Goal: Task Accomplishment & Management: Manage account settings

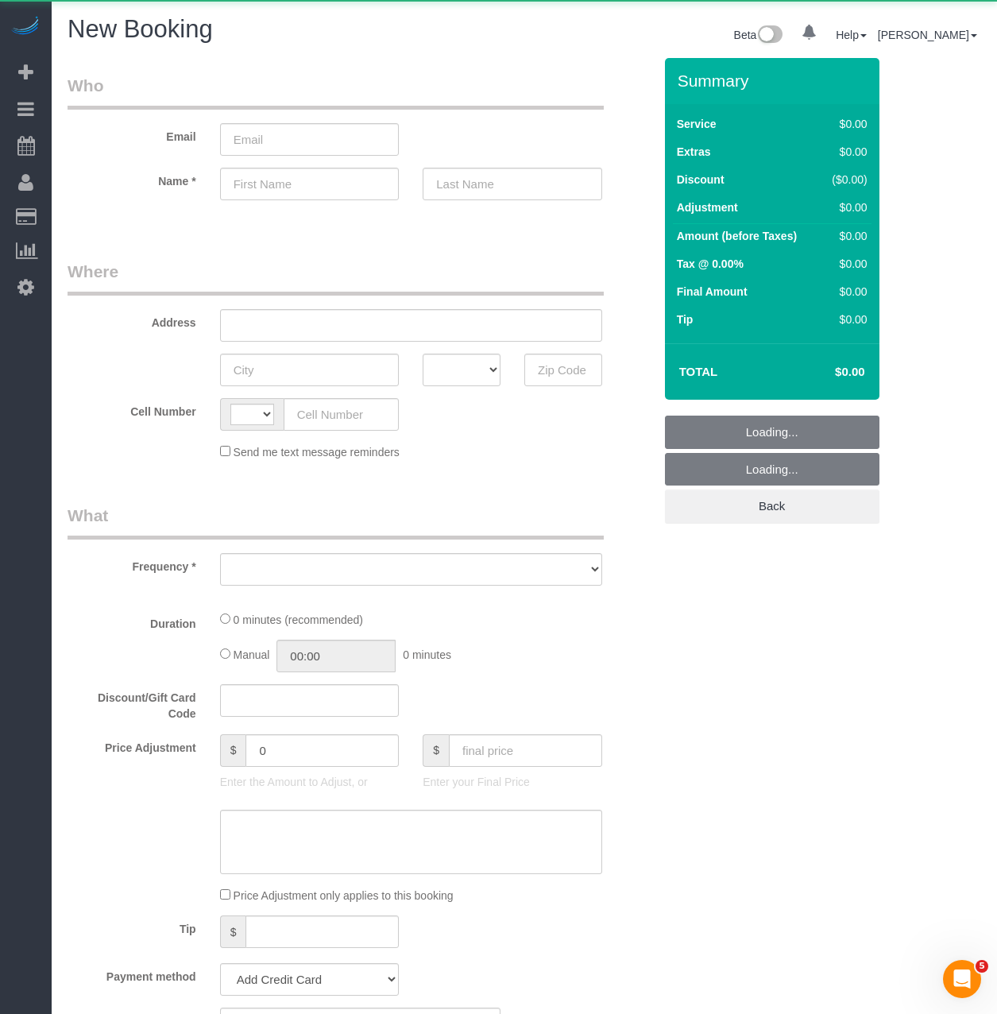
select select "string:US"
select select "number:89"
select select "number:90"
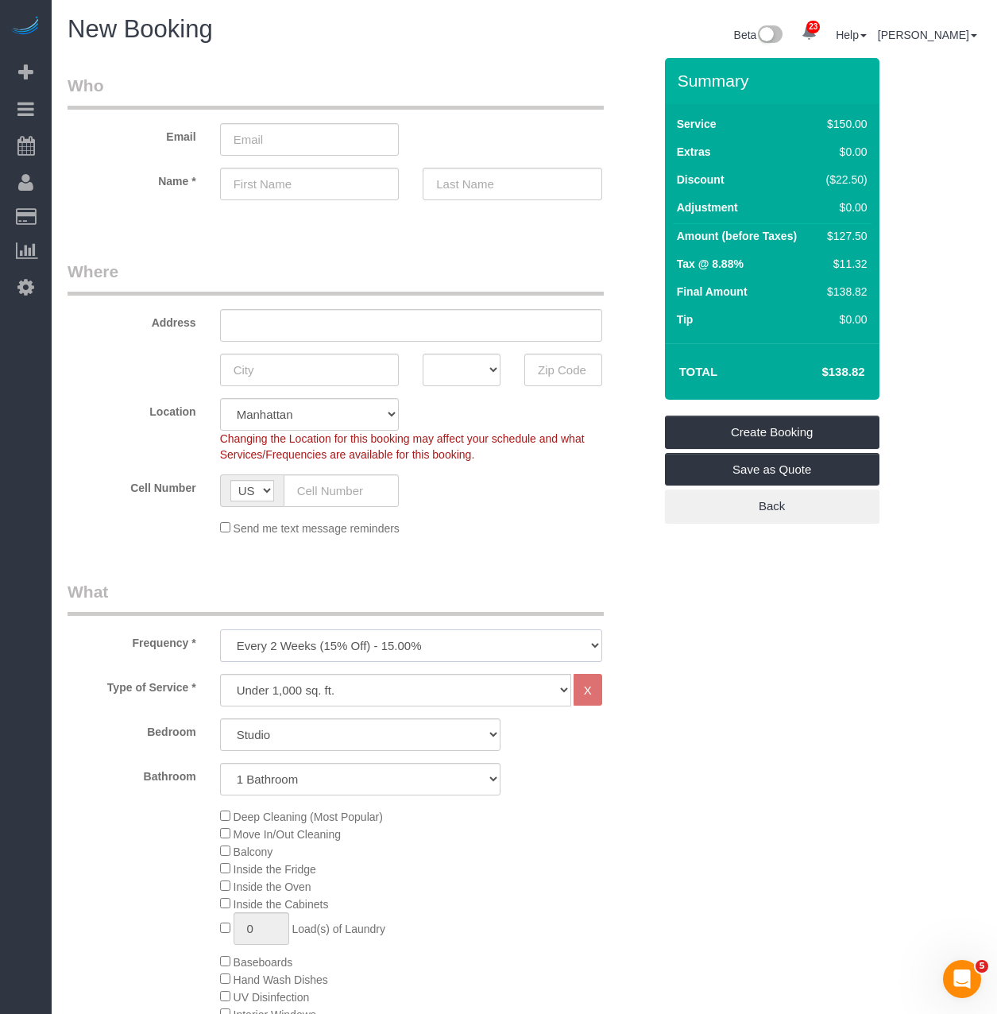
click at [271, 642] on select "One Time Weekly (20% Off) - 20.00% Every 2 Weeks (15% Off) - 15.00% Every 4 Wee…" at bounding box center [411, 645] width 382 height 33
select select "object:1474"
click at [220, 629] on select "One Time Weekly (20% Off) - 20.00% Every 2 Weeks (15% Off) - 15.00% Every 4 Wee…" at bounding box center [411, 645] width 382 height 33
click at [272, 743] on select "Studio 1 Bedroom 2 Bedrooms 3 Bedrooms" at bounding box center [360, 734] width 280 height 33
select select "2"
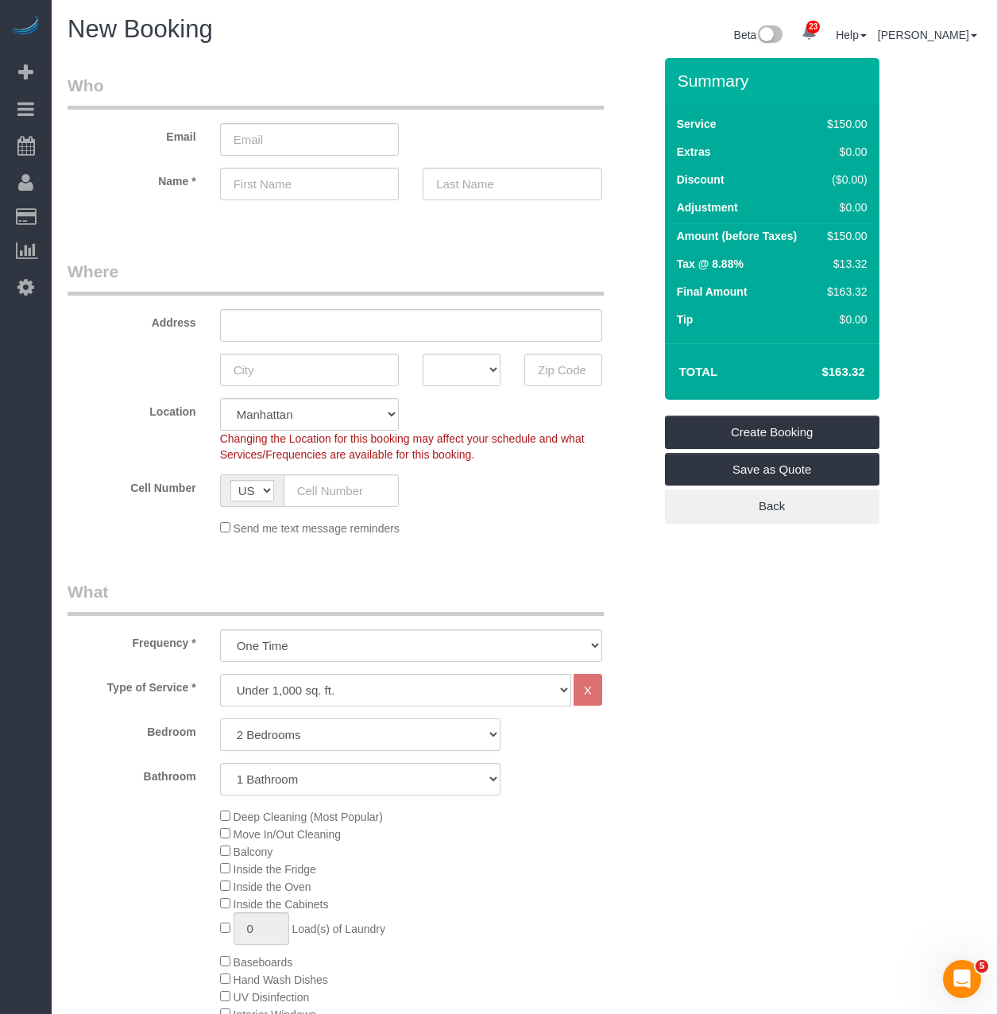
click at [220, 718] on select "Studio 1 Bedroom 2 Bedrooms 3 Bedrooms" at bounding box center [360, 734] width 280 height 33
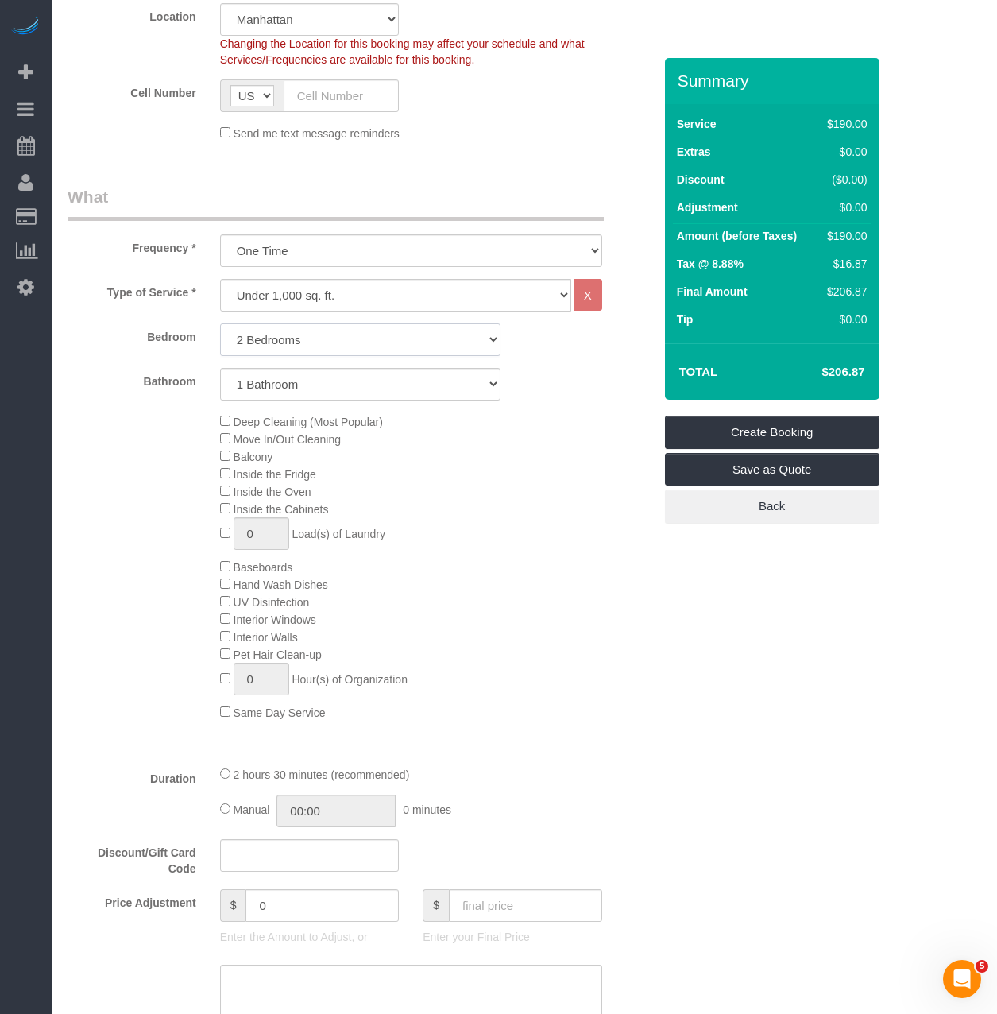
scroll to position [397, 0]
click at [218, 506] on div "Deep Cleaning (Most Popular) Move In/Out Cleaning Balcony Inside the Fridge Ins…" at bounding box center [436, 564] width 457 height 308
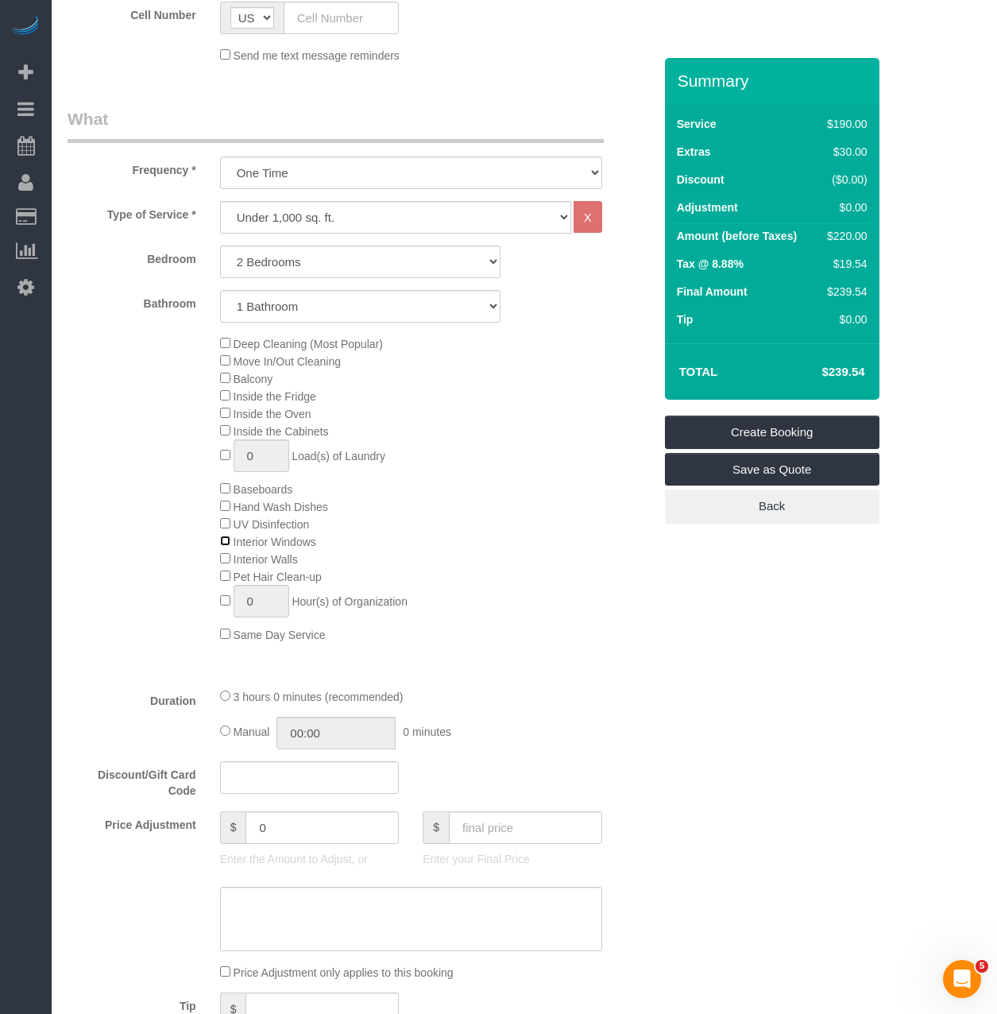
scroll to position [477, 0]
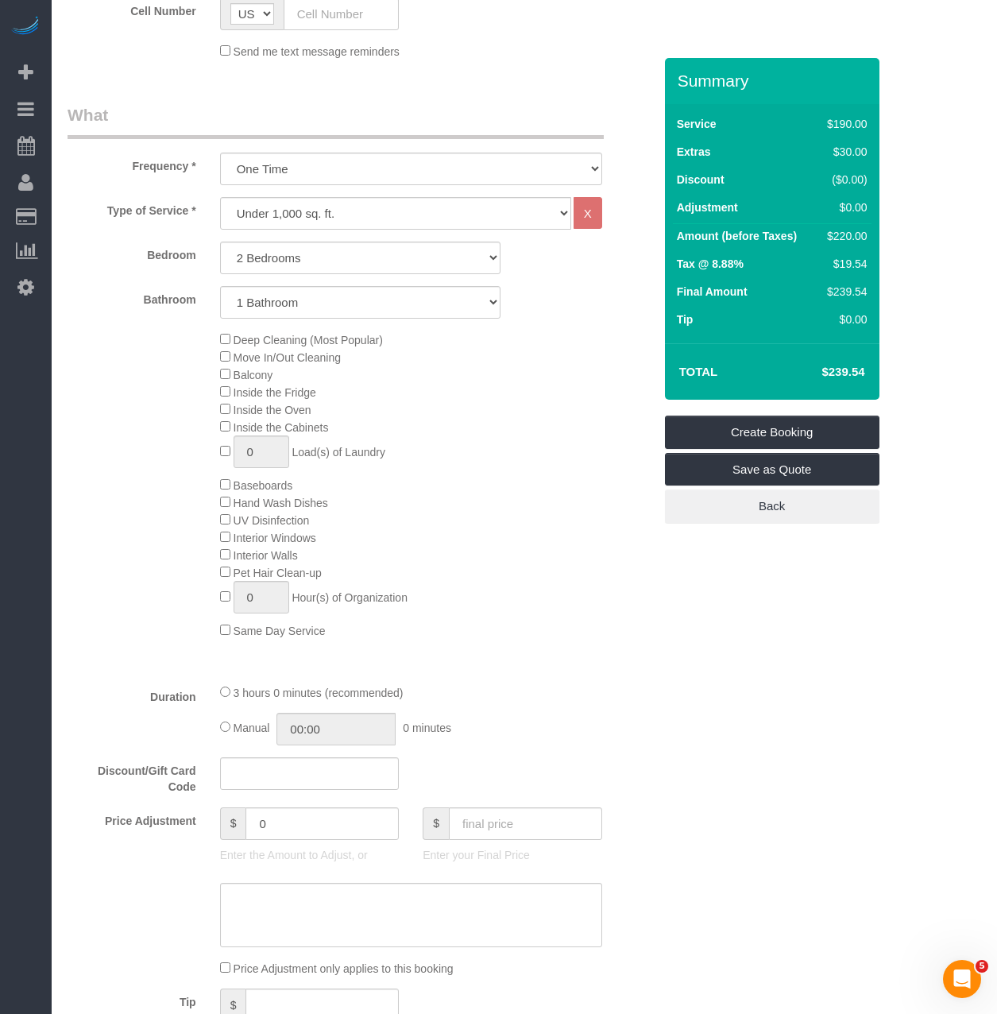
click at [222, 542] on span "Interior Windows" at bounding box center [268, 537] width 96 height 13
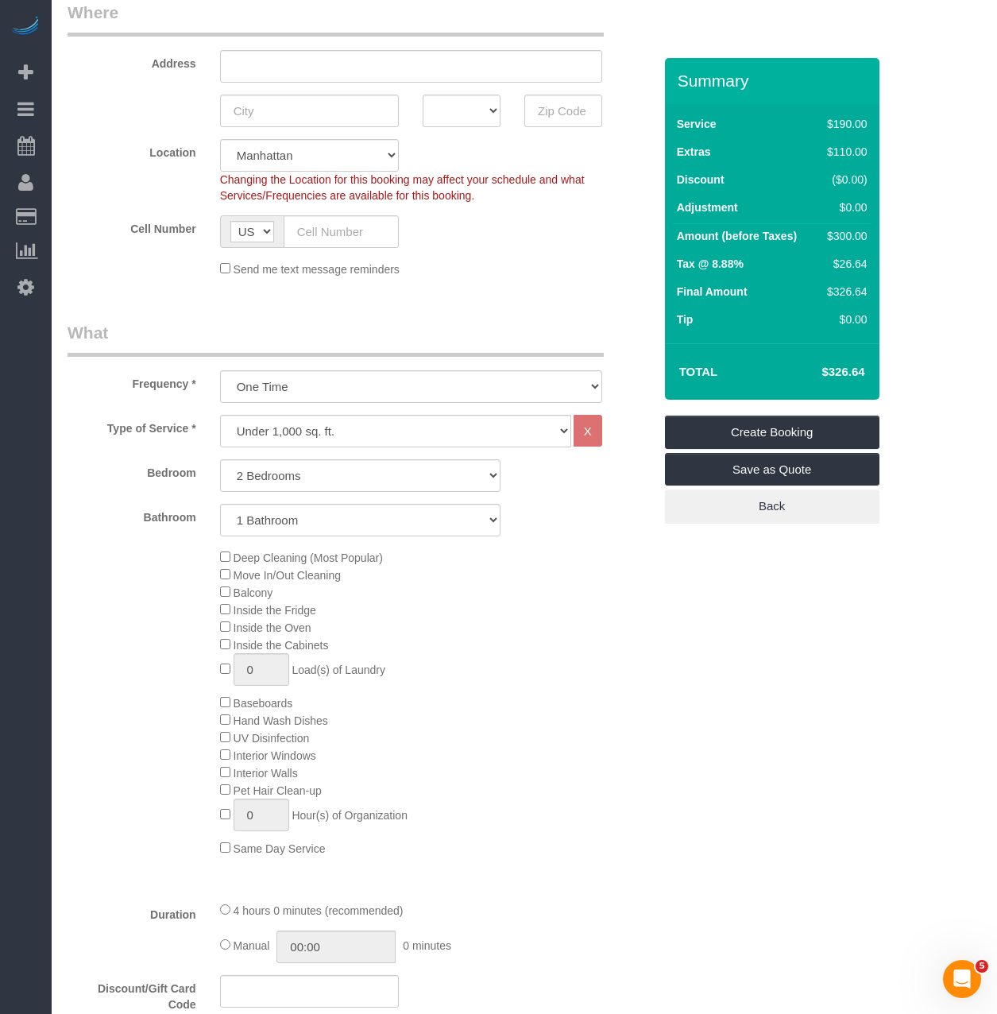
scroll to position [238, 0]
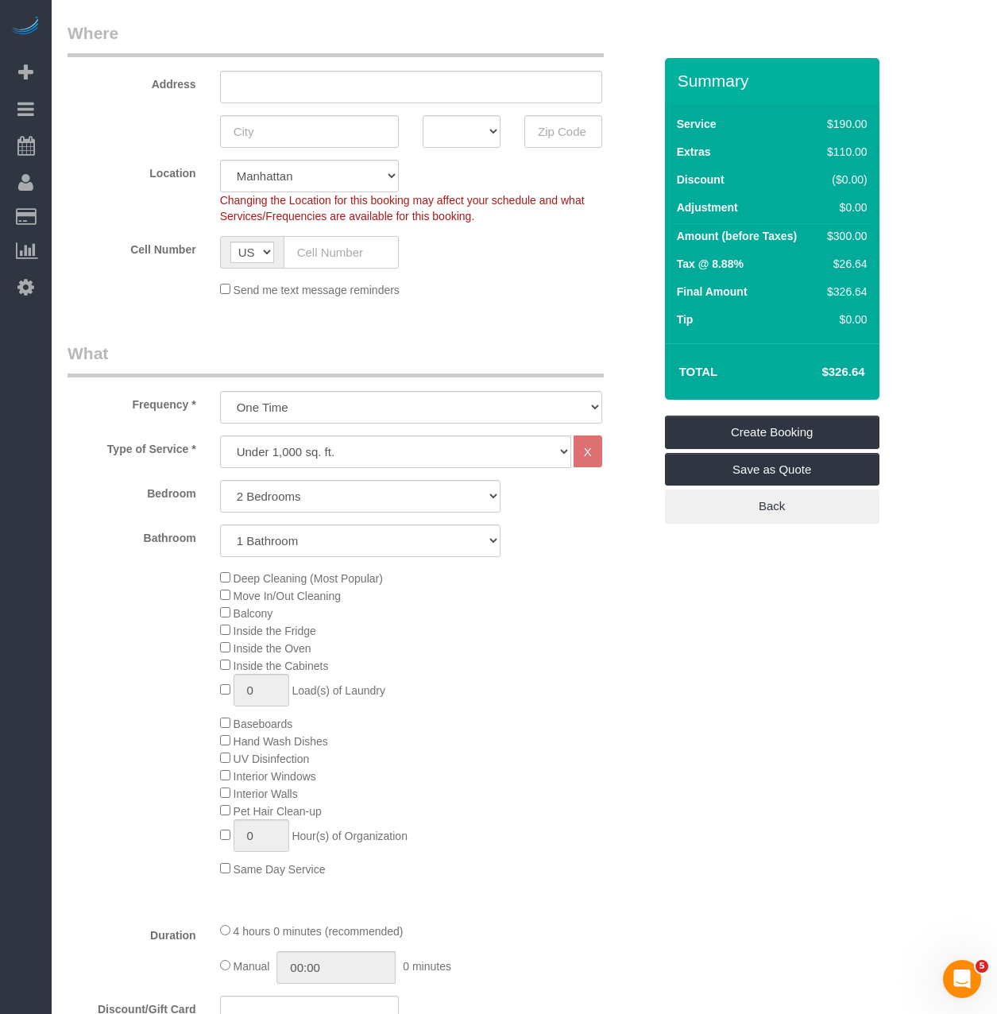
click at [322, 253] on input "text" at bounding box center [342, 252] width 116 height 33
paste input "1 (651) 434-4303"
drag, startPoint x: 306, startPoint y: 259, endPoint x: 231, endPoint y: 257, distance: 74.7
click at [231, 257] on div "AF AL DZ AD AO AI AQ AG AR AM AW AU AT AZ BS BH BD BB BY BE BZ BJ BM BT BO BA B…" at bounding box center [310, 252] width 180 height 33
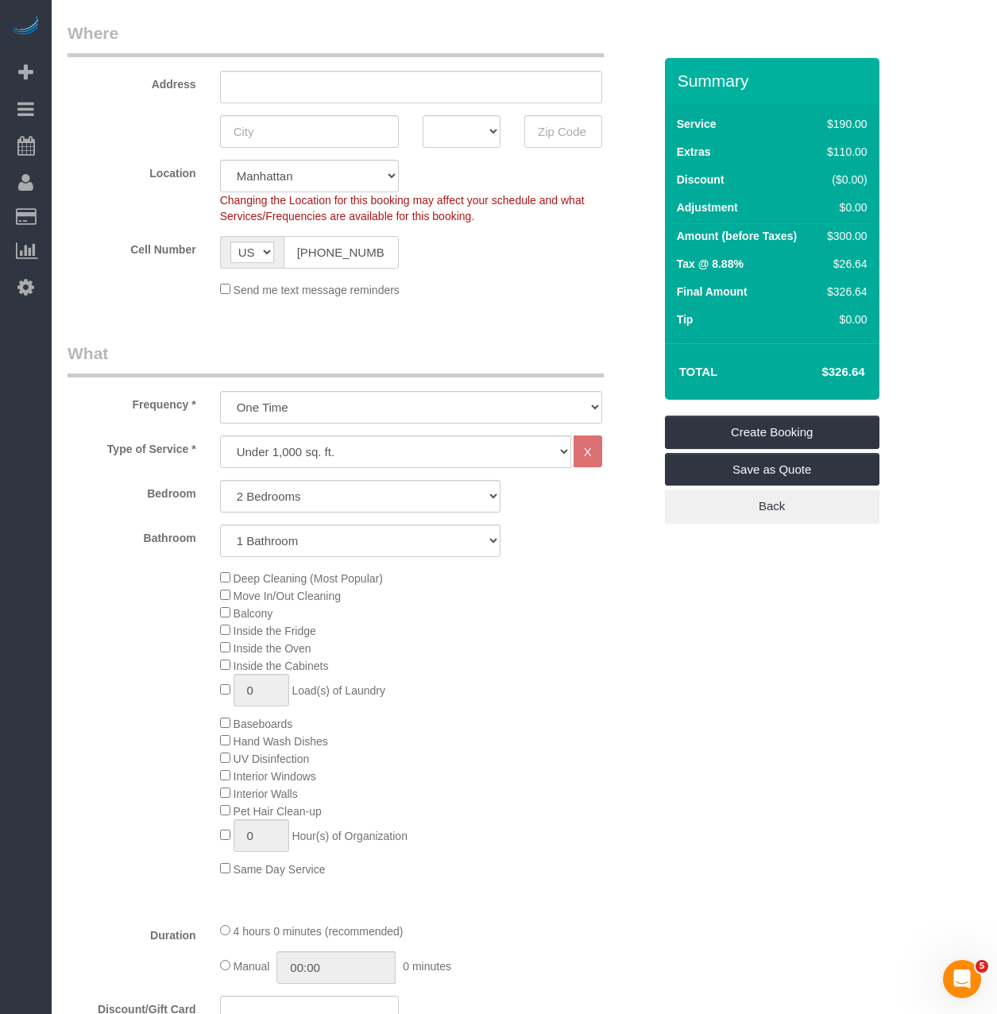
type input "(651) 434-4303"
drag, startPoint x: 198, startPoint y: 770, endPoint x: 189, endPoint y: 770, distance: 8.7
click at [189, 770] on div "Deep Cleaning (Most Popular) Move In/Out Cleaning Balcony Inside the Fridge Ins…" at bounding box center [360, 723] width 609 height 308
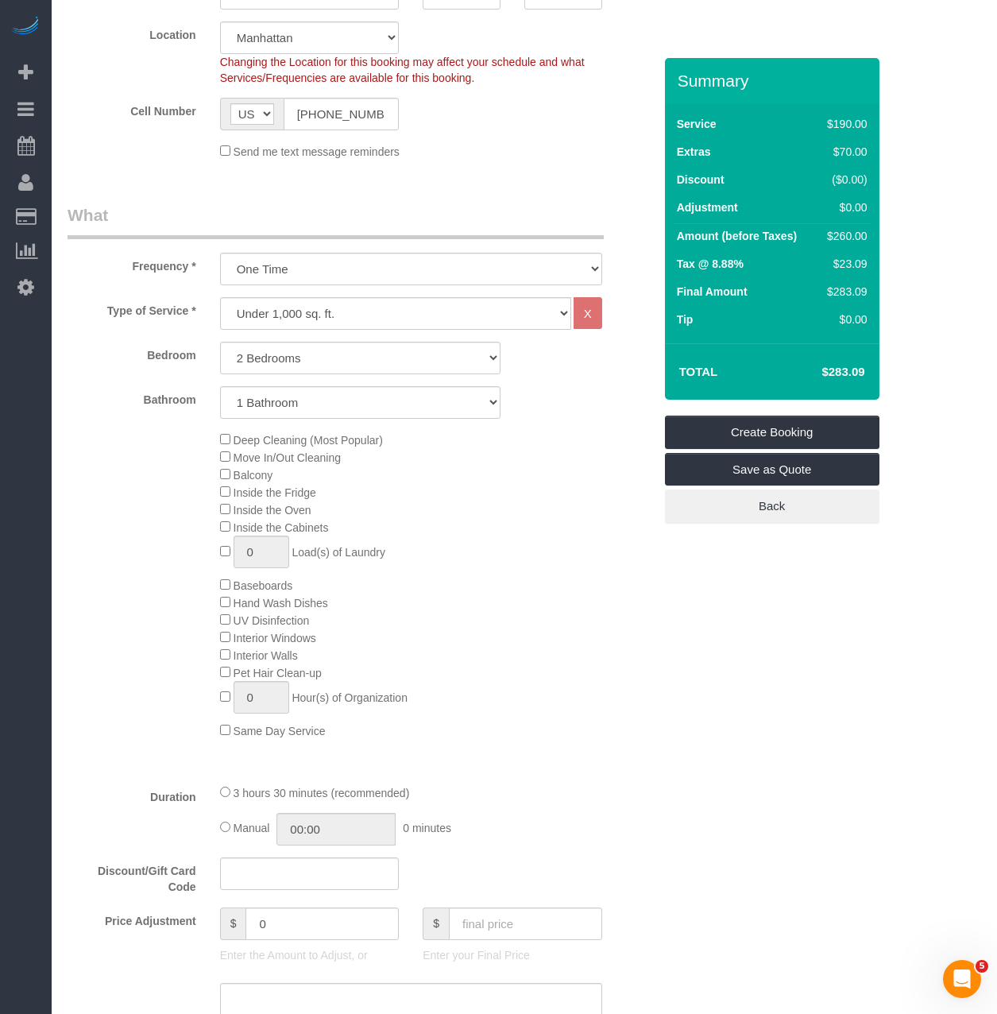
scroll to position [159, 0]
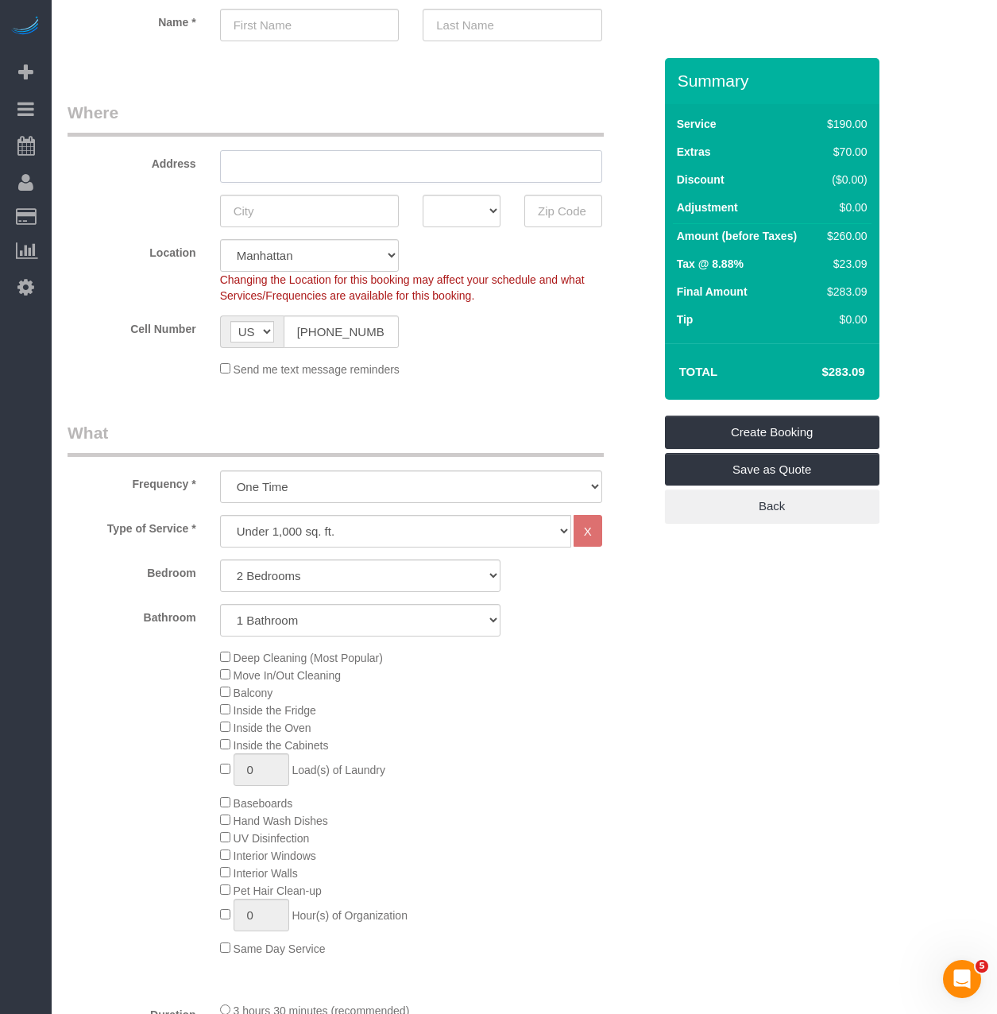
click at [304, 167] on input "text" at bounding box center [411, 166] width 382 height 33
paste input "915 W End AveNew York, NY 10025"
click at [314, 168] on input "915 W End AveNew York, NY 10025" at bounding box center [411, 166] width 382 height 33
click at [315, 168] on input "915 W End Aveue, New York, NY 10025" at bounding box center [411, 166] width 382 height 33
drag, startPoint x: 341, startPoint y: 170, endPoint x: 390, endPoint y: 173, distance: 49.4
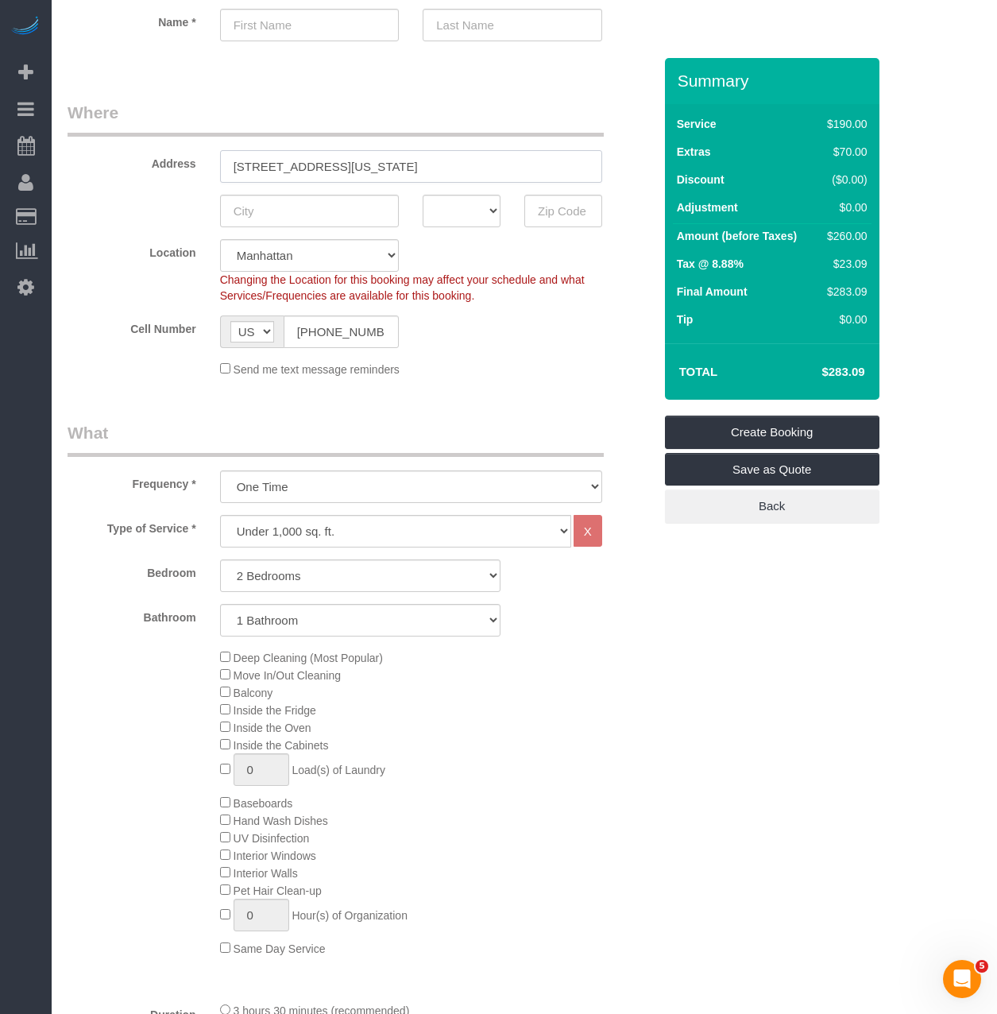
click at [390, 173] on input "915 W End Avenue, New York, NY 10025" at bounding box center [411, 166] width 382 height 33
type input "915 W End Avenue, , NY 10025"
click at [339, 209] on input "text" at bounding box center [310, 211] width 180 height 33
paste input "New York"
type input "New York"
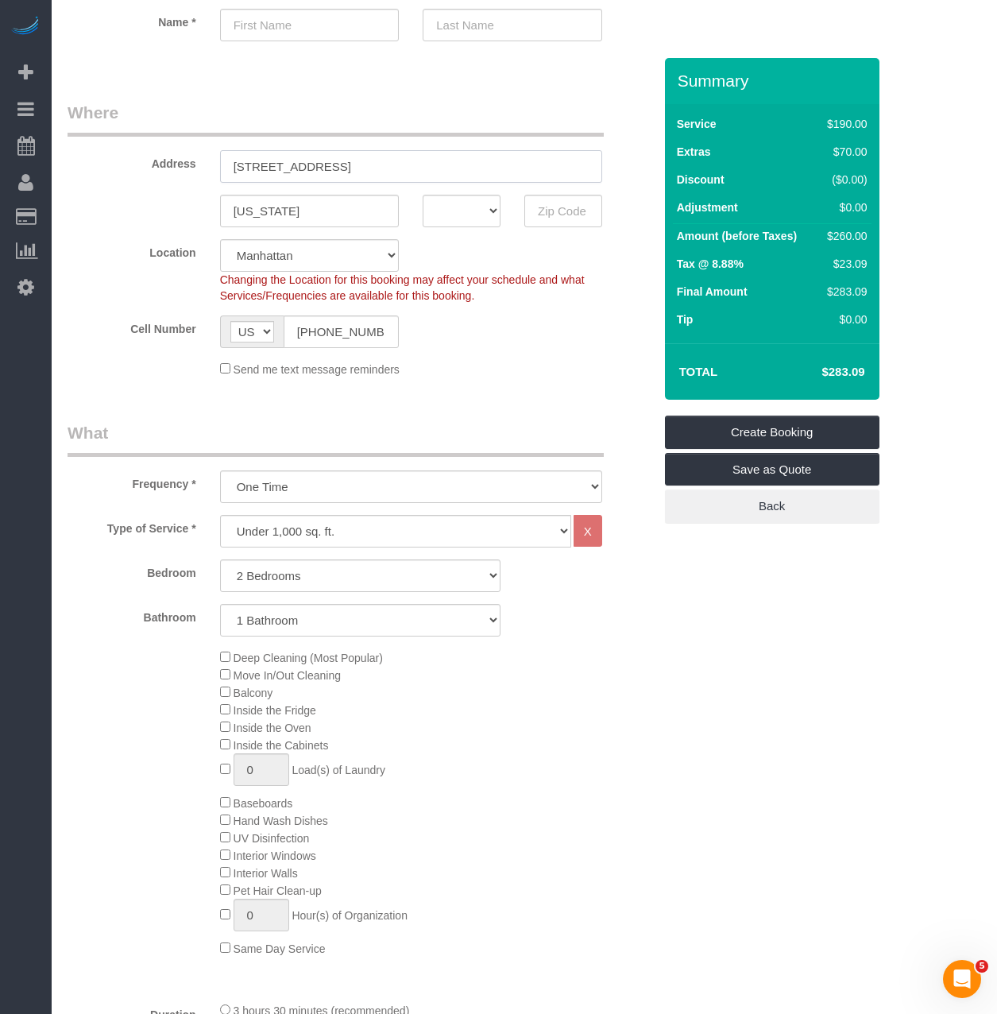
click at [357, 173] on input "915 W End Avenue, , NY 10025" at bounding box center [411, 166] width 382 height 33
type input "915 W End Avenue, , 10025"
click at [440, 208] on select "AK AL AR AZ CA CO CT DC DE FL GA HI IA ID IL IN KS KY LA MA MD ME MI MN MO MS M…" at bounding box center [462, 211] width 78 height 33
click at [444, 209] on select "AK AL AR AZ CA CO CT DC DE FL GA HI IA ID IL IN KS KY LA MA MD ME MI MN MO MS M…" at bounding box center [462, 211] width 78 height 33
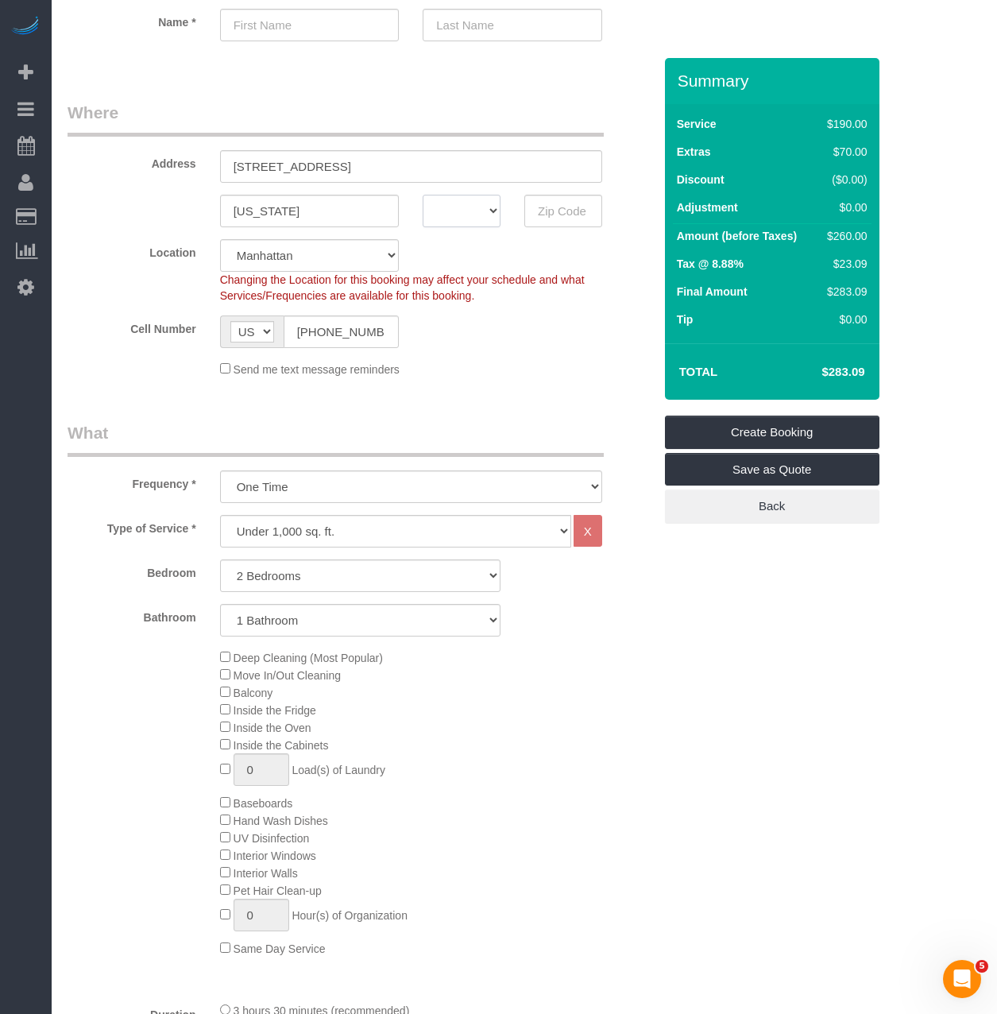
click at [444, 209] on select "AK AL AR AZ CA CO CT DC DE FL GA HI IA ID IL IN KS KY LA MA MD ME MI MN MO MS M…" at bounding box center [462, 211] width 78 height 33
select select "NY"
click at [423, 195] on select "AK AL AR AZ CA CO CT DC DE FL GA HI IA ID IL IN KS KY LA MA MD ME MI MN MO MS M…" at bounding box center [462, 211] width 78 height 33
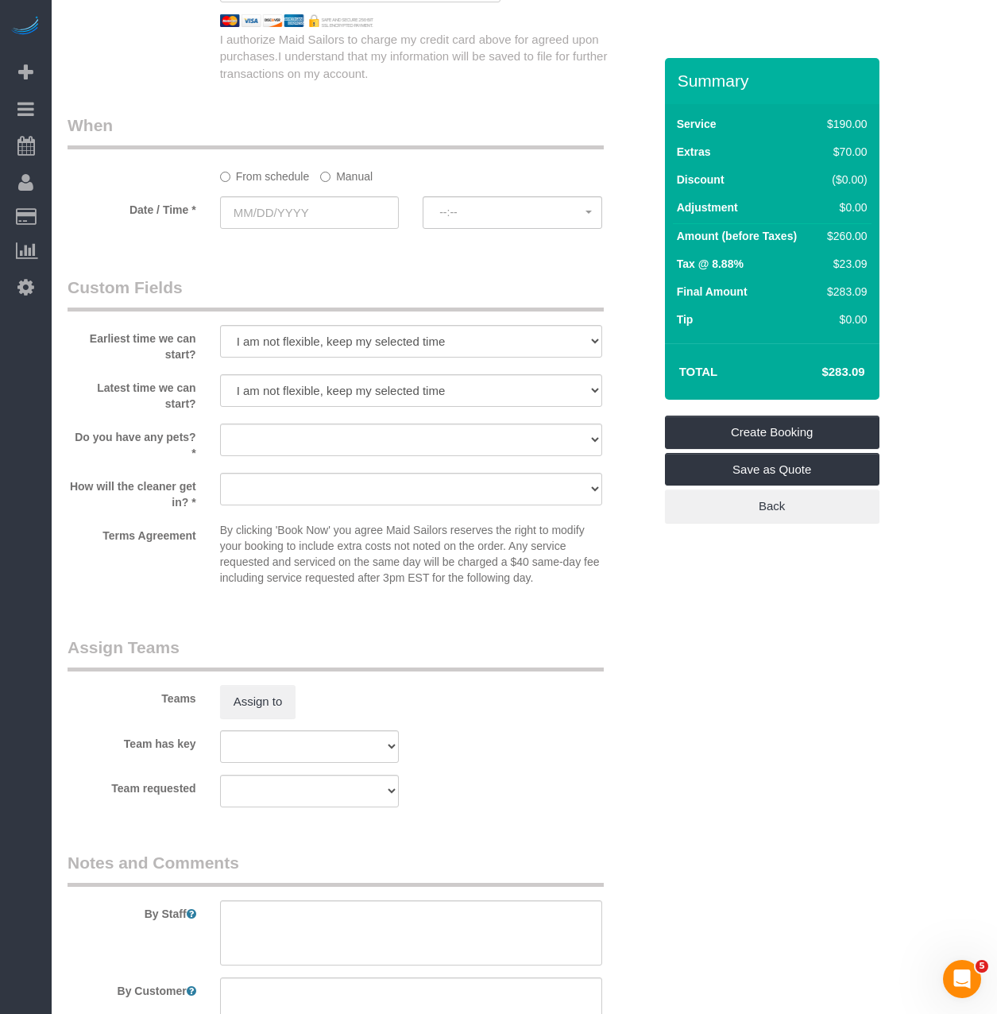
scroll to position [1589, 0]
click at [327, 993] on textarea at bounding box center [411, 1007] width 382 height 65
type textarea "Tidy up"
click at [334, 218] on input "text" at bounding box center [310, 211] width 180 height 33
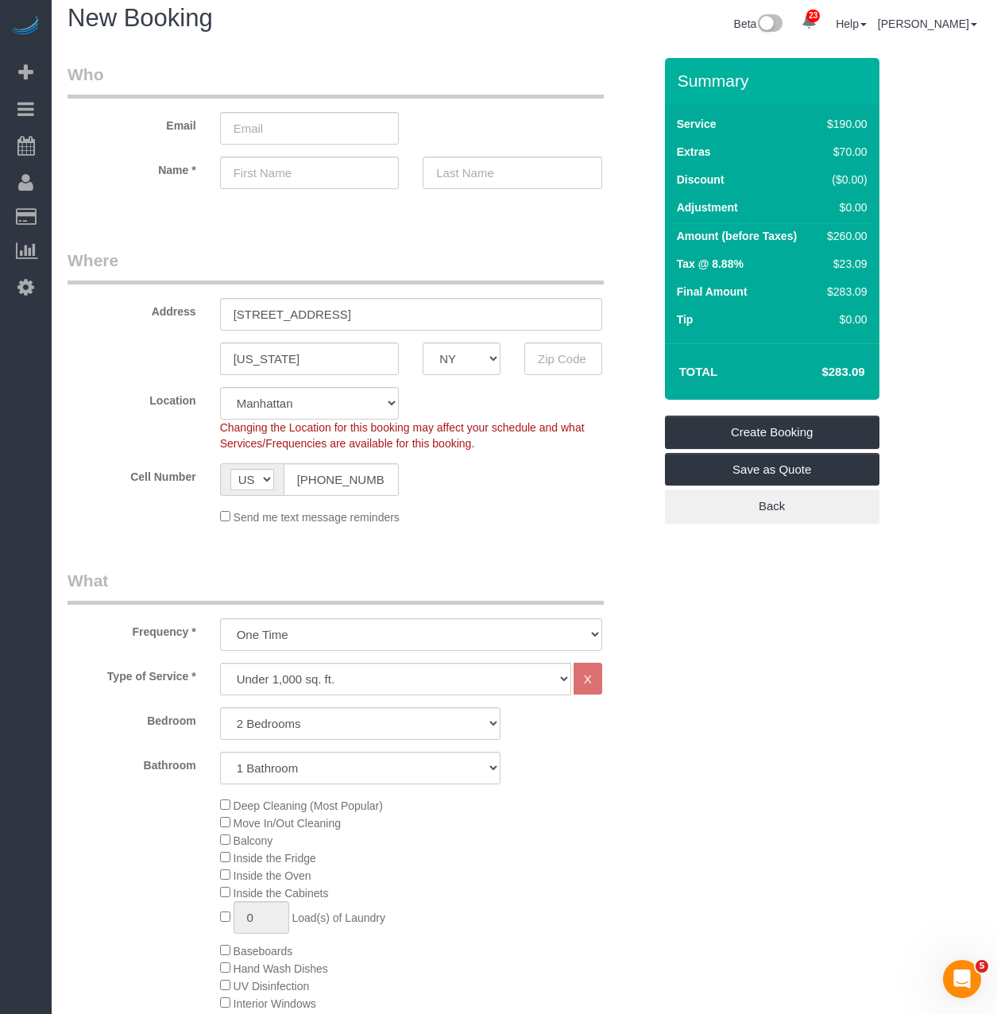
scroll to position [0, 0]
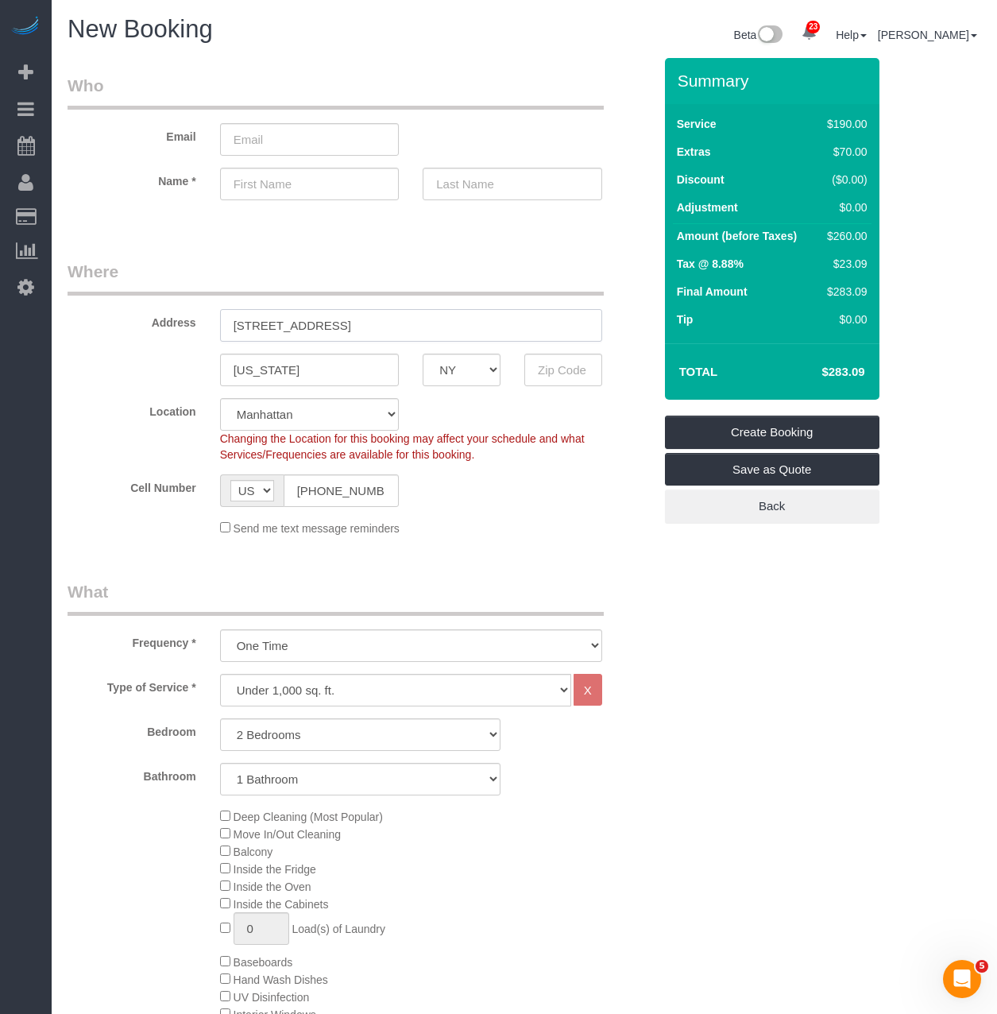
click at [340, 324] on input "915 W End Avenue, , 10025" at bounding box center [411, 325] width 382 height 33
click at [371, 322] on input "915 W End Avenue, , 10025" at bounding box center [411, 325] width 382 height 33
type input "915 W End Avenue, ,"
click at [567, 373] on input "text" at bounding box center [563, 369] width 78 height 33
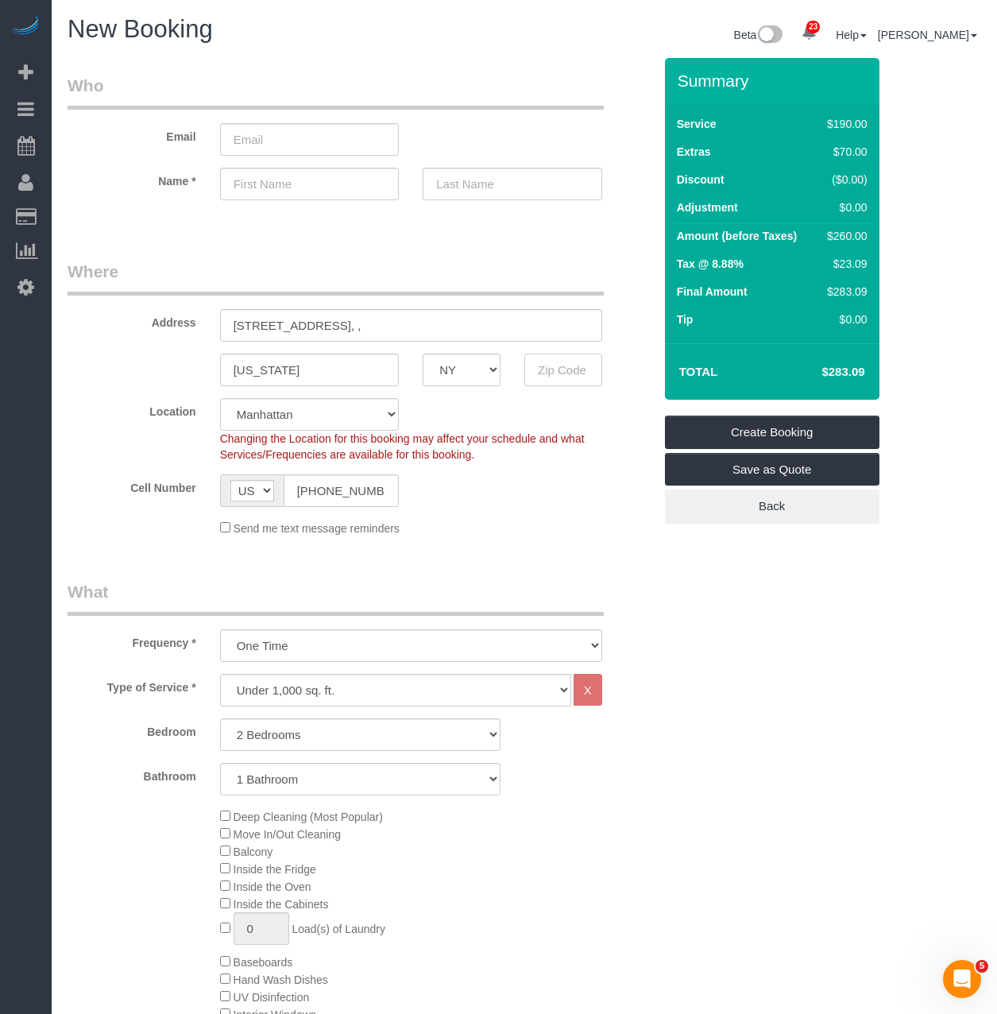
paste input "10025"
type input "10025"
click at [416, 324] on input "915 W End Avenue, ," at bounding box center [411, 325] width 382 height 33
click at [267, 322] on input "915 W End Avenue, Apt. 1106" at bounding box center [411, 325] width 382 height 33
type input "915 West End Avenue, Apt. 1106"
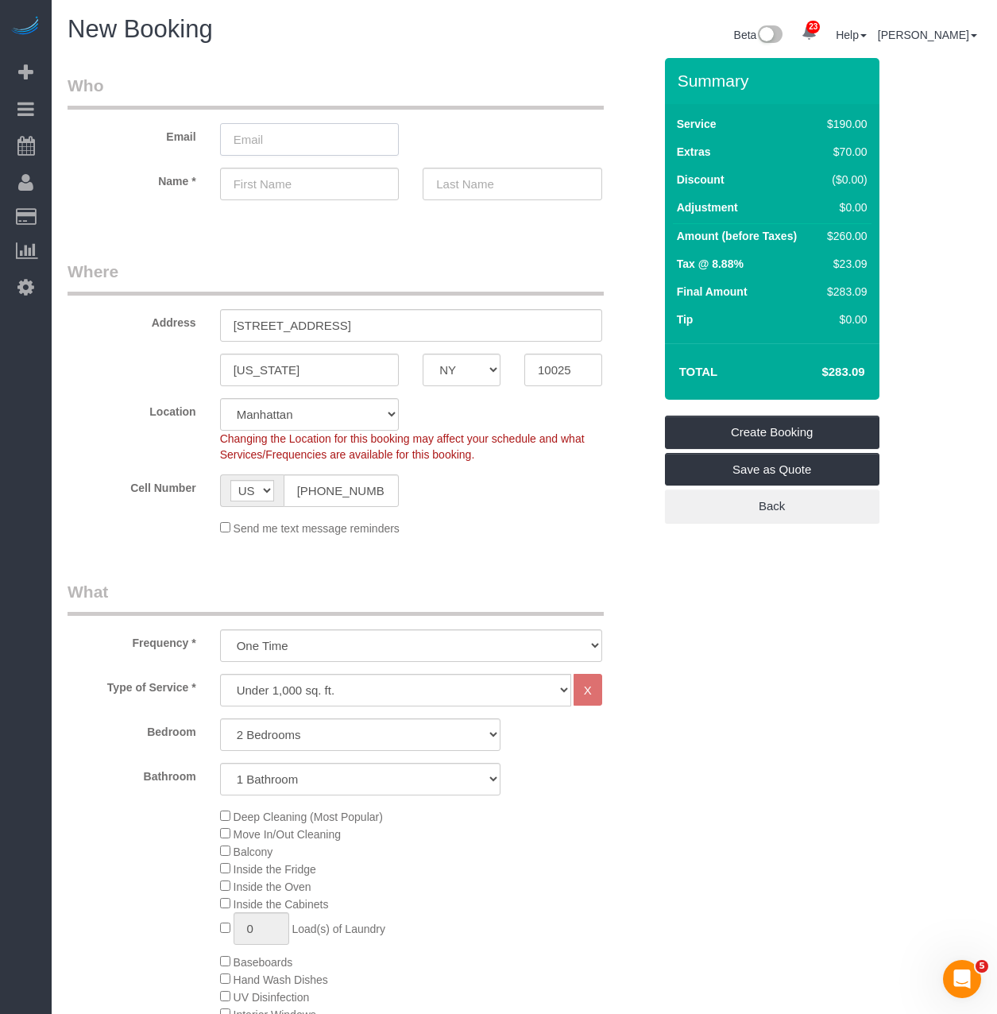
click at [307, 146] on input "email" at bounding box center [310, 139] width 180 height 33
click at [284, 180] on input "text" at bounding box center [310, 184] width 180 height 33
click at [254, 183] on input "text" at bounding box center [310, 184] width 180 height 33
paste input "Nitali"
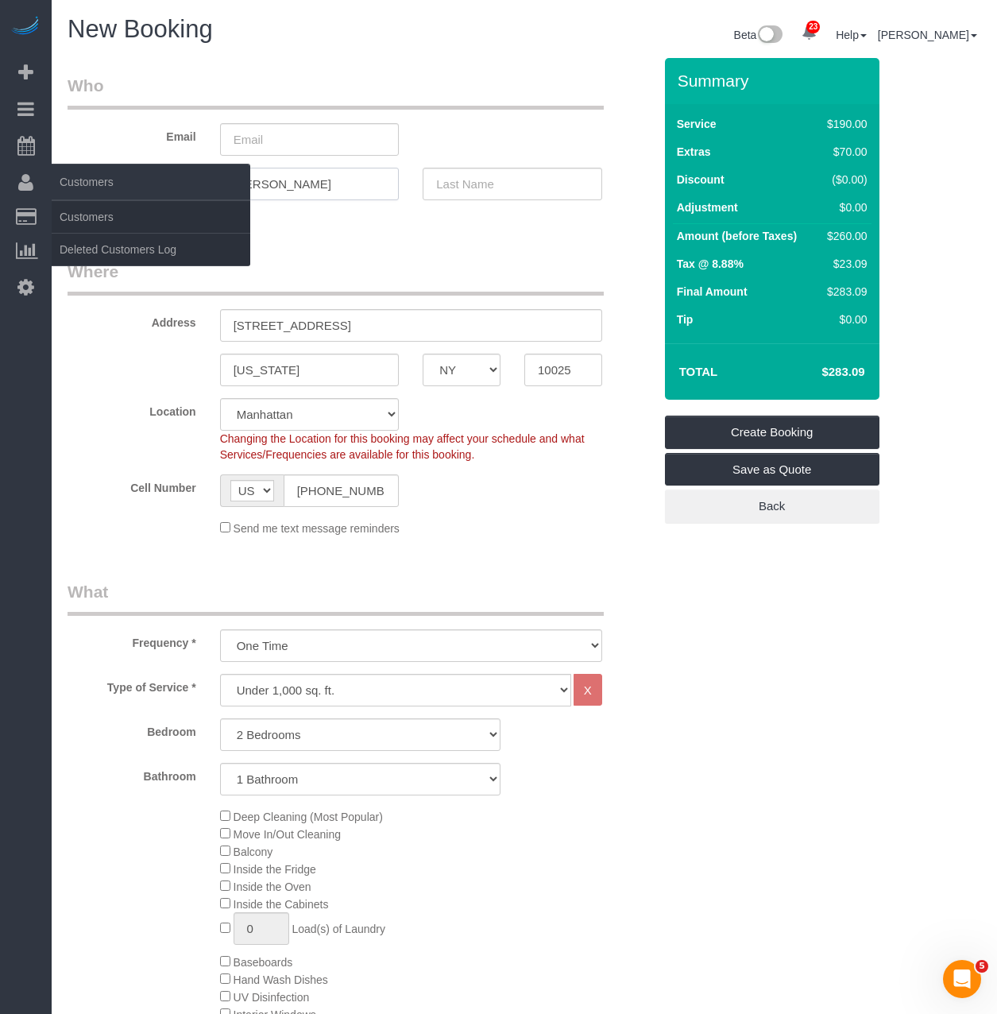
type input "Nitali"
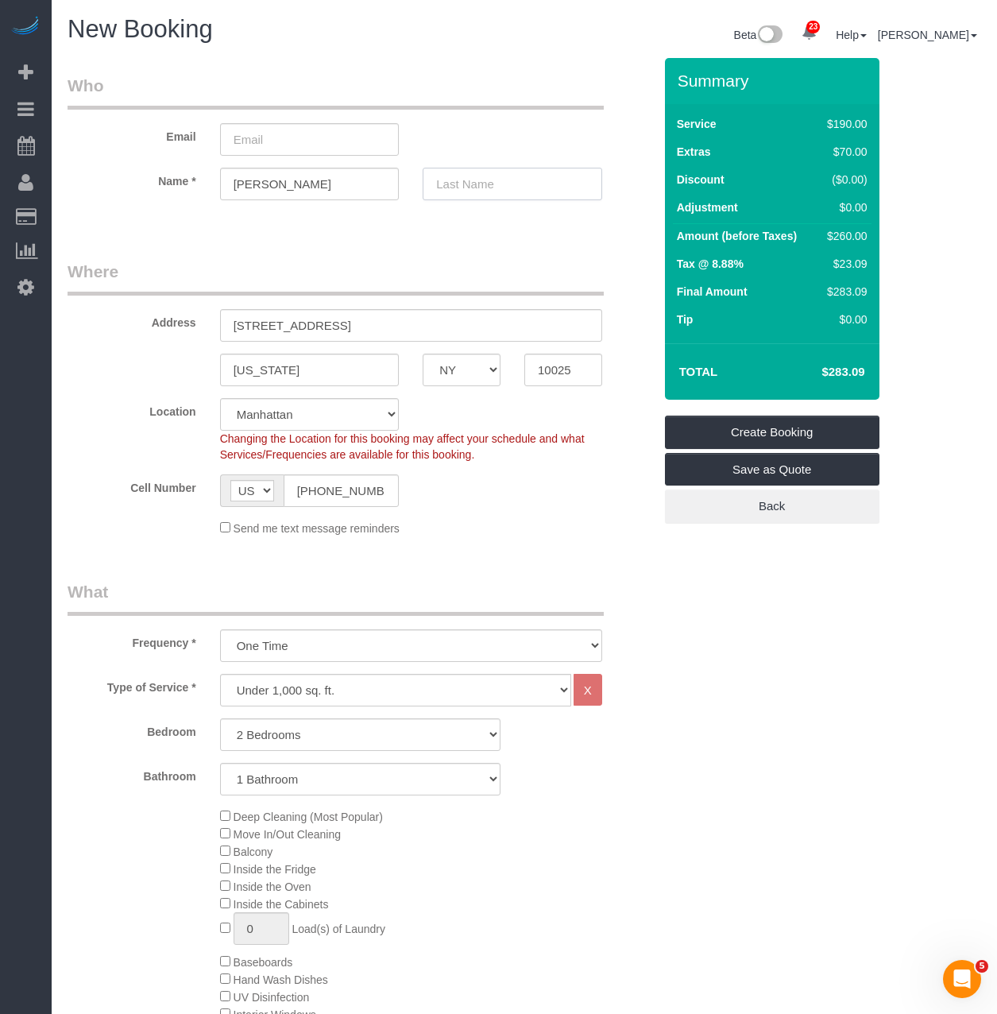
click at [497, 192] on input "text" at bounding box center [513, 184] width 180 height 33
paste input "Arora"
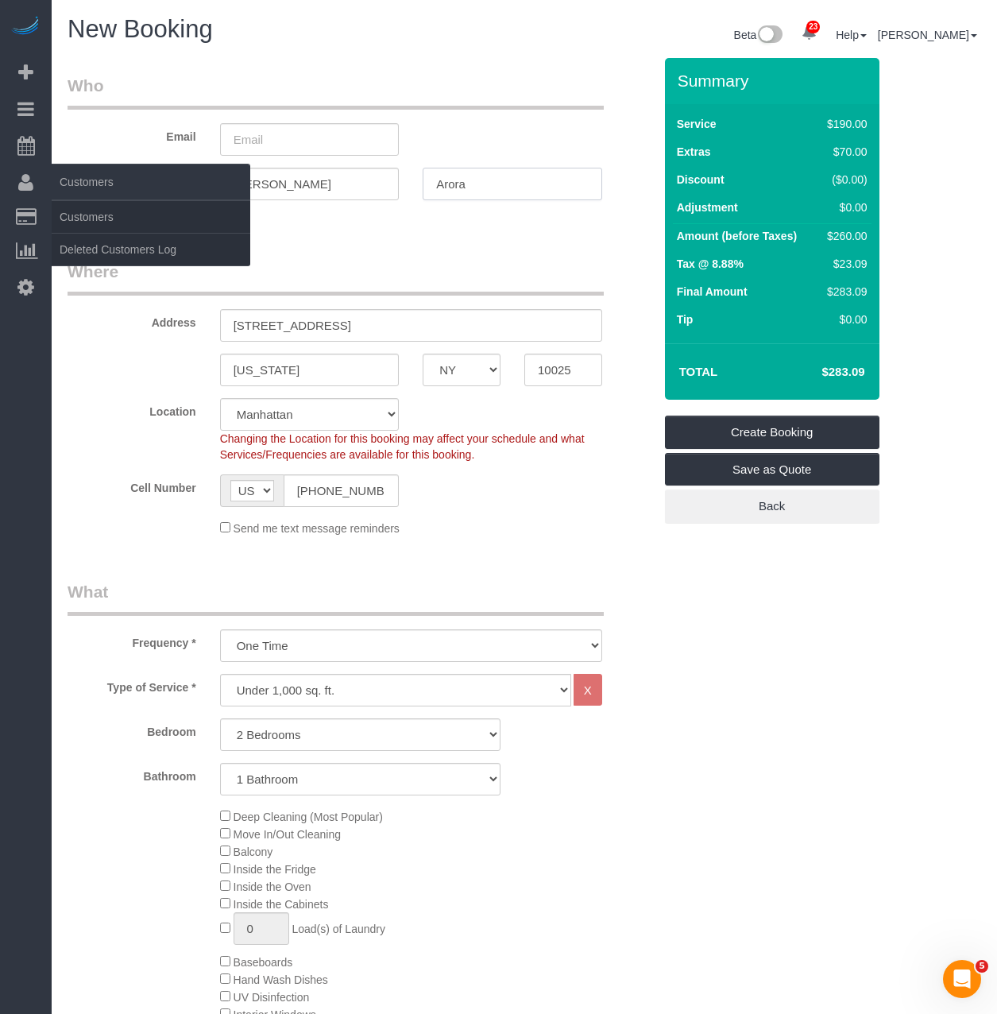
type input "Arora"
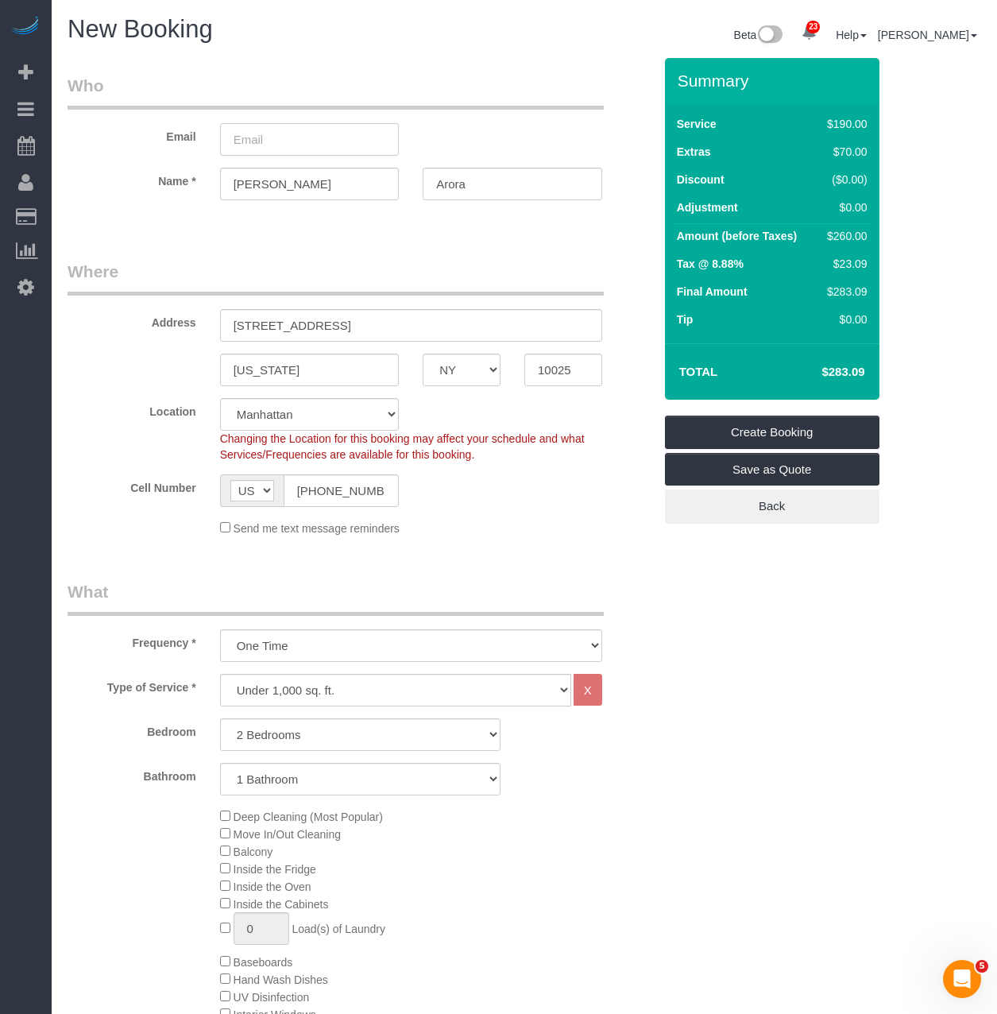
click at [340, 138] on input "email" at bounding box center [310, 139] width 180 height 33
paste input "[PERSON_NAME][EMAIL_ADDRESS][DOMAIN_NAME]"
type input "[PERSON_NAME][EMAIL_ADDRESS][DOMAIN_NAME]"
click at [342, 270] on legend "Where" at bounding box center [336, 278] width 536 height 36
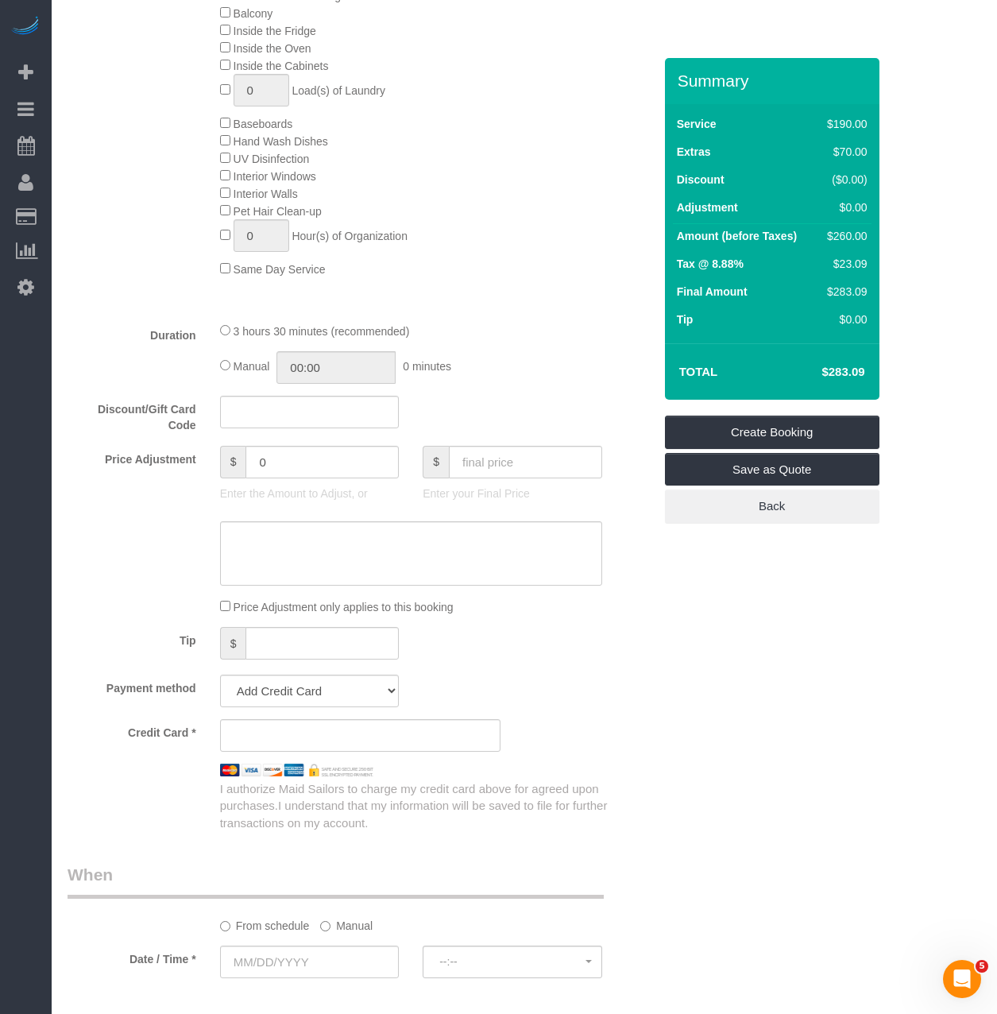
scroll to position [1112, 0]
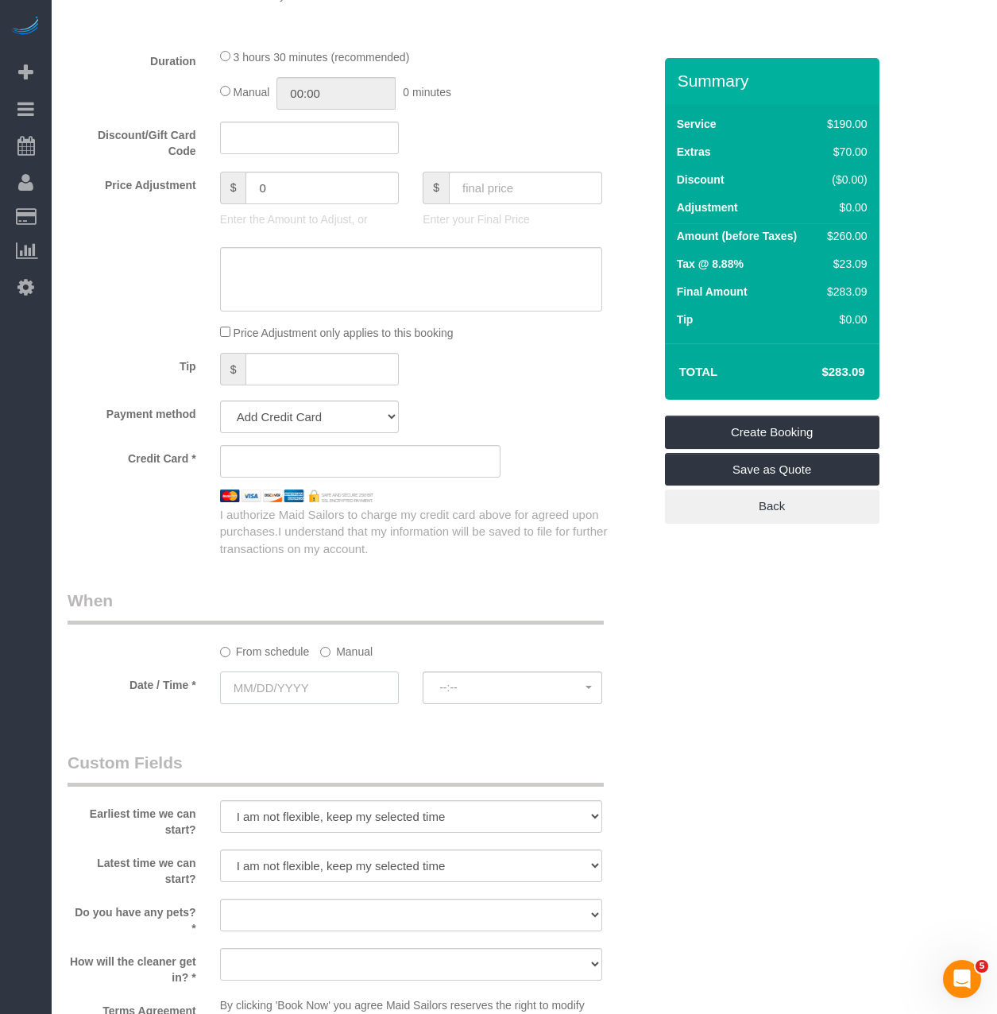
click at [338, 688] on input "text" at bounding box center [310, 687] width 180 height 33
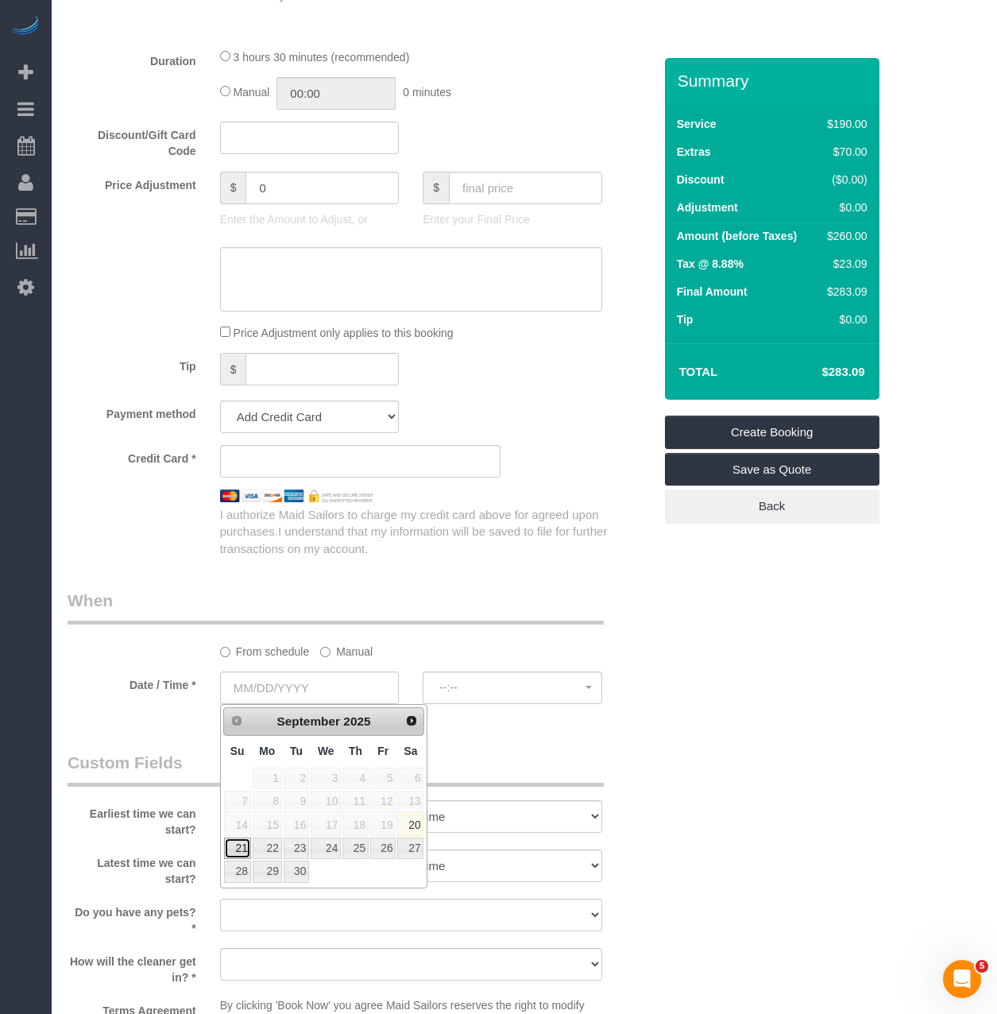
click at [235, 845] on link "21" at bounding box center [237, 847] width 27 height 21
type input "09/21/2025"
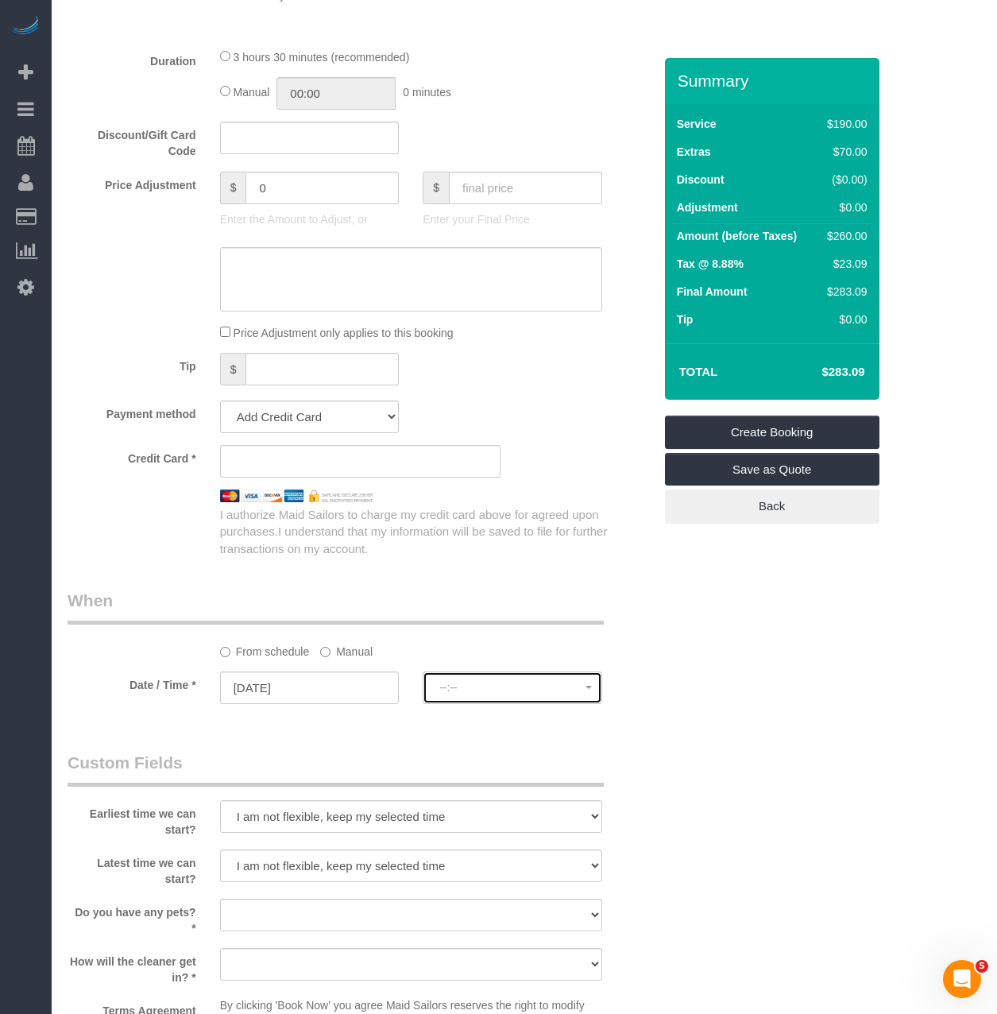
click at [480, 698] on button "--:--" at bounding box center [513, 687] width 180 height 33
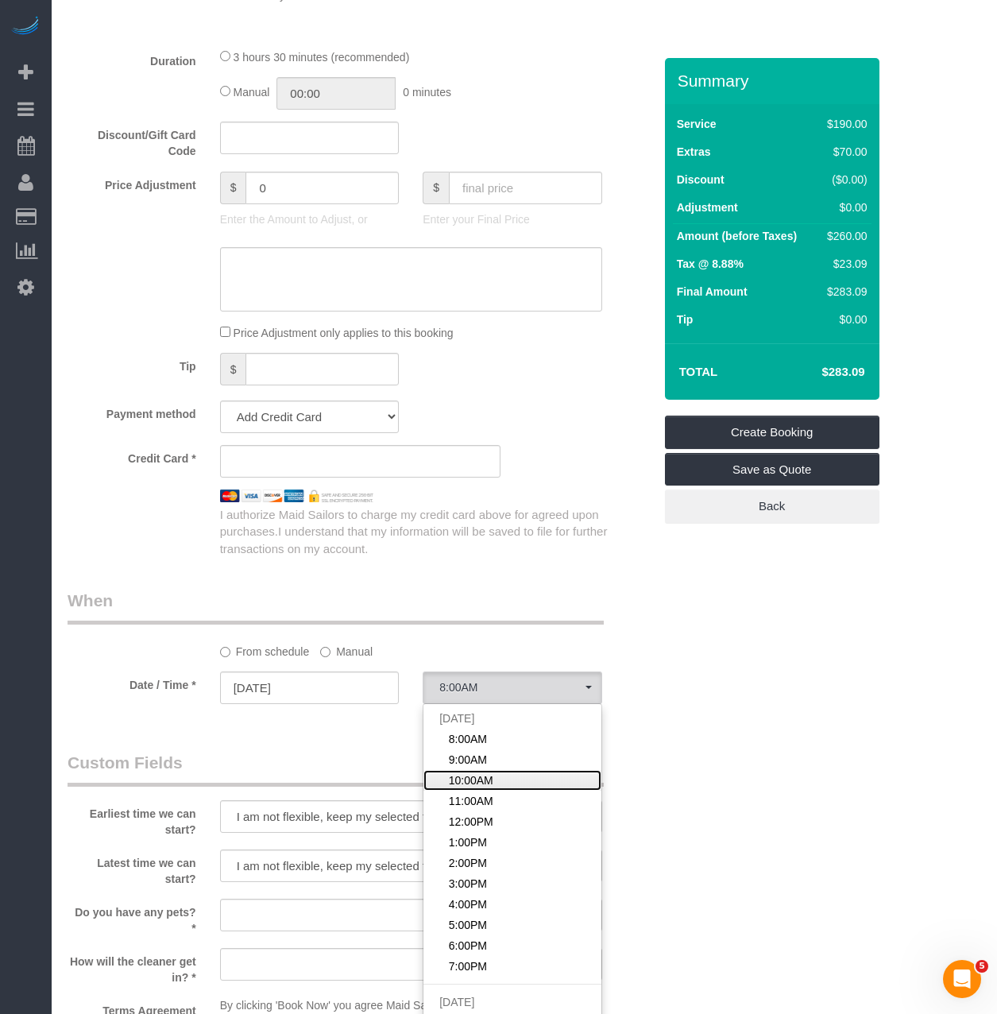
click at [486, 785] on span "10:00AM" at bounding box center [471, 780] width 44 height 16
select select "spot3"
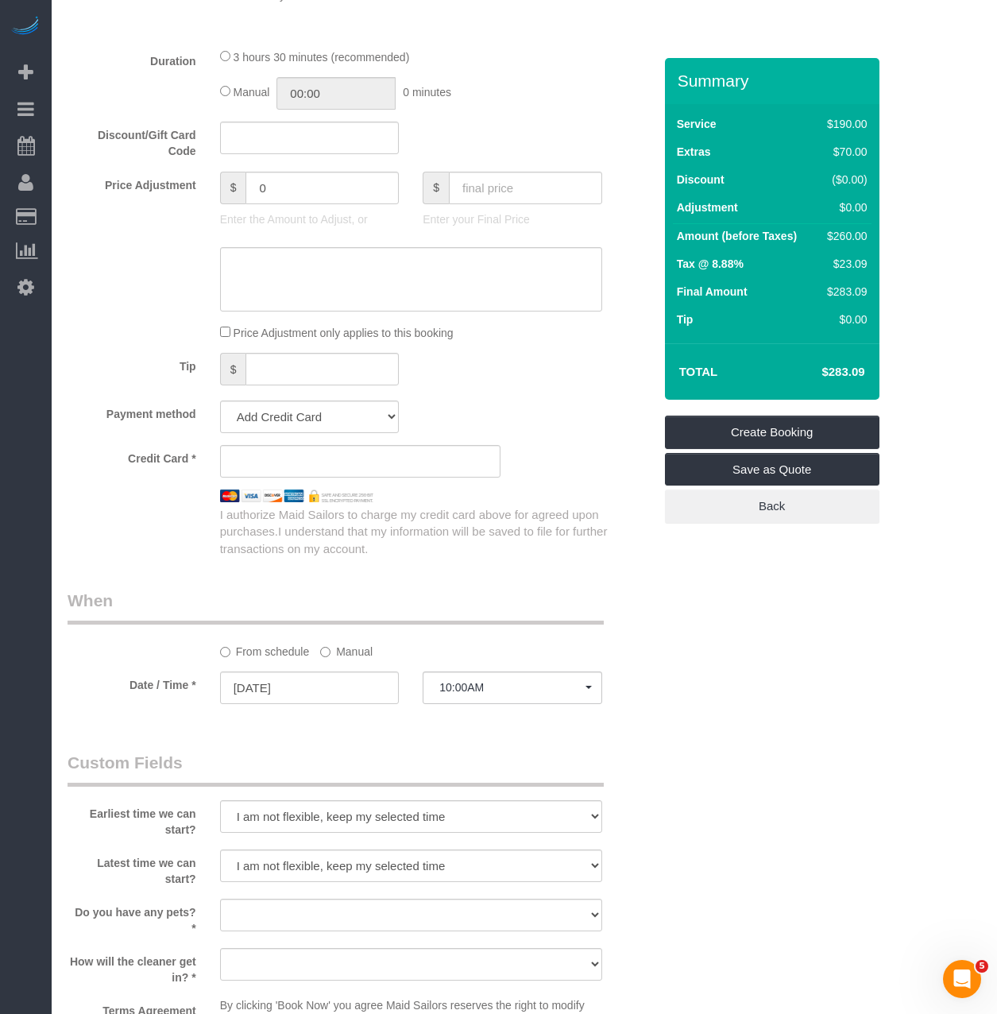
click at [304, 757] on legend "Custom Fields" at bounding box center [336, 769] width 536 height 36
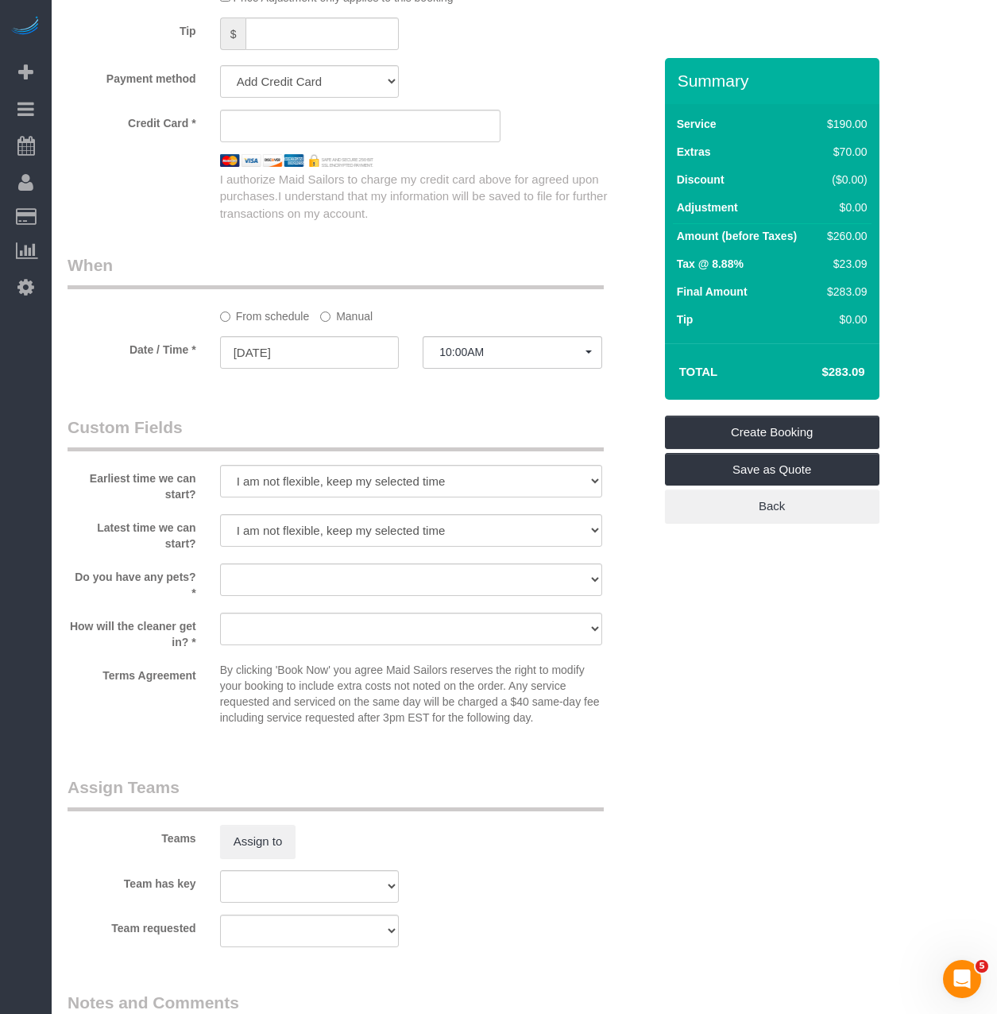
scroll to position [1509, 0]
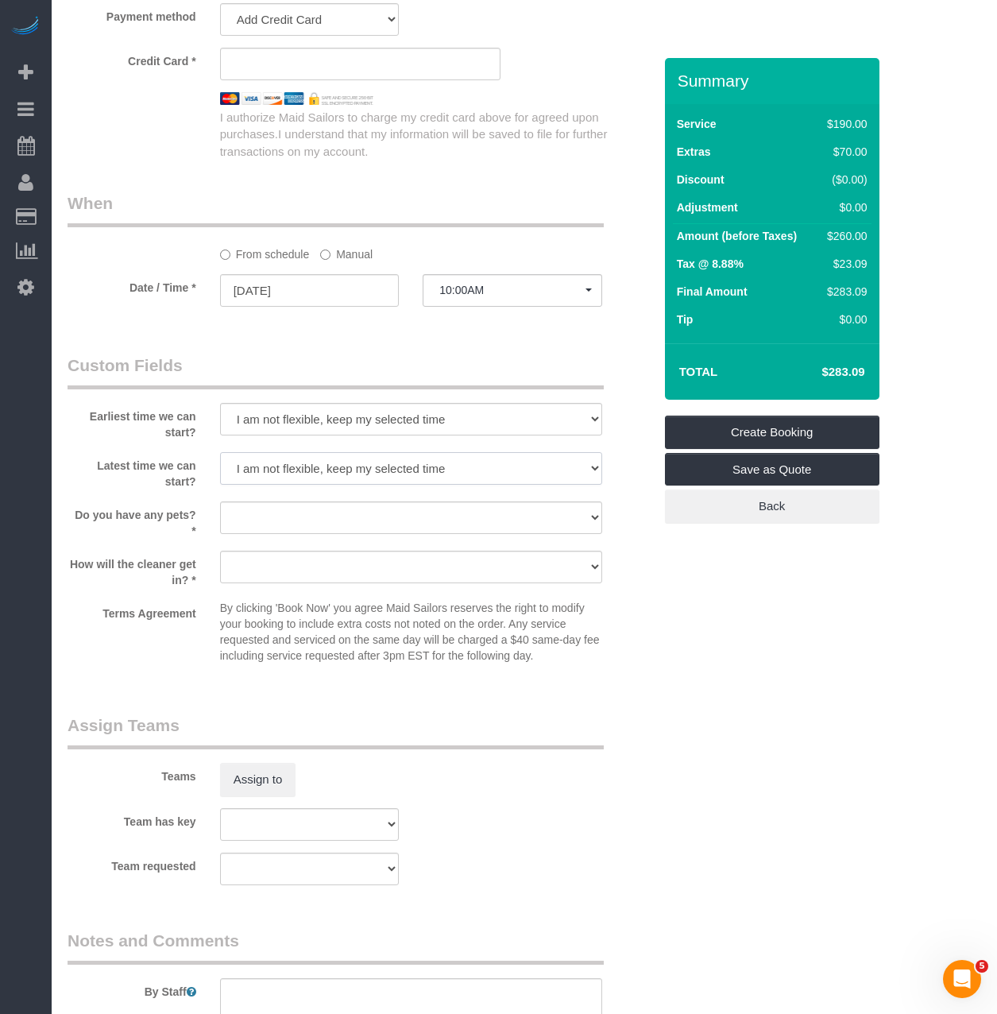
click at [289, 470] on select "I am not flexible, keep my selected time 8:00 AM 9:00 AM 10:00 AM 11:00 AM 12:0…" at bounding box center [411, 468] width 382 height 33
select select "number:71"
click at [220, 452] on select "I am not flexible, keep my selected time 8:00 AM 9:00 AM 10:00 AM 11:00 AM 12:0…" at bounding box center [411, 468] width 382 height 33
click at [238, 782] on button "Assign to" at bounding box center [258, 779] width 76 height 33
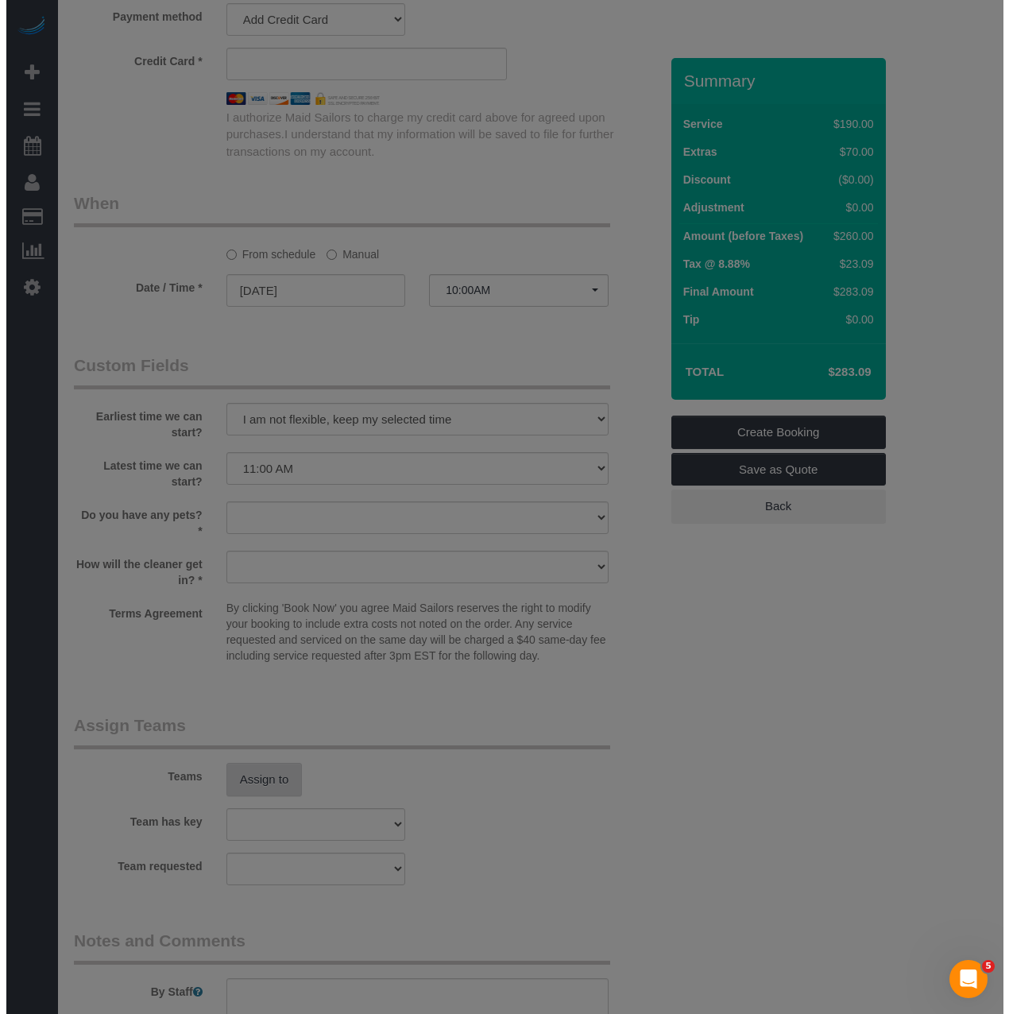
scroll to position [1504, 0]
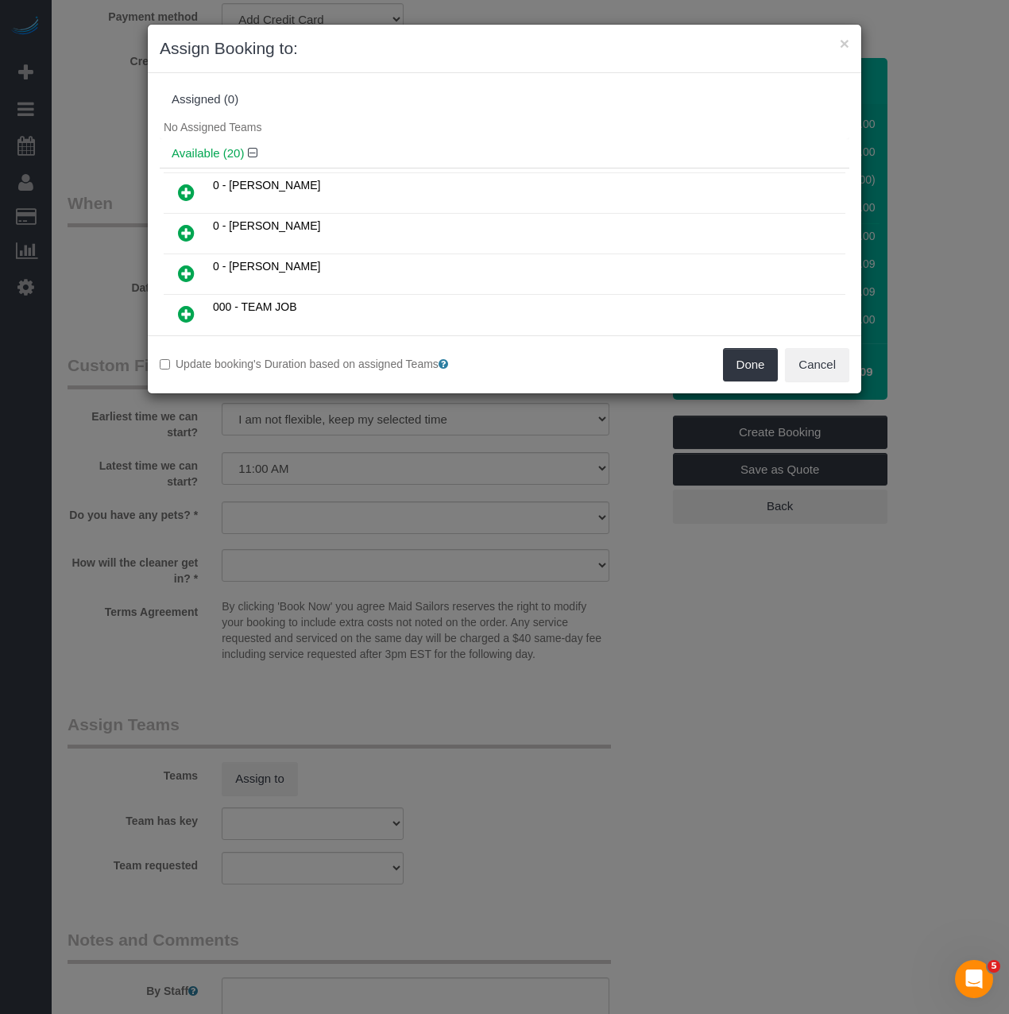
click at [190, 233] on icon at bounding box center [186, 232] width 17 height 19
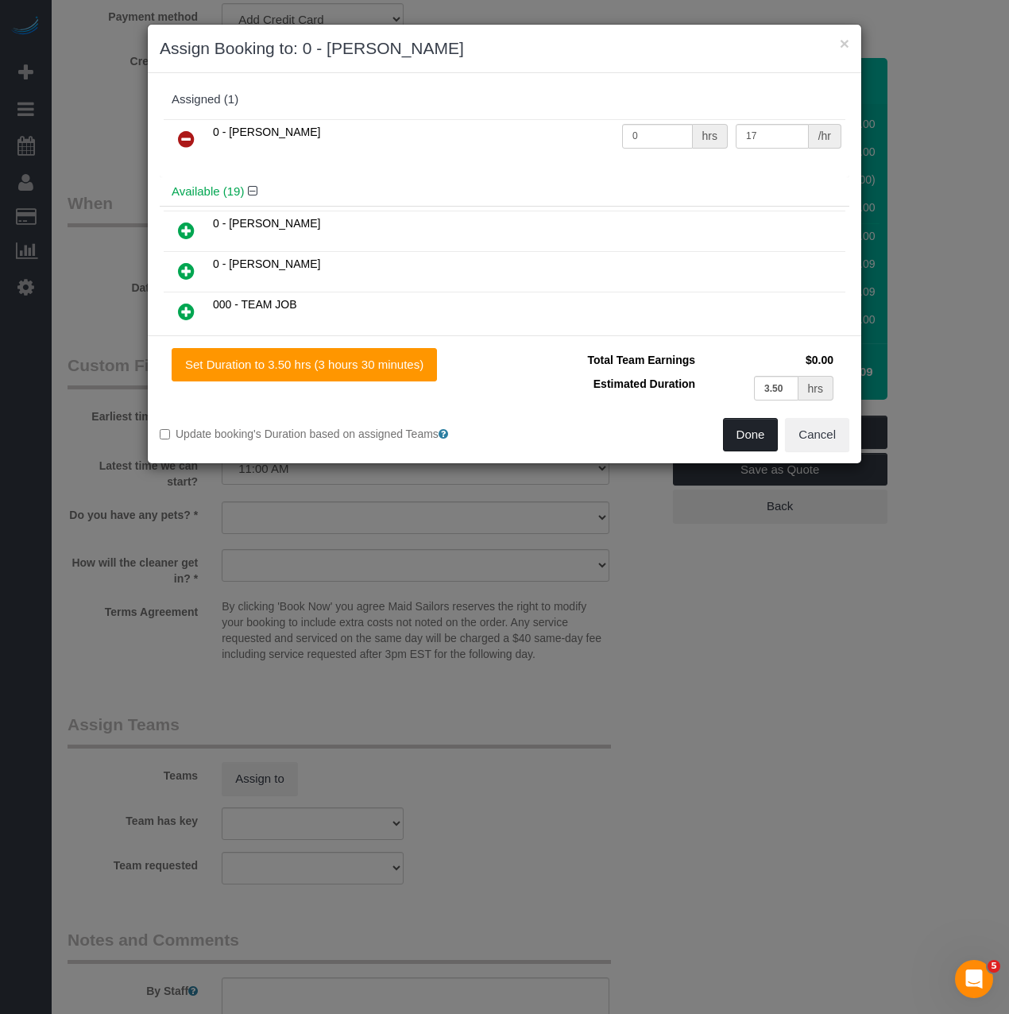
click at [736, 438] on button "Done" at bounding box center [751, 434] width 56 height 33
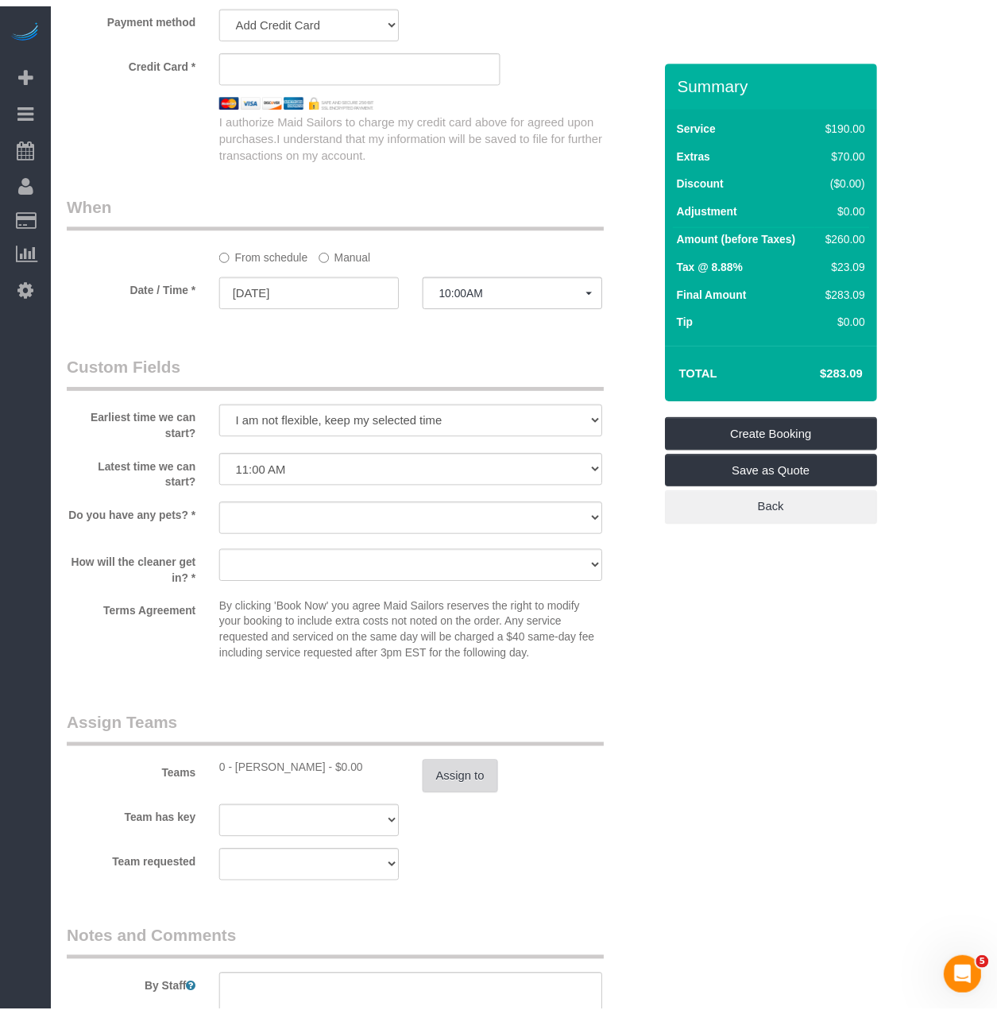
scroll to position [1509, 0]
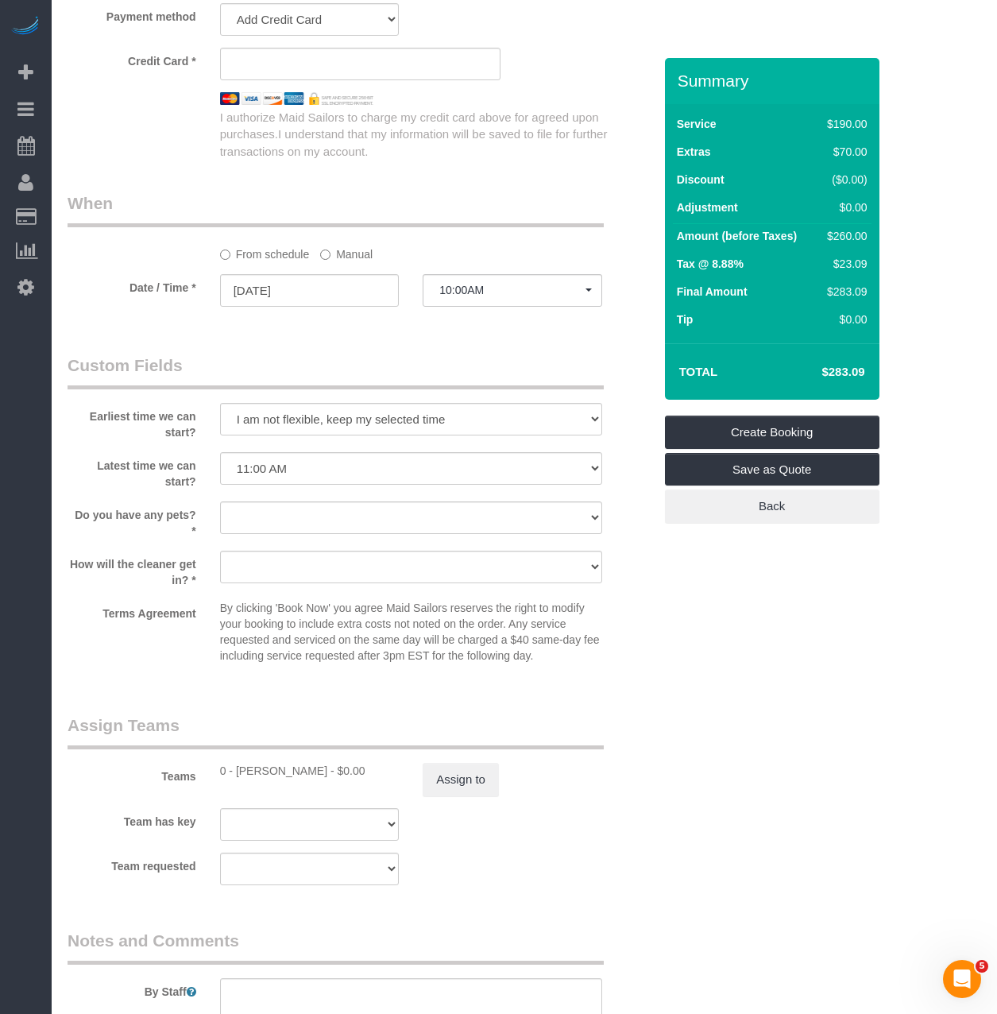
click at [237, 534] on div at bounding box center [411, 535] width 382 height 3
click at [252, 520] on select "Dog Cat None" at bounding box center [411, 517] width 382 height 33
select select "number:15"
click at [220, 501] on select "Dog Cat None" at bounding box center [411, 517] width 382 height 33
click at [261, 556] on select "We'll let you in. Doorman/Front Desk has the key. Other (Provide details)" at bounding box center [411, 566] width 382 height 33
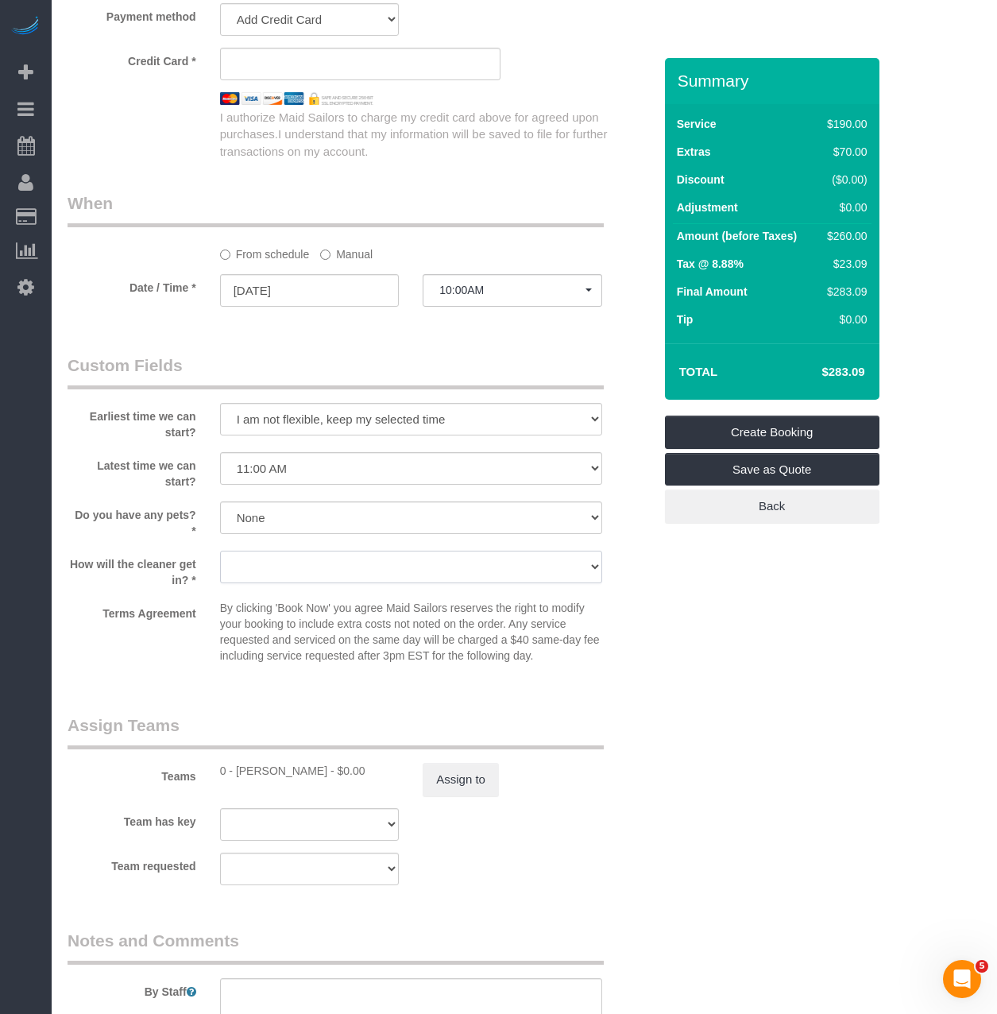
select select "number:5"
click at [220, 550] on select "We'll let you in. Doorman/Front Desk has the key. Other (Provide details)" at bounding box center [411, 566] width 382 height 33
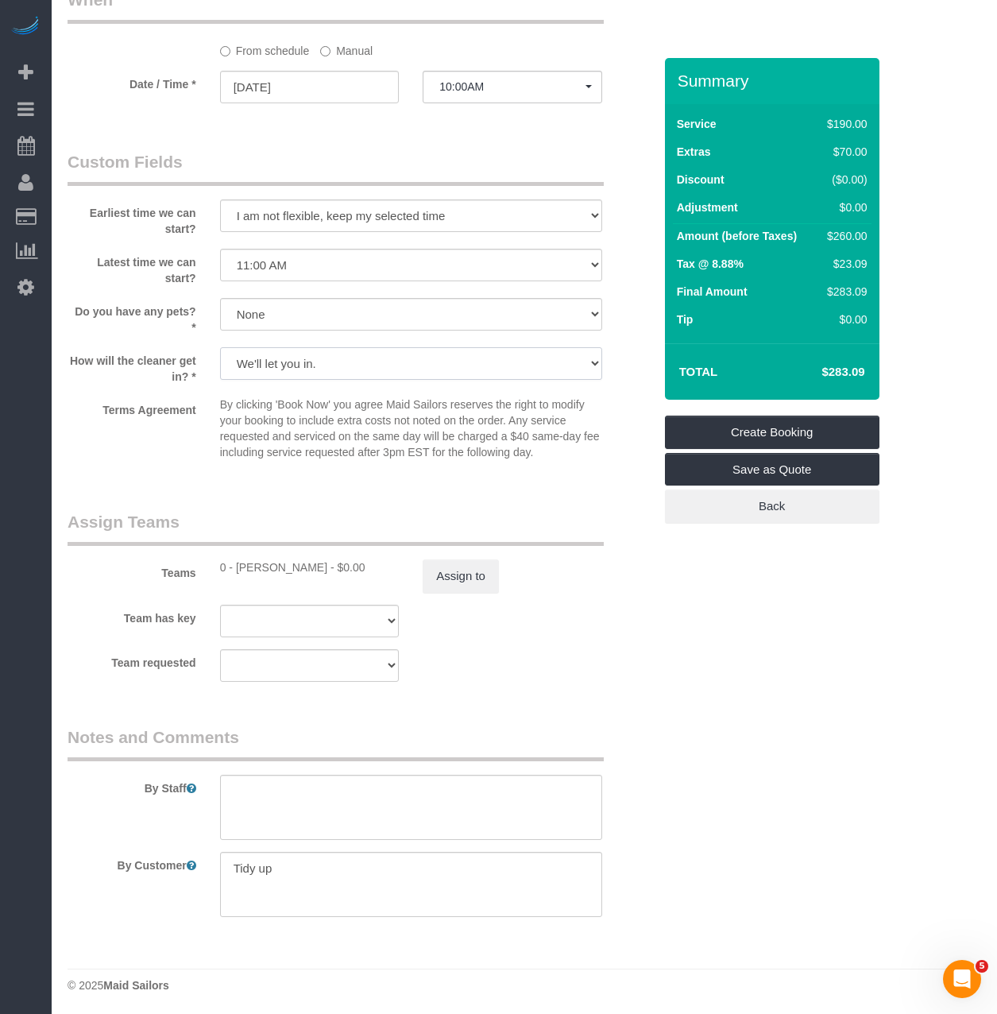
scroll to position [1715, 0]
click at [330, 868] on textarea at bounding box center [411, 881] width 382 height 65
click at [233, 867] on textarea at bounding box center [411, 881] width 382 height 65
type textarea "2br/1ba standard cleaning Tidy up/fold clothes"
click at [256, 779] on textarea at bounding box center [411, 804] width 382 height 65
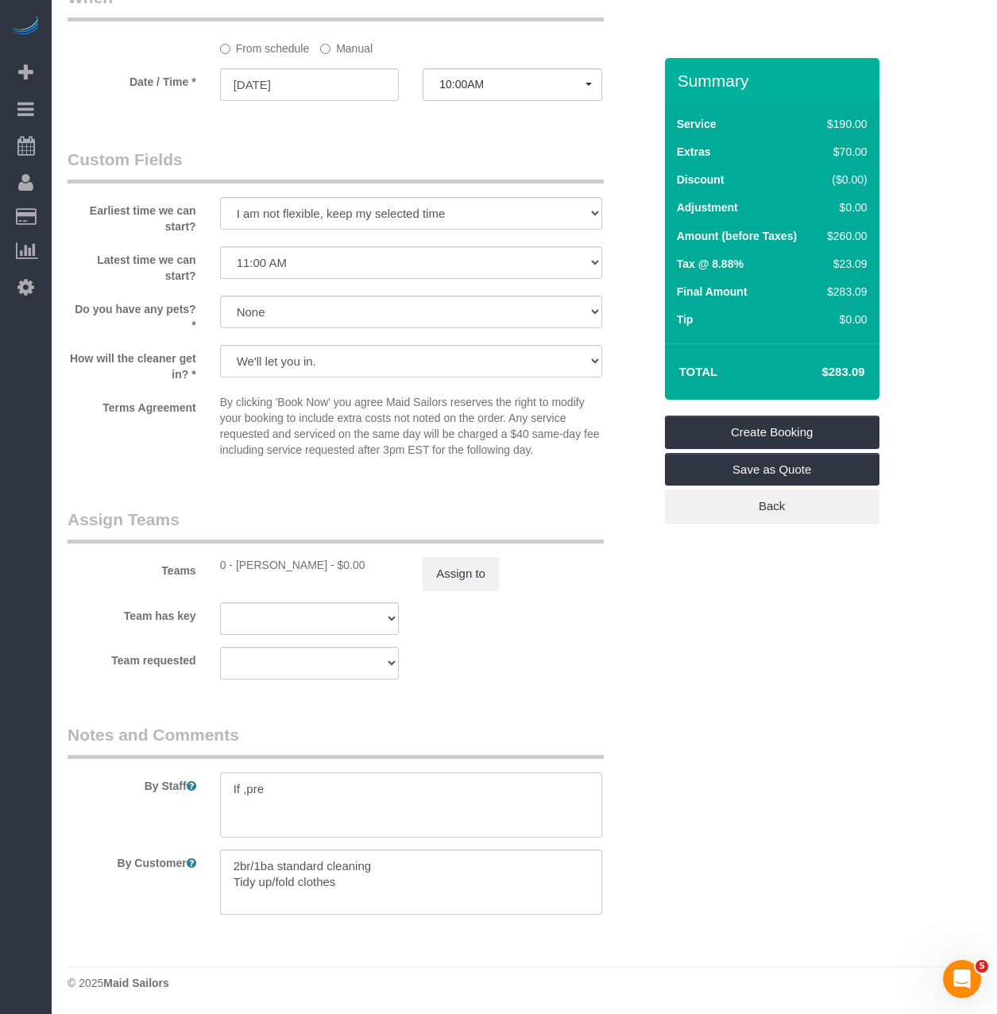
click at [337, 801] on textarea at bounding box center [411, 804] width 382 height 65
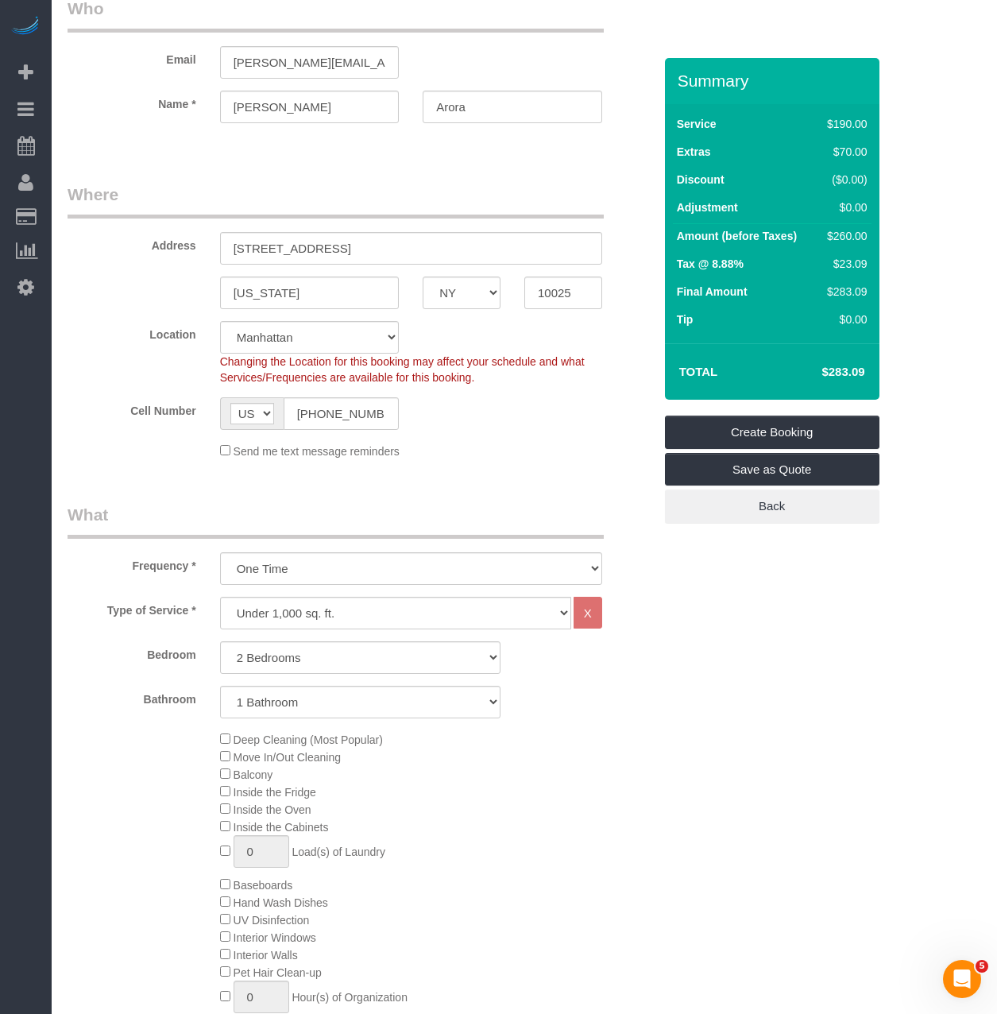
scroll to position [47, 0]
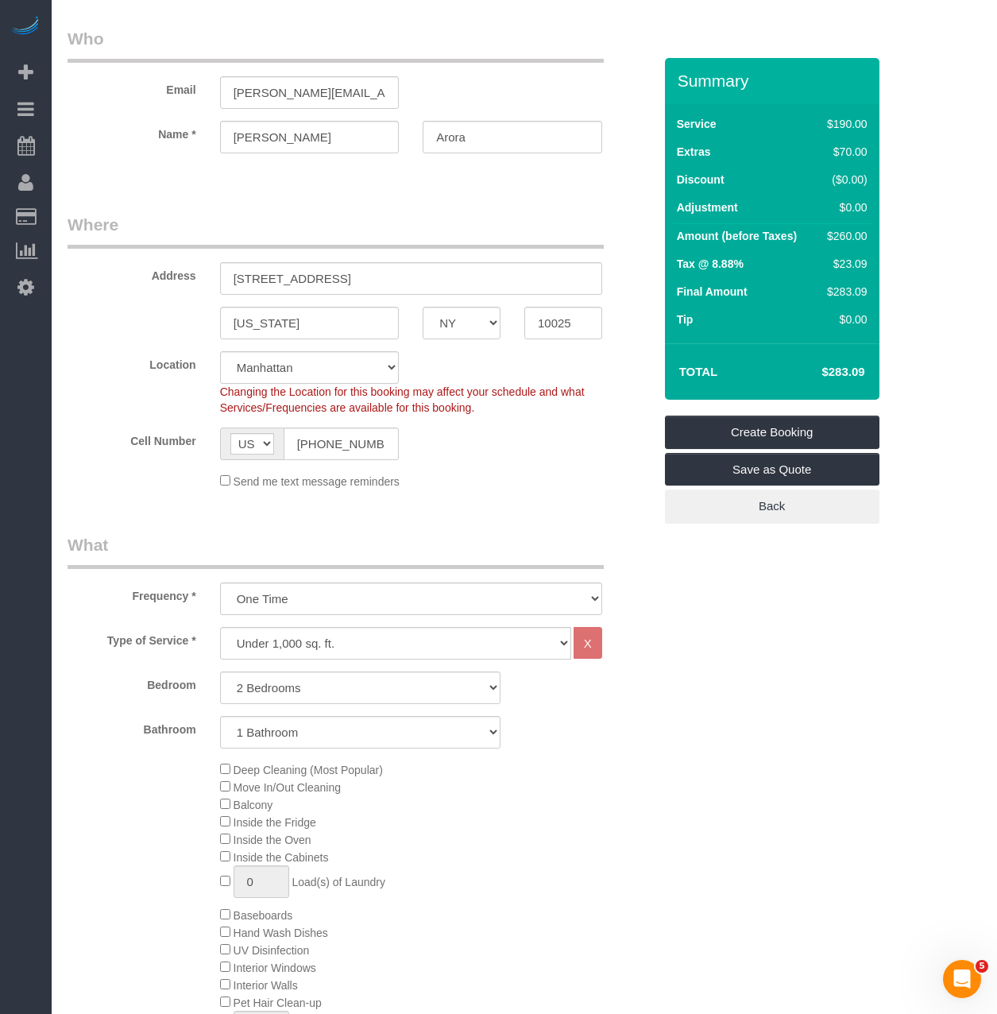
type textarea "If more time is needed, please reach out to support"
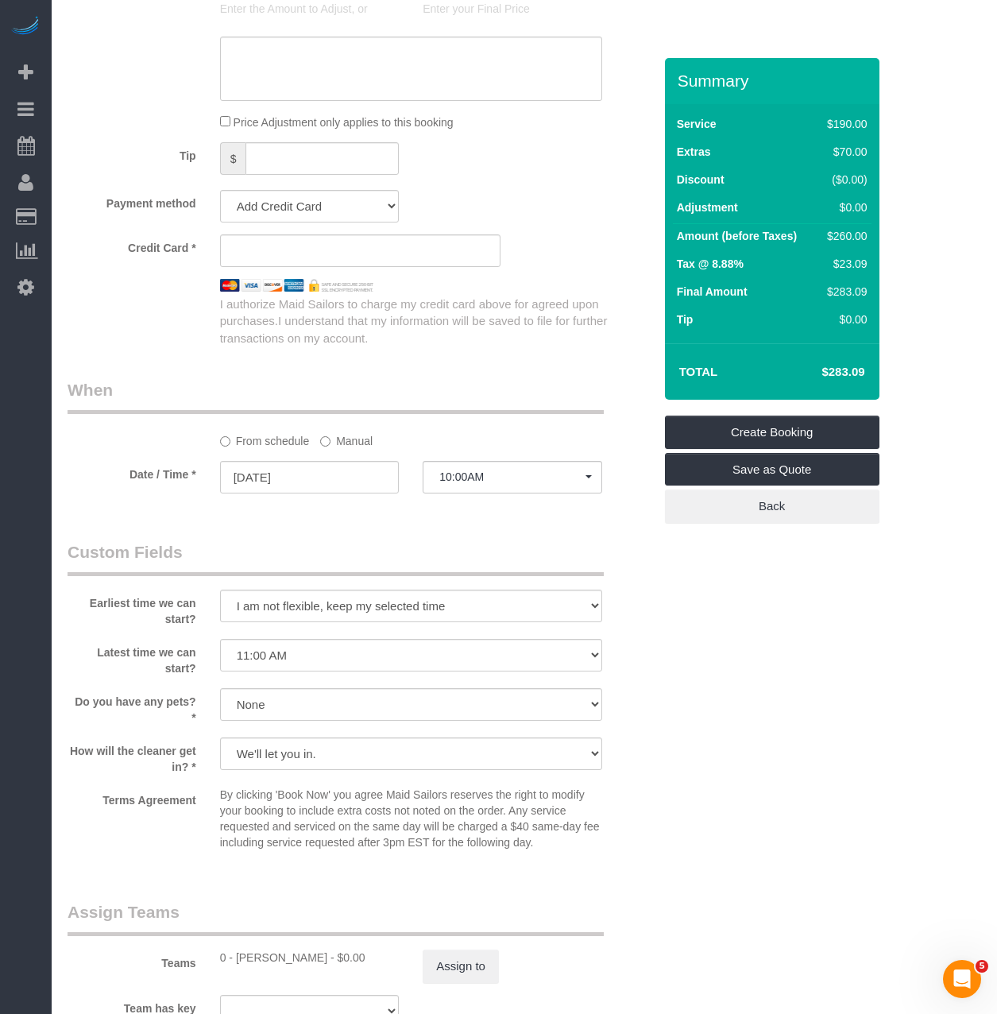
scroll to position [1159, 0]
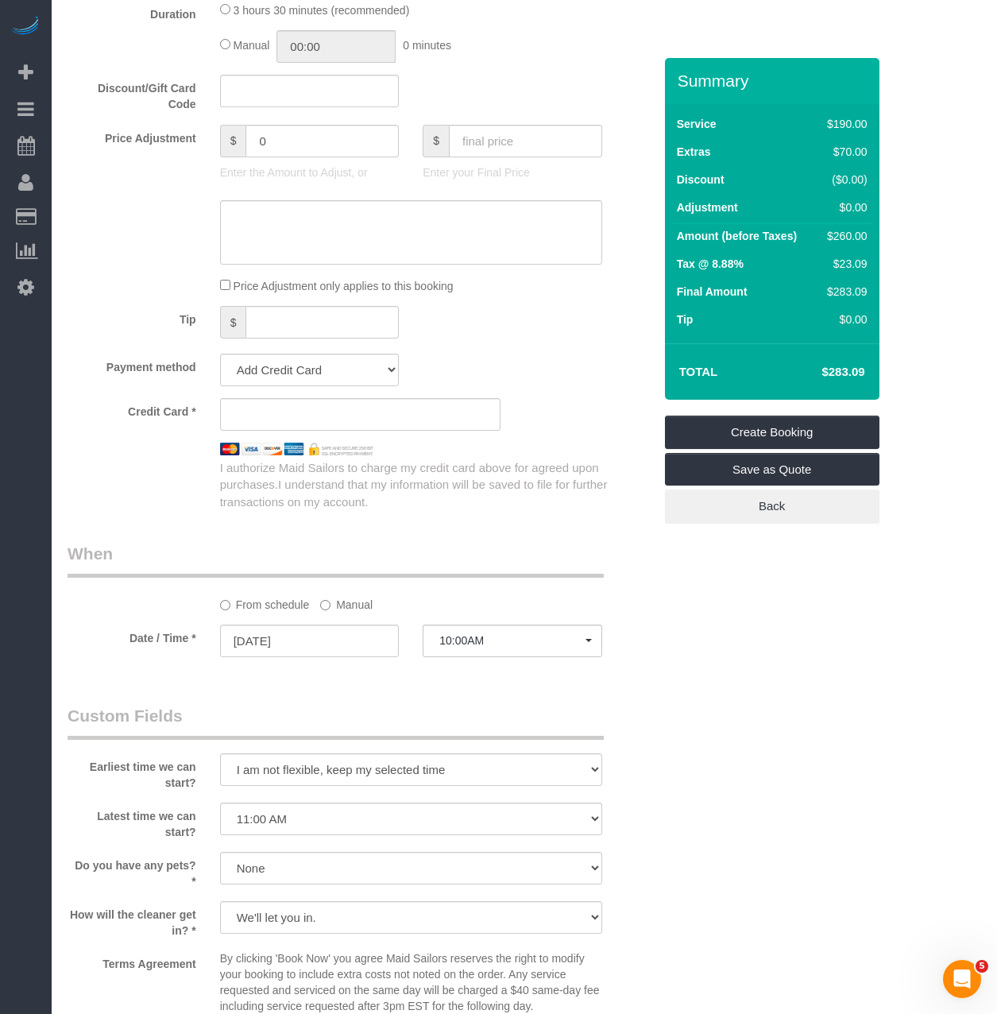
click at [329, 431] on sui-stripe-card at bounding box center [360, 414] width 280 height 33
drag, startPoint x: 480, startPoint y: 519, endPoint x: 489, endPoint y: 519, distance: 9.5
click at [481, 519] on div "Who Email nitali.arora@gmail.com Name * Nitali Arora Where Address 915 West End…" at bounding box center [360, 207] width 609 height 2616
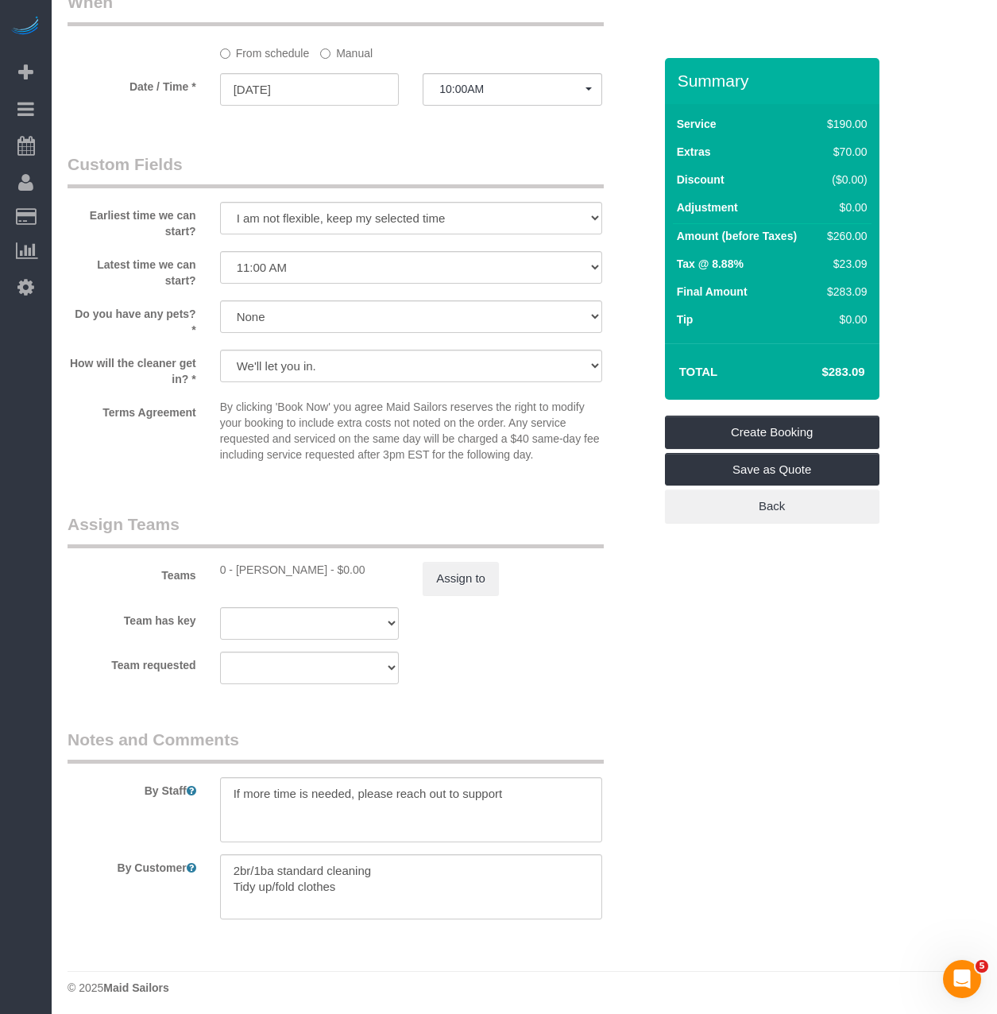
scroll to position [1715, 0]
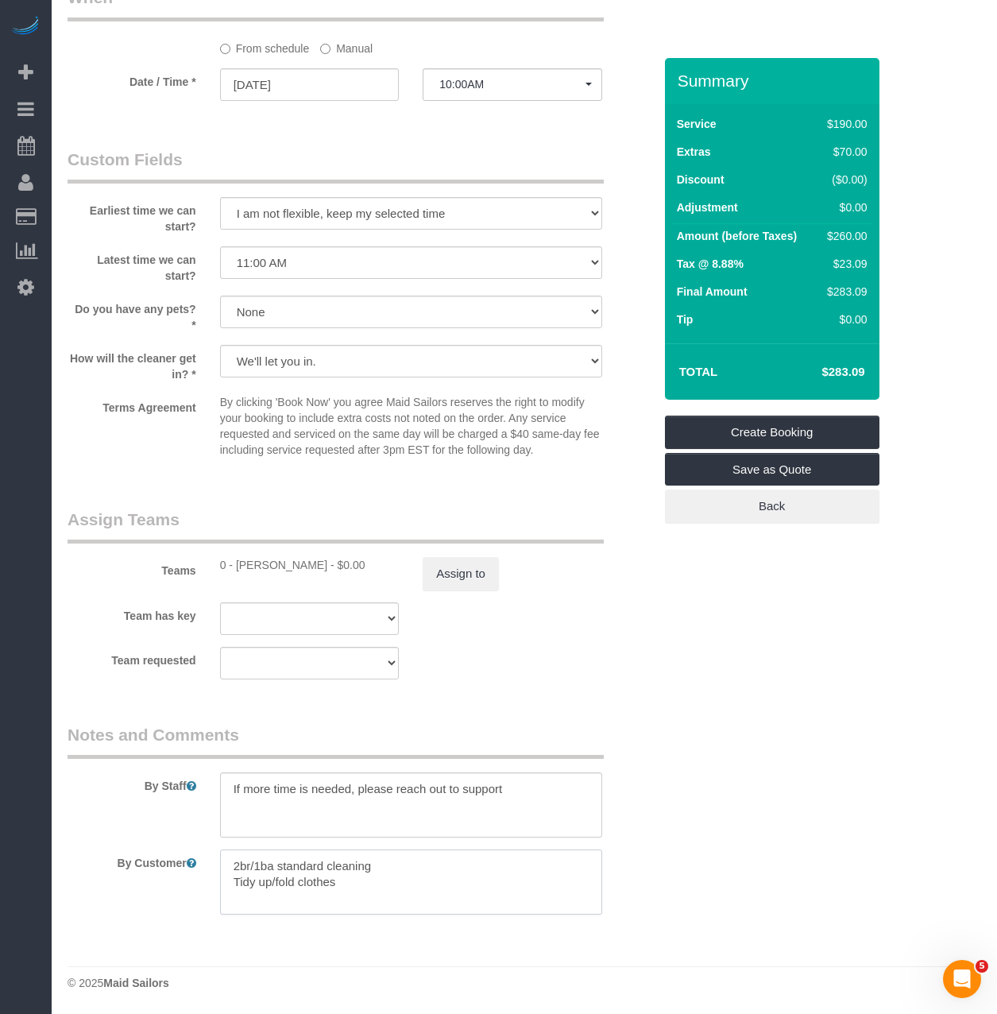
click at [291, 880] on textarea at bounding box center [411, 881] width 382 height 65
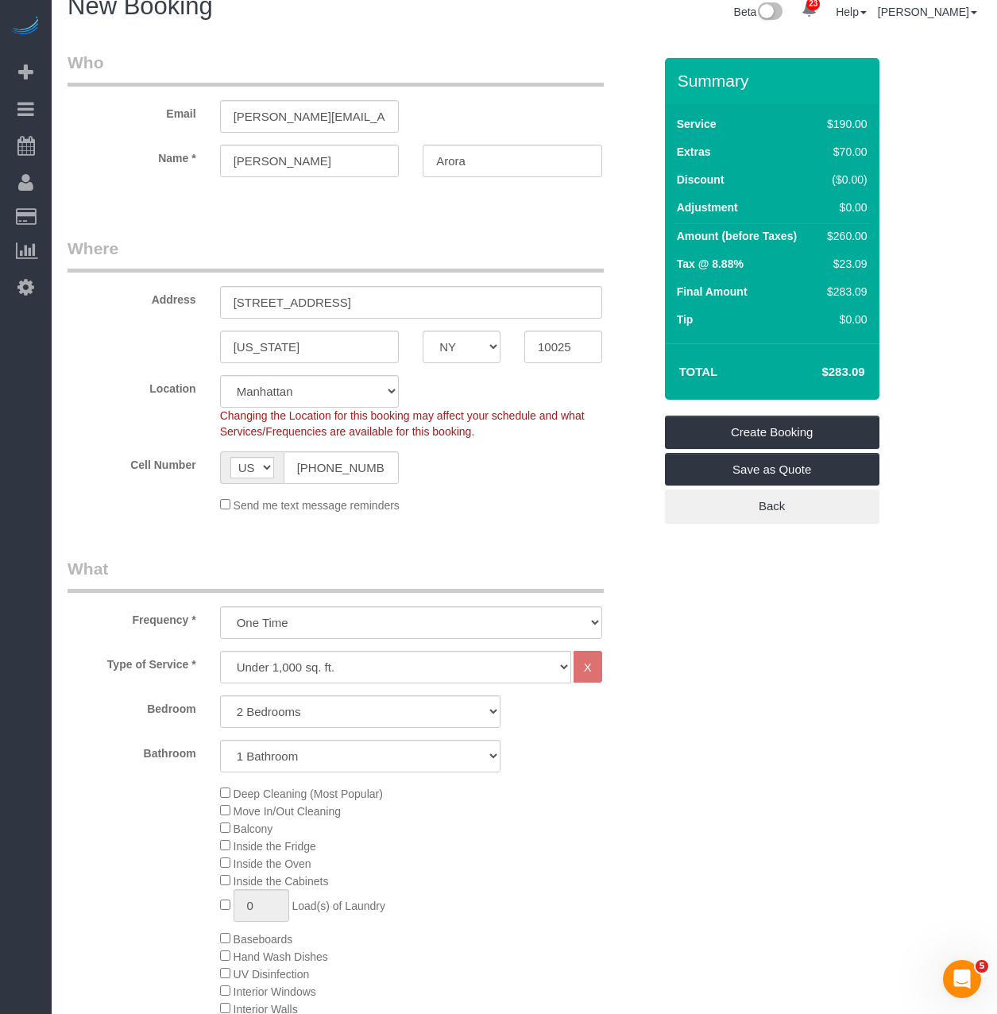
scroll to position [0, 0]
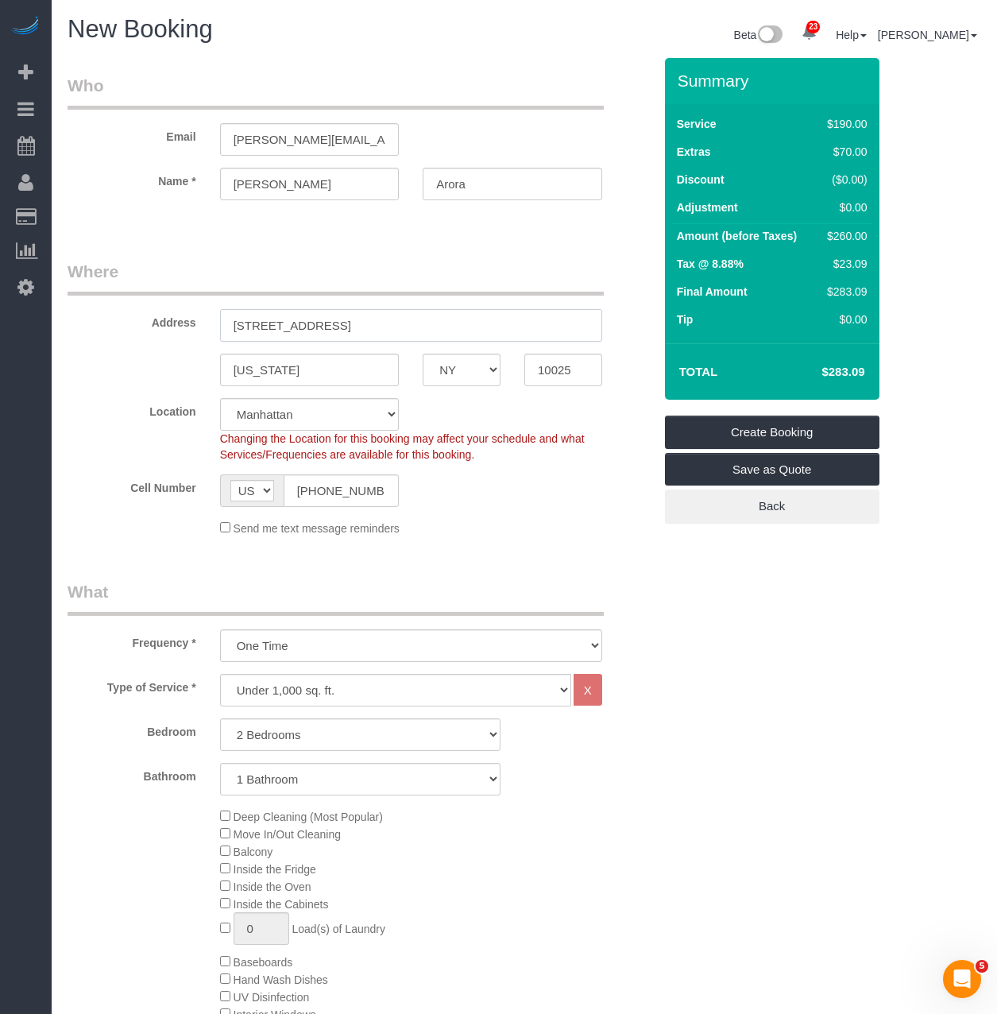
click at [378, 322] on input "915 West End Avenue, Apt. 1106" at bounding box center [411, 325] width 382 height 33
click at [773, 438] on link "Create Booking" at bounding box center [772, 431] width 214 height 33
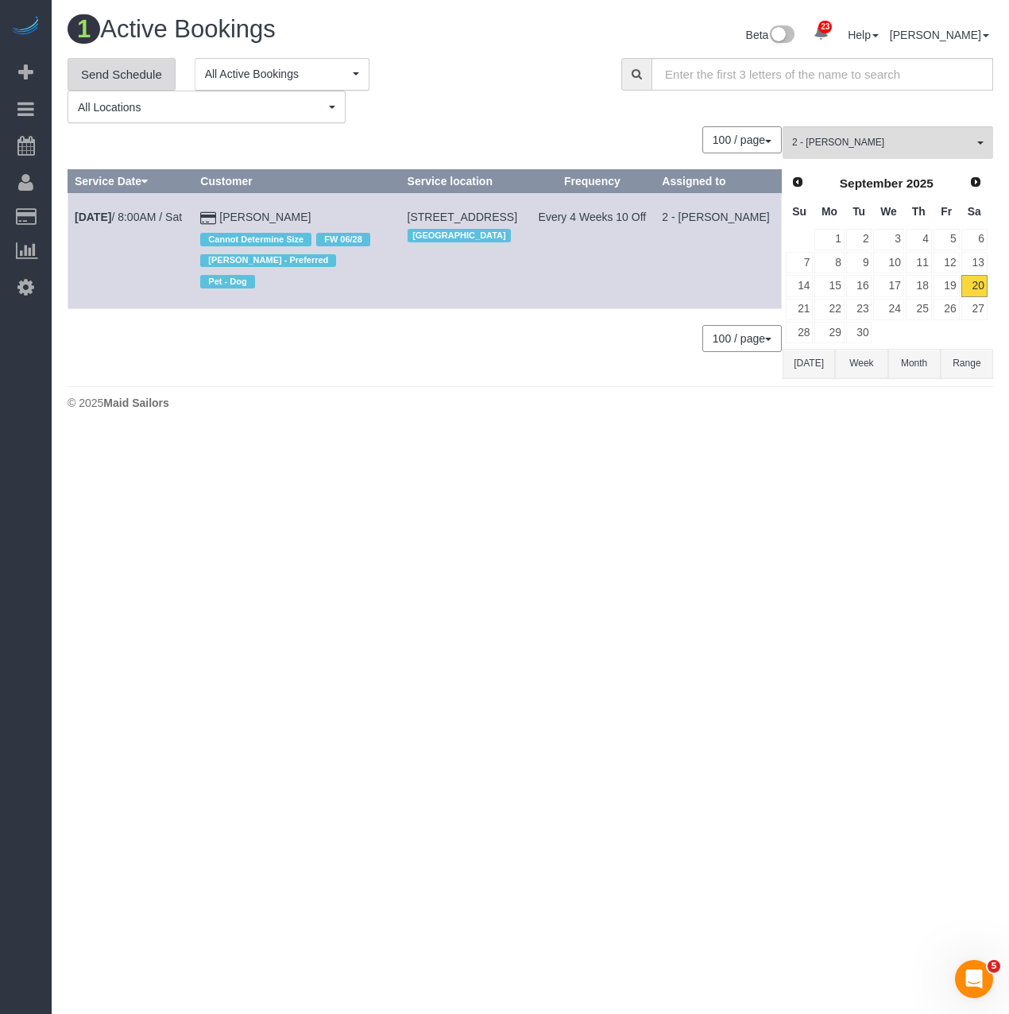
click at [123, 73] on link "Send Schedule" at bounding box center [122, 74] width 108 height 33
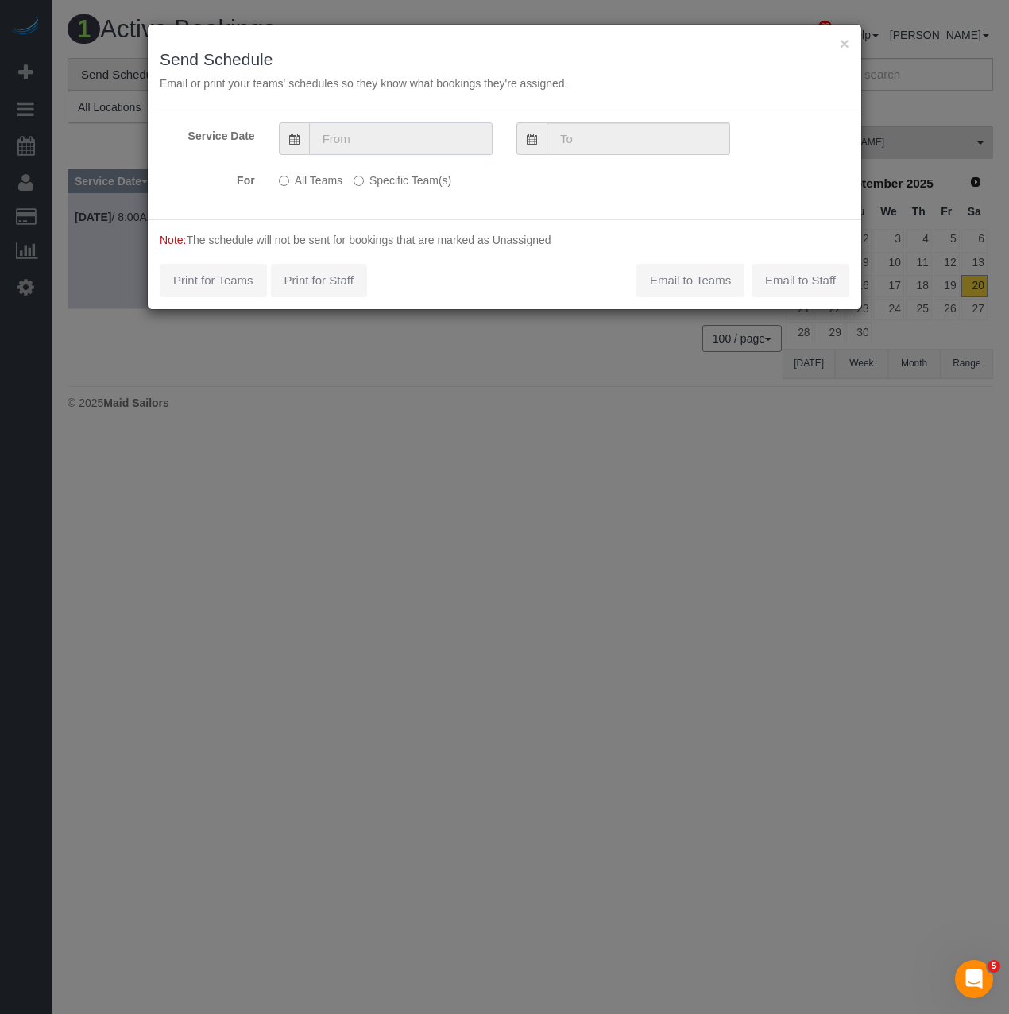
click at [338, 136] on input "text" at bounding box center [400, 138] width 183 height 33
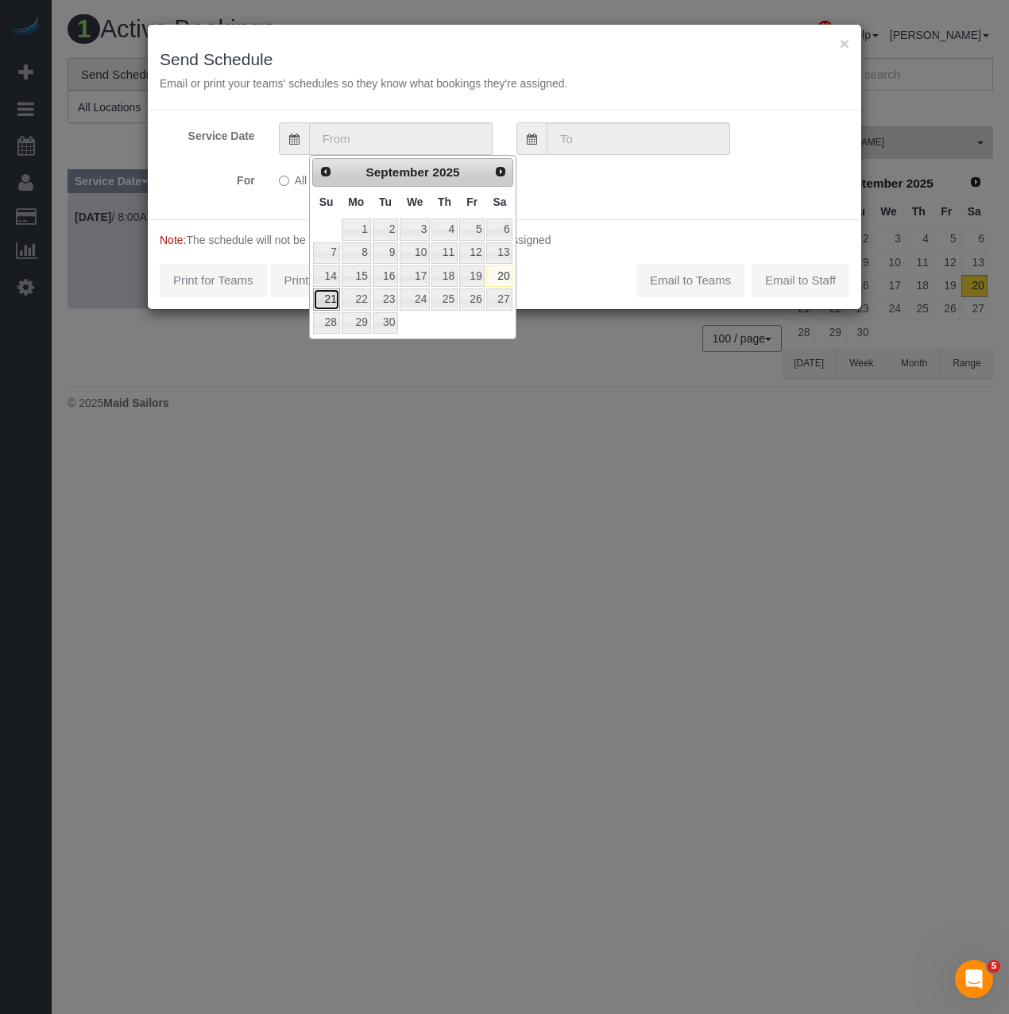
click at [331, 301] on link "21" at bounding box center [326, 298] width 27 height 21
type input "[DATE]"
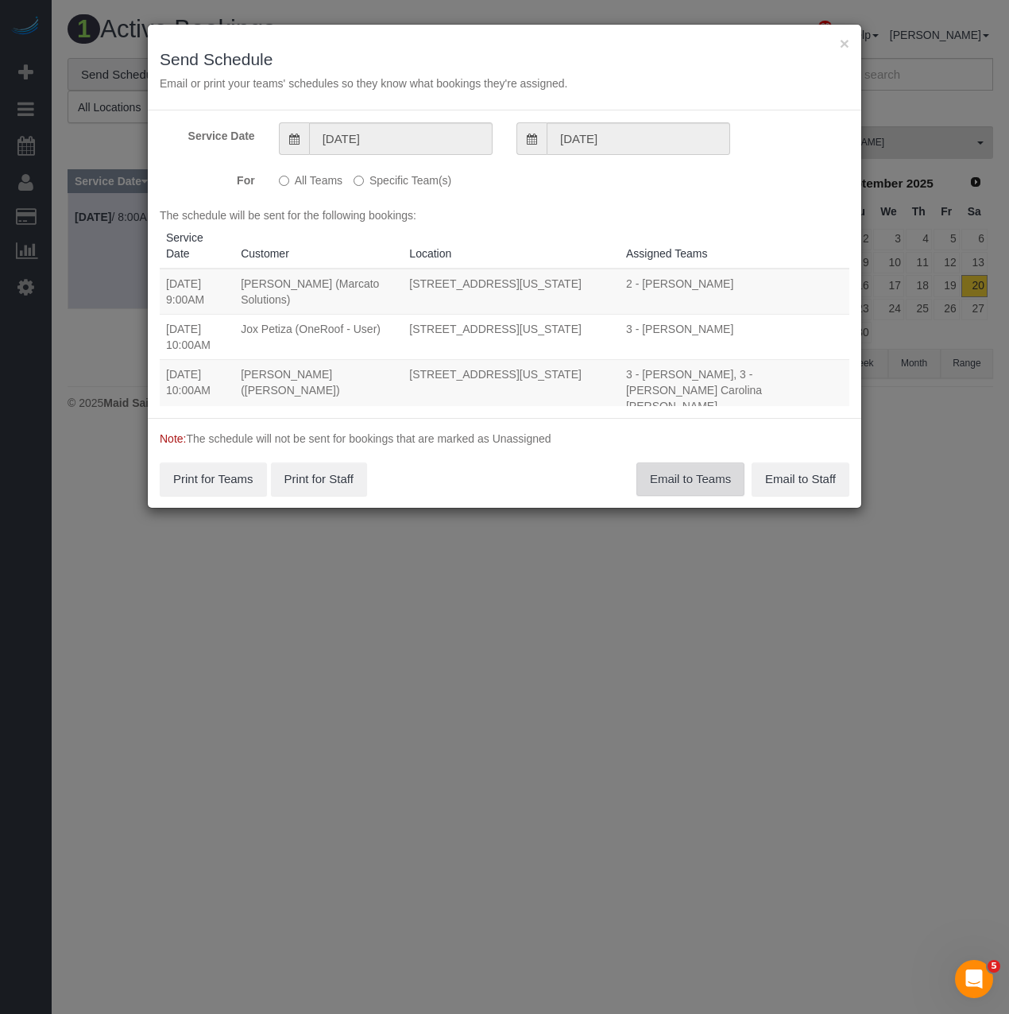
click at [706, 474] on button "Email to Teams" at bounding box center [690, 478] width 108 height 33
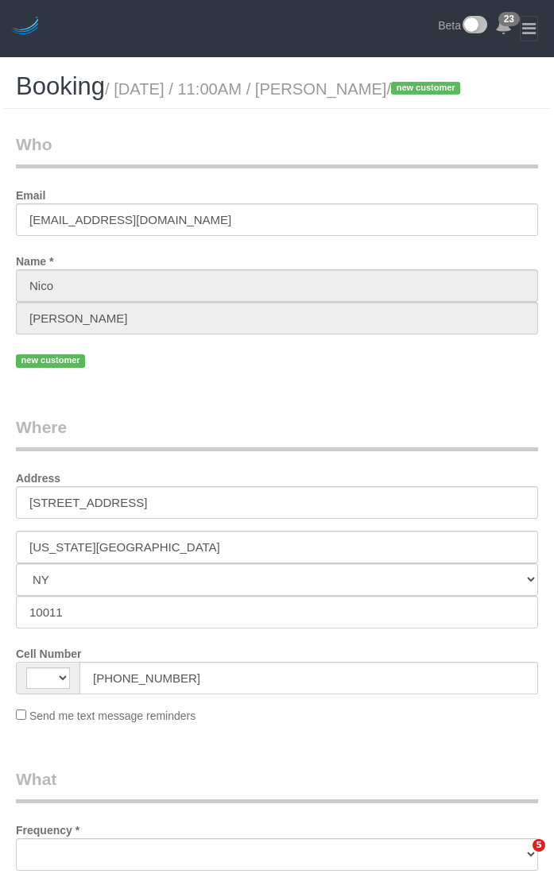
select select "NY"
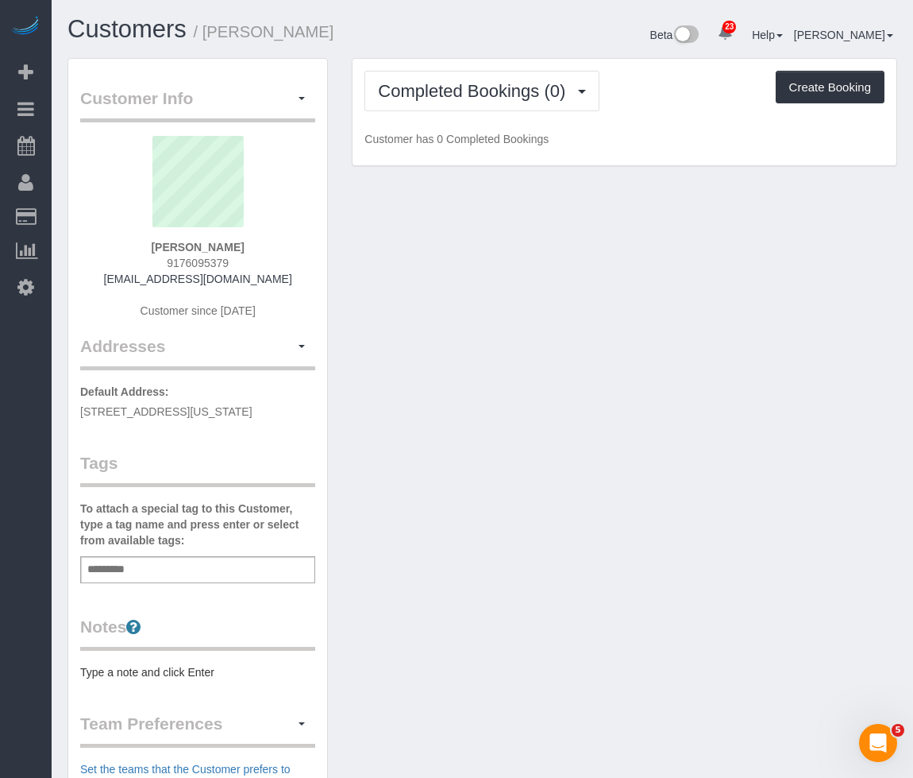
drag, startPoint x: 154, startPoint y: 422, endPoint x: 79, endPoint y: 411, distance: 75.4
click at [79, 411] on div "Customer Info Edit Contact Info Send Message Email Preferences Special Sales Ta…" at bounding box center [197, 582] width 259 height 1047
copy span "215 West 22nd Street, 1, New York City, NY 10011"
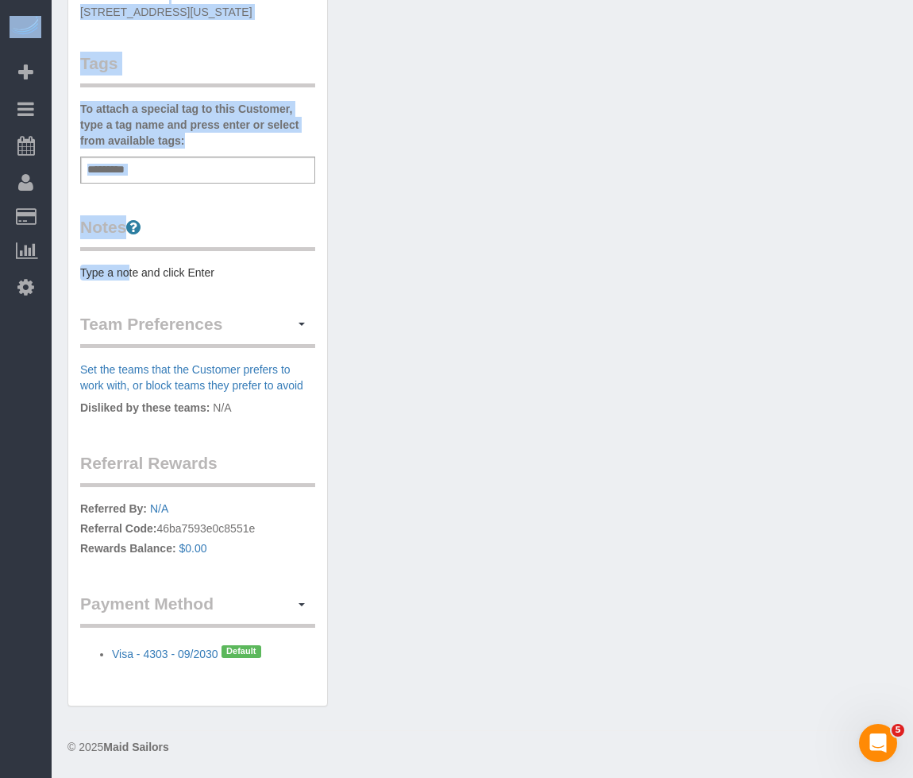
drag, startPoint x: 126, startPoint y: 683, endPoint x: 127, endPoint y: 1006, distance: 322.5
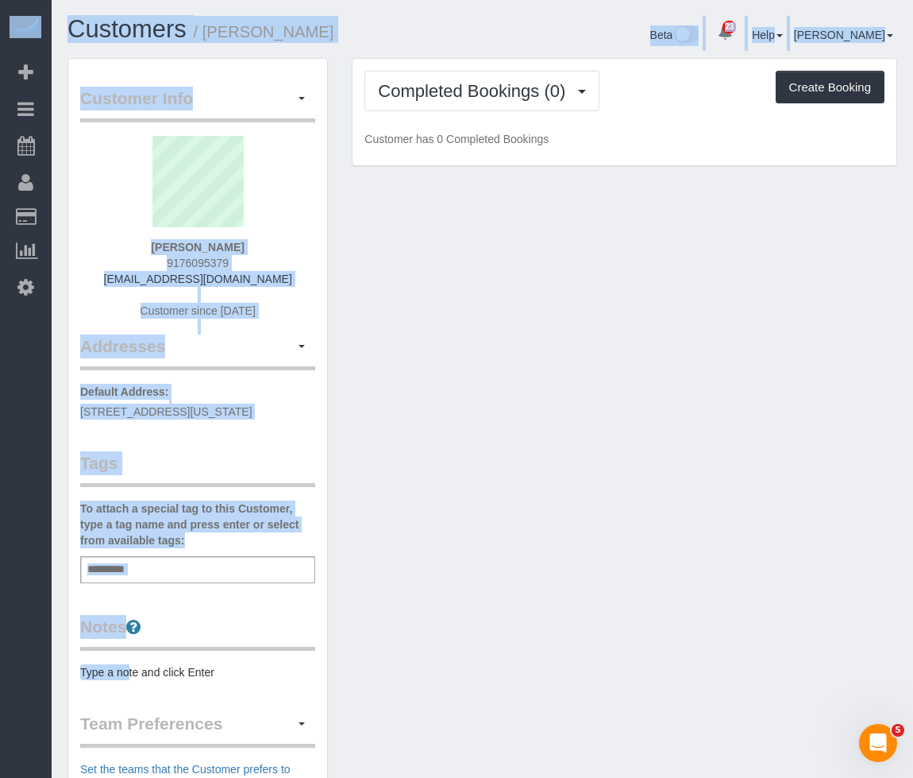
click at [153, 651] on legend "Notes" at bounding box center [197, 633] width 235 height 36
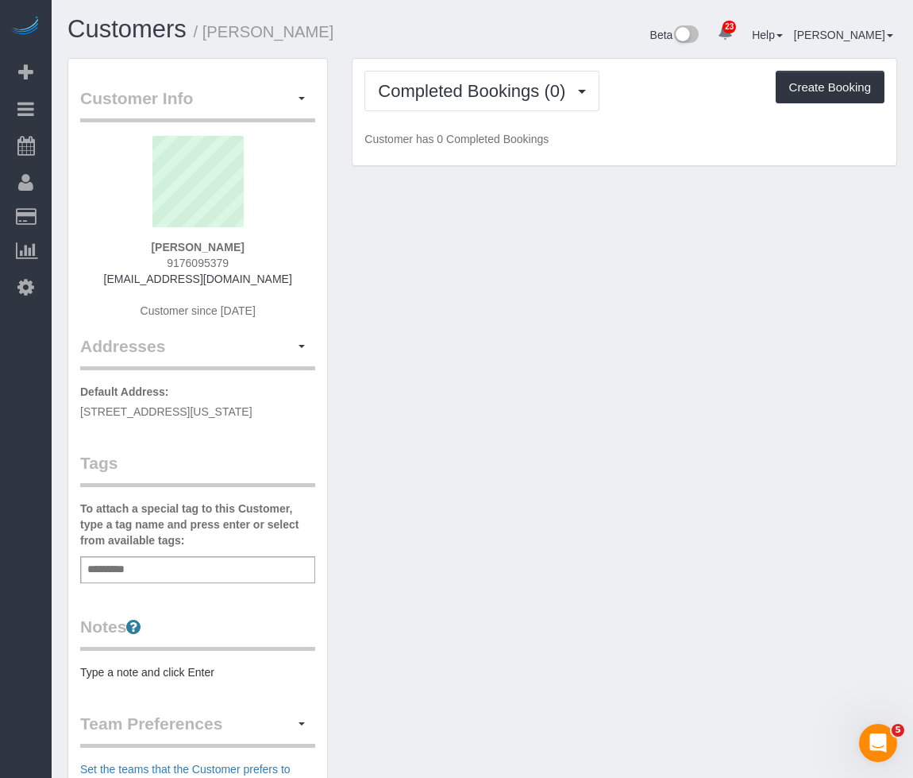
click at [158, 680] on pre "Type a note and click Enter" at bounding box center [197, 672] width 235 height 16
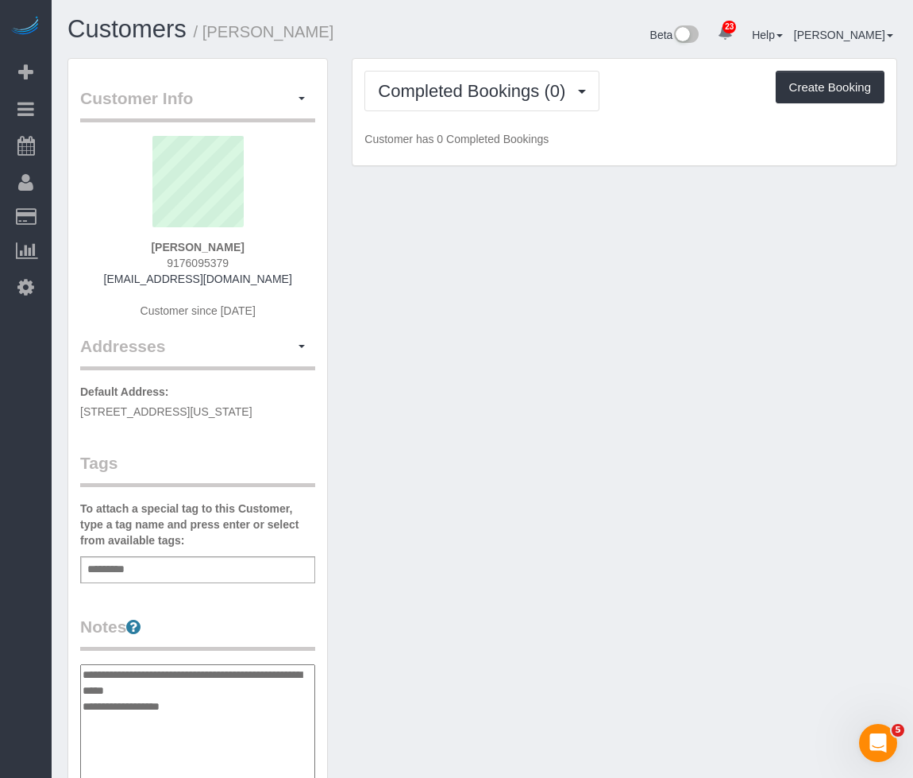
type textarea "**********"
click at [244, 583] on div "Add a tag" at bounding box center [197, 569] width 235 height 27
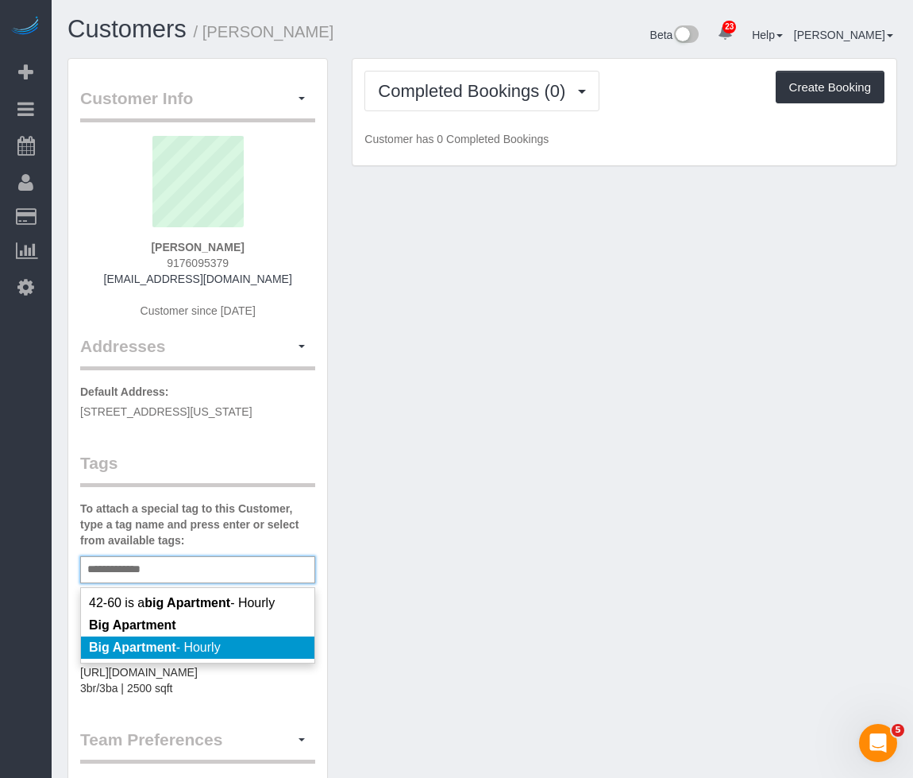
type input "**********"
click at [221, 654] on span "Big Apartment - Hourly" at bounding box center [155, 647] width 132 height 14
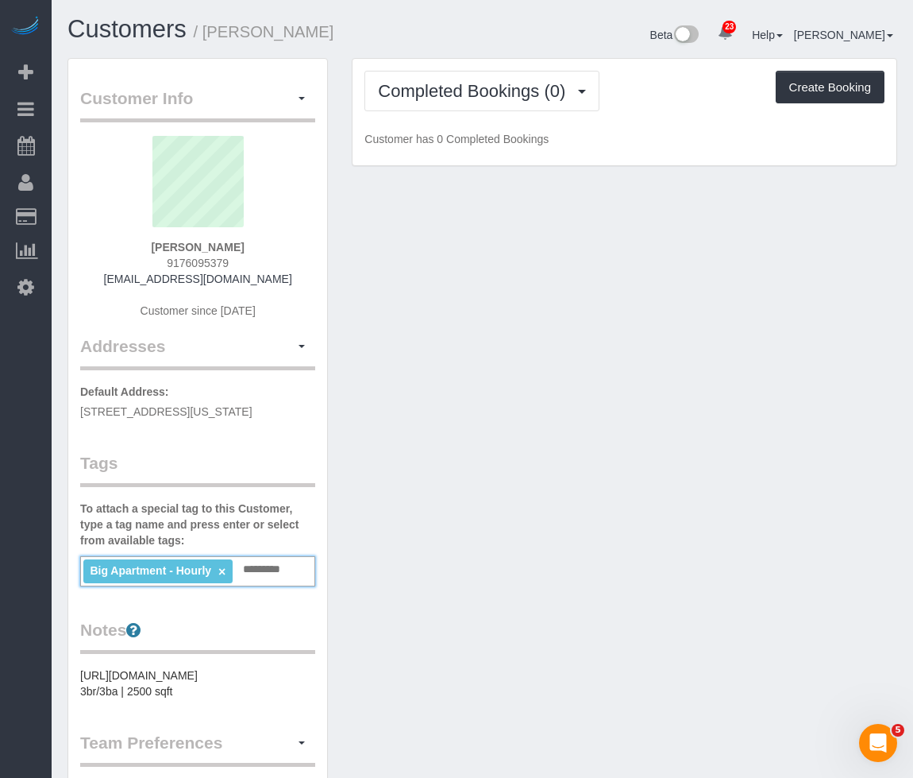
click at [330, 558] on div "Customer Info Edit Contact Info Send Message Email Preferences Special Sales Ta…" at bounding box center [198, 599] width 284 height 1083
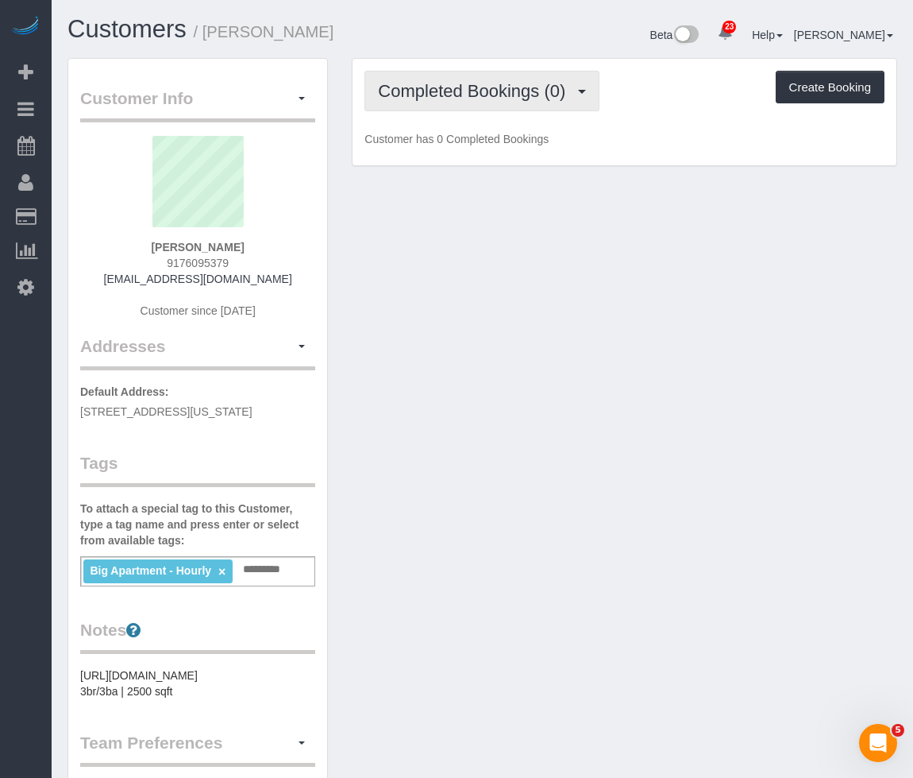
click at [502, 94] on span "Completed Bookings (0)" at bounding box center [475, 91] width 195 height 20
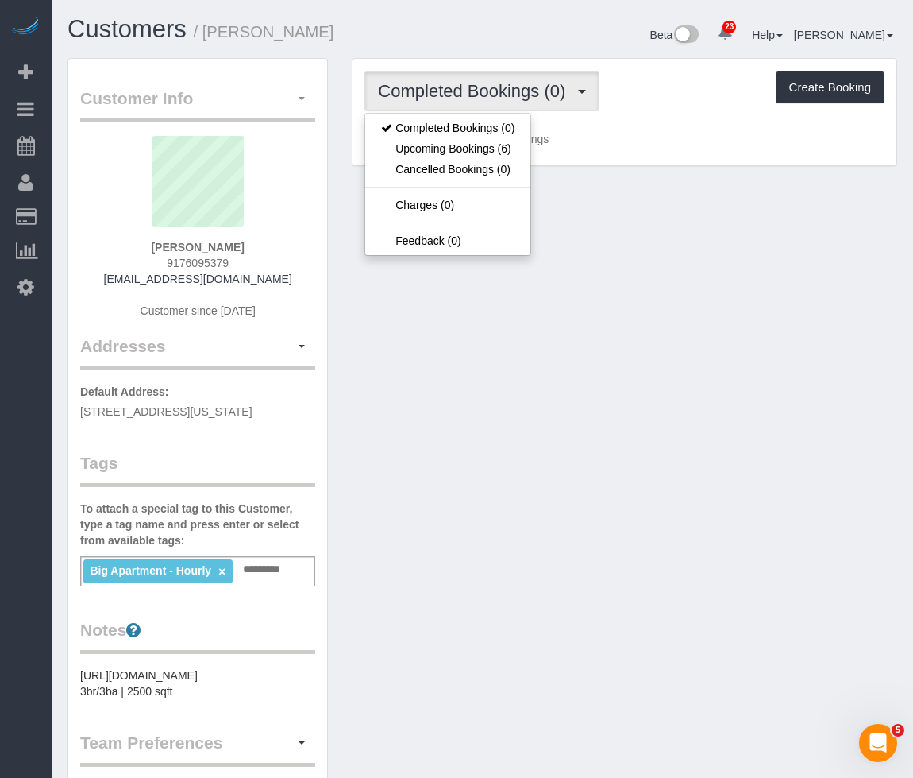
click at [299, 112] on legend "Customer Info Edit Contact Info Send Message Email Preferences Special Sales Ta…" at bounding box center [197, 105] width 235 height 36
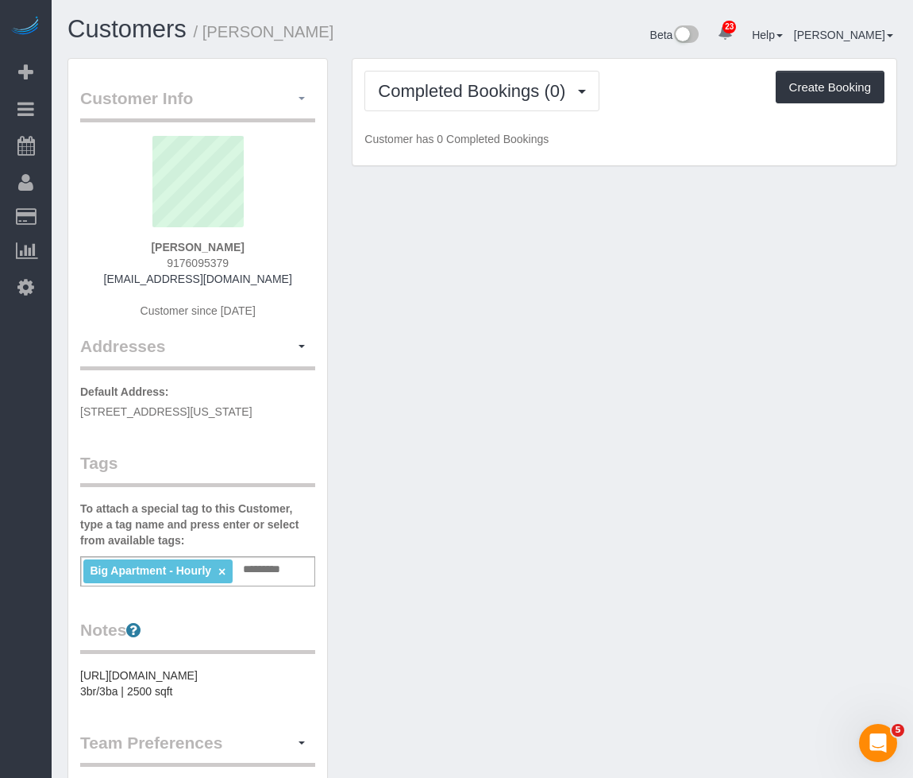
click at [298, 102] on button "button" at bounding box center [301, 99] width 27 height 25
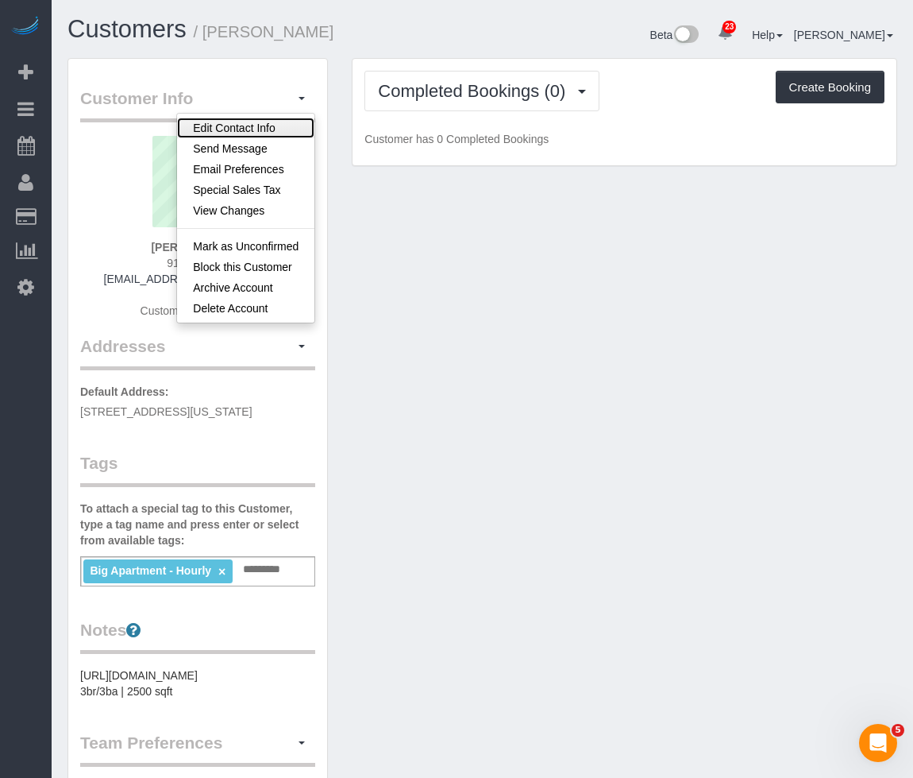
click at [247, 126] on link "Edit Contact Info" at bounding box center [245, 128] width 137 height 21
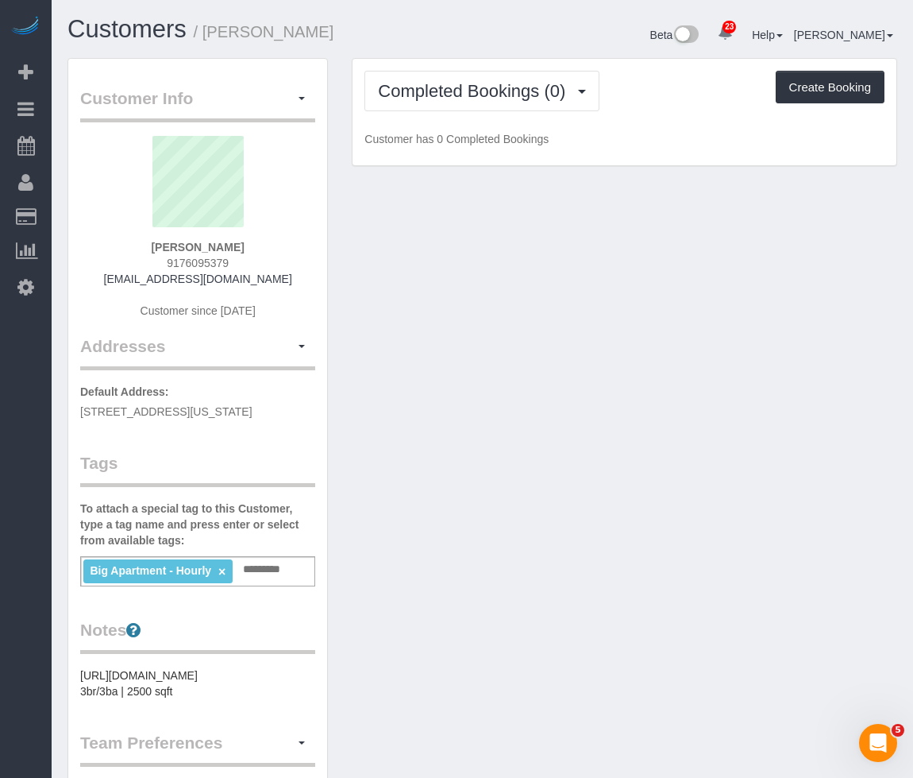
select select "NY"
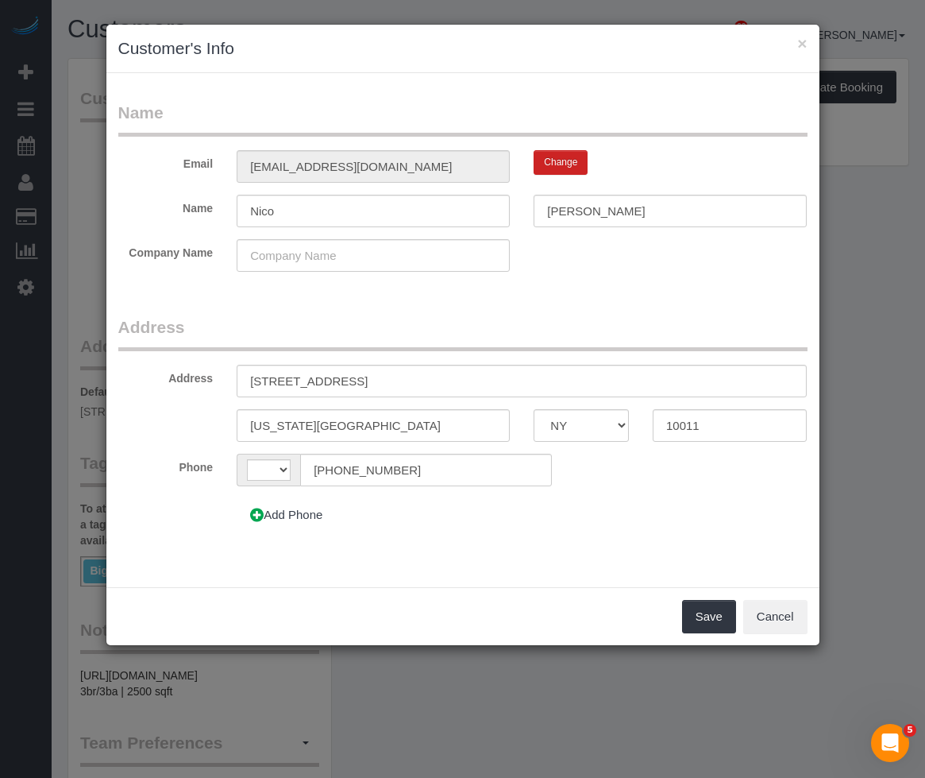
select select "string:US"
click at [384, 381] on input "[STREET_ADDRESS]" at bounding box center [522, 381] width 570 height 33
type input "215 West 22nd Street, Apt. 1"
click at [312, 420] on input "[US_STATE][GEOGRAPHIC_DATA]" at bounding box center [373, 425] width 273 height 33
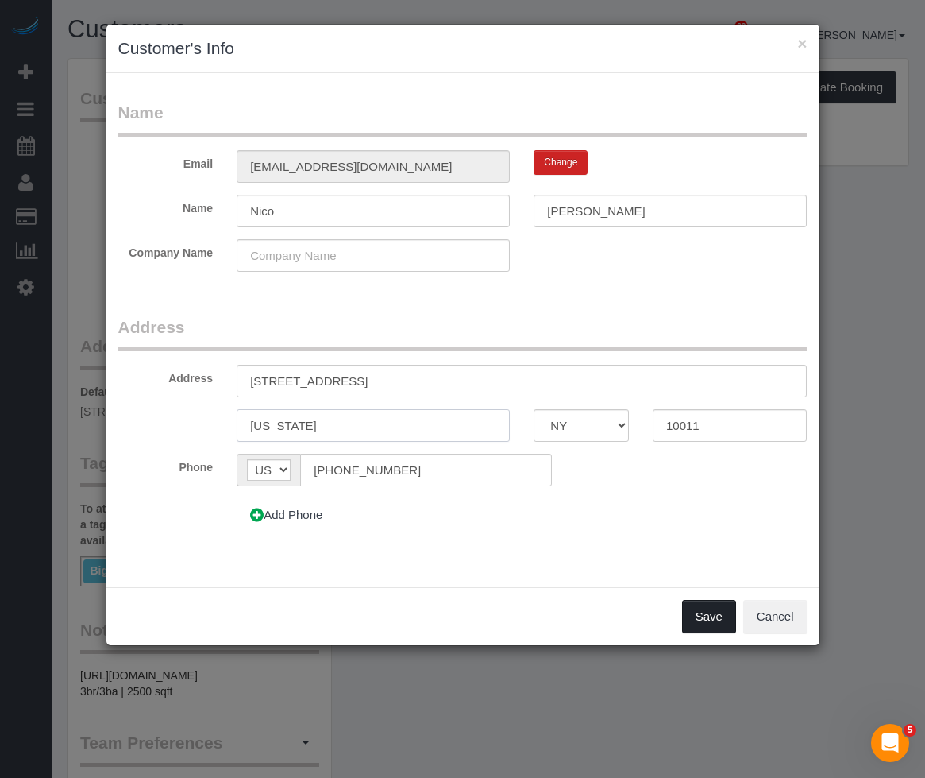
type input "New York"
click at [700, 623] on button "Save" at bounding box center [709, 616] width 54 height 33
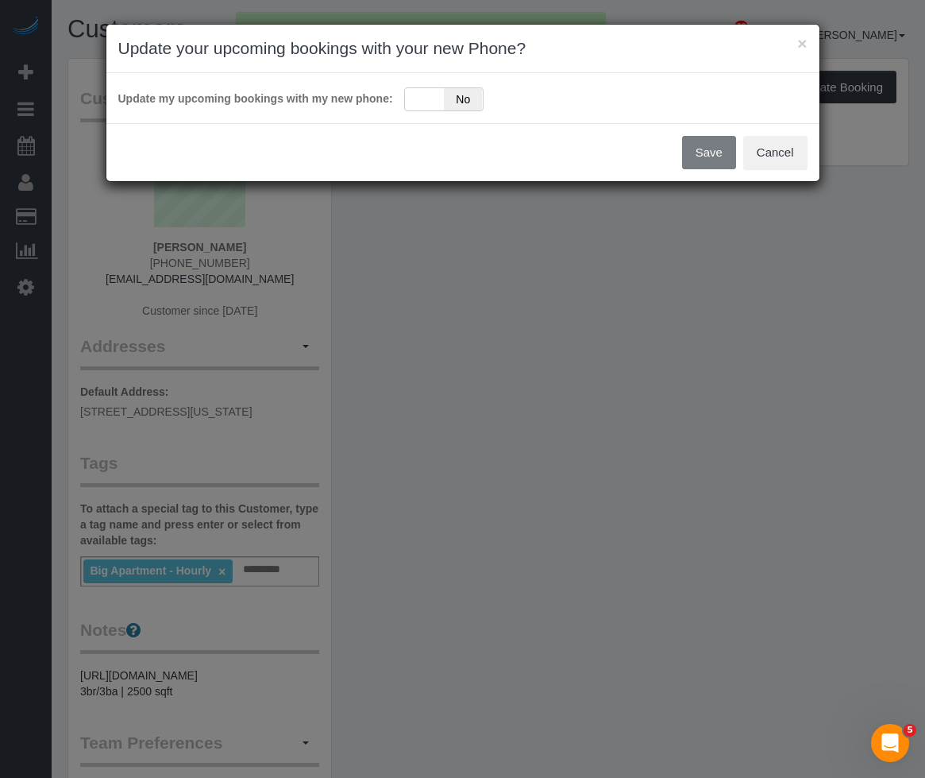
click at [453, 100] on span "No" at bounding box center [463, 99] width 39 height 22
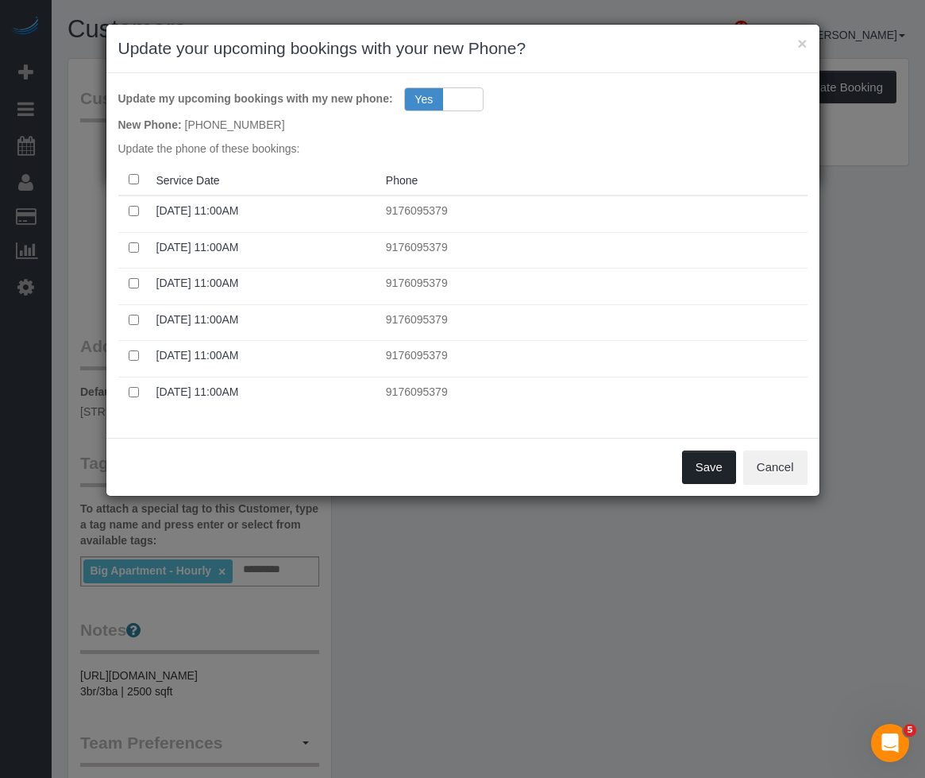
click at [713, 465] on button "Save" at bounding box center [709, 466] width 54 height 33
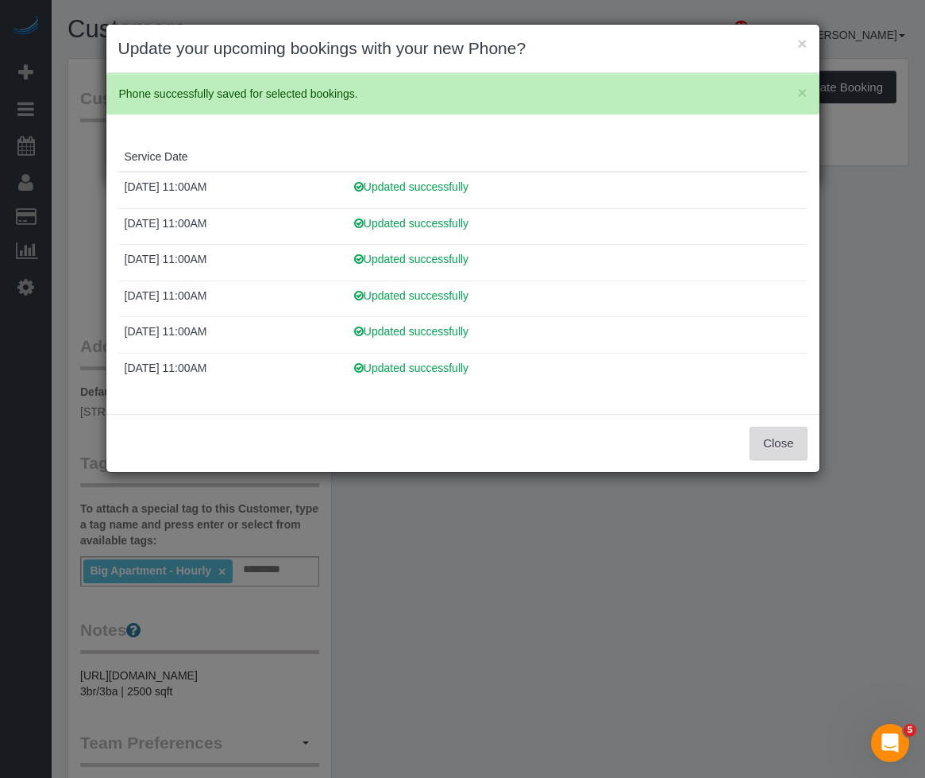
click at [777, 446] on button "Close" at bounding box center [778, 443] width 57 height 33
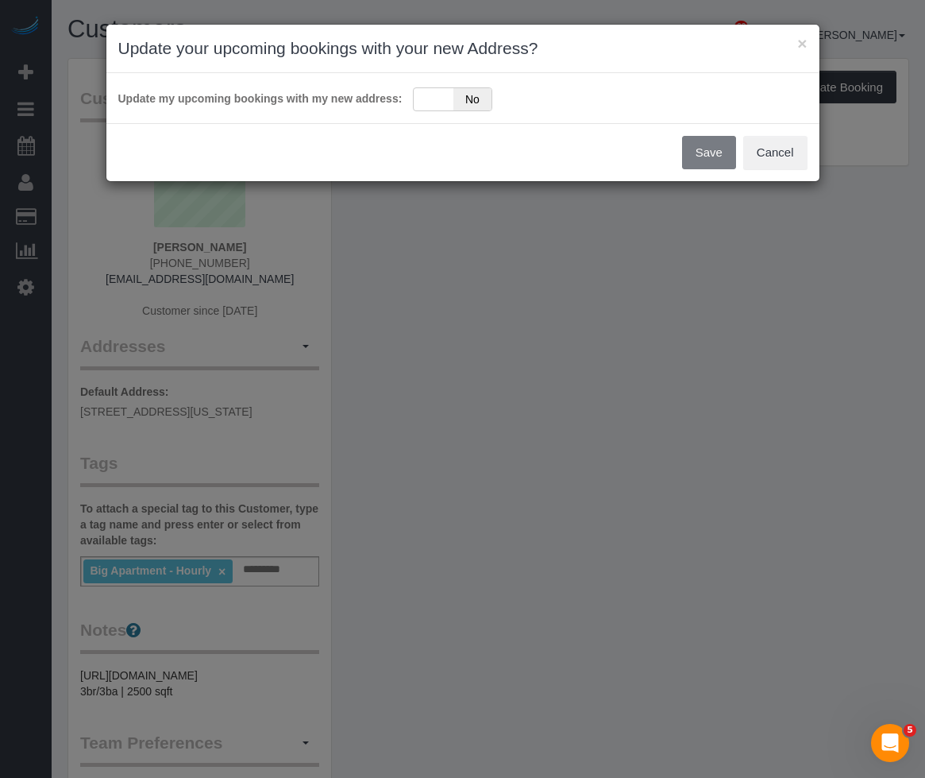
click at [454, 112] on div "Update my upcoming bookings with my new address: Yes No" at bounding box center [462, 98] width 713 height 50
click at [454, 101] on span "No" at bounding box center [473, 99] width 39 height 22
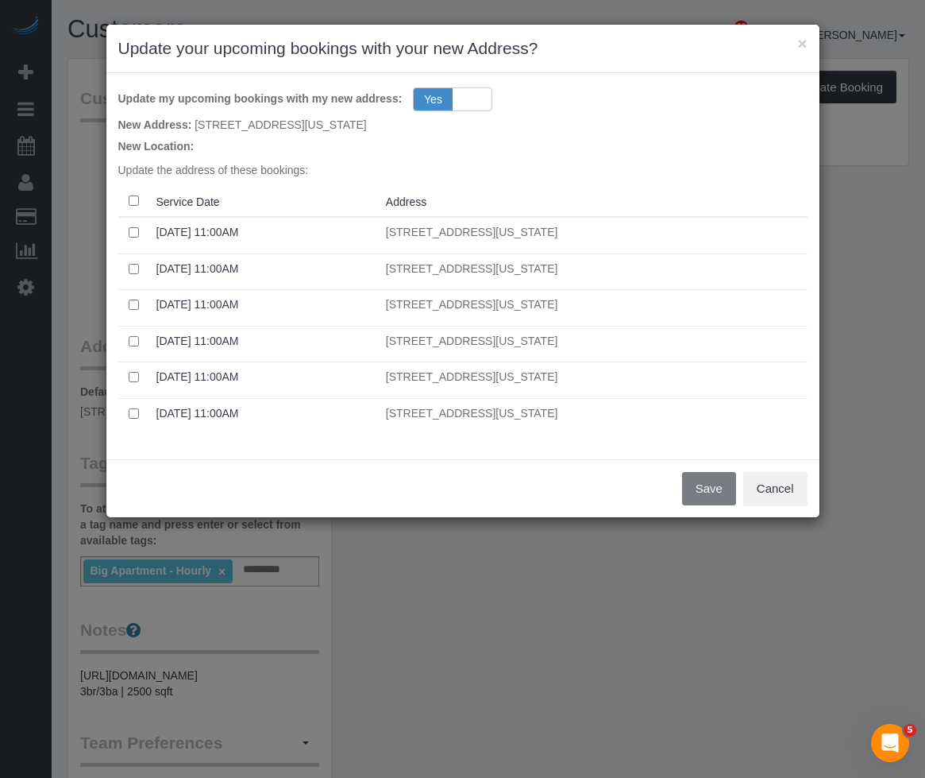
click at [139, 201] on th at bounding box center [134, 201] width 32 height 31
click at [712, 487] on button "Save" at bounding box center [709, 488] width 54 height 33
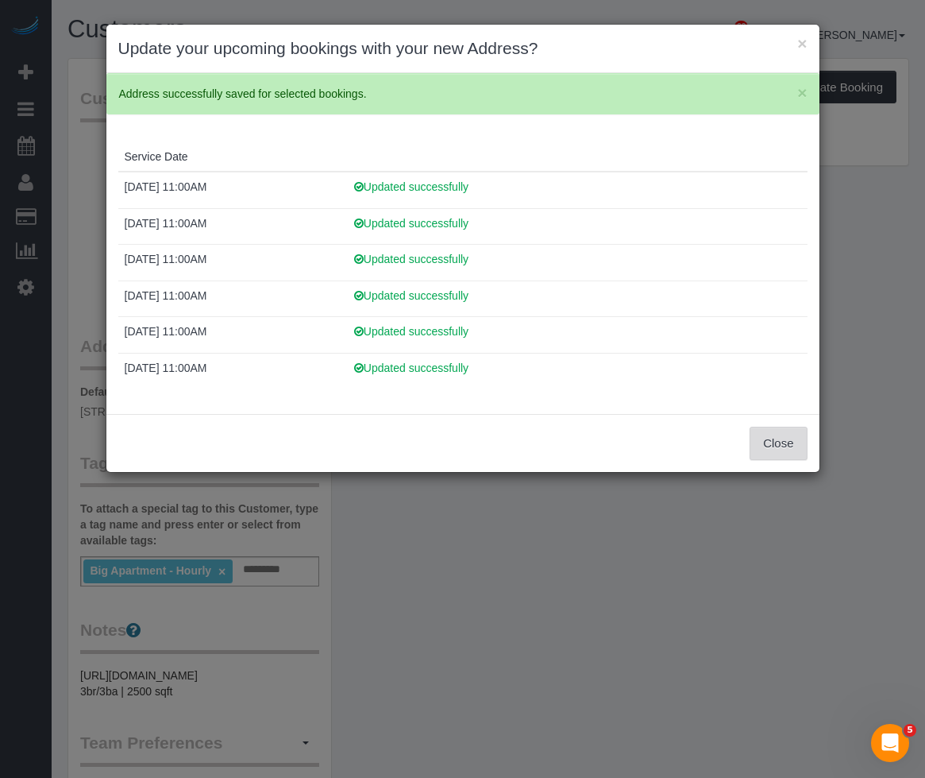
click at [773, 439] on button "Close" at bounding box center [778, 443] width 57 height 33
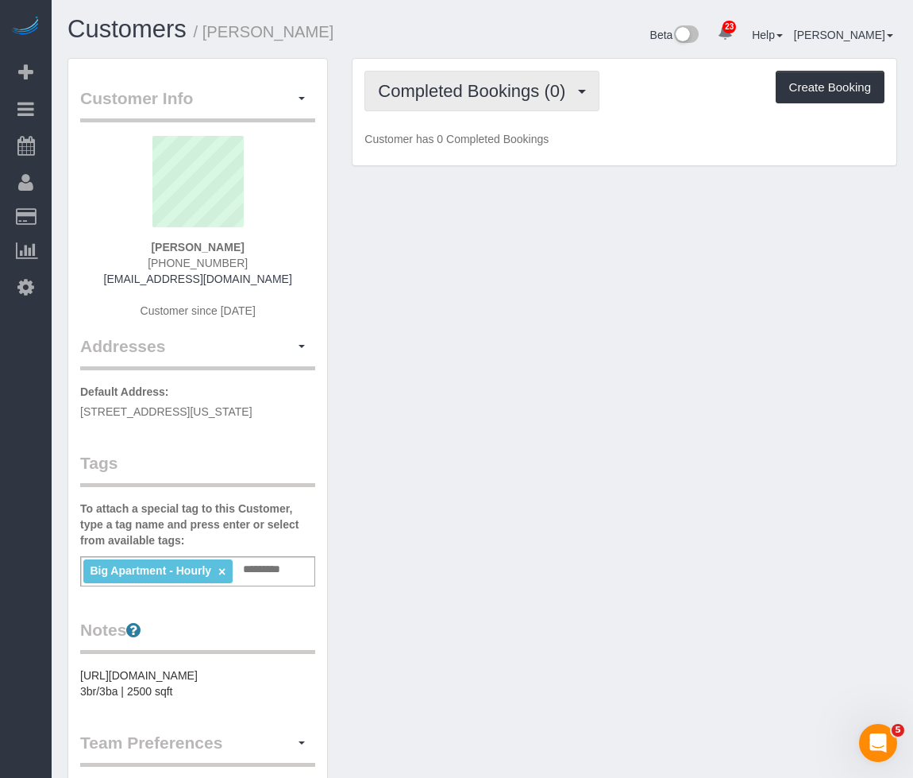
click at [500, 103] on button "Completed Bookings (0)" at bounding box center [482, 91] width 235 height 41
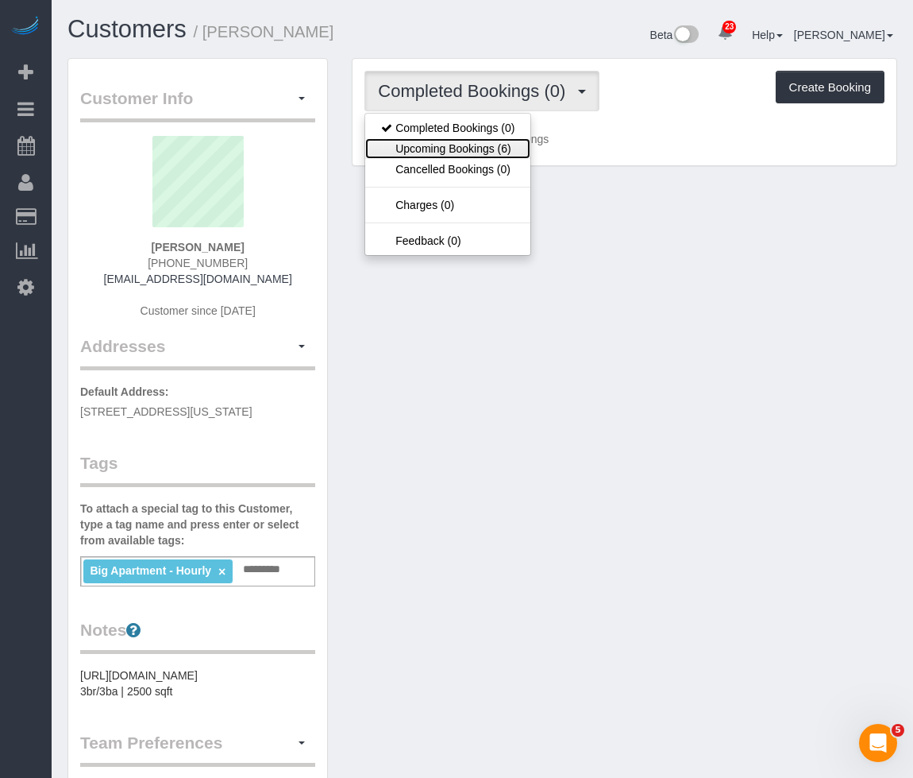
click at [492, 152] on link "Upcoming Bookings (6)" at bounding box center [447, 148] width 165 height 21
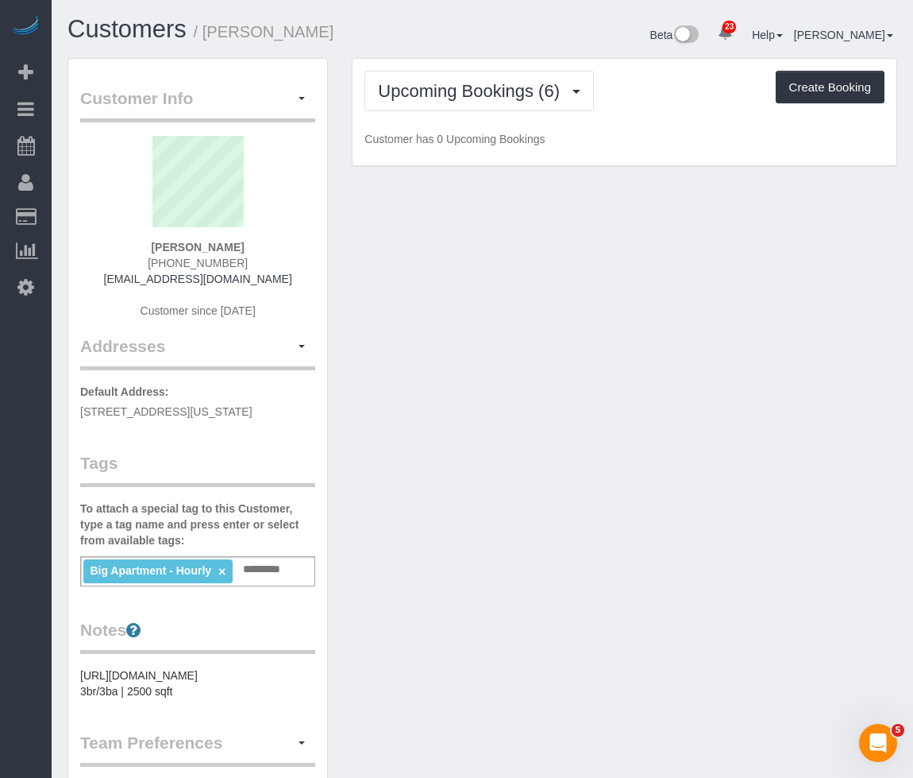
click at [629, 291] on div "Customer Info Edit Contact Info Send Message Email Preferences Special Sales Ta…" at bounding box center [483, 599] width 854 height 1083
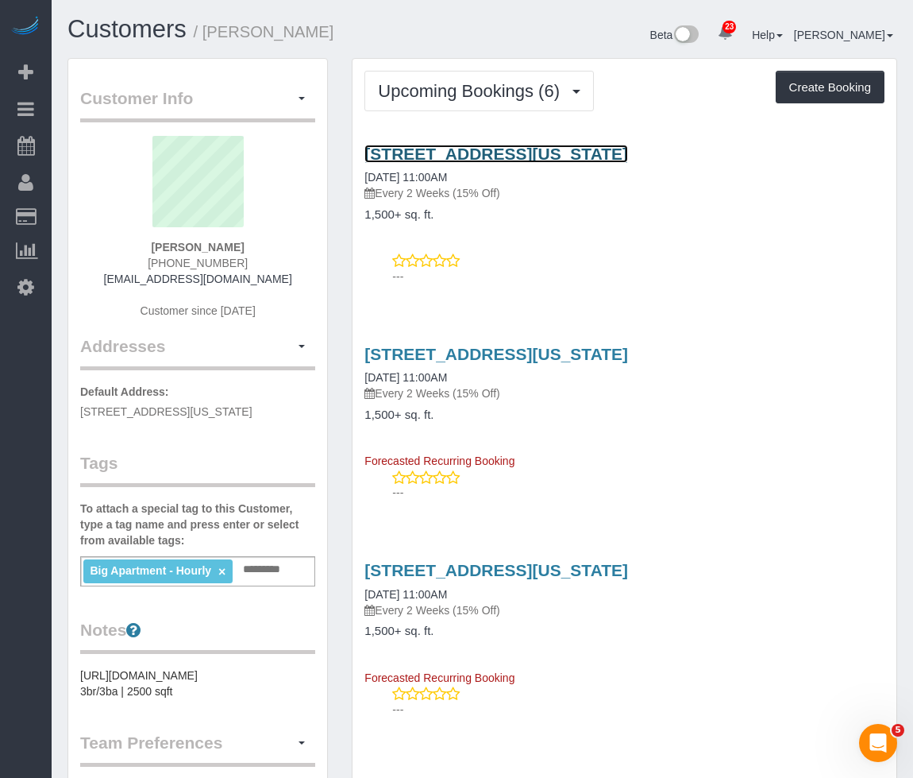
click at [549, 154] on link "215 West 22nd Street, Apt. 1, New York, NY 10011" at bounding box center [497, 154] width 264 height 18
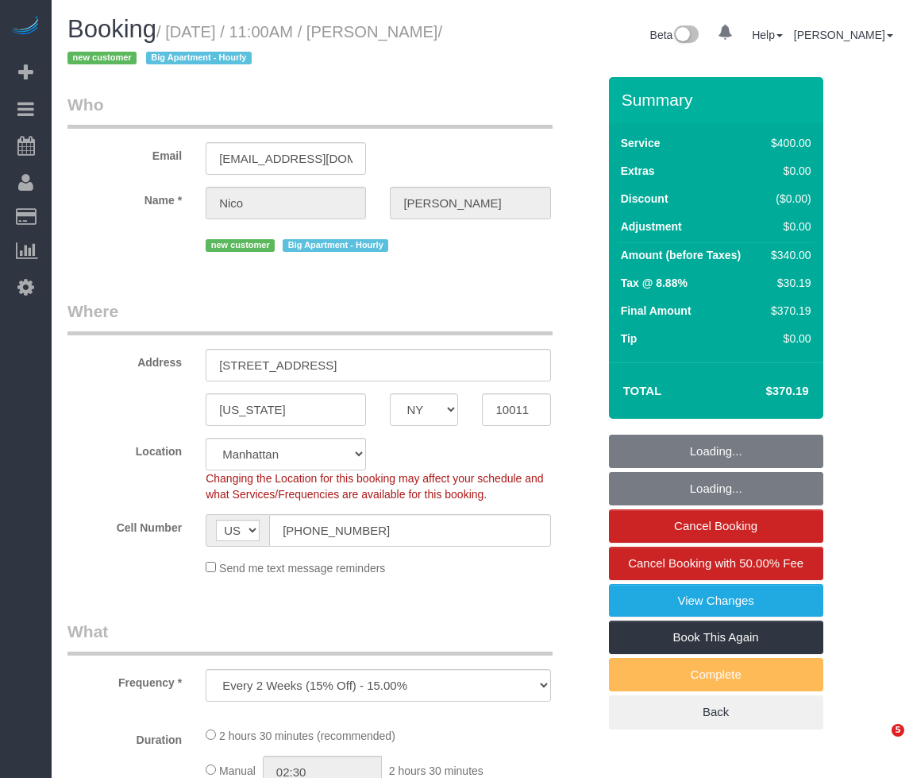
select select "NY"
select select "number:56"
select select "number:71"
select select "number:15"
select select "number:5"
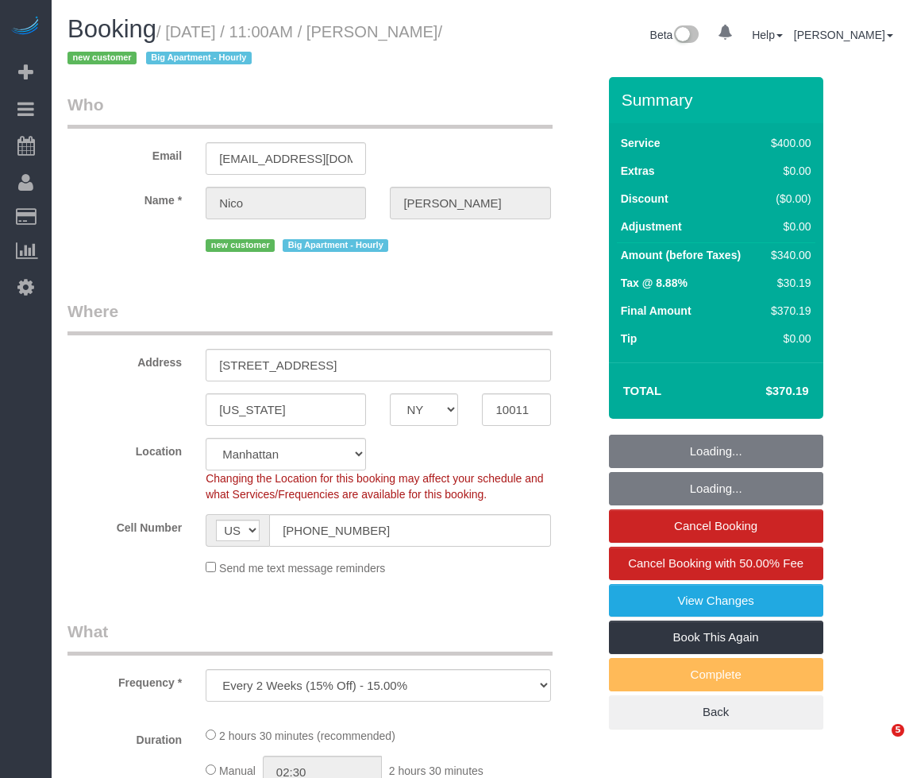
select select "object:1418"
select select "spot1"
select select "150"
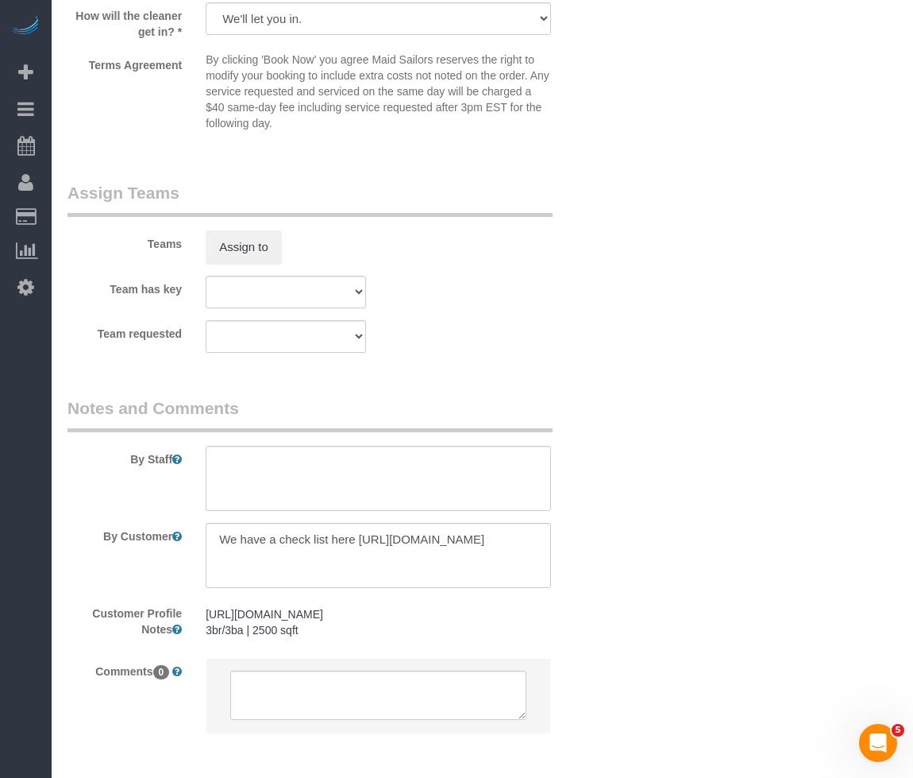
scroll to position [16, 0]
click at [441, 550] on textarea at bounding box center [378, 555] width 345 height 65
drag, startPoint x: 360, startPoint y: 576, endPoint x: 222, endPoint y: 543, distance: 142.2
click at [222, 543] on textarea at bounding box center [378, 555] width 345 height 65
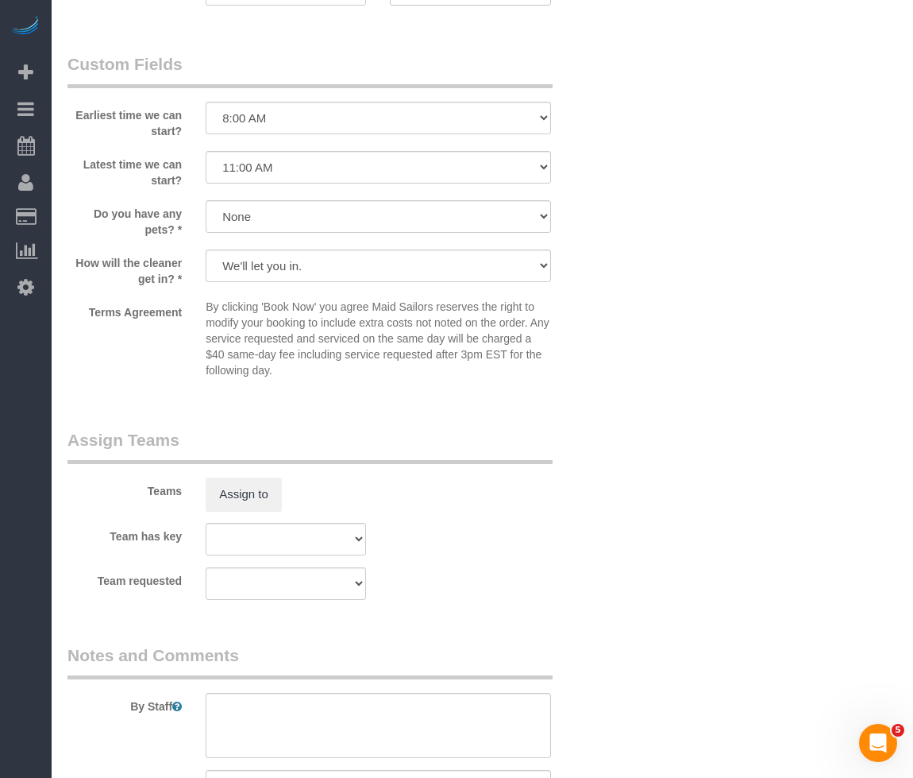
scroll to position [1738, 0]
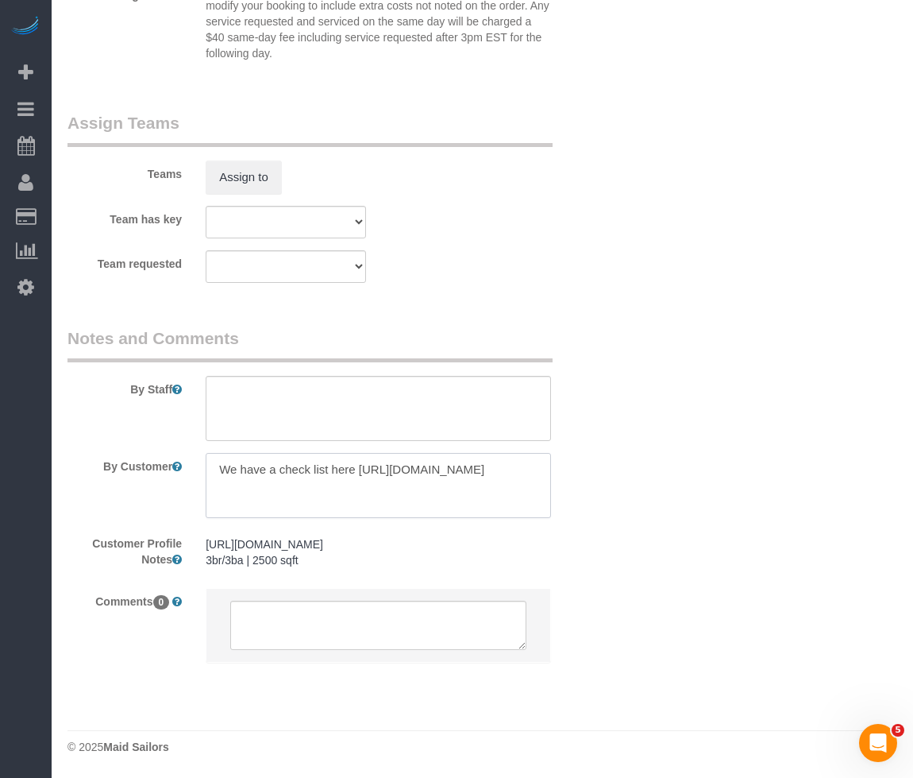
click at [394, 483] on textarea at bounding box center [378, 485] width 345 height 65
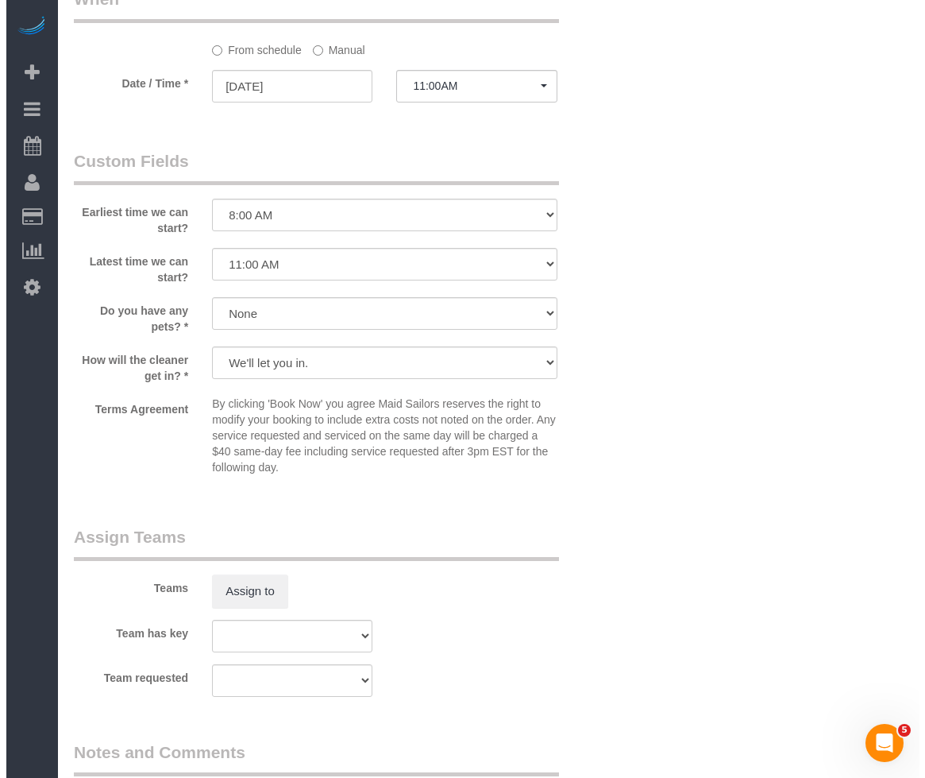
scroll to position [1341, 0]
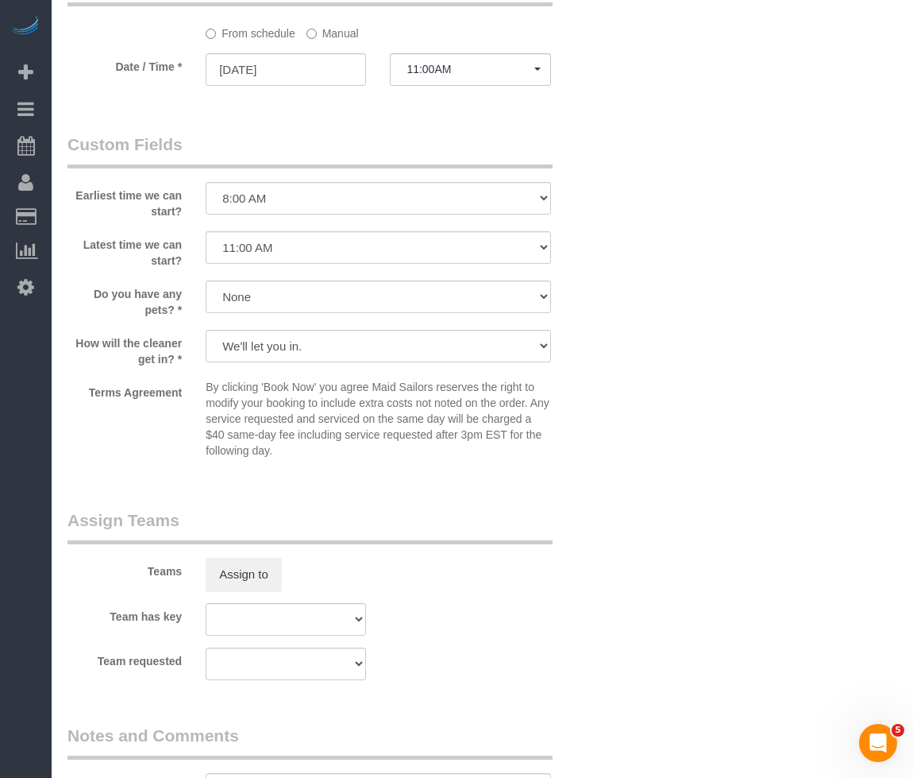
click at [268, 558] on button "Assign to" at bounding box center [244, 574] width 76 height 33
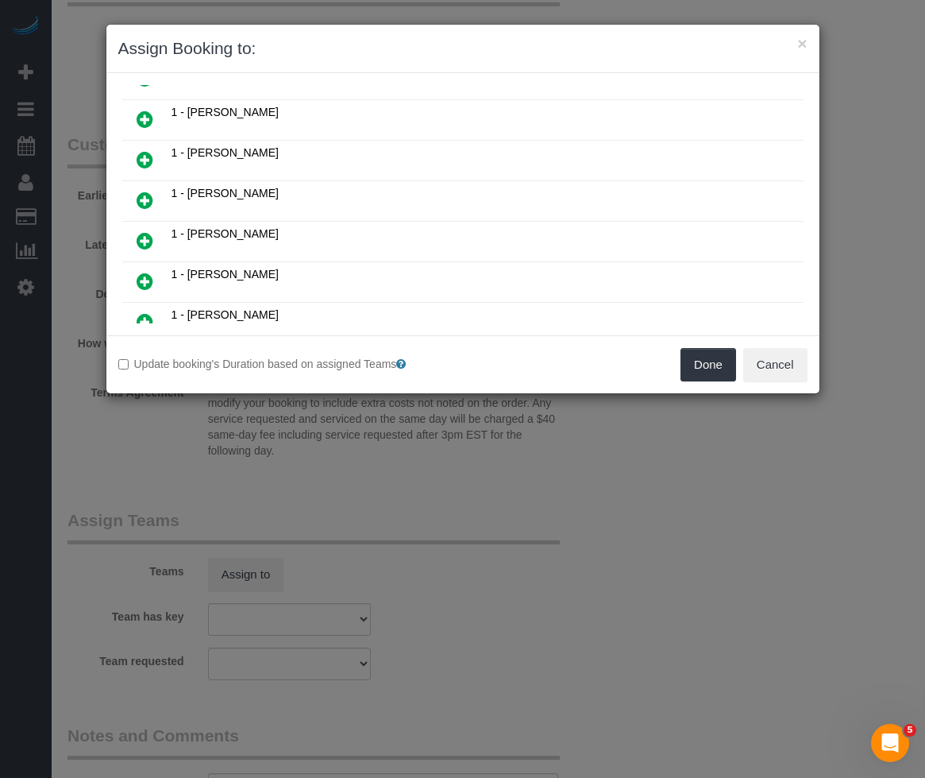
scroll to position [238, 0]
click at [141, 201] on icon at bounding box center [145, 197] width 17 height 19
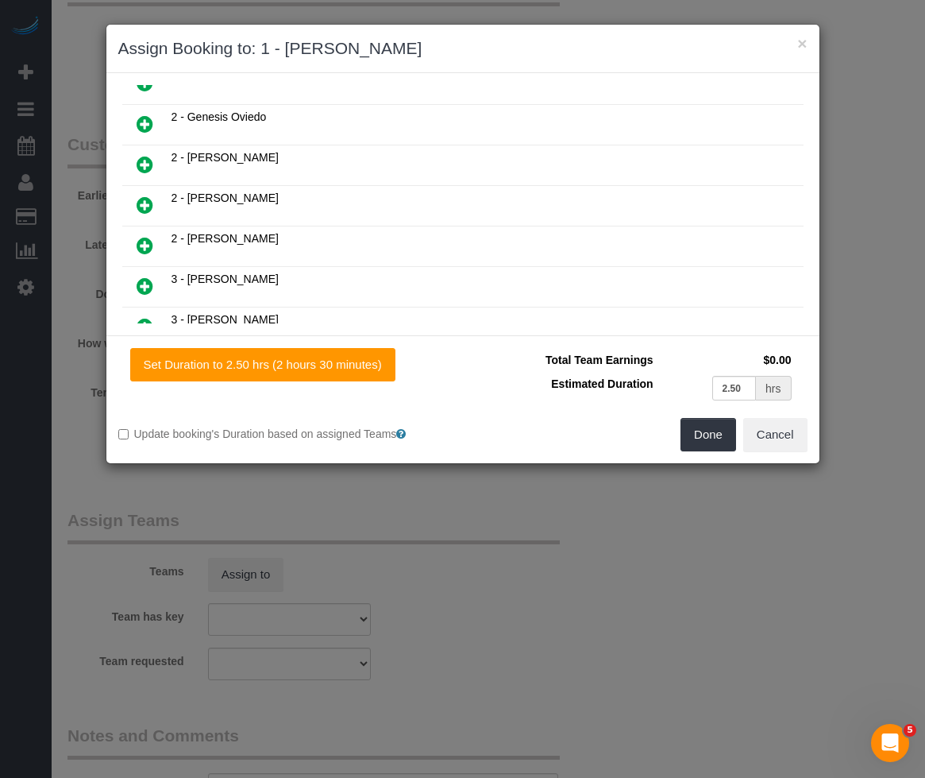
scroll to position [516, 0]
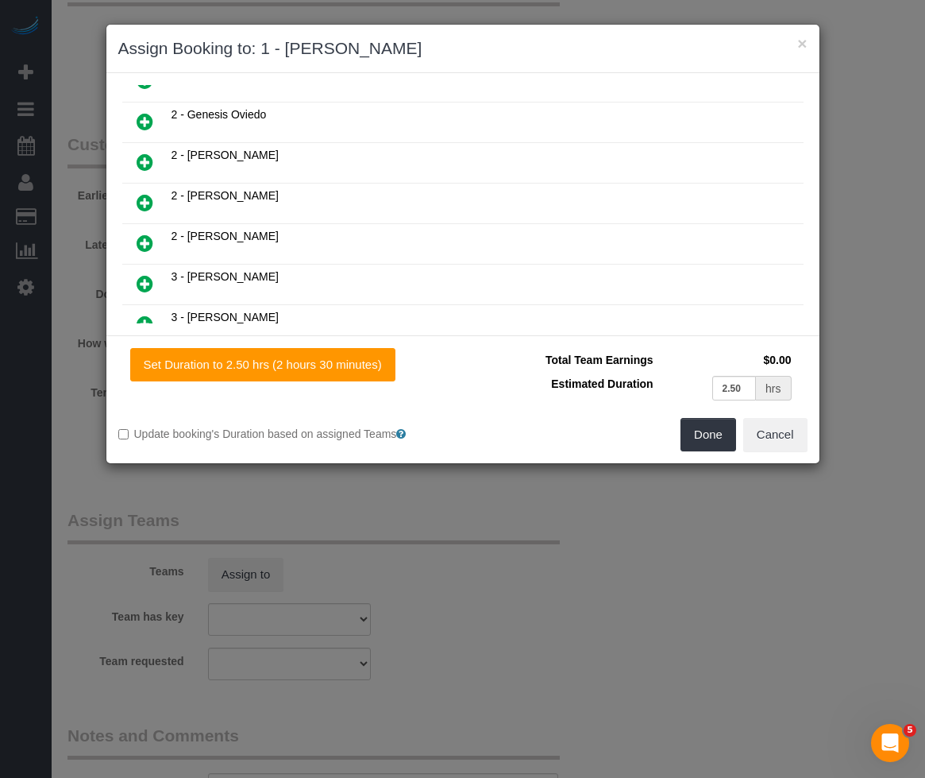
click at [149, 119] on icon at bounding box center [145, 121] width 17 height 19
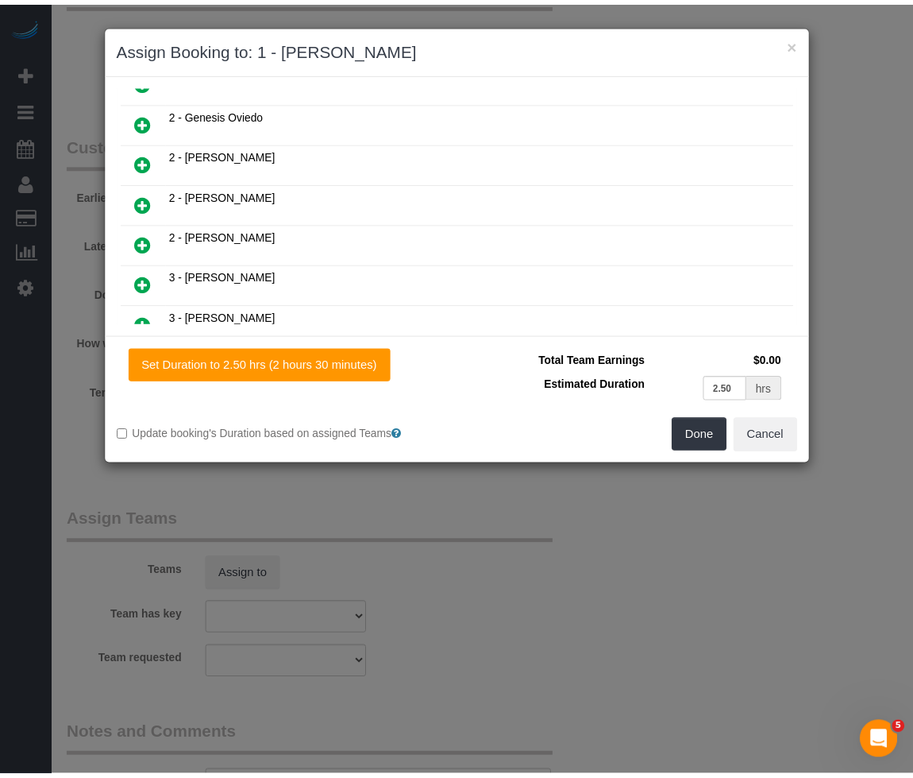
scroll to position [557, 0]
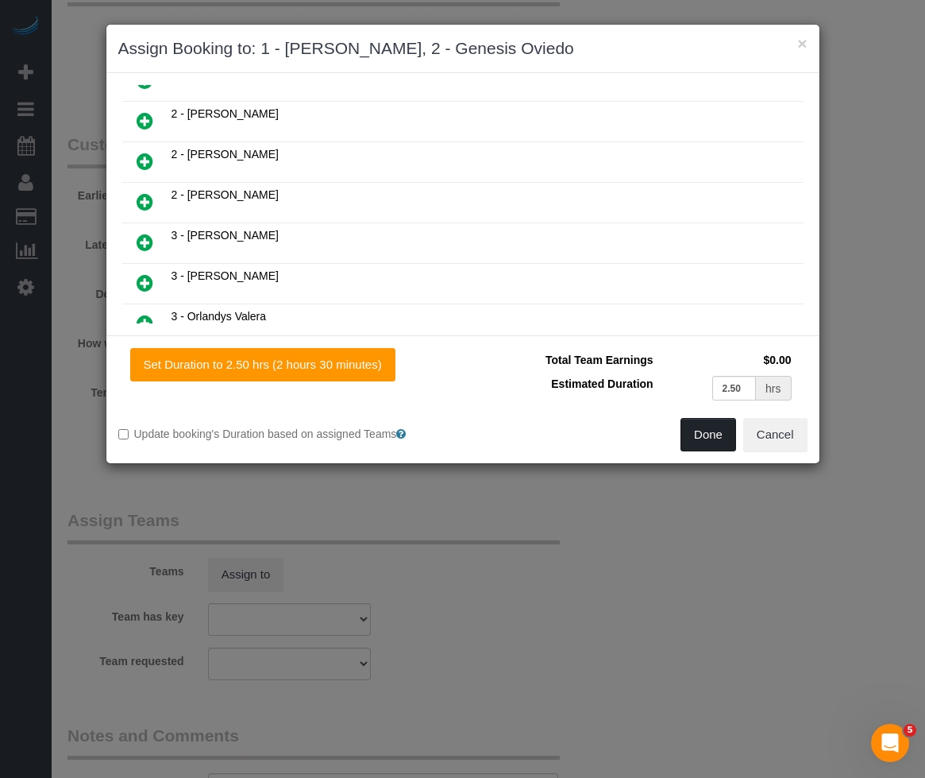
click at [691, 440] on button "Done" at bounding box center [709, 434] width 56 height 33
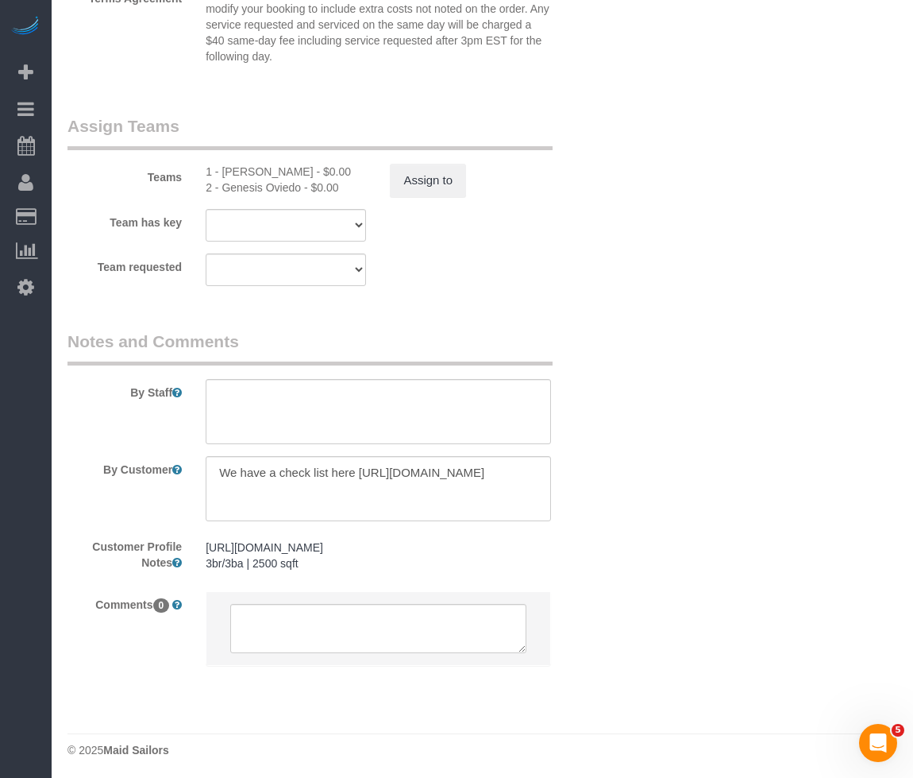
scroll to position [1738, 0]
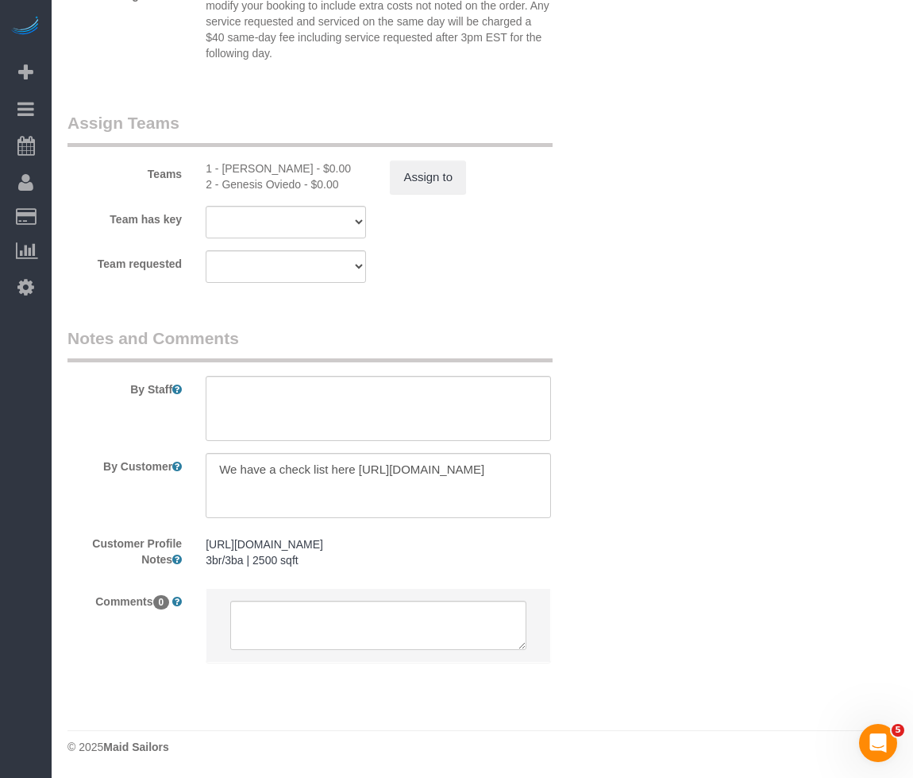
click at [345, 369] on div "By Staff" at bounding box center [333, 383] width 554 height 114
click at [347, 391] on textarea at bounding box center [378, 408] width 345 height 65
paste textarea "First and foremost - do NOT rearrange furniture or any items, they must all be …"
click at [243, 417] on textarea at bounding box center [378, 408] width 345 height 65
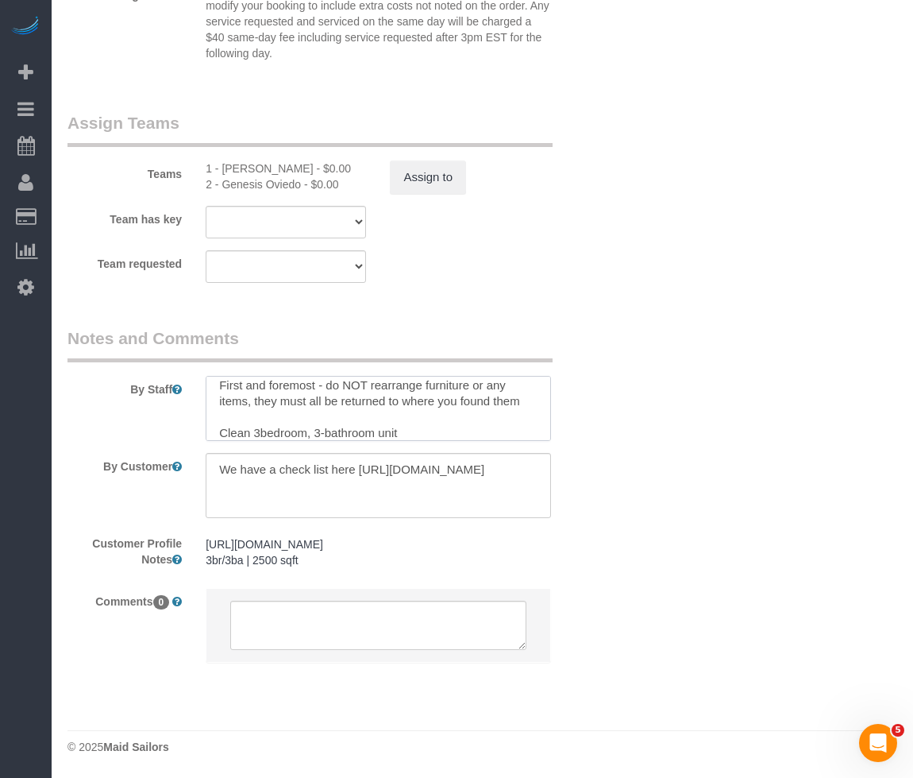
scroll to position [23, 0]
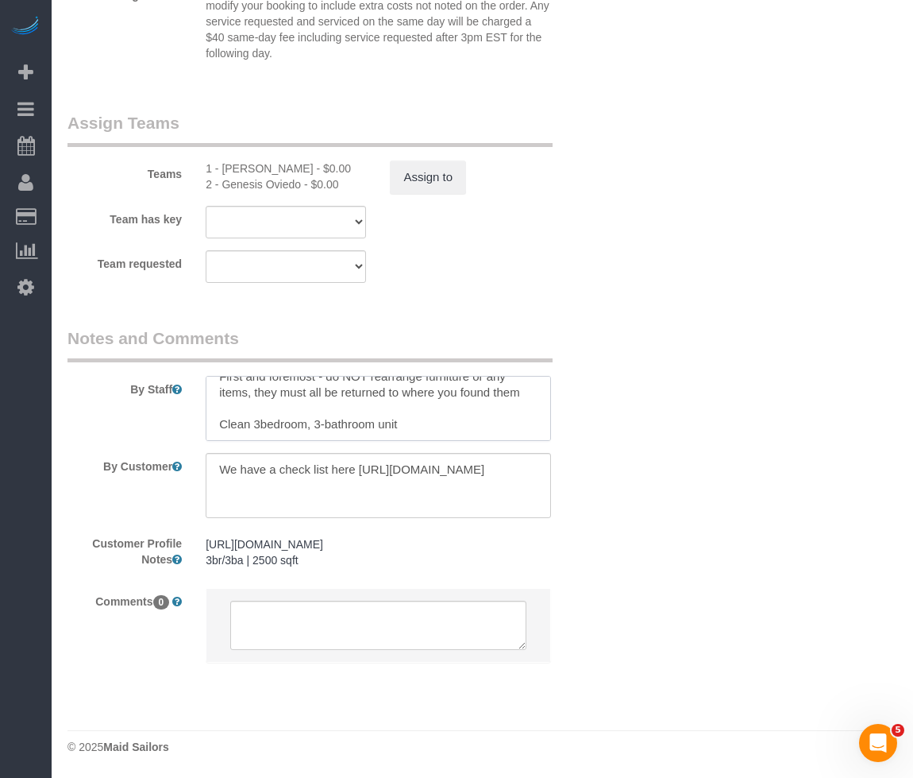
click at [235, 433] on textarea at bounding box center [378, 408] width 345 height 65
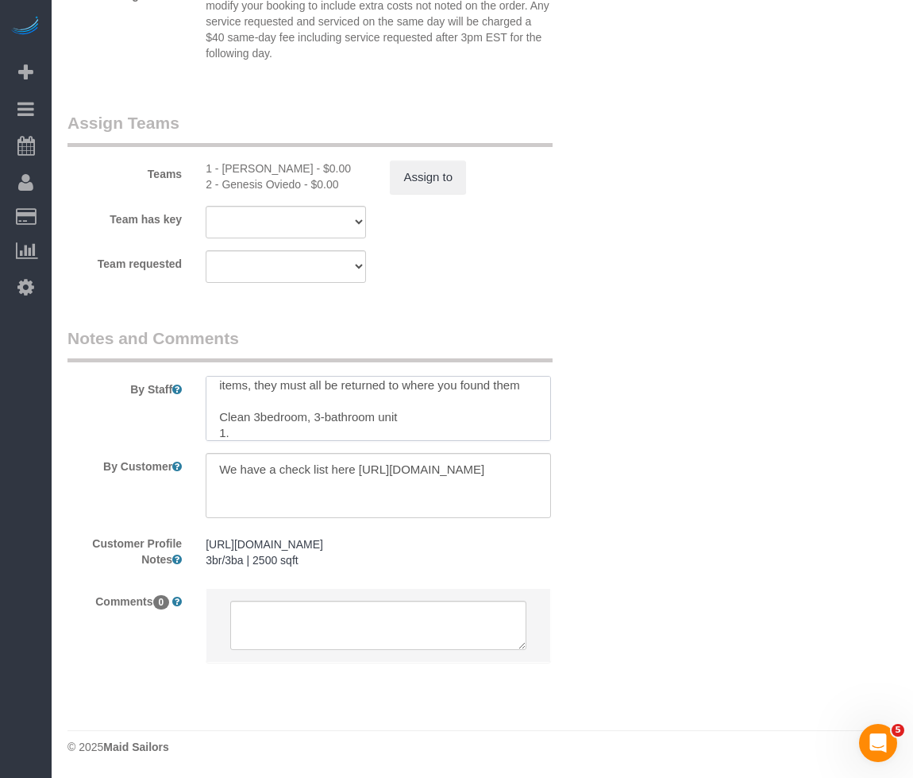
paste textarea "Bedrooms (All Suites)"
click at [418, 429] on textarea at bounding box center [378, 408] width 345 height 65
paste textarea "Bed Made Beautiful (hotel technique) Fresh linens used (check fresh linens avai…"
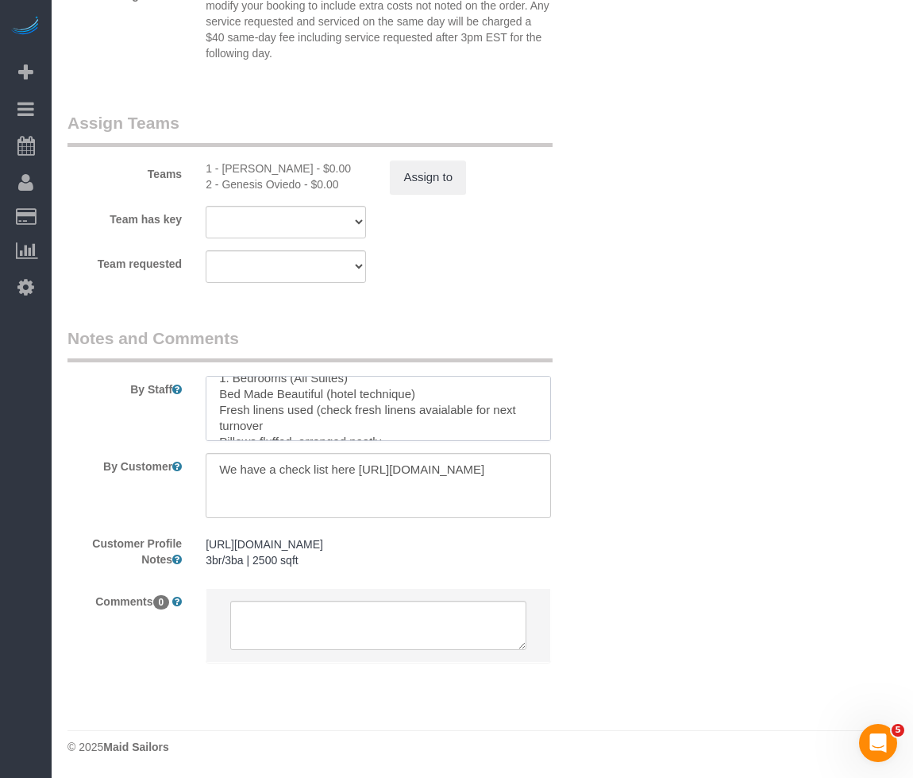
scroll to position [70, 0]
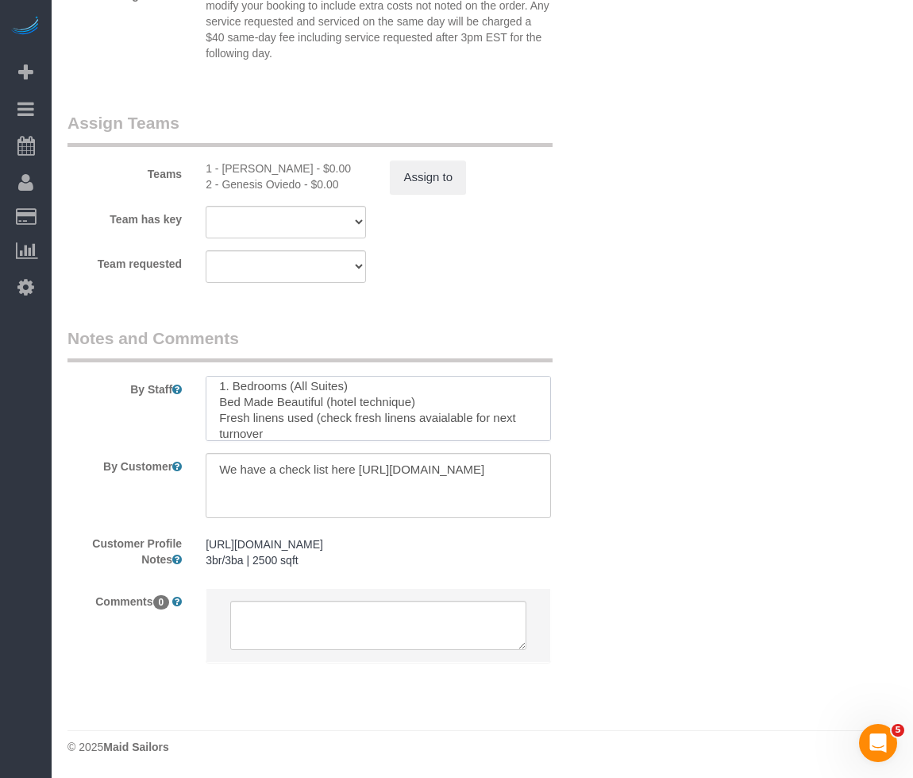
click at [214, 400] on textarea at bounding box center [378, 408] width 345 height 65
click at [223, 423] on textarea at bounding box center [378, 408] width 345 height 65
click at [216, 422] on textarea at bounding box center [378, 408] width 345 height 65
click at [214, 434] on textarea at bounding box center [378, 408] width 345 height 65
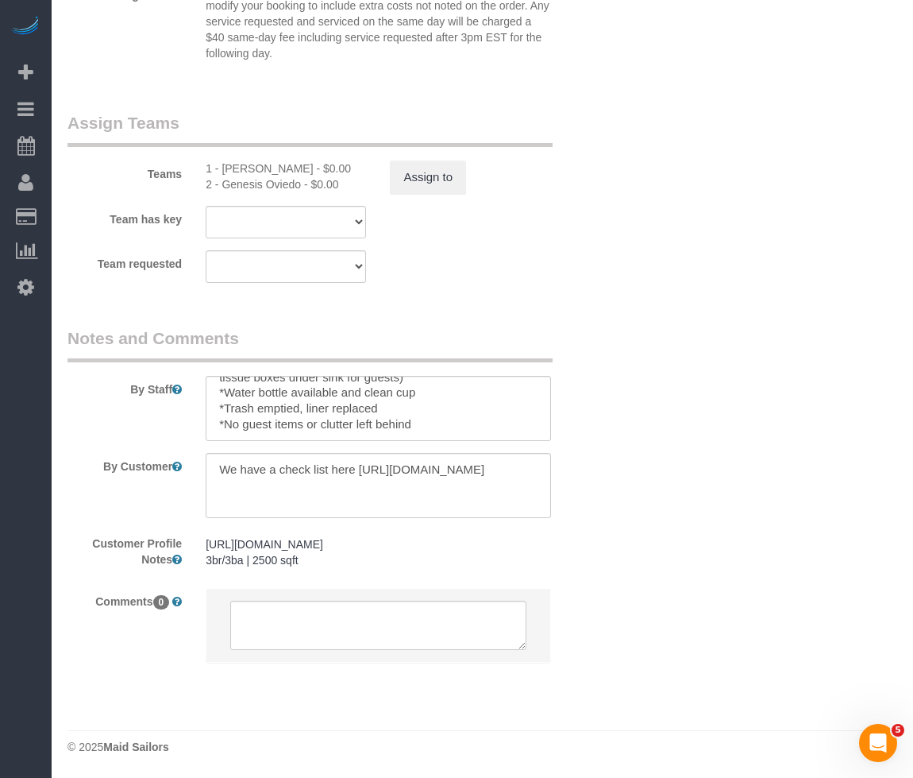
click at [227, 444] on sui-booking-comments "By Staff By Customer Customer Profile Notes https://streeteasy.com/property/140…" at bounding box center [333, 502] width 530 height 352
click at [232, 430] on textarea at bounding box center [378, 408] width 345 height 65
paste textarea "Bathrooms"
click at [333, 431] on textarea at bounding box center [378, 408] width 345 height 65
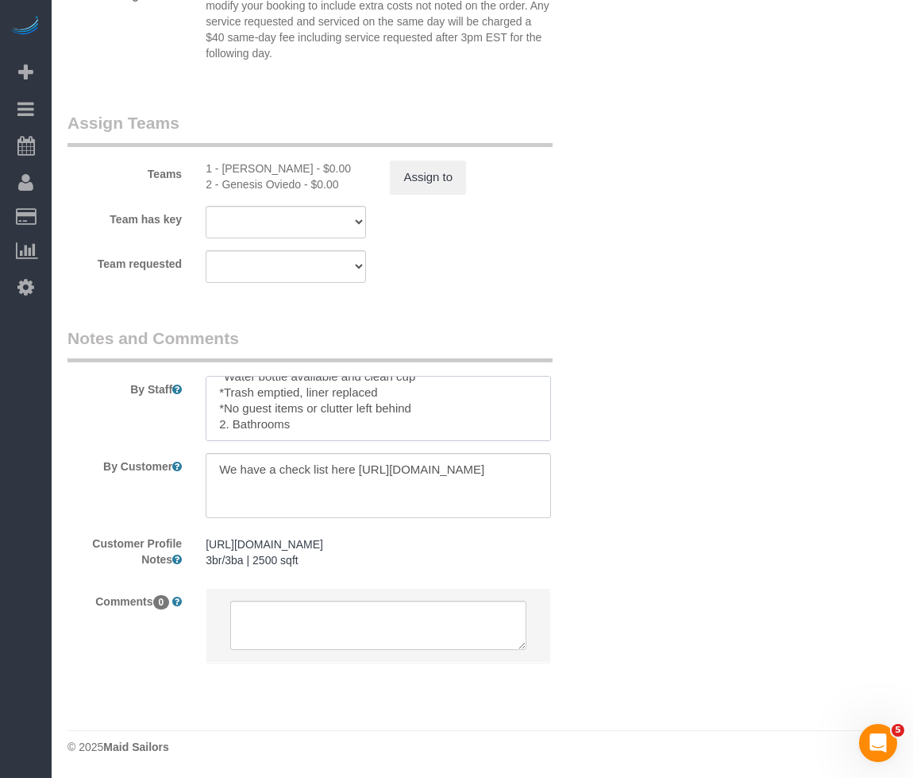
paste textarea "Toilet cleaned Sink and shower clean Mirrors clean (no streaks) Counters wiped …"
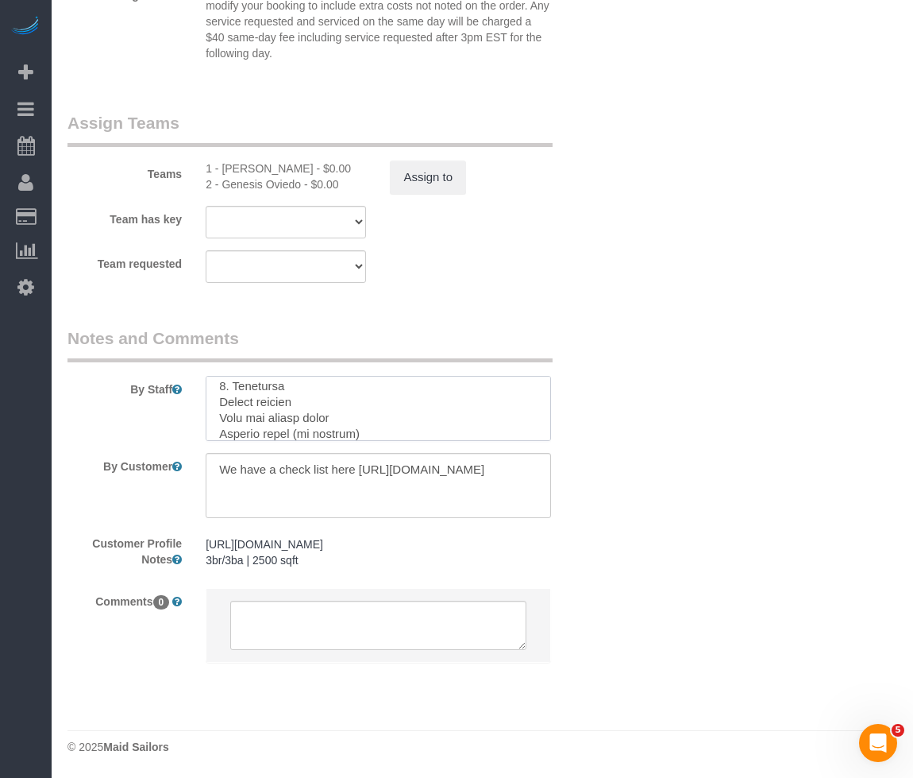
click at [217, 408] on textarea at bounding box center [378, 408] width 345 height 65
click at [272, 434] on textarea at bounding box center [378, 408] width 345 height 65
paste textarea "Kitchen / Kitchenette"
click at [210, 433] on textarea at bounding box center [378, 408] width 345 height 65
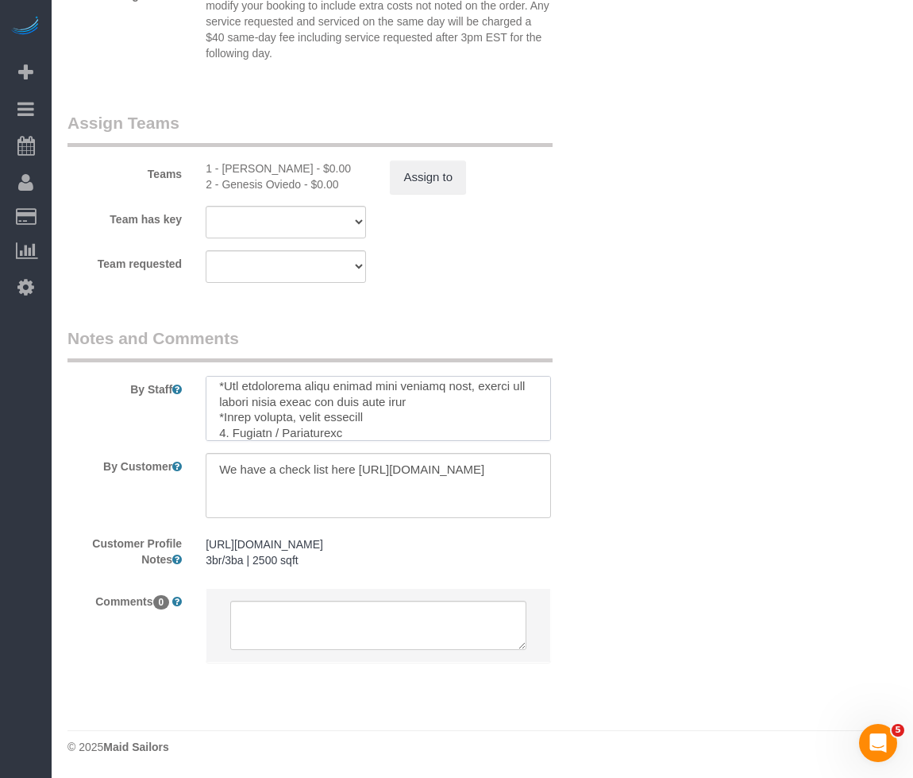
click at [376, 429] on textarea at bounding box center [378, 408] width 345 height 65
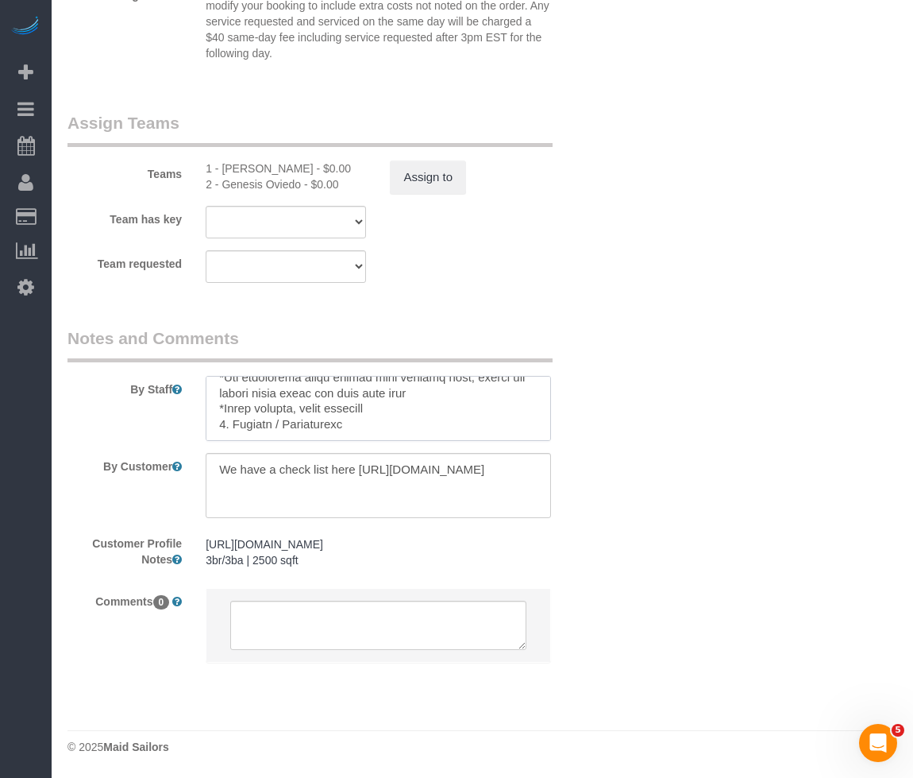
click at [245, 431] on textarea at bounding box center [378, 408] width 345 height 65
paste textarea "Check dishwasher: run if dirty, empty & put away if clean Air fryer emptied, Wa…"
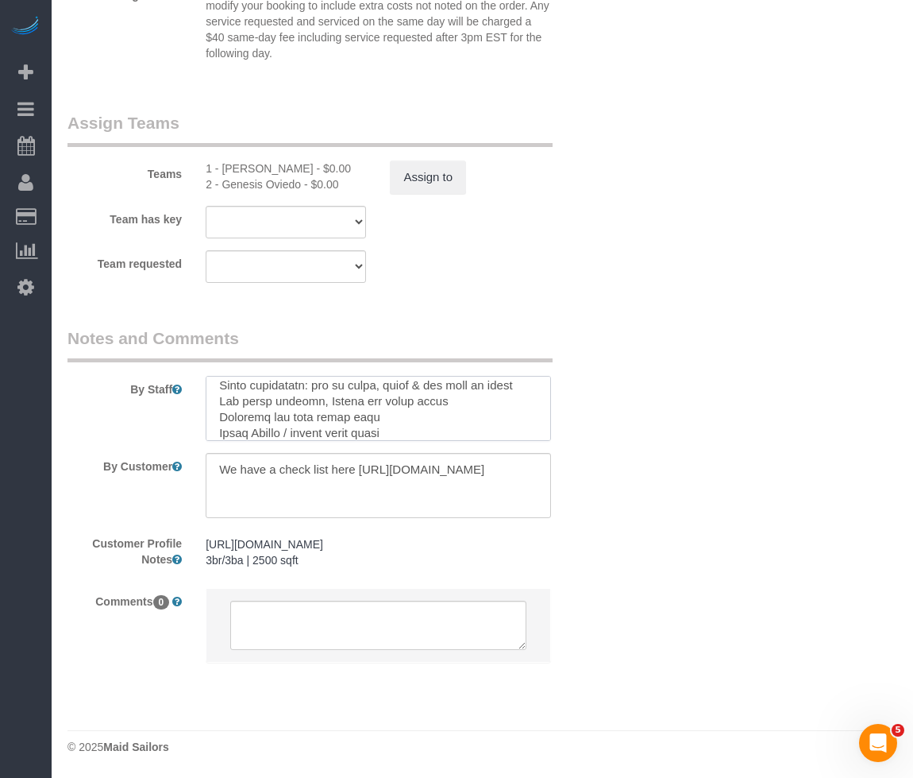
scroll to position [529, 0]
click at [218, 427] on textarea at bounding box center [378, 408] width 345 height 65
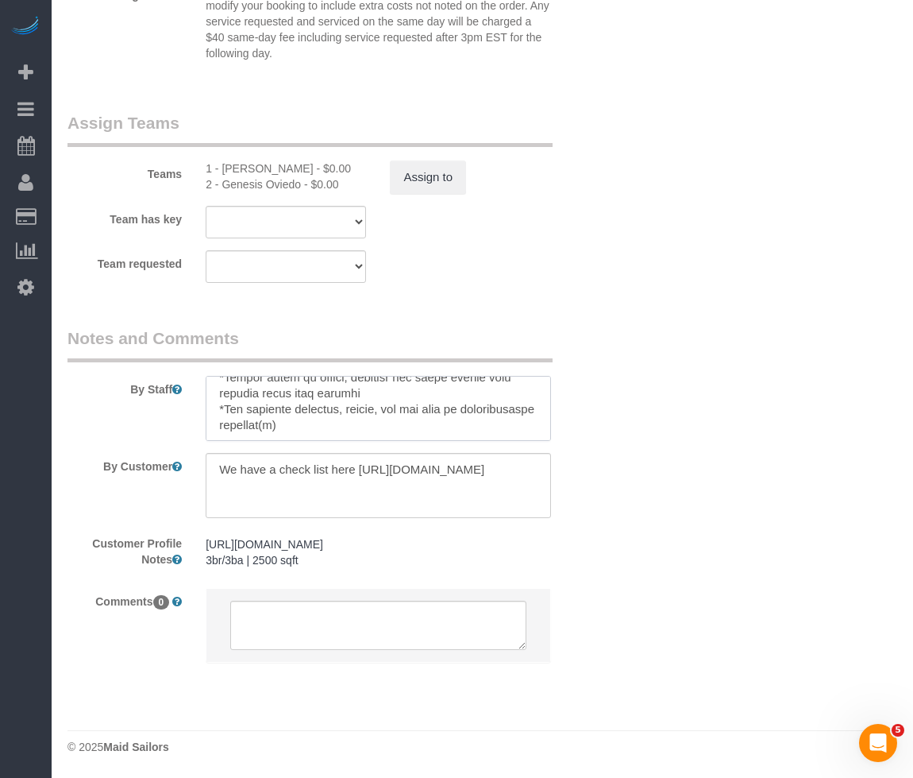
click at [399, 439] on textarea at bounding box center [378, 408] width 345 height 65
paste textarea "Inventory & Notes"
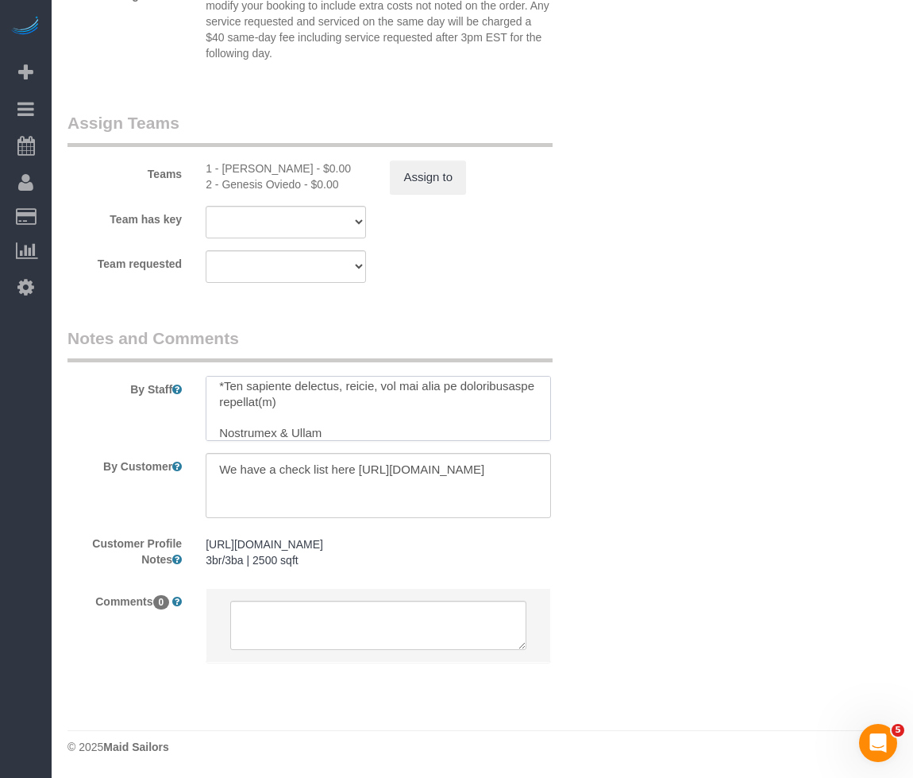
scroll to position [736, 0]
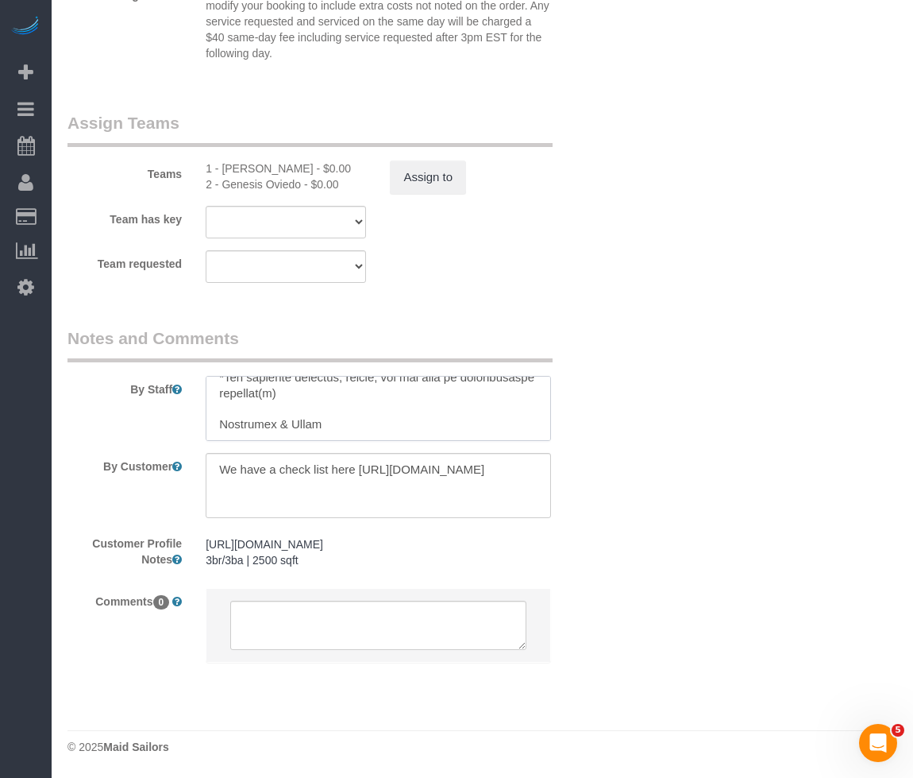
click at [251, 428] on textarea at bounding box center [378, 408] width 345 height 65
paste textarea "Note items running low or missing Report any damage or unusual issues Any plumb…"
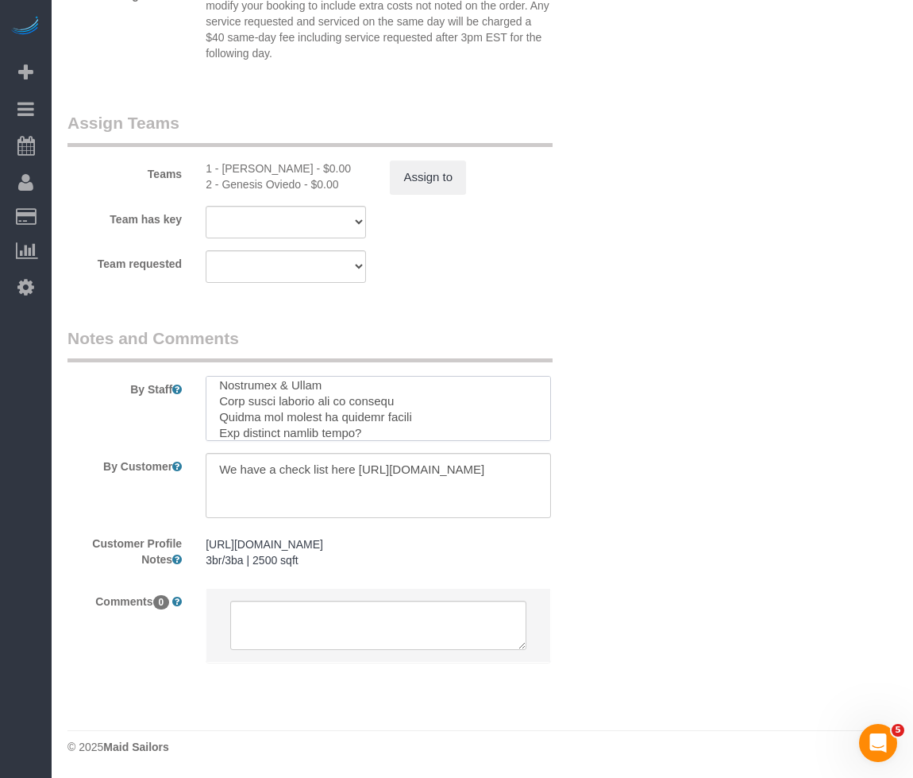
click at [218, 382] on textarea at bounding box center [378, 408] width 345 height 65
click at [214, 387] on textarea at bounding box center [378, 408] width 345 height 65
click at [214, 388] on textarea at bounding box center [378, 408] width 345 height 65
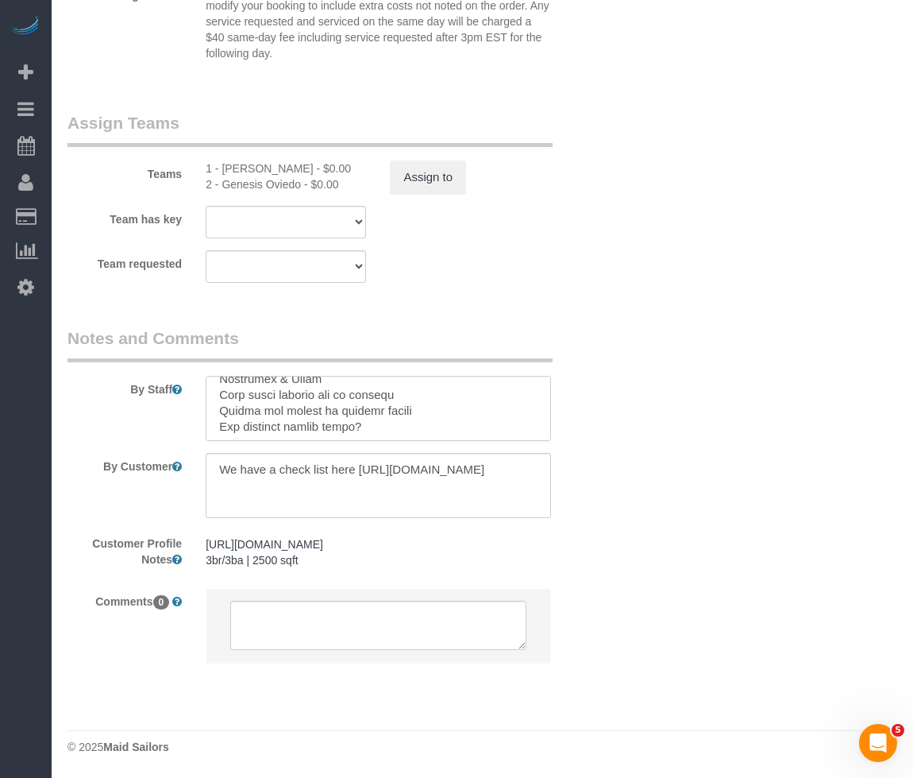
scroll to position [808, 0]
click at [216, 387] on textarea at bounding box center [378, 408] width 345 height 65
click at [214, 402] on textarea at bounding box center [378, 408] width 345 height 65
click at [353, 405] on textarea at bounding box center [378, 408] width 345 height 65
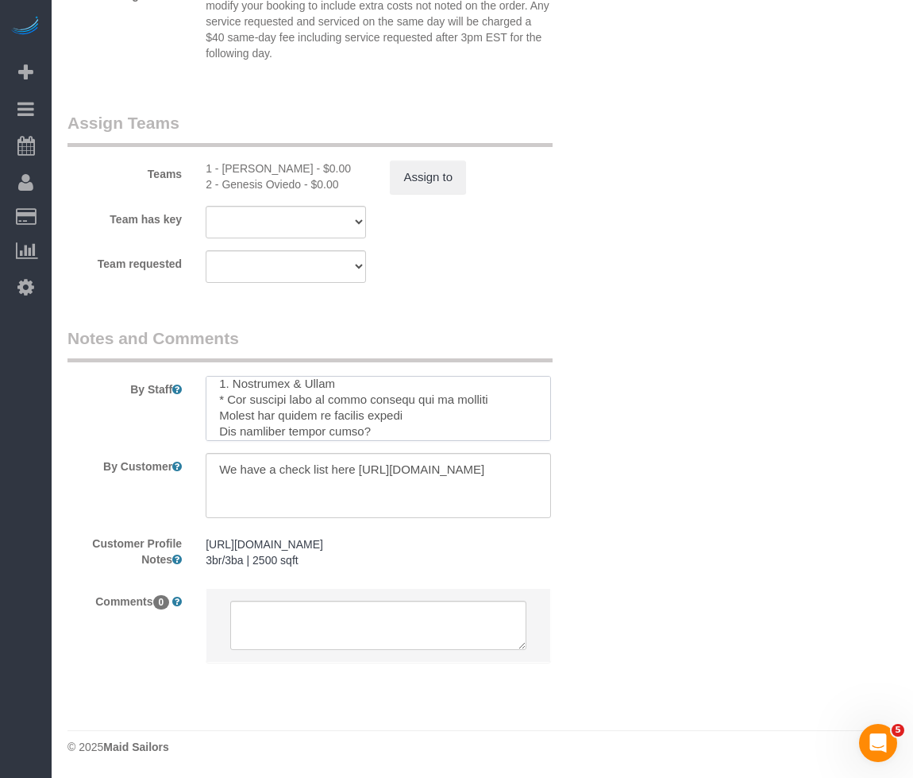
click at [358, 405] on textarea at bounding box center [378, 408] width 345 height 65
click at [222, 409] on textarea at bounding box center [378, 408] width 345 height 65
click at [218, 427] on textarea at bounding box center [378, 408] width 345 height 65
click at [394, 431] on textarea at bounding box center [378, 408] width 345 height 65
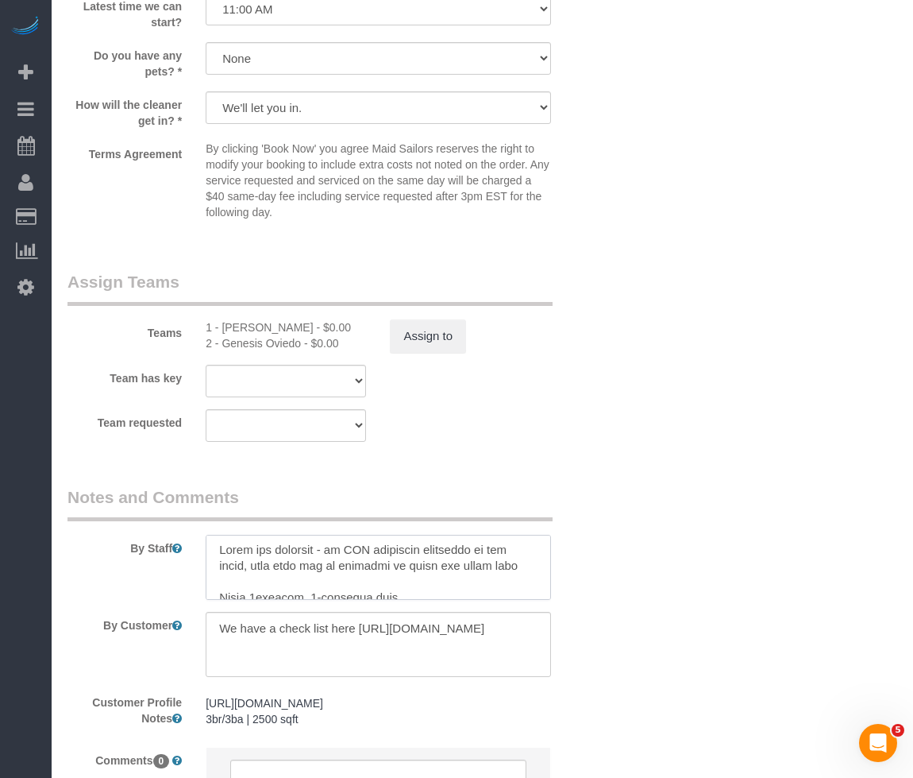
scroll to position [0, 0]
type textarea "First and foremost - do NOT rearrange furniture or any items, they must all be …"
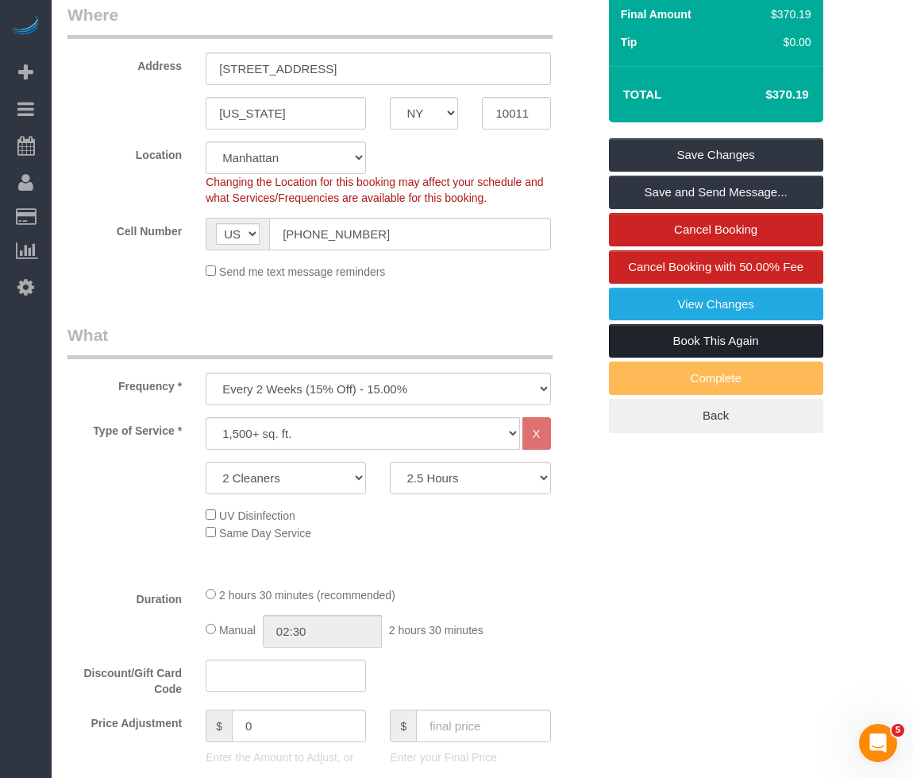
scroll to position [229, 0]
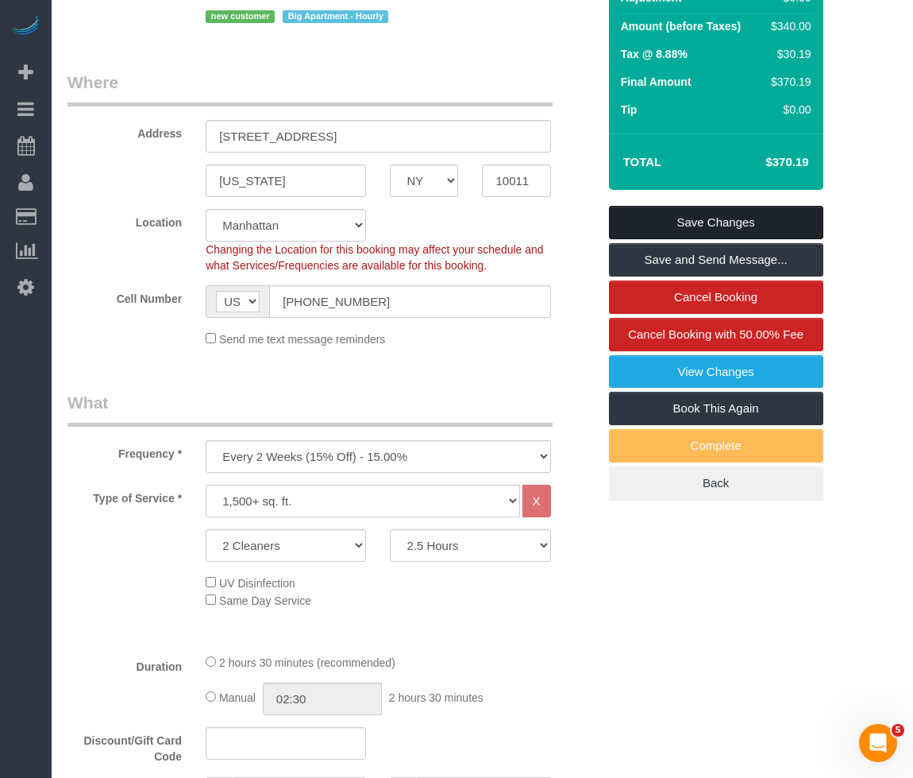
click at [709, 209] on link "Save Changes" at bounding box center [716, 222] width 214 height 33
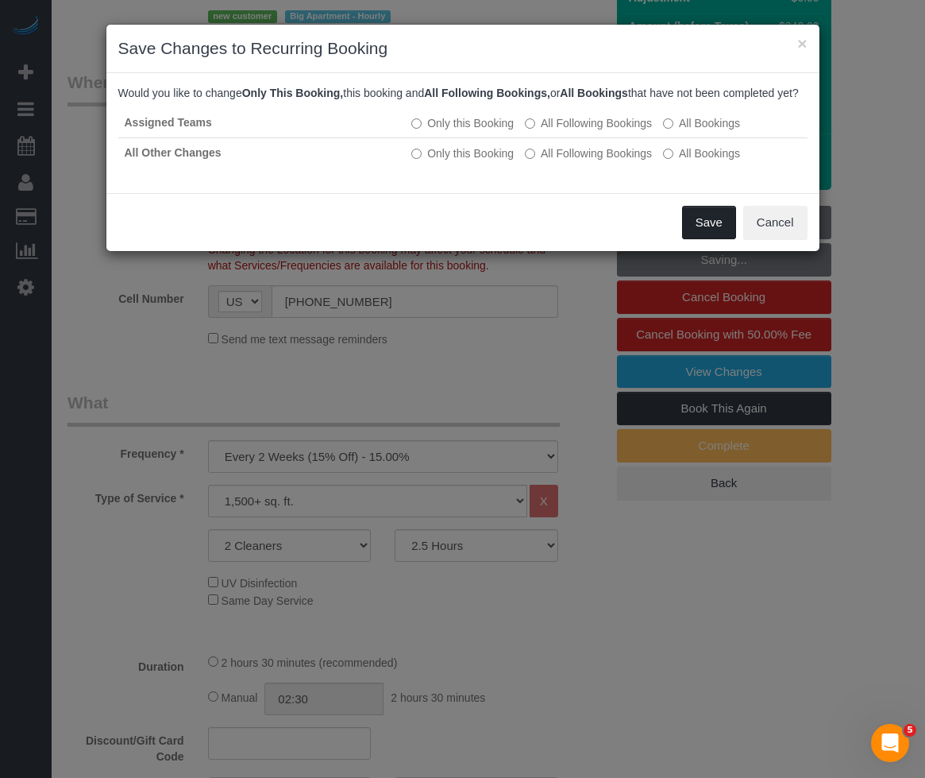
click at [701, 232] on button "Save" at bounding box center [709, 222] width 54 height 33
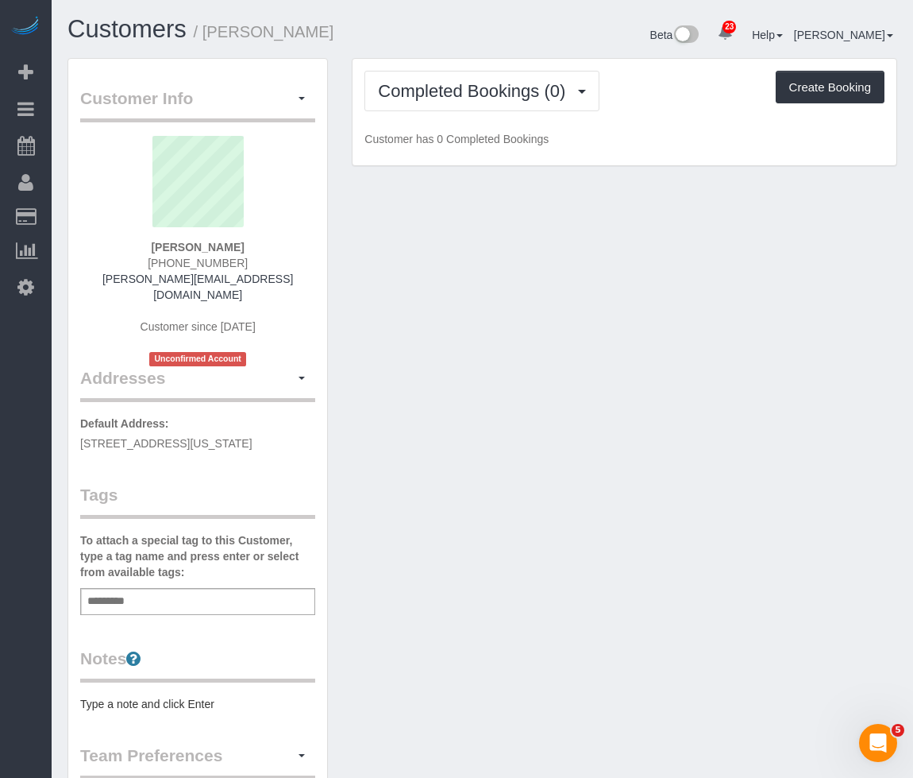
click at [201, 609] on div "Add a tag" at bounding box center [197, 601] width 235 height 27
paste input "**********"
type input "**********"
click at [163, 699] on pre "Type a note and click Enter" at bounding box center [197, 704] width 235 height 16
type textarea "**********"
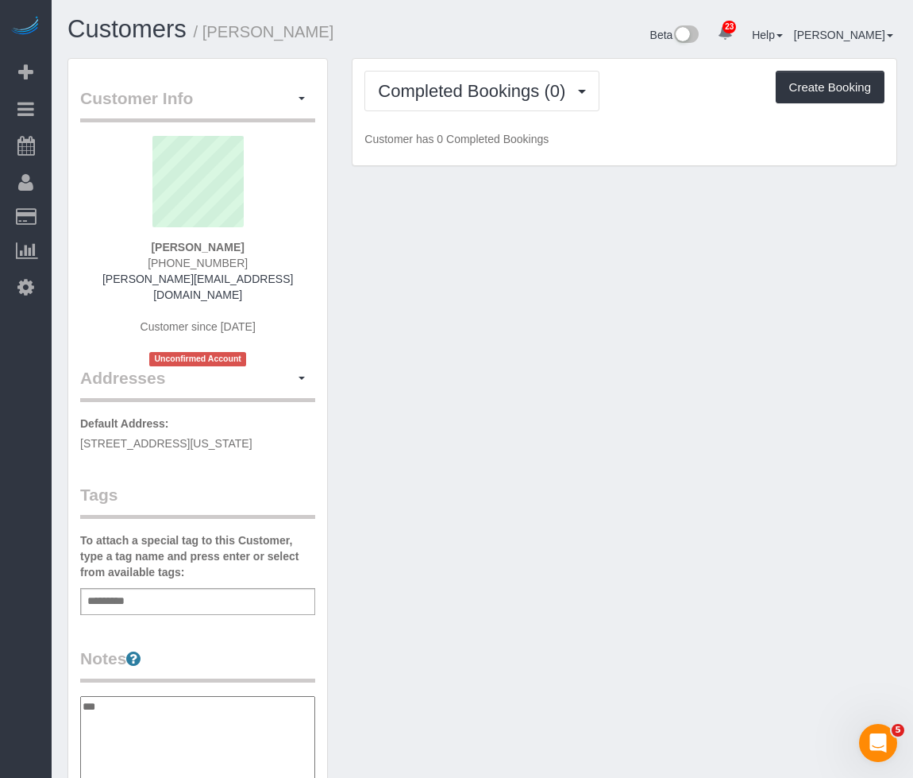
type textarea "****"
click at [210, 693] on div "Notes Type a note and click Enter" at bounding box center [197, 755] width 235 height 217
click at [208, 703] on pre "Type a note and click Enter" at bounding box center [197, 704] width 235 height 16
type textarea "**********"
type textarea "*******"
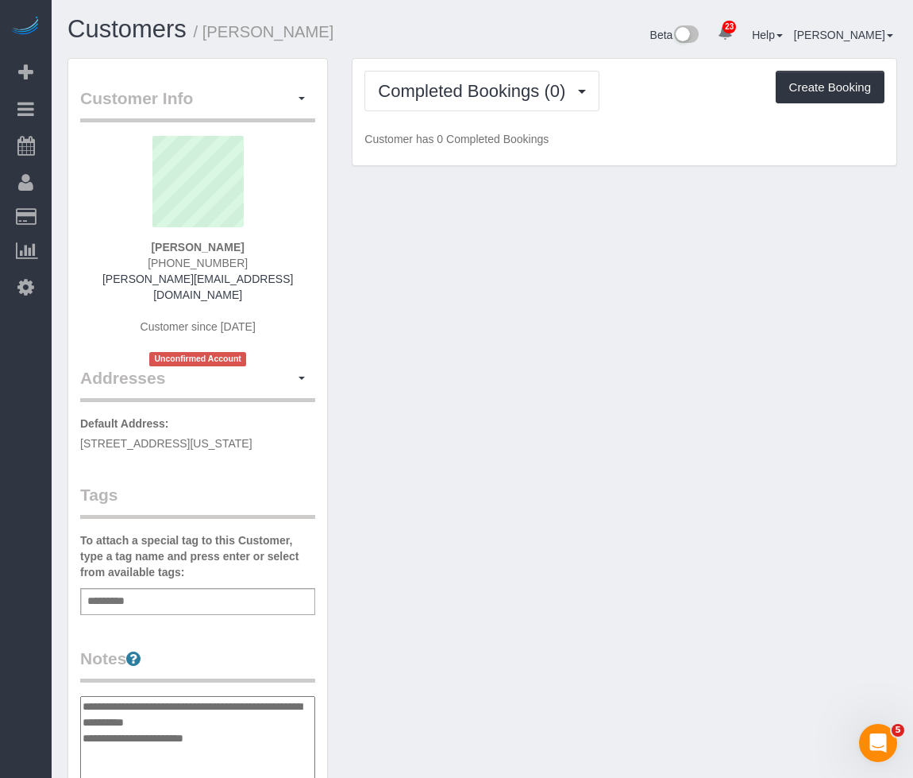
type textarea "**********"
click at [169, 601] on div "Add a tag" at bounding box center [197, 601] width 235 height 27
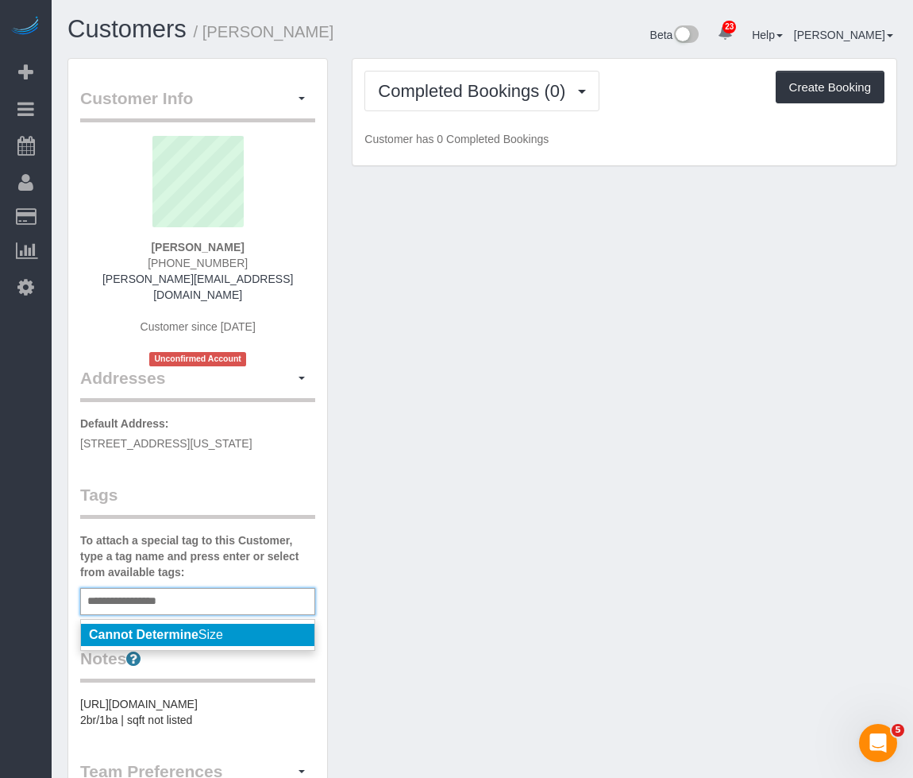
type input "**********"
click at [222, 642] on li "Cannot Determine Size" at bounding box center [198, 635] width 234 height 22
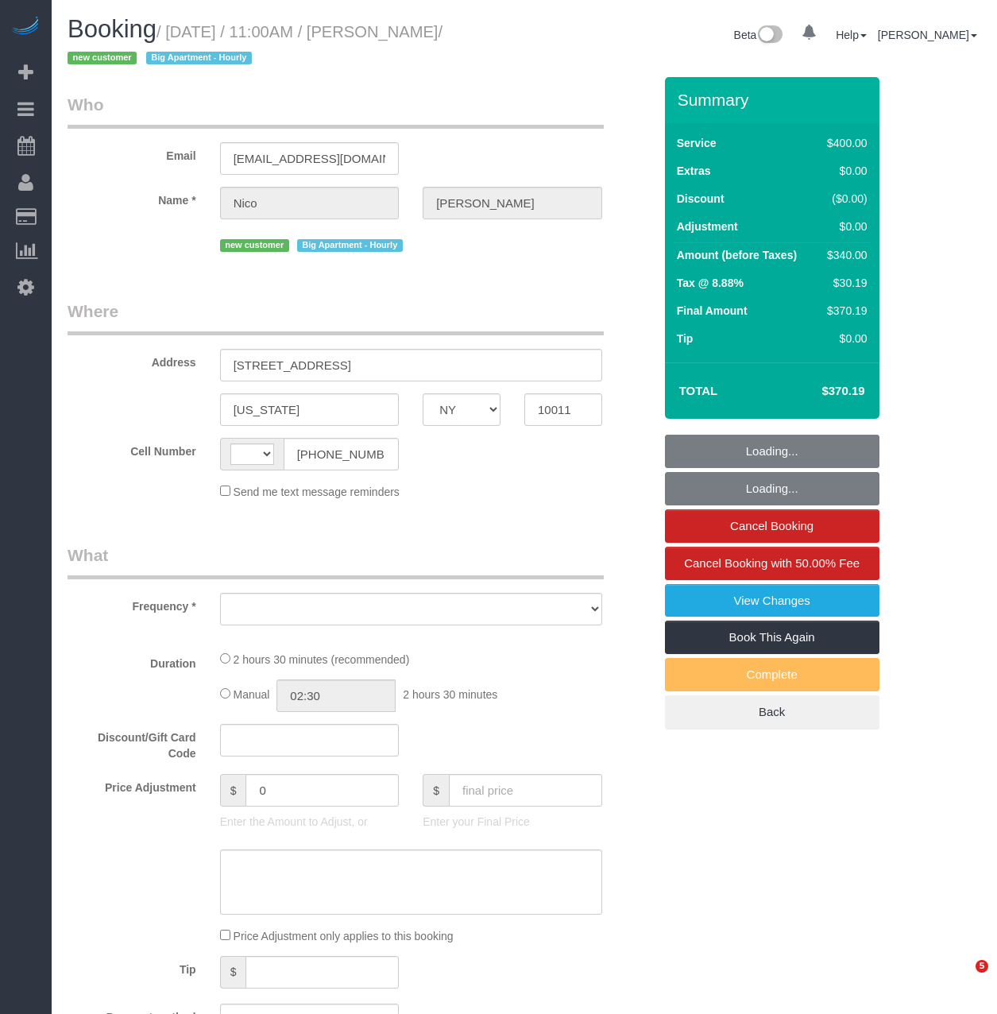
select select "NY"
select select "string:[GEOGRAPHIC_DATA]"
select select "object:823"
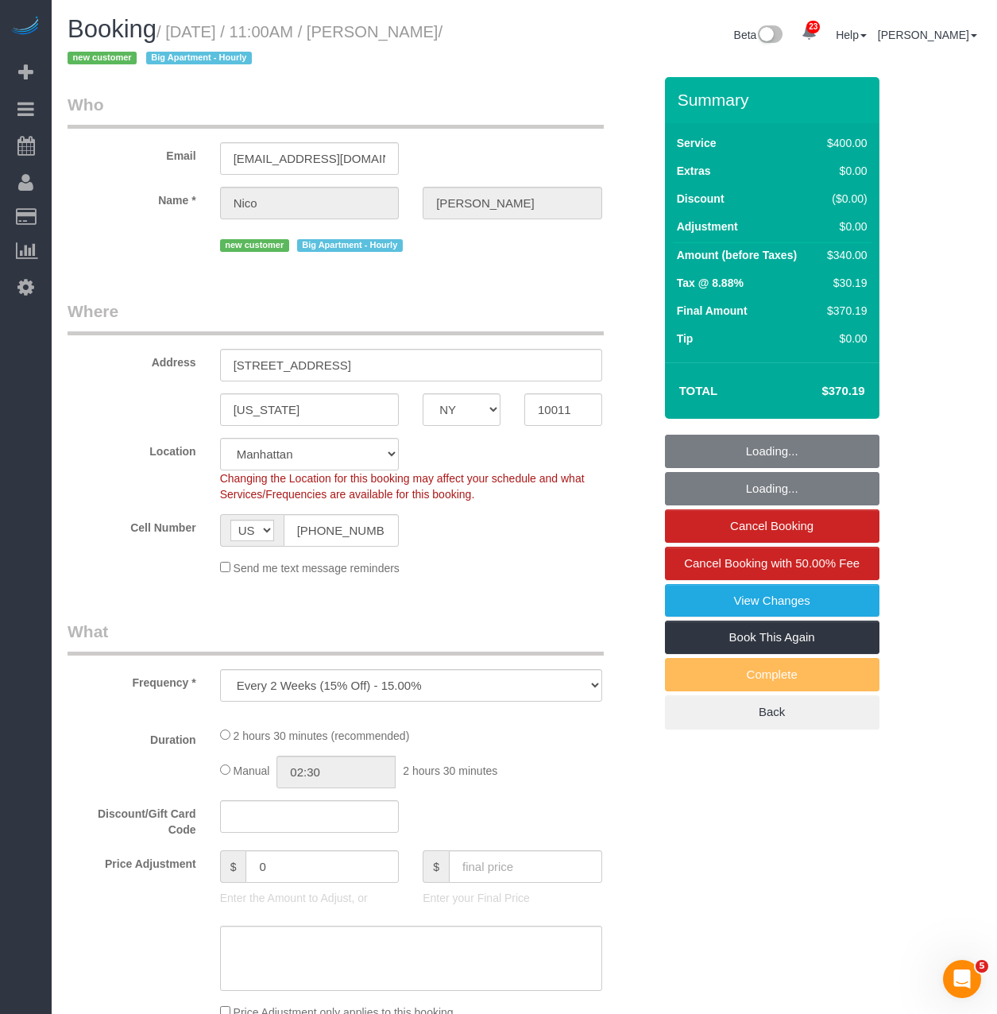
select select "string:stripe-pm_1S9SQ34VGloSiKo7tUmIp6Cx"
select select "150"
select select "spot1"
select select "number:56"
select select "number:71"
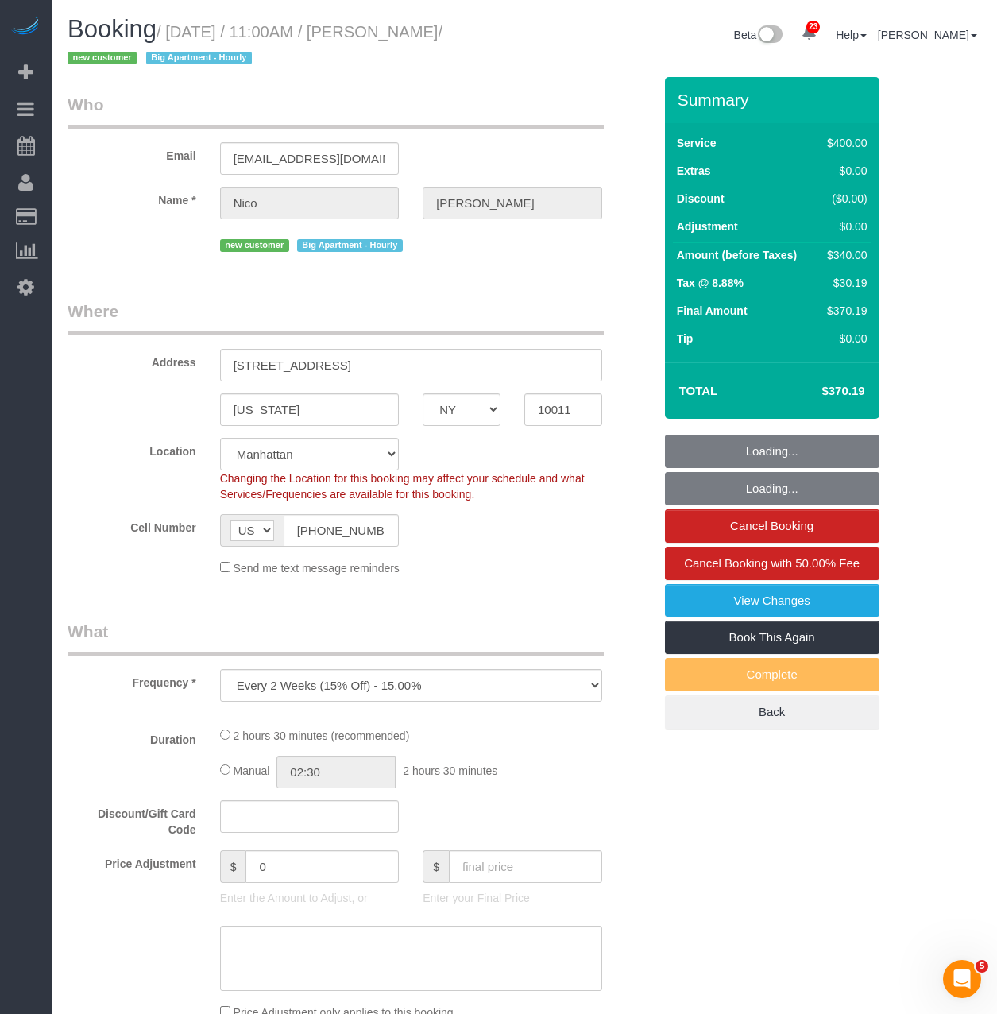
select select "number:15"
select select "number:5"
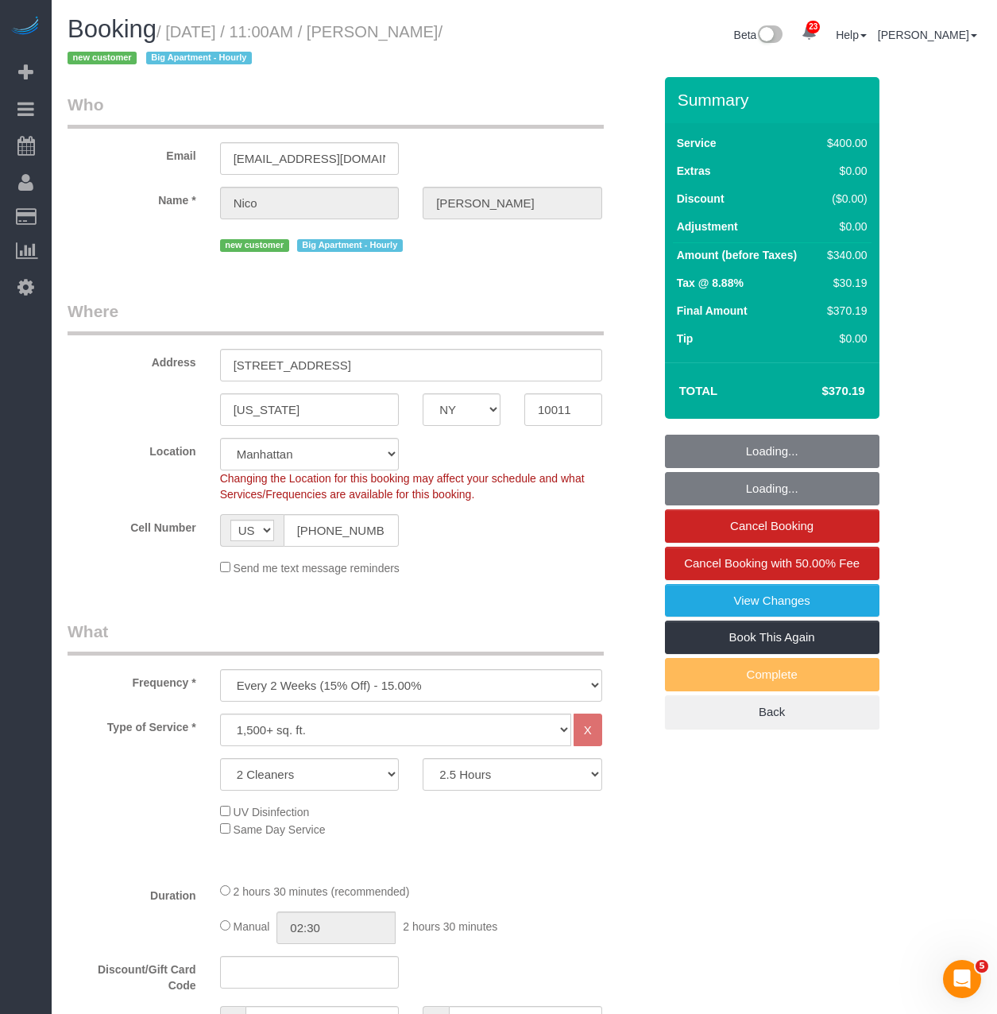
select select "object:1523"
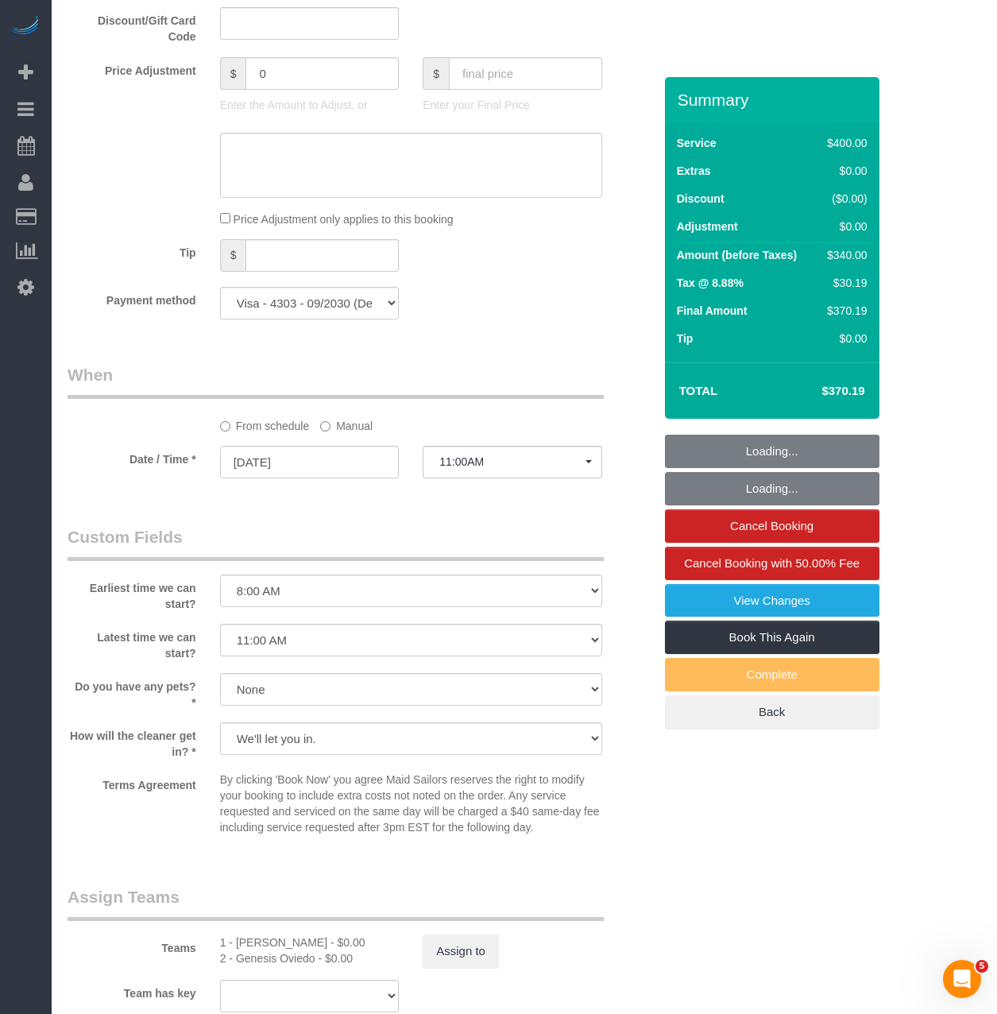
scroll to position [953, 0]
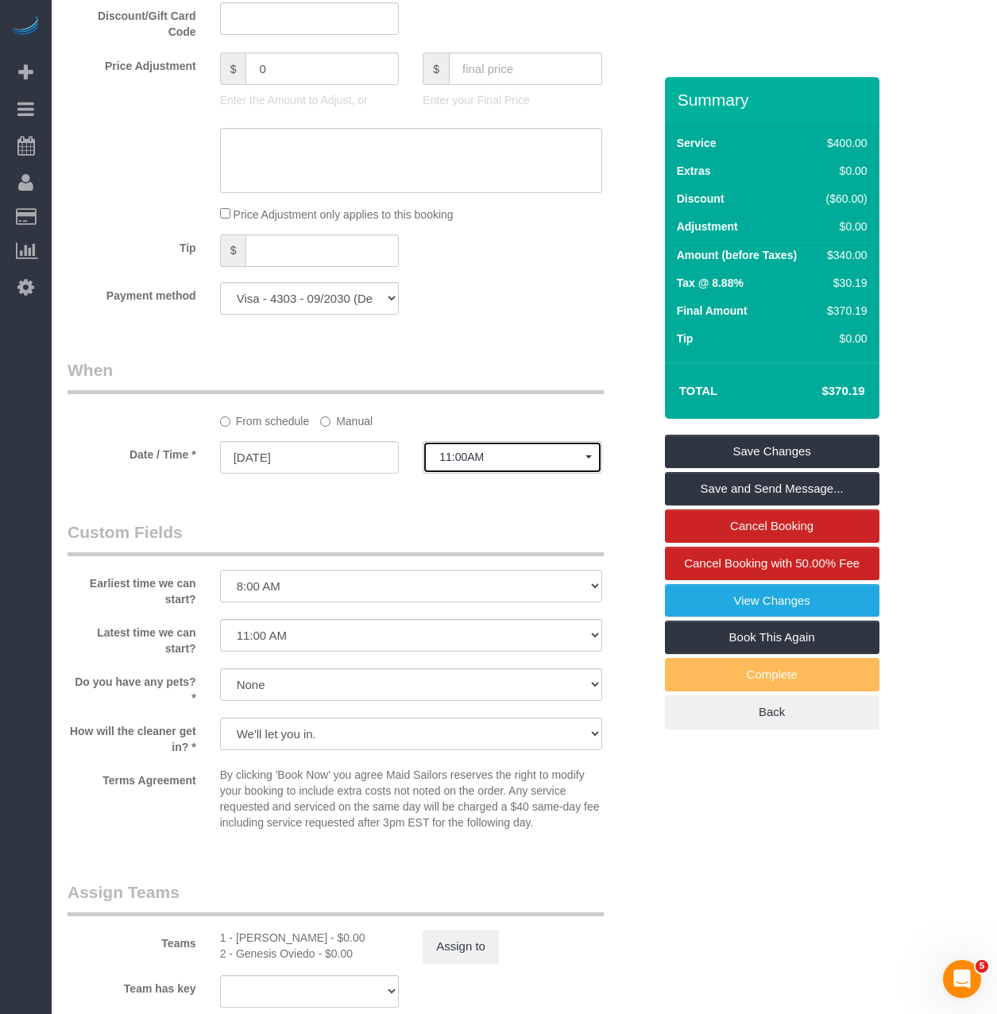
click at [452, 455] on span "11:00AM" at bounding box center [512, 456] width 146 height 13
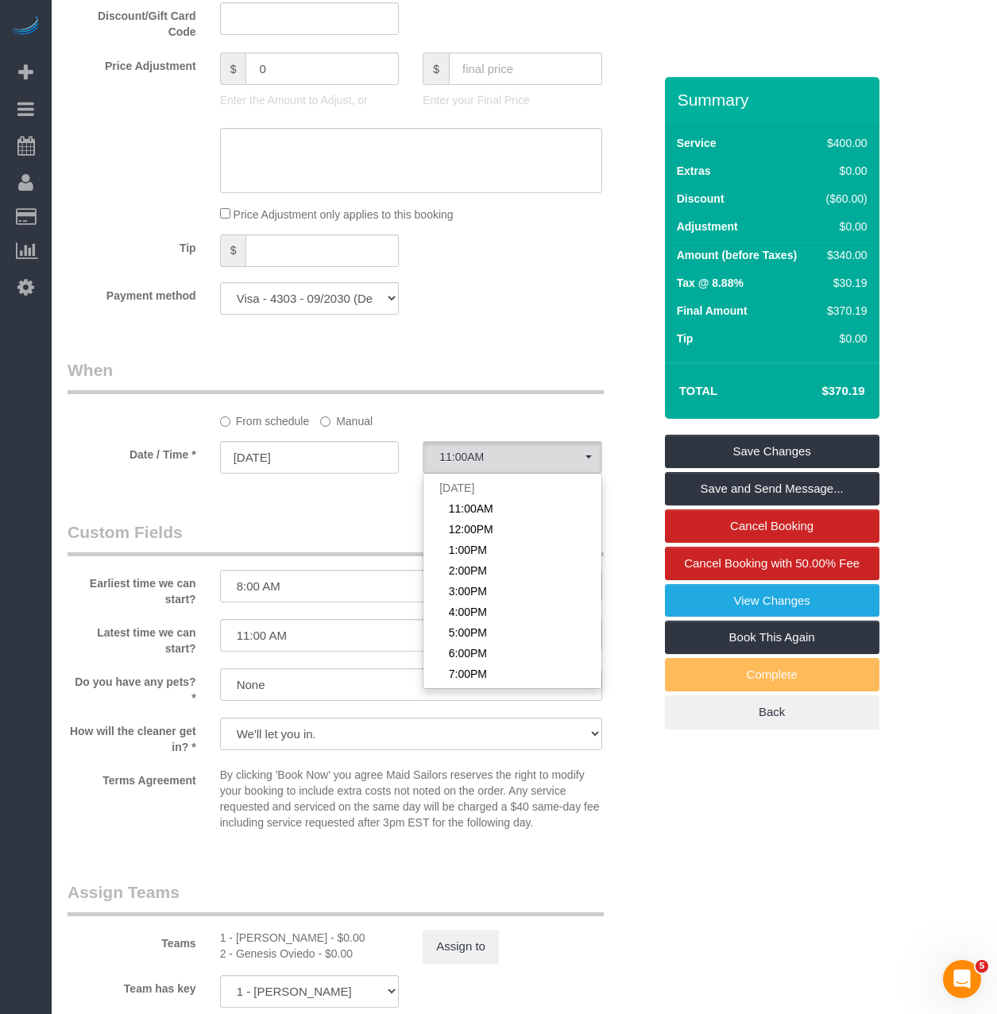
click at [332, 415] on label "Manual" at bounding box center [346, 417] width 52 height 21
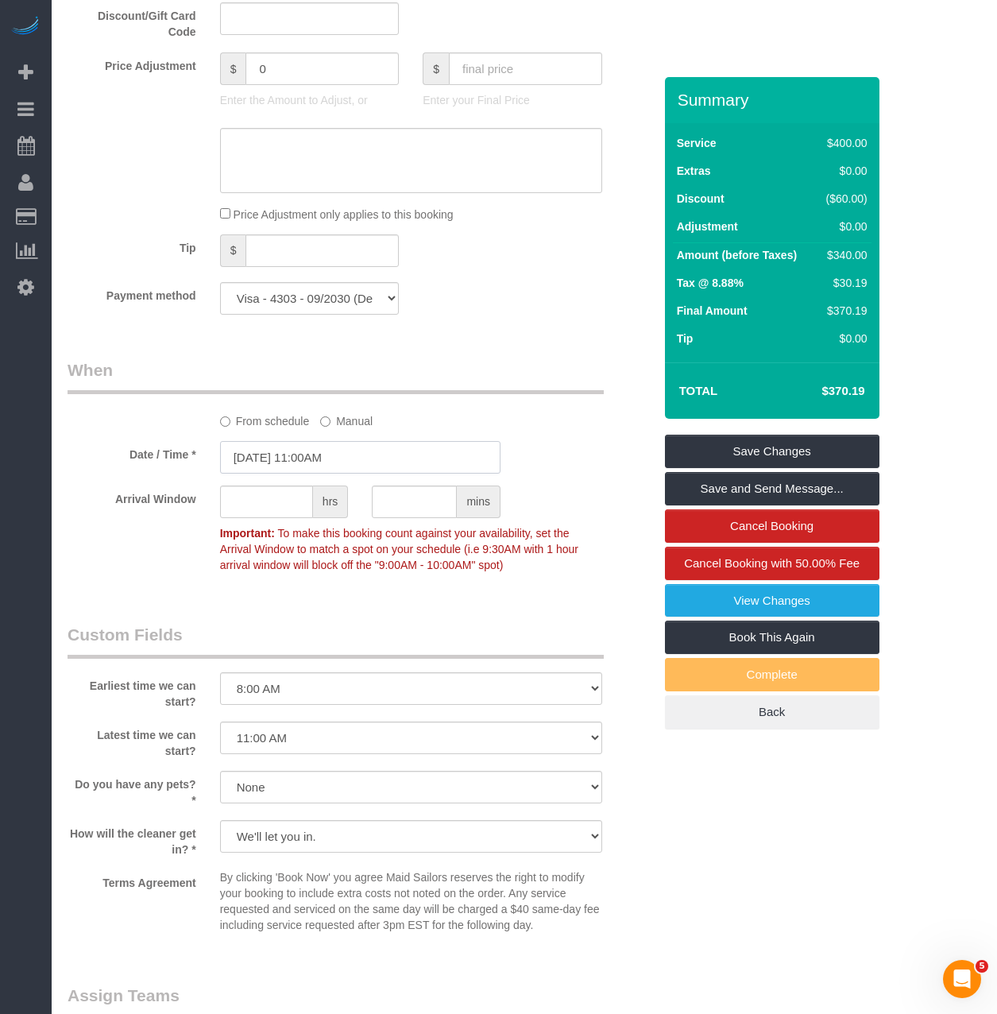
click at [338, 458] on input "09/21/2025 11:00AM" at bounding box center [360, 457] width 280 height 33
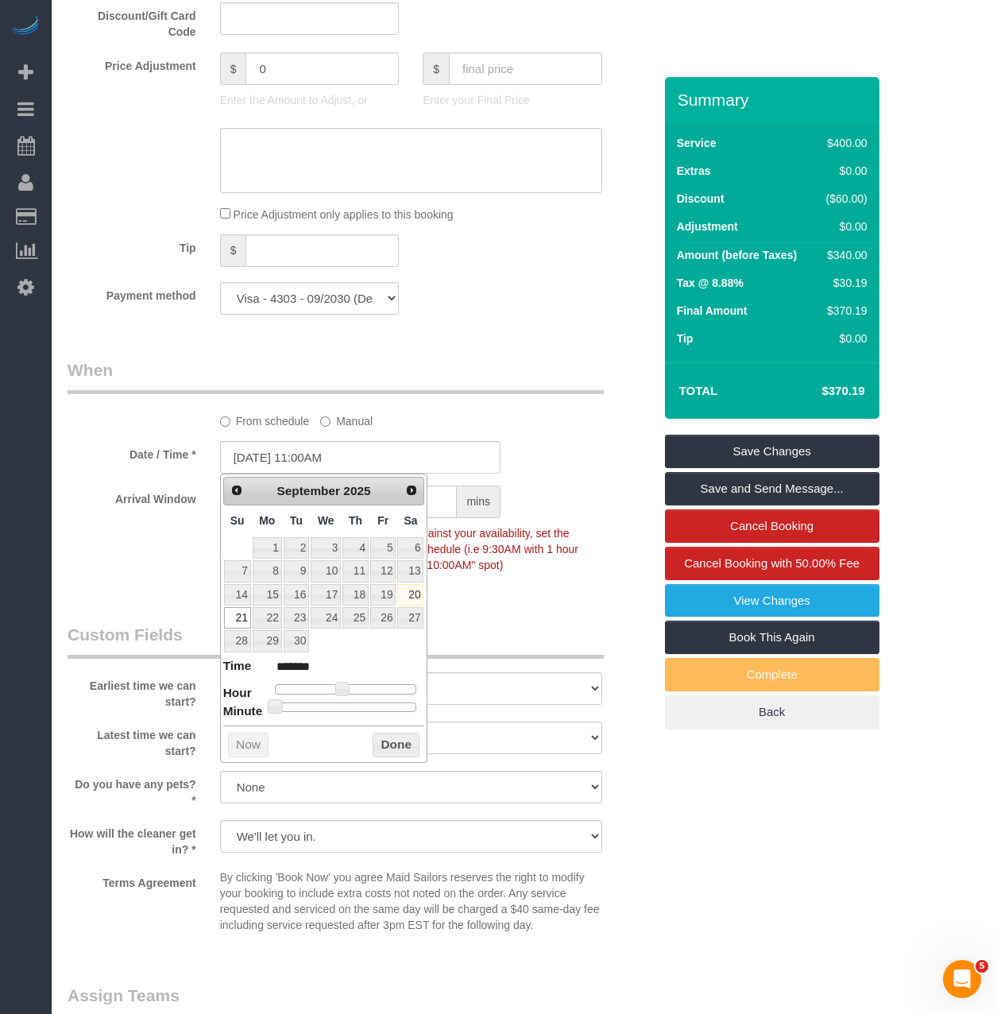
type input "09/21/2025 5:00AM"
type input "******"
type input "09/21/2025 6:00AM"
type input "******"
type input "09/21/2025 7:00AM"
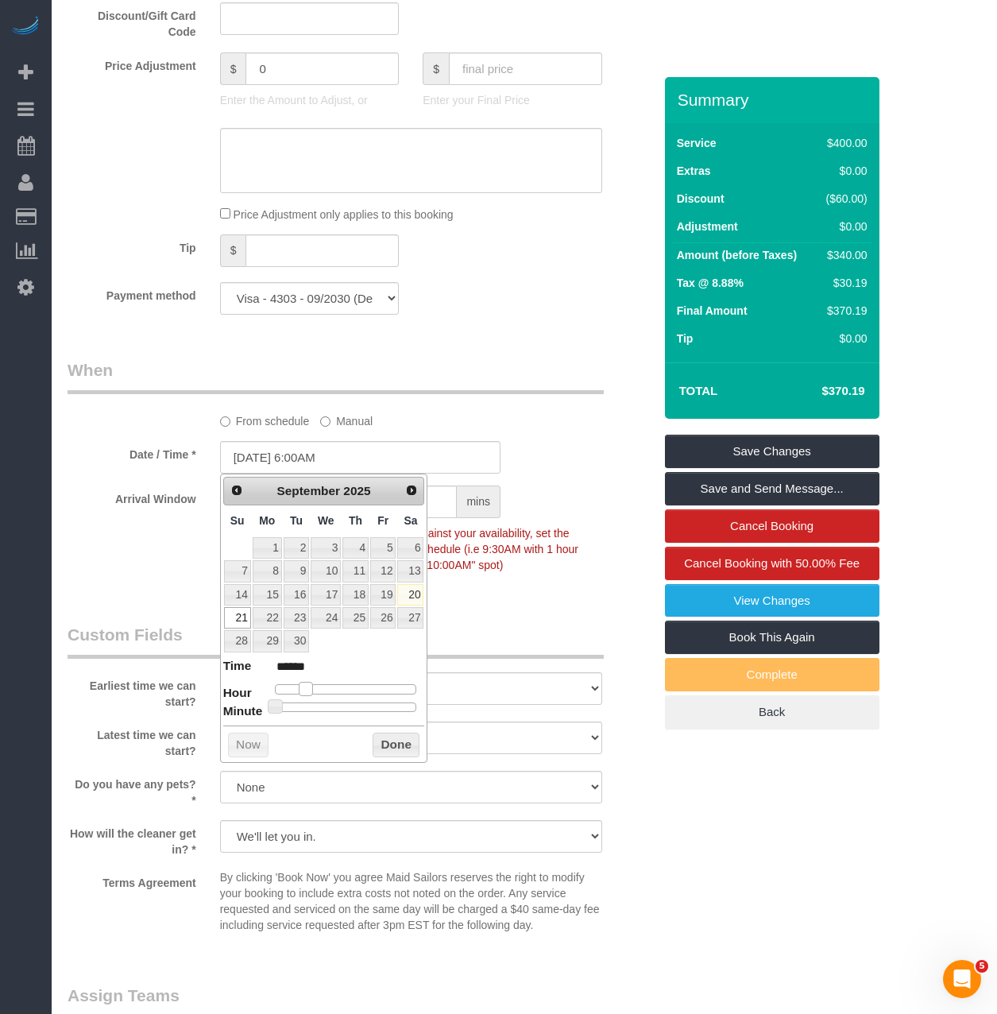
type input "******"
type input "09/21/2025 8:00AM"
type input "******"
drag, startPoint x: 307, startPoint y: 684, endPoint x: 323, endPoint y: 685, distance: 16.8
click at [323, 685] on div at bounding box center [346, 689] width 142 height 10
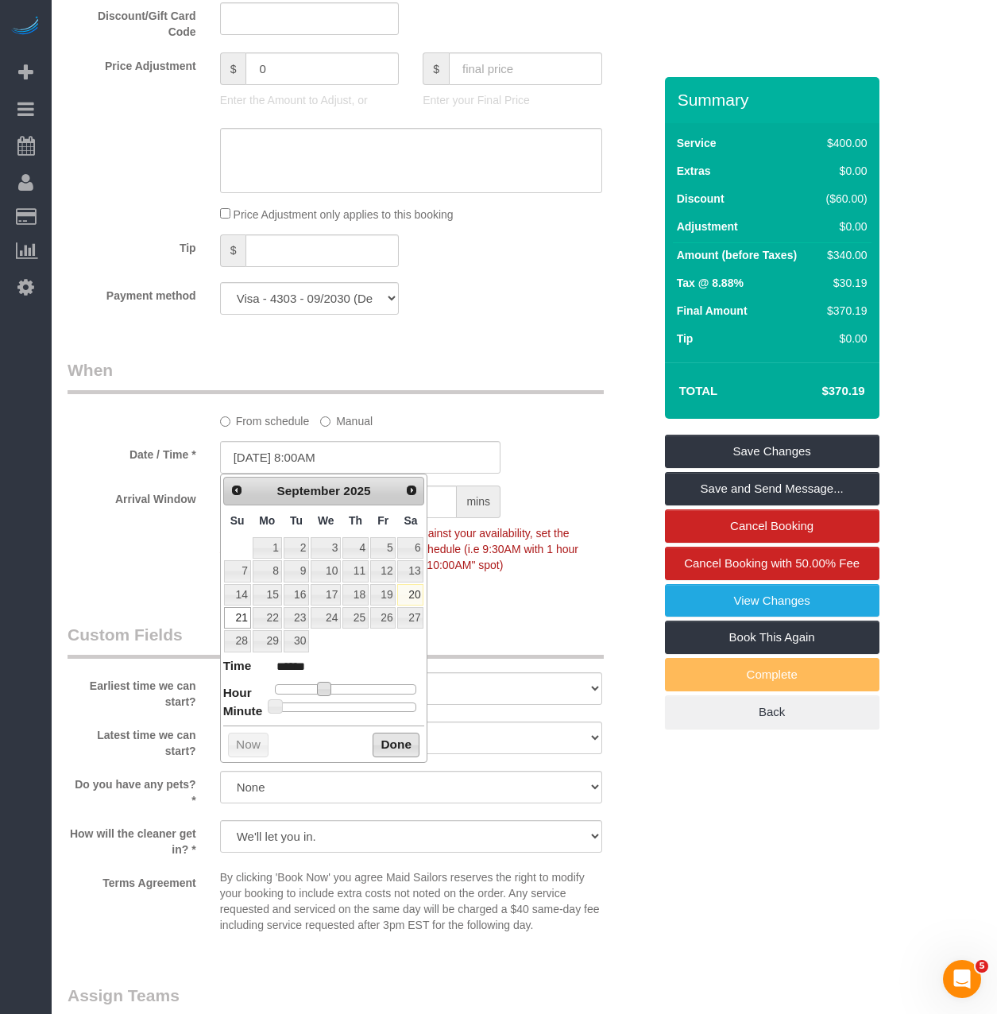
click at [373, 732] on button "Done" at bounding box center [396, 744] width 47 height 25
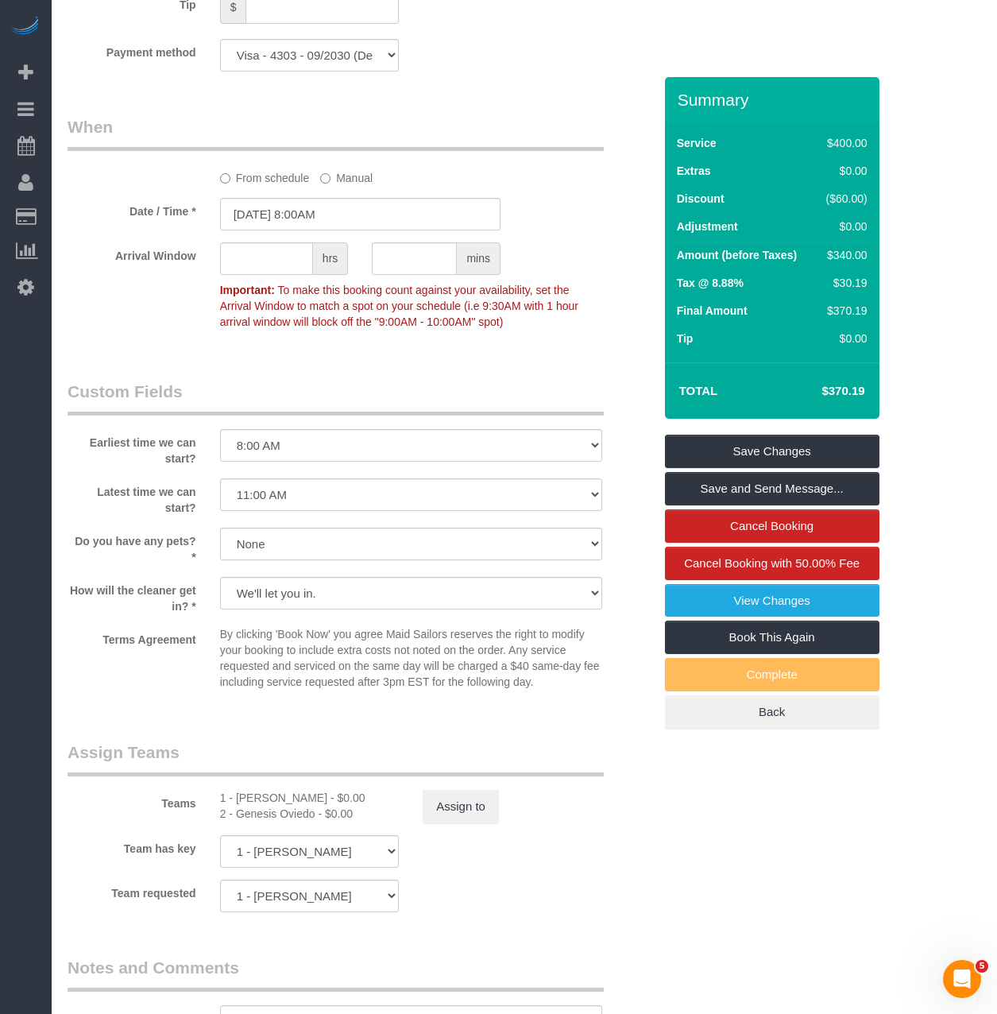
scroll to position [1271, 0]
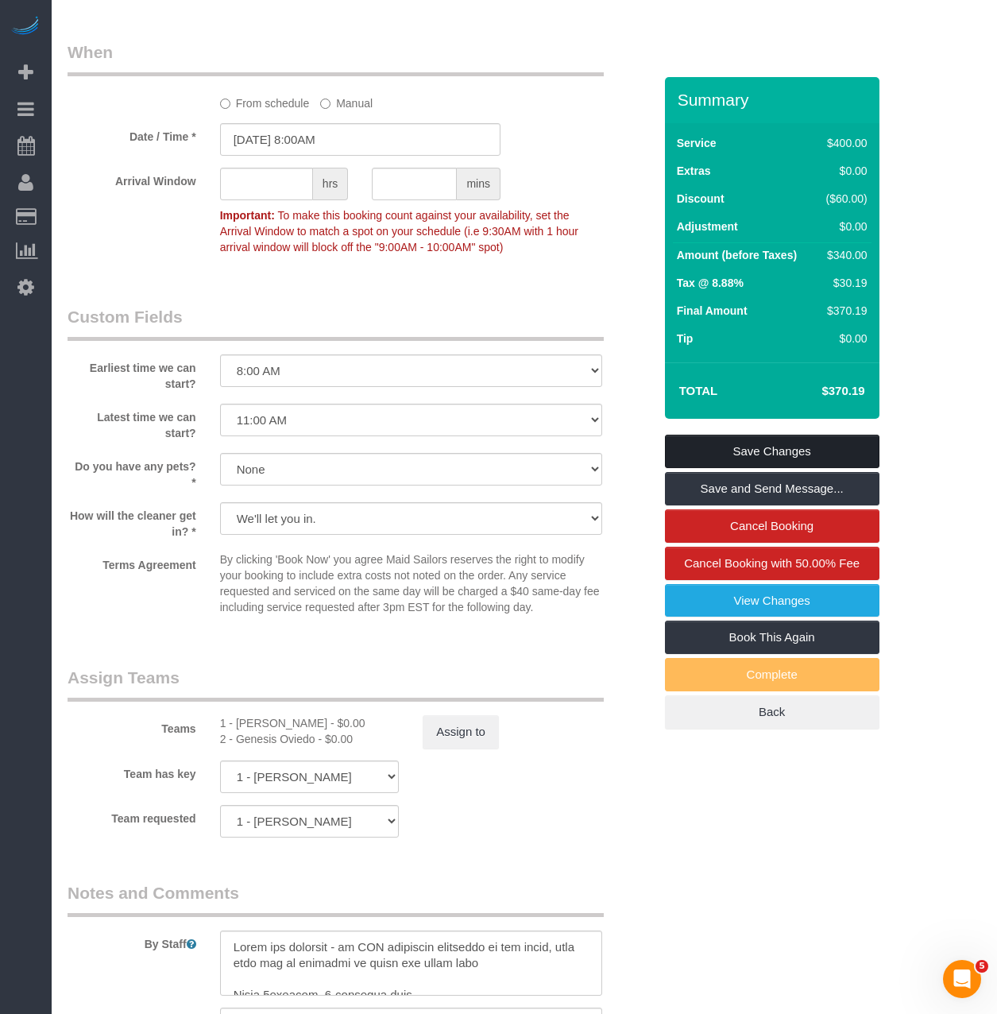
click at [825, 444] on link "Save Changes" at bounding box center [772, 450] width 214 height 33
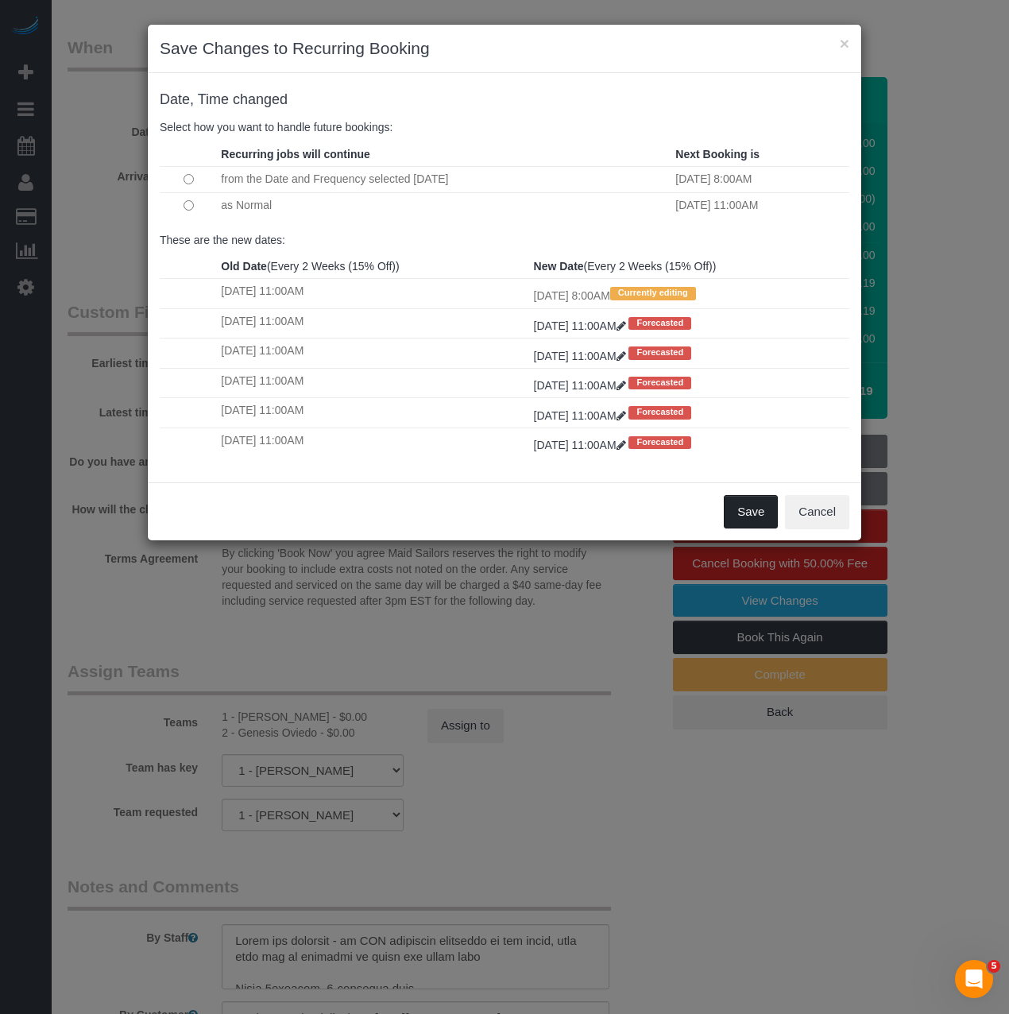
click at [750, 514] on button "Save" at bounding box center [751, 511] width 54 height 33
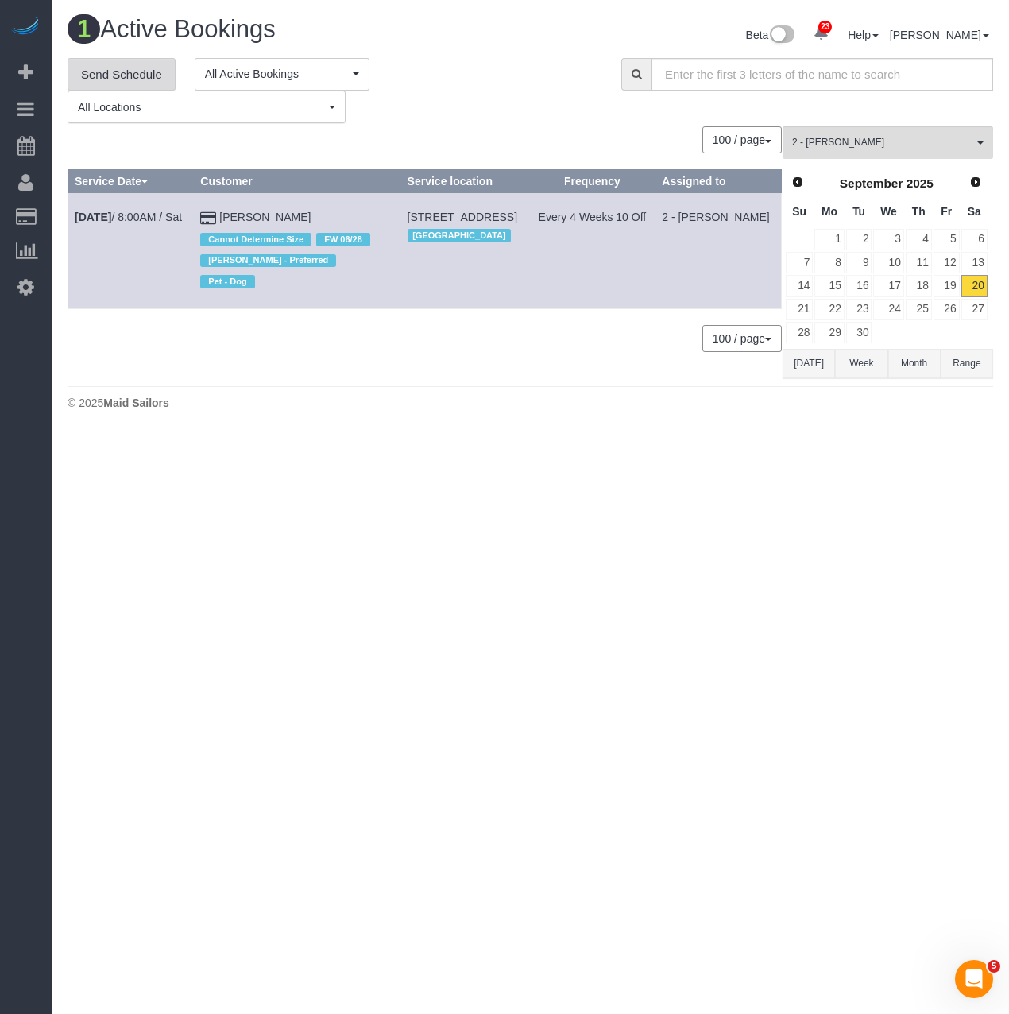
click at [156, 78] on link "Send Schedule" at bounding box center [122, 74] width 108 height 33
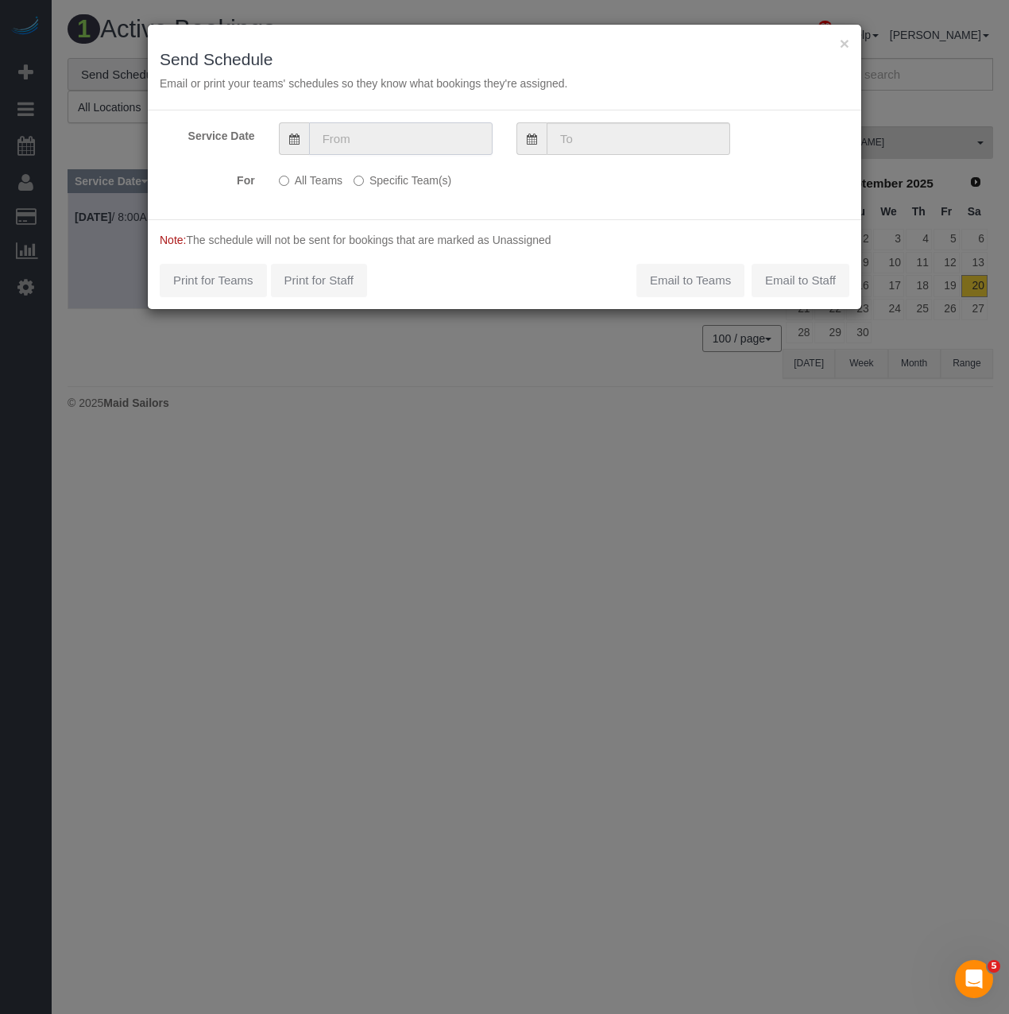
click at [384, 138] on input "text" at bounding box center [400, 138] width 183 height 33
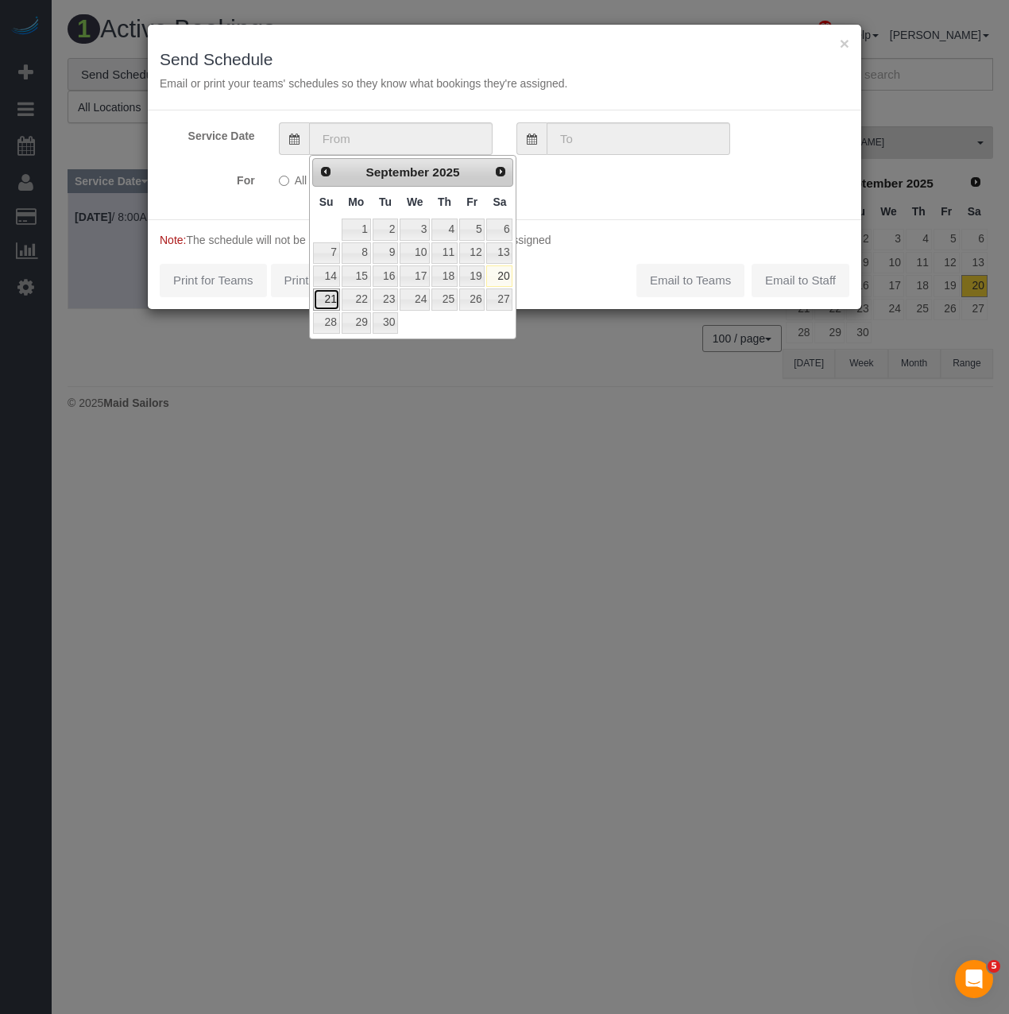
click at [319, 298] on link "21" at bounding box center [326, 298] width 27 height 21
type input "09/21/2025"
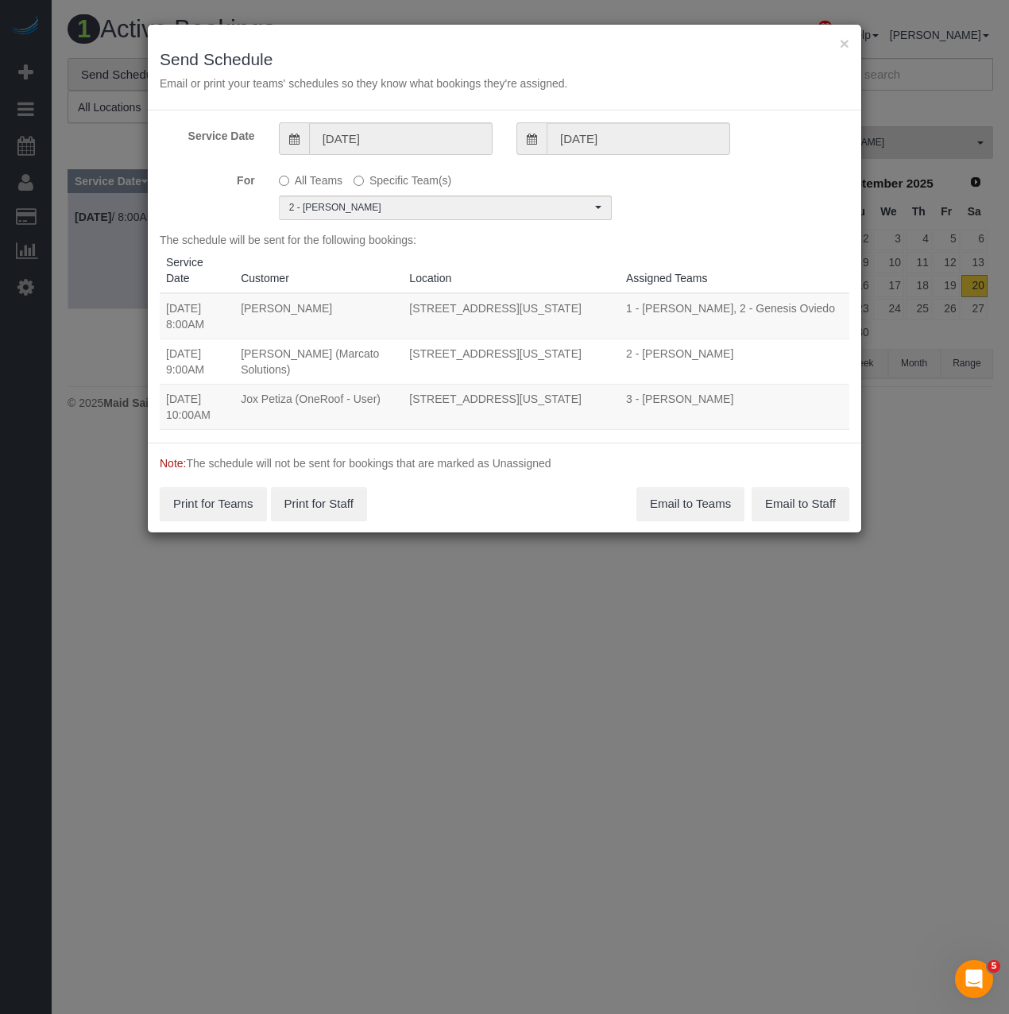
click at [369, 222] on div "Service Date 09/21/2025 09/21/2025 For All Teams Specific Team(s) 2 - Katherine…" at bounding box center [504, 276] width 713 height 332
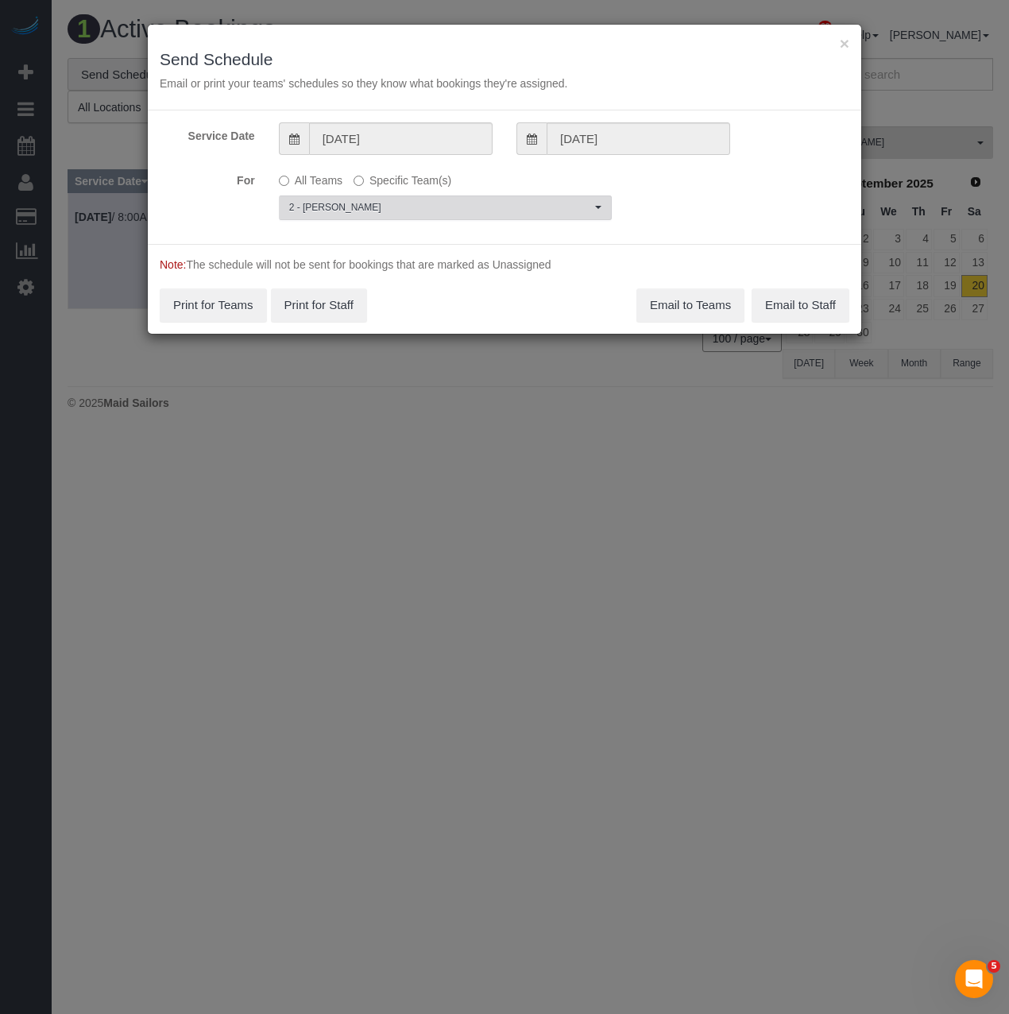
click at [382, 204] on span "2 - Katherine Poveda" at bounding box center [440, 208] width 302 height 14
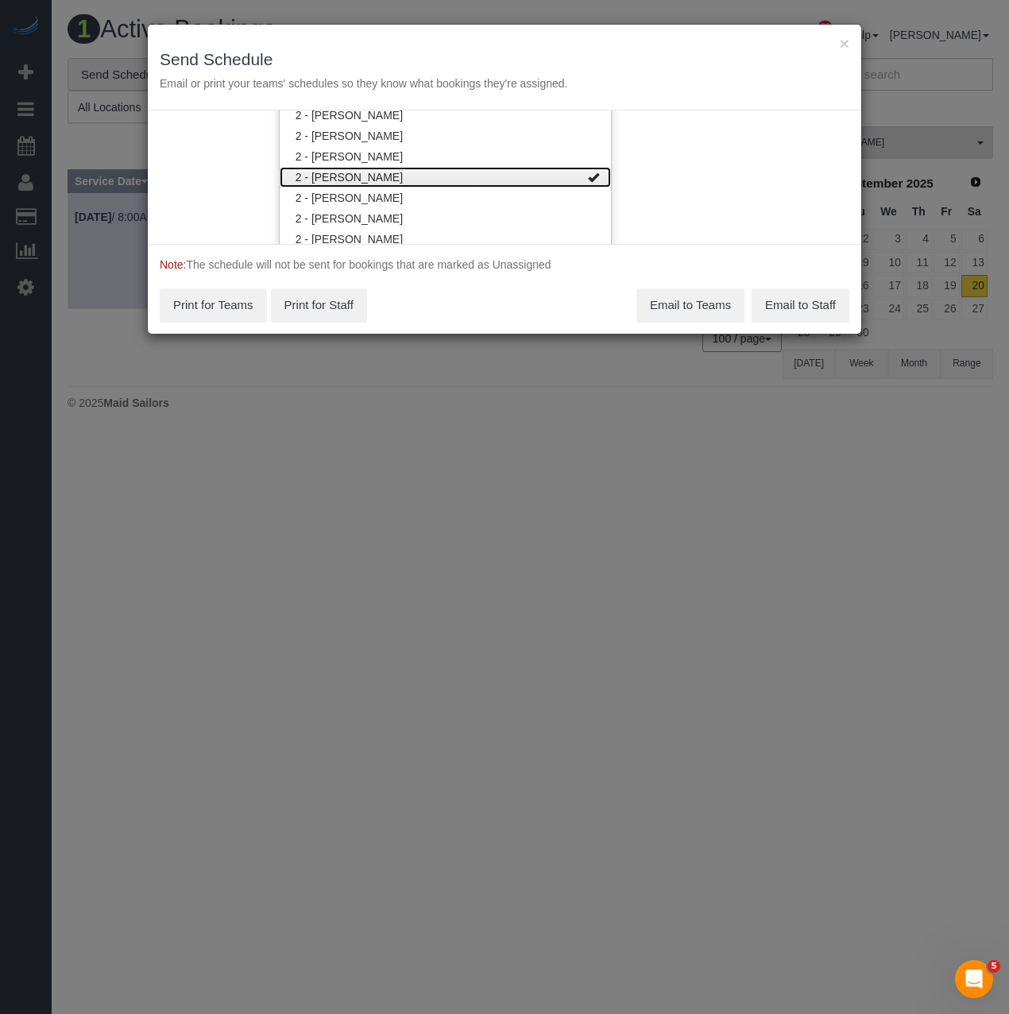
click at [389, 175] on link "2 - Katherine Poveda" at bounding box center [445, 177] width 331 height 21
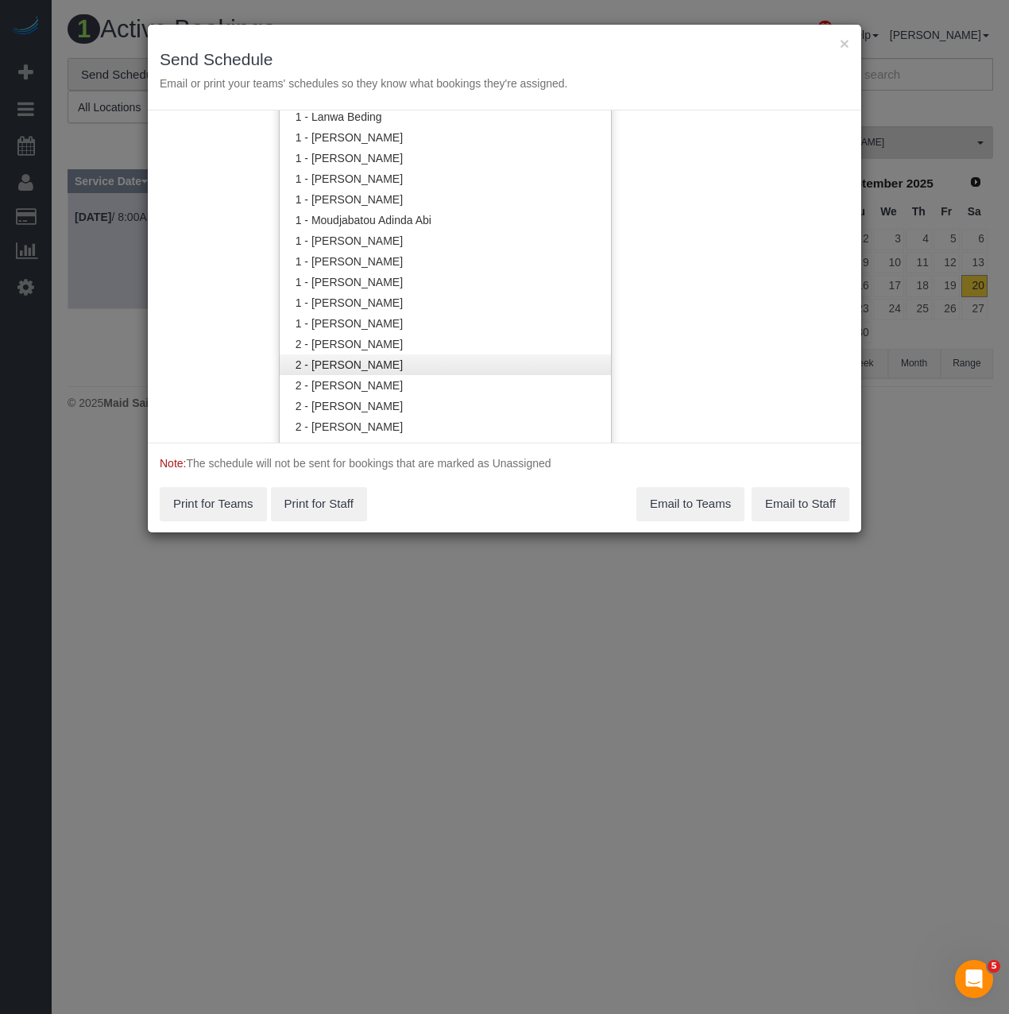
scroll to position [840, 0]
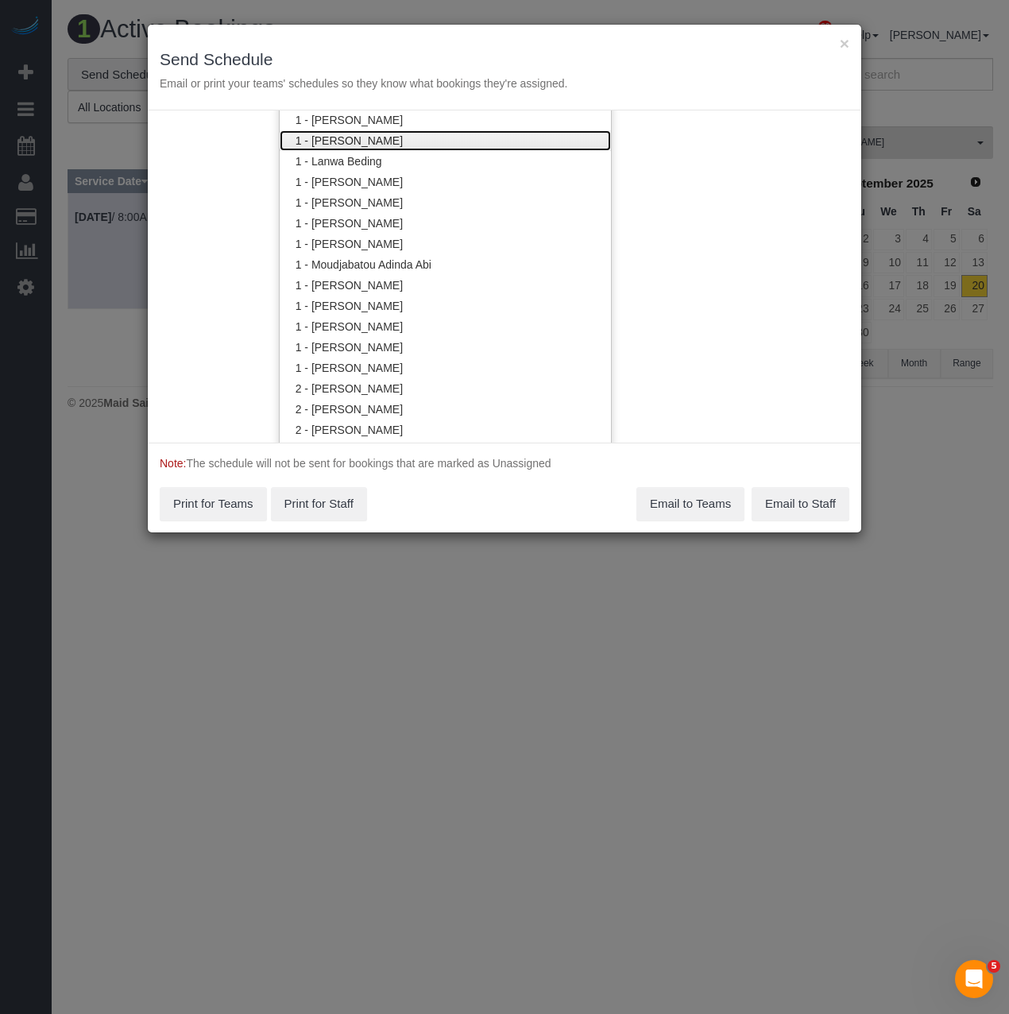
click at [380, 137] on link "1 - Kariluz Romero" at bounding box center [445, 140] width 331 height 21
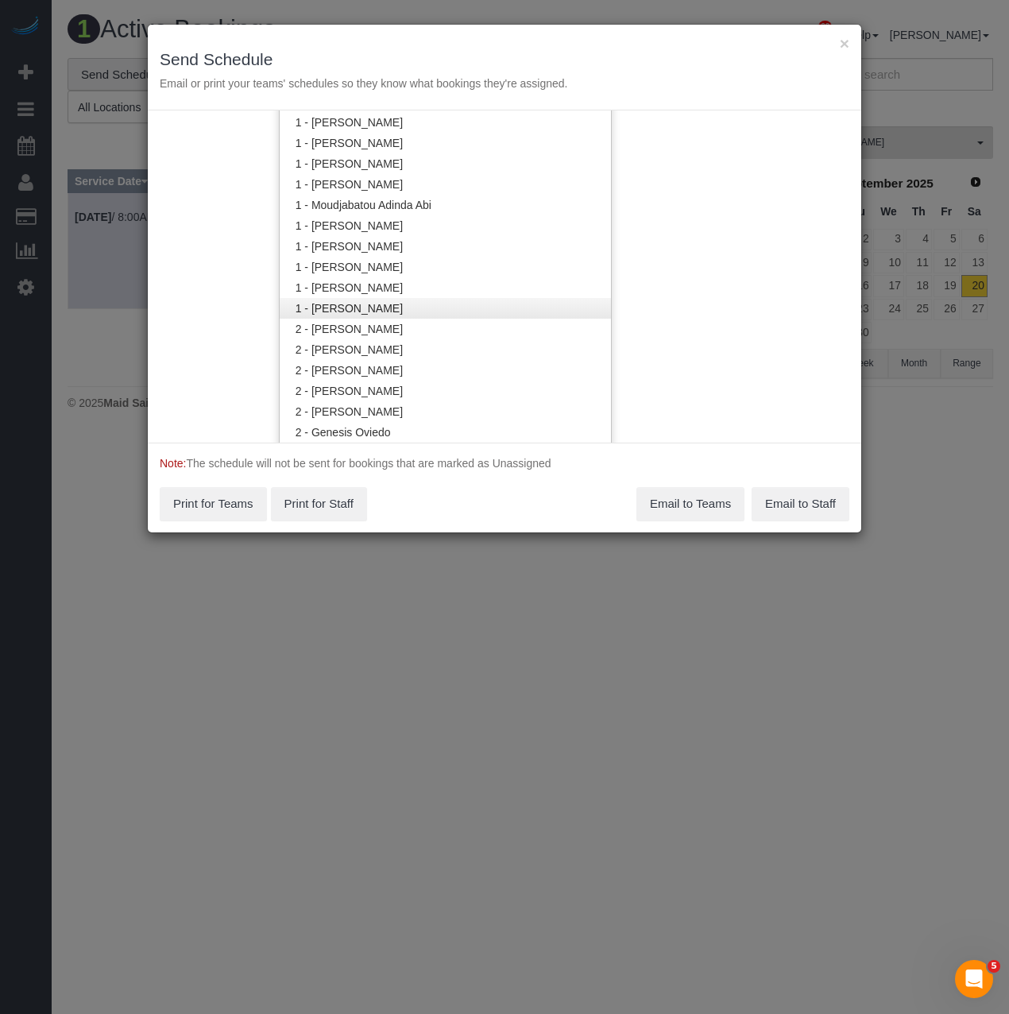
scroll to position [1078, 0]
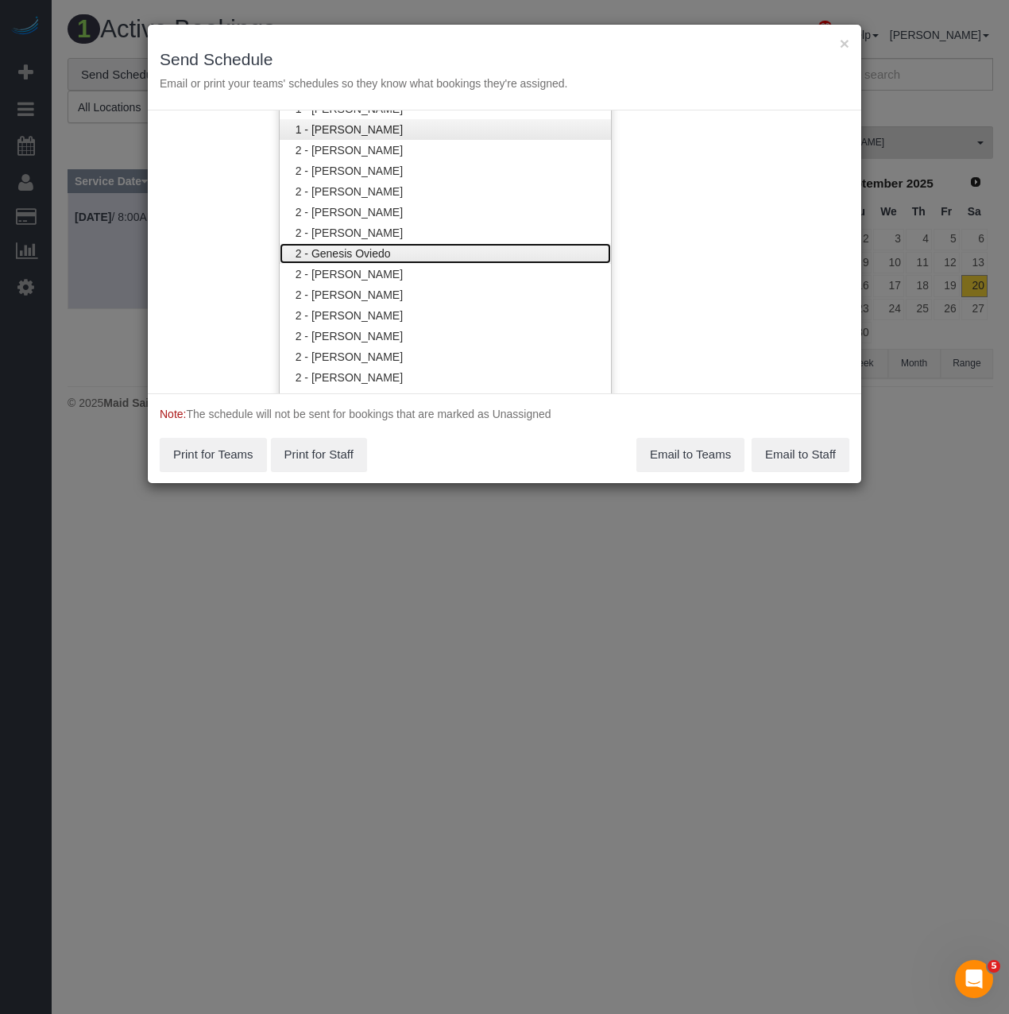
click at [391, 251] on link "2 - Genesis Oviedo" at bounding box center [445, 253] width 331 height 21
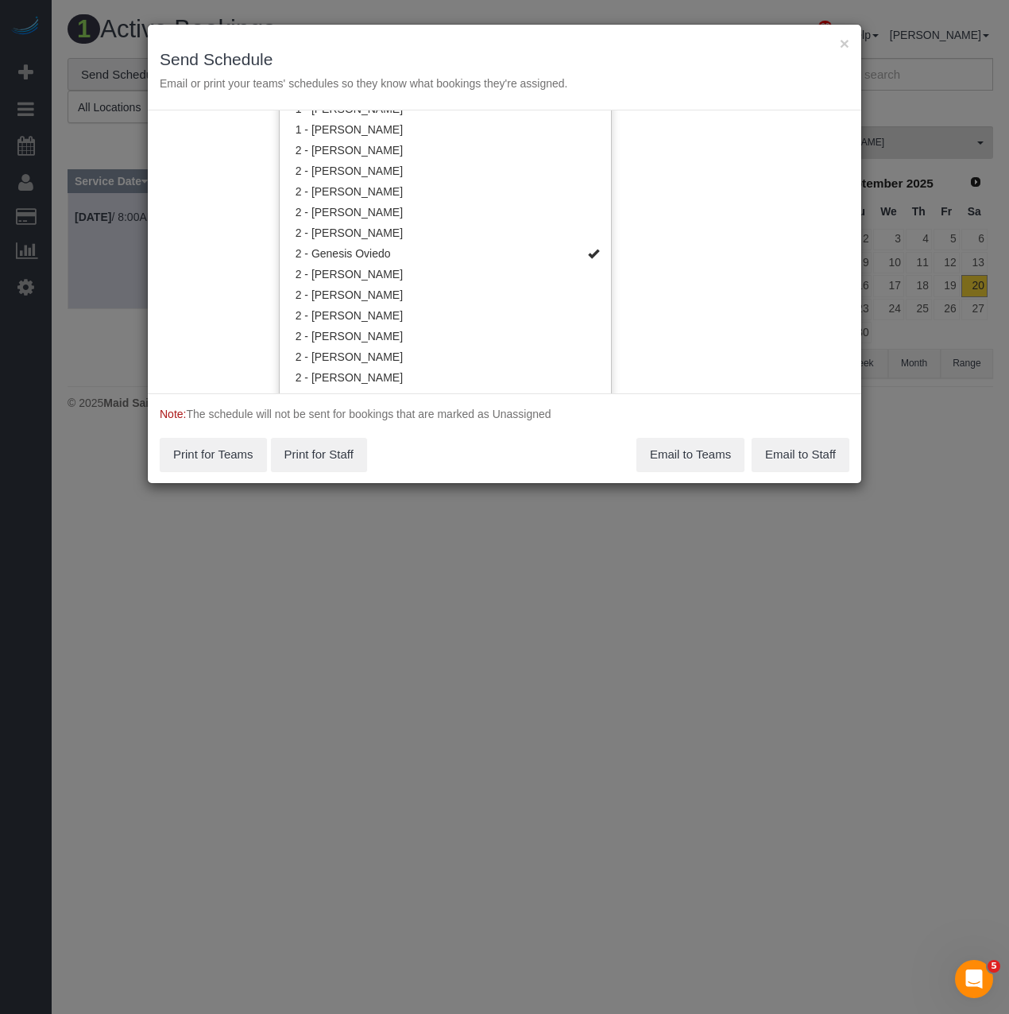
click at [414, 446] on div "Note: The schedule will not be sent for bookings that are marked as Unassigned …" at bounding box center [504, 438] width 713 height 90
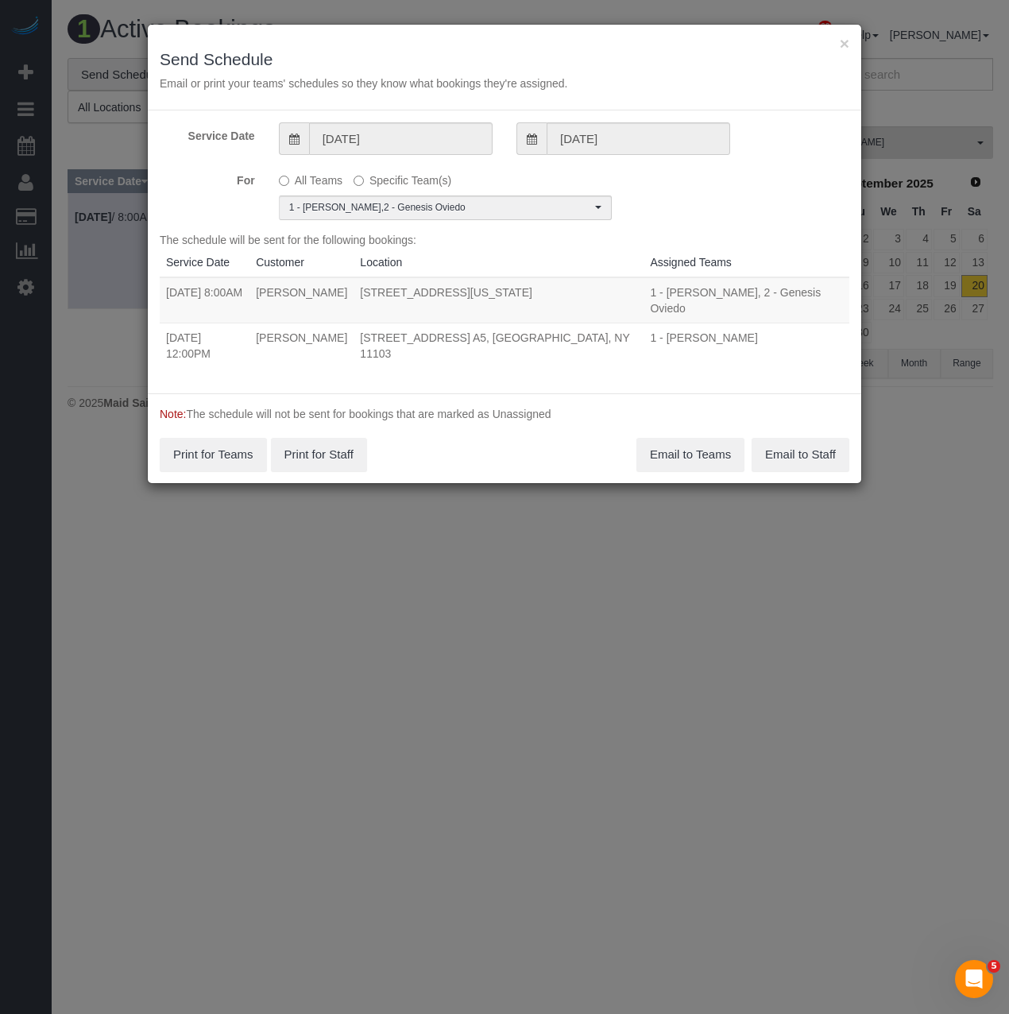
scroll to position [0, 0]
click at [639, 438] on button "Email to Teams" at bounding box center [690, 454] width 108 height 33
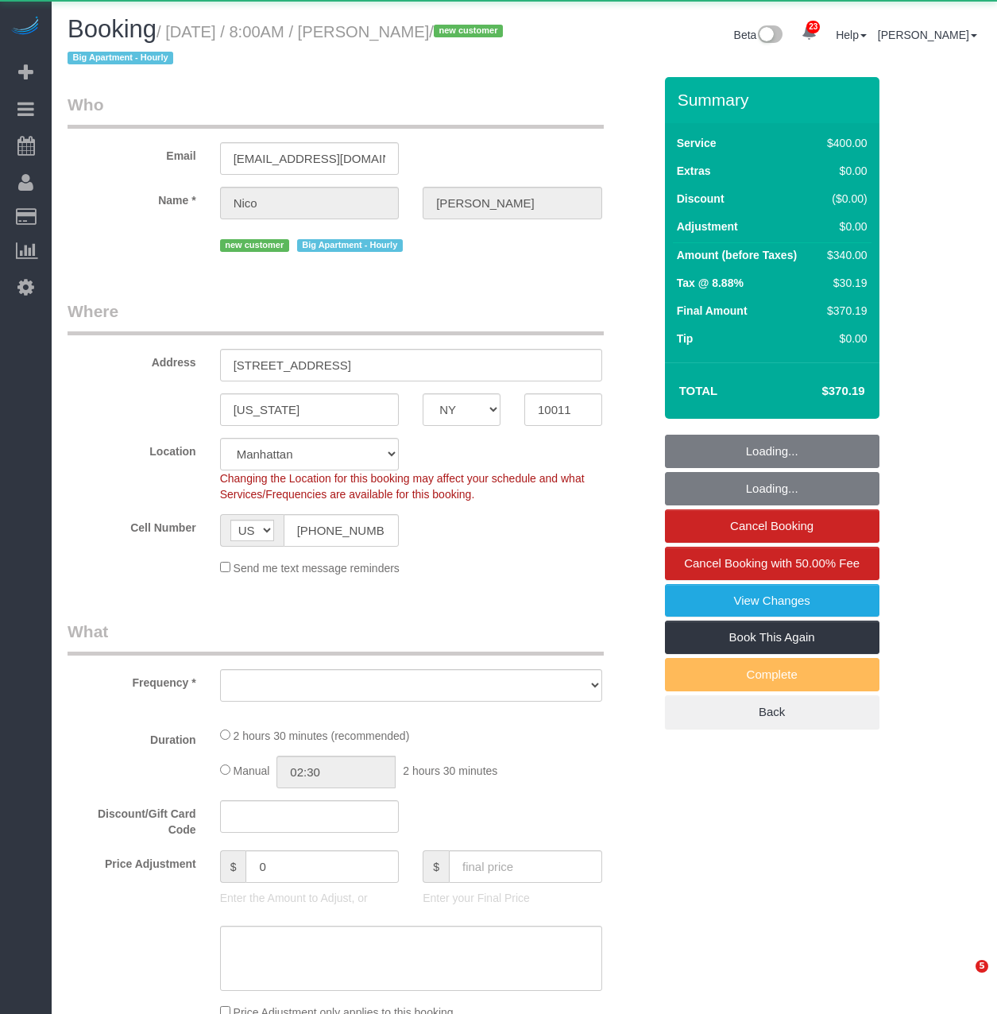
select select "NY"
select select "string:stripe-pm_1S9SQ34VGloSiKo7tUmIp6Cx"
select select "150"
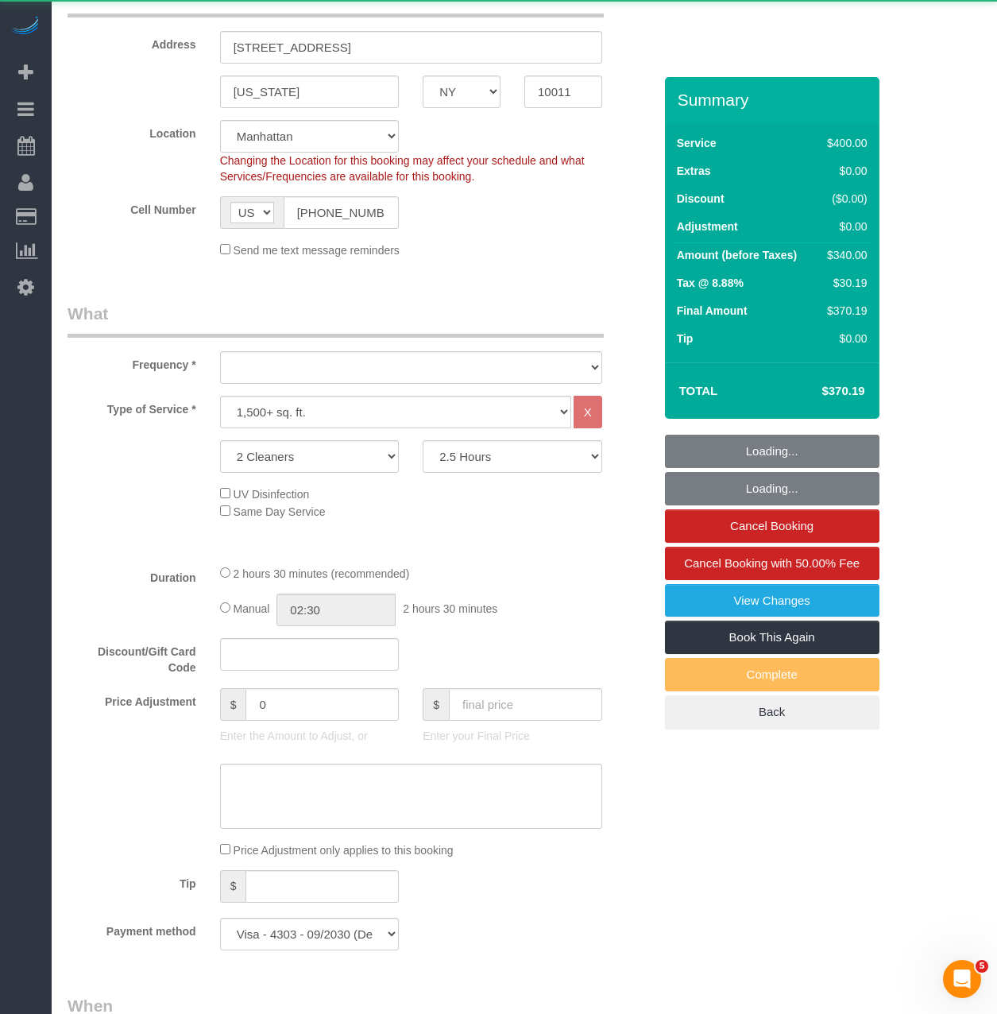
select select "object:1063"
select select "number:56"
select select "number:71"
select select "number:15"
select select "number:5"
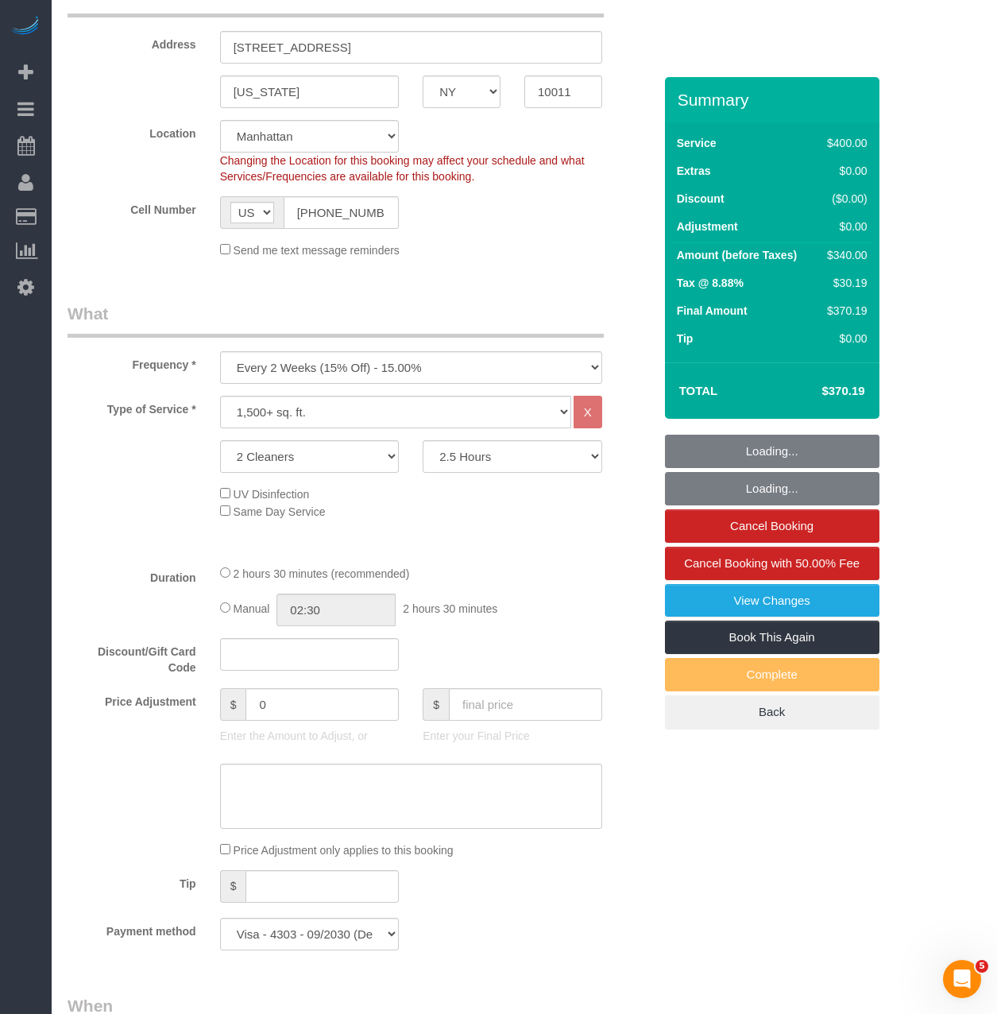
select select "spot1"
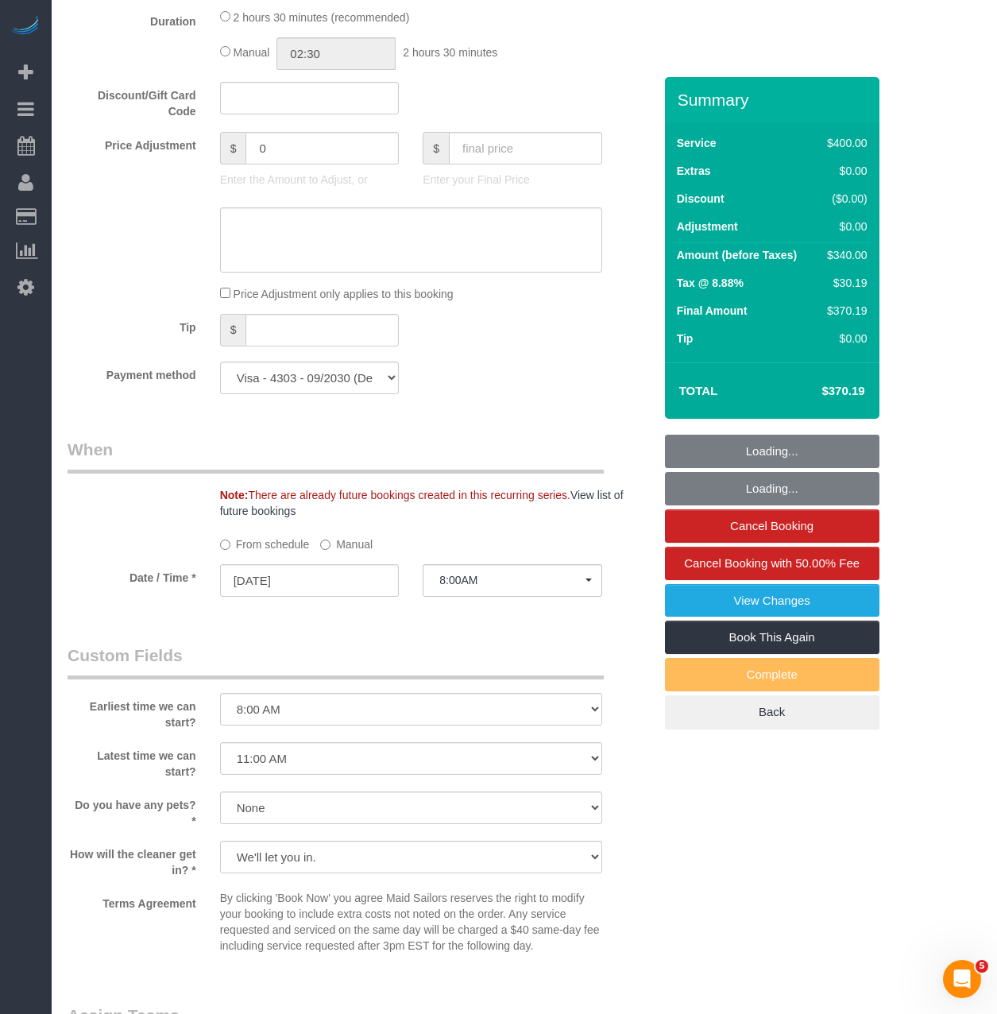
select select "object:1526"
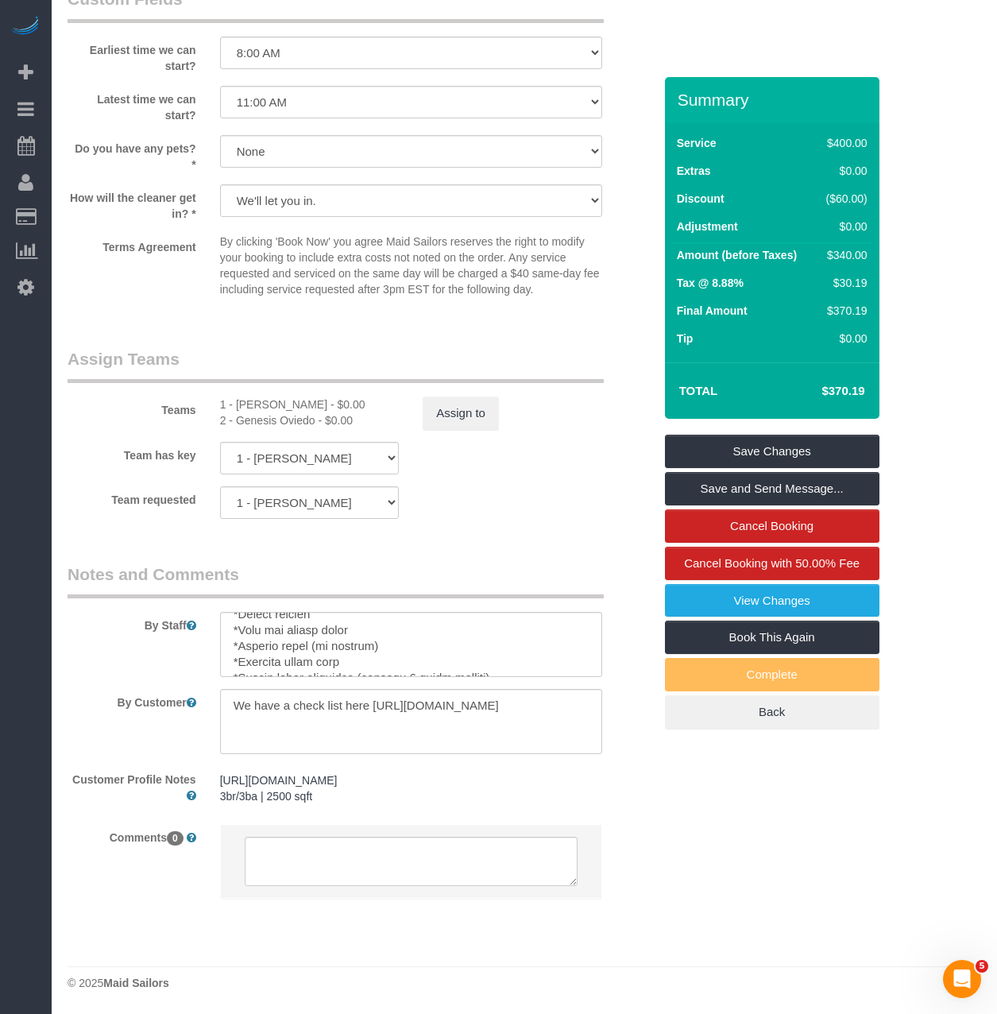
scroll to position [318, 0]
click at [414, 655] on textarea at bounding box center [411, 644] width 382 height 65
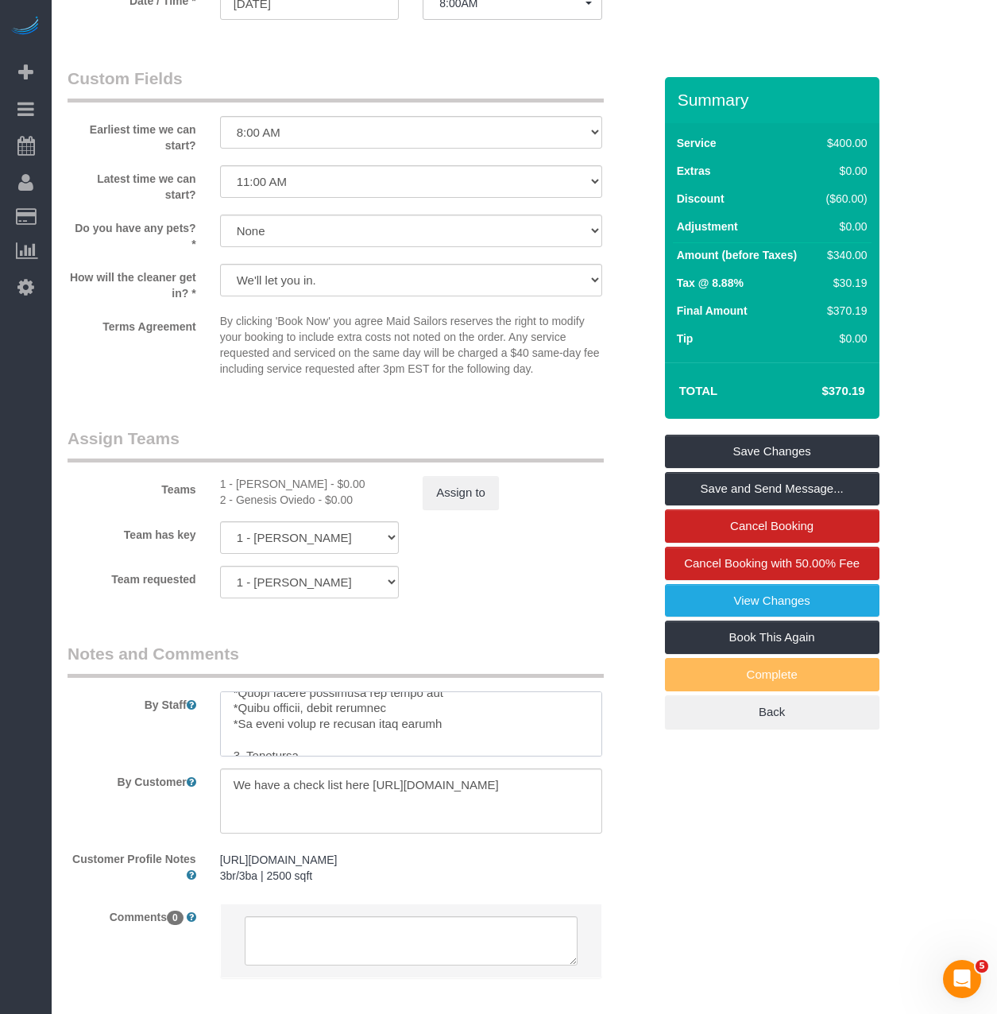
scroll to position [244, 0]
type textarea "First and foremost - do NOT rearrange furniture or any items, they must all be …"
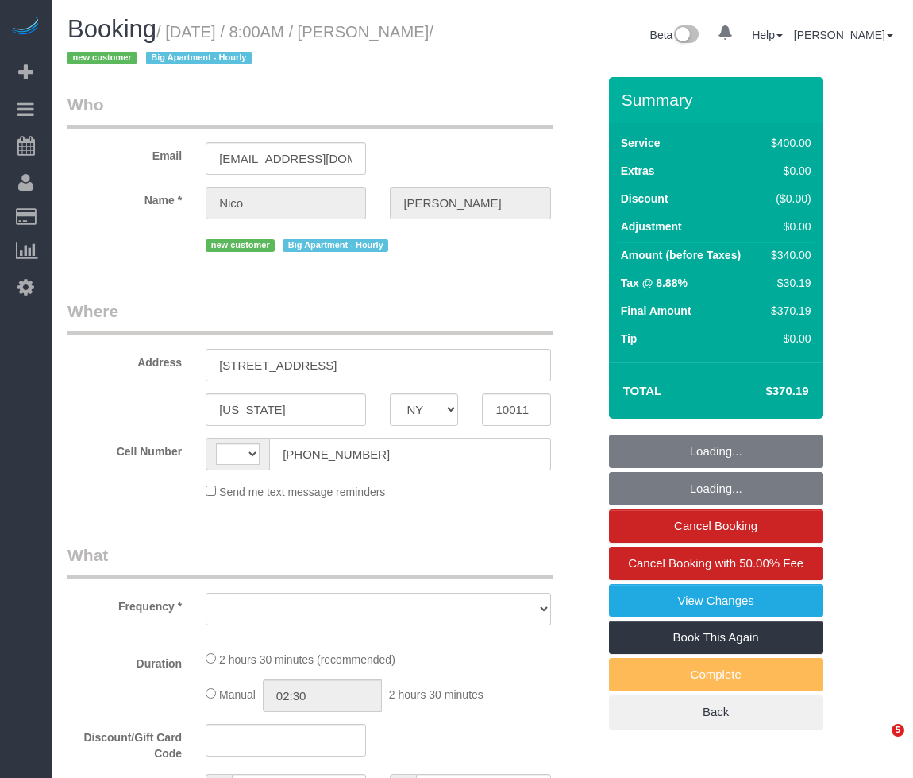
select select "NY"
select select "string:[GEOGRAPHIC_DATA]"
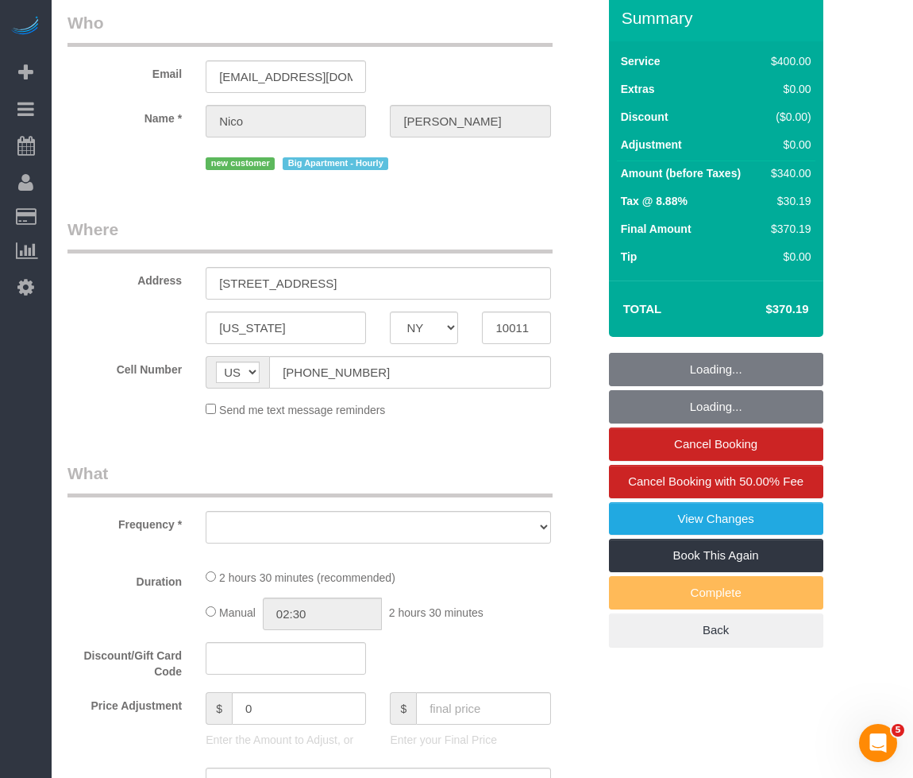
select select "object:752"
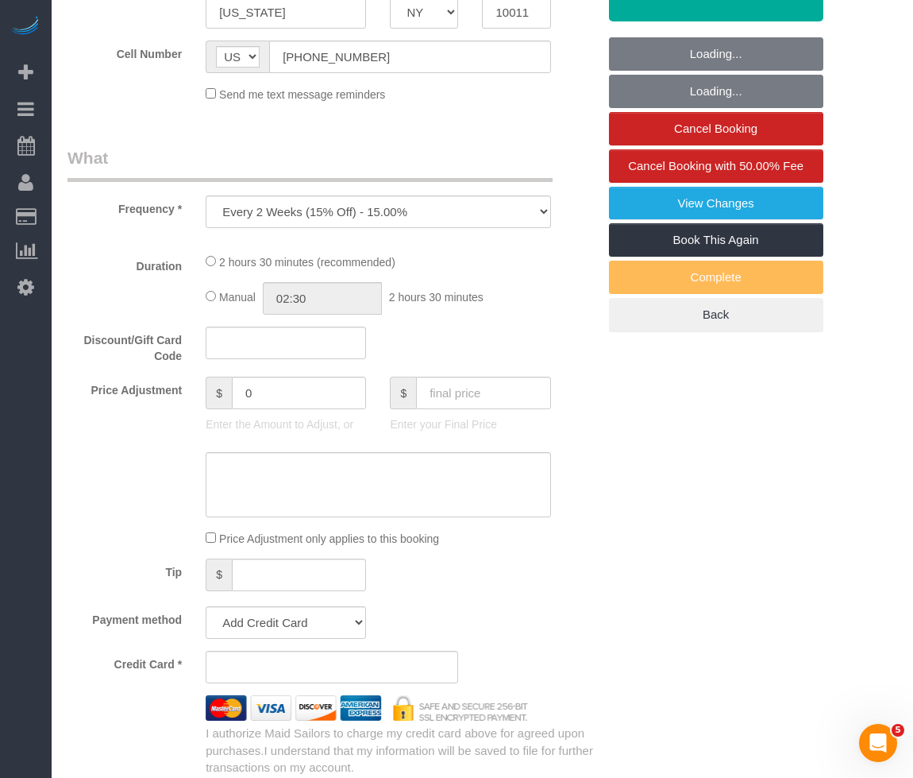
select select "string:stripe-pm_1S9SQ34VGloSiKo7tUmIp6Cx"
select select "number:56"
select select "number:71"
select select "number:15"
select select "number:5"
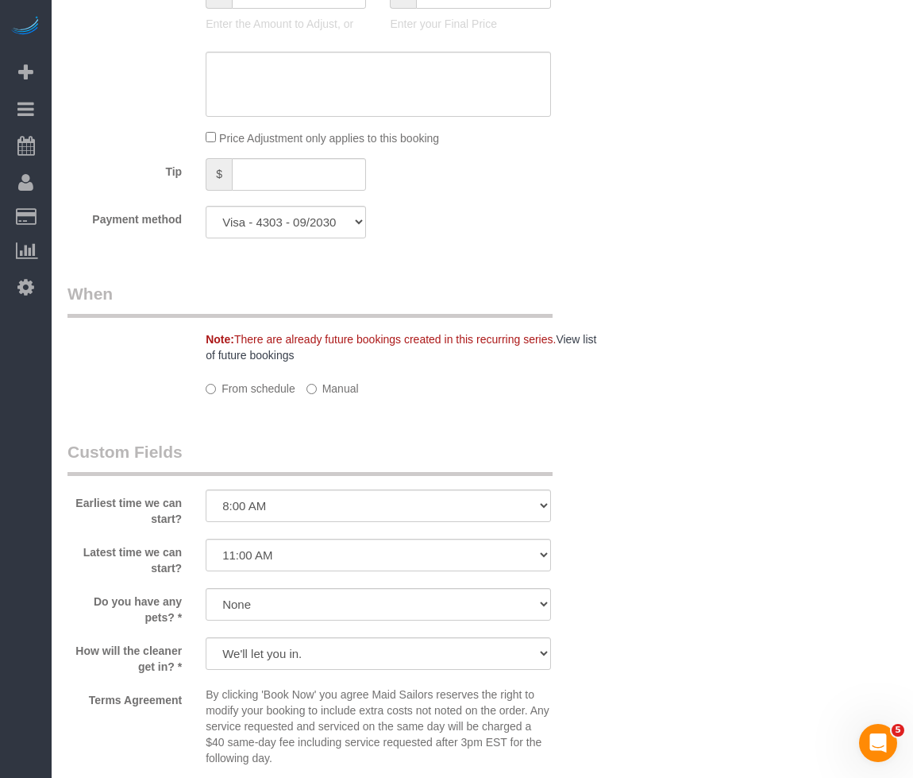
select select "150"
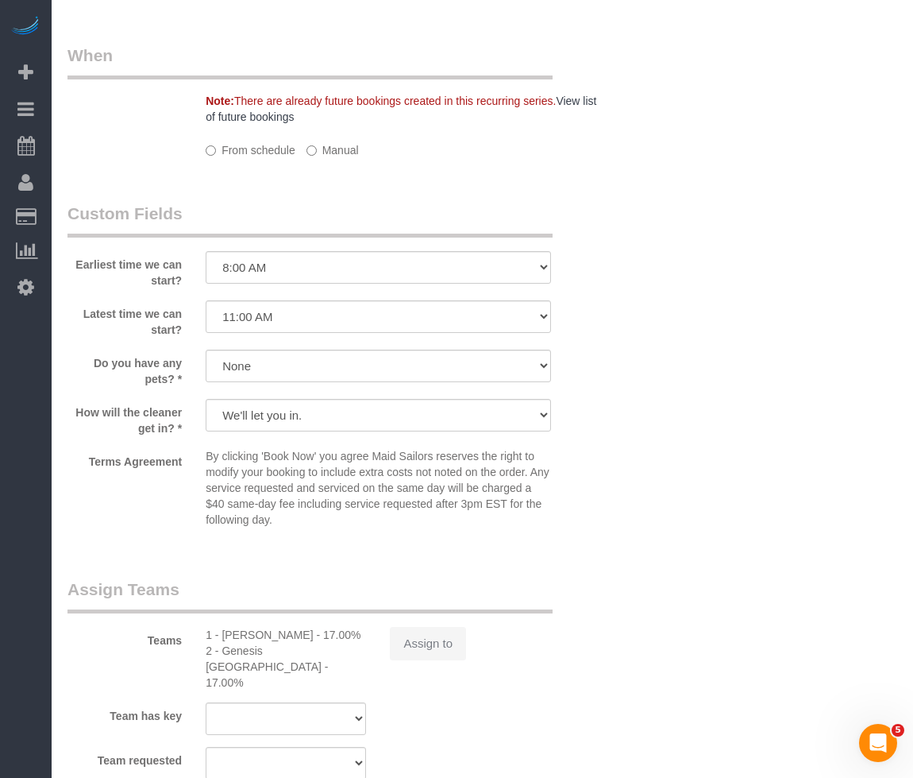
select select "object:1522"
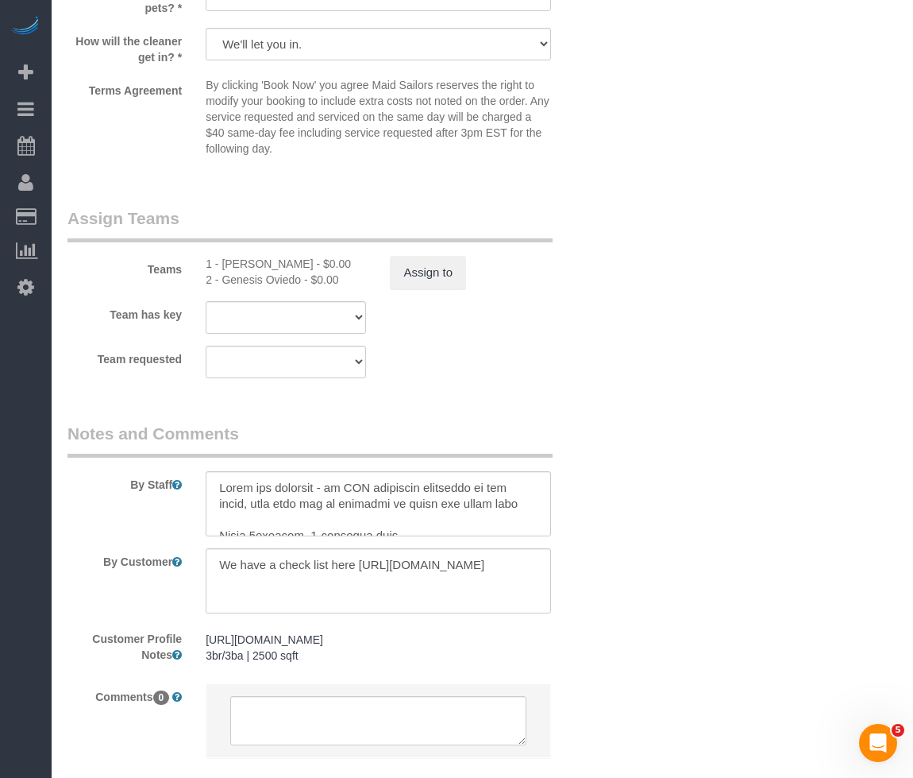
scroll to position [1665, 0]
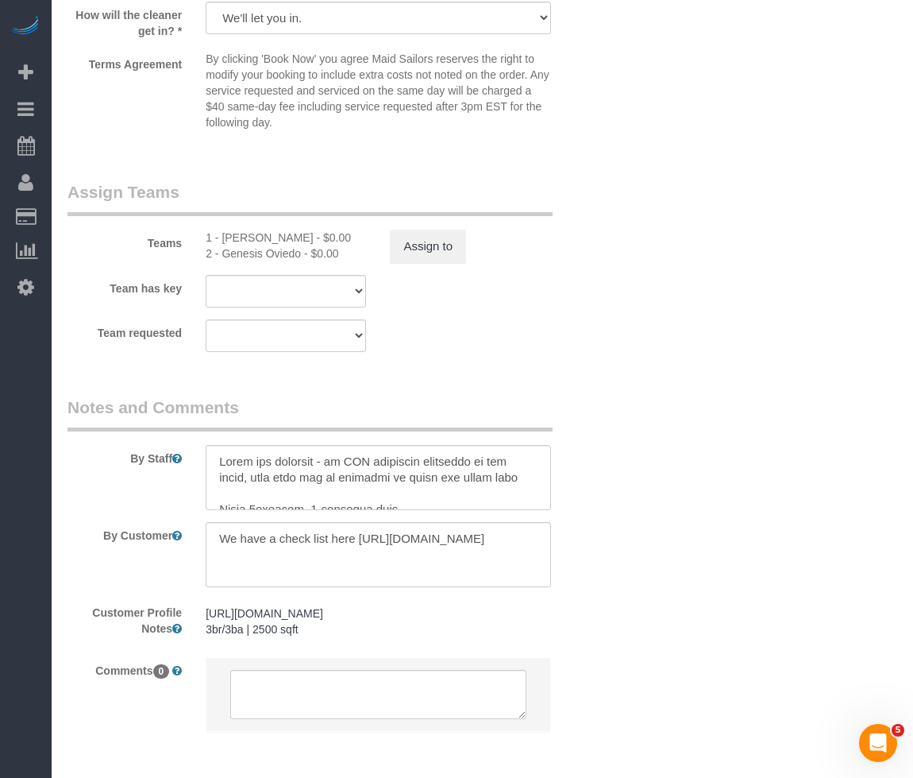
select select "spot1"
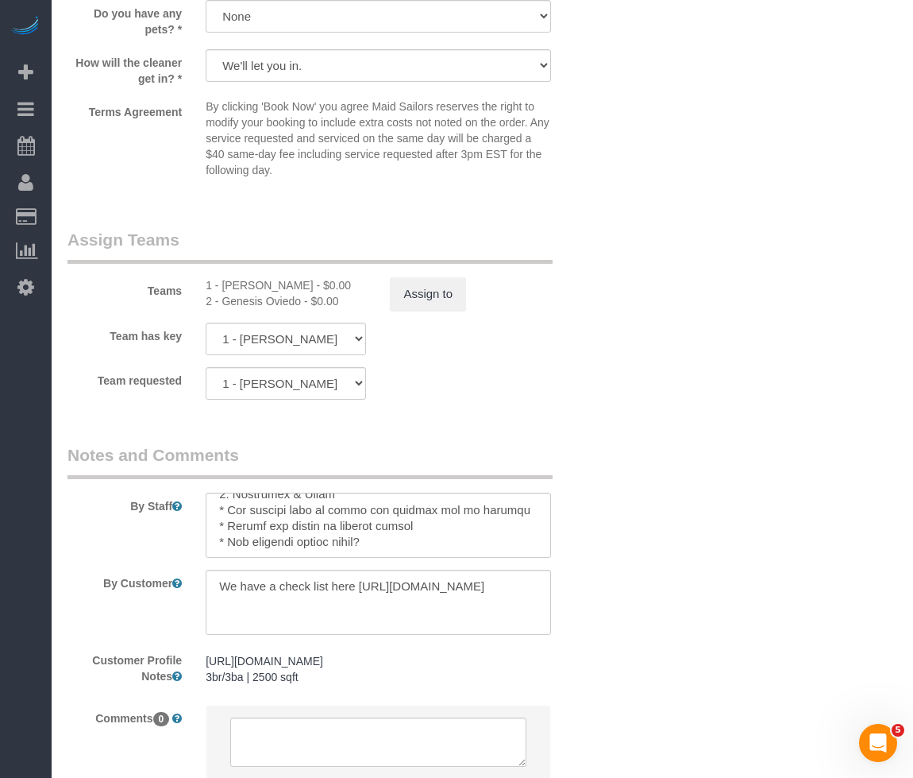
scroll to position [808, 0]
click at [373, 608] on textarea at bounding box center [378, 602] width 345 height 65
drag, startPoint x: 213, startPoint y: 596, endPoint x: 385, endPoint y: 646, distance: 179.5
click at [385, 646] on sui-booking-comments "By Staff By Customer Customer Profile Notes [URL][DOMAIN_NAME] 3br/3ba | 2500 s…" at bounding box center [333, 619] width 530 height 352
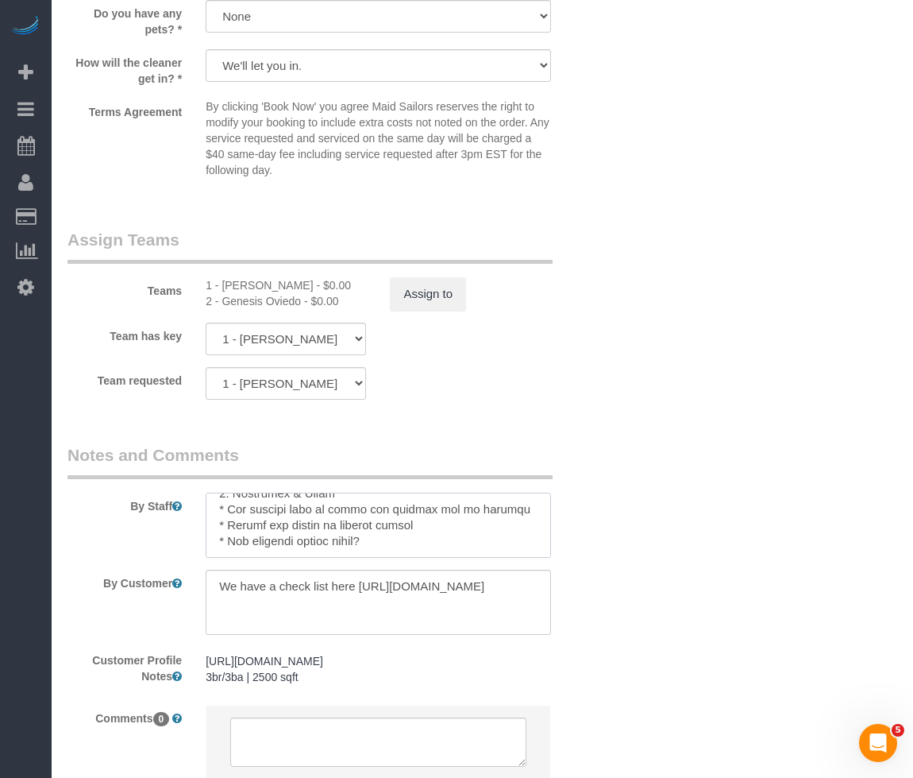
click at [400, 546] on textarea at bounding box center [378, 524] width 345 height 65
